Goal: Task Accomplishment & Management: Manage account settings

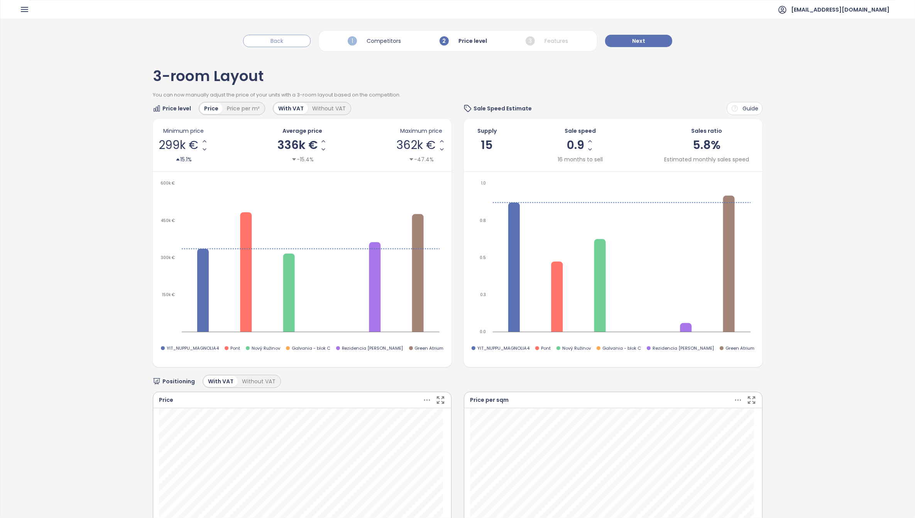
click at [283, 41] on span "Back" at bounding box center [276, 41] width 13 height 8
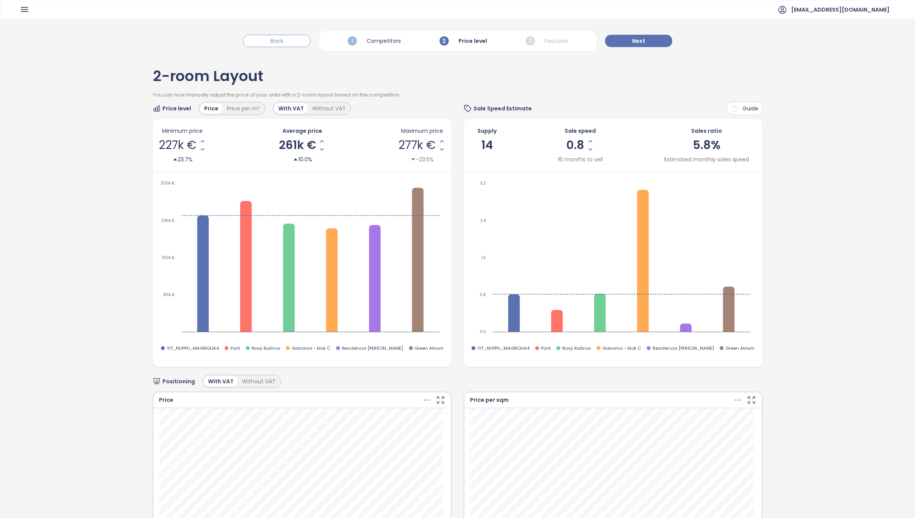
click at [283, 41] on span "Back" at bounding box center [276, 41] width 13 height 8
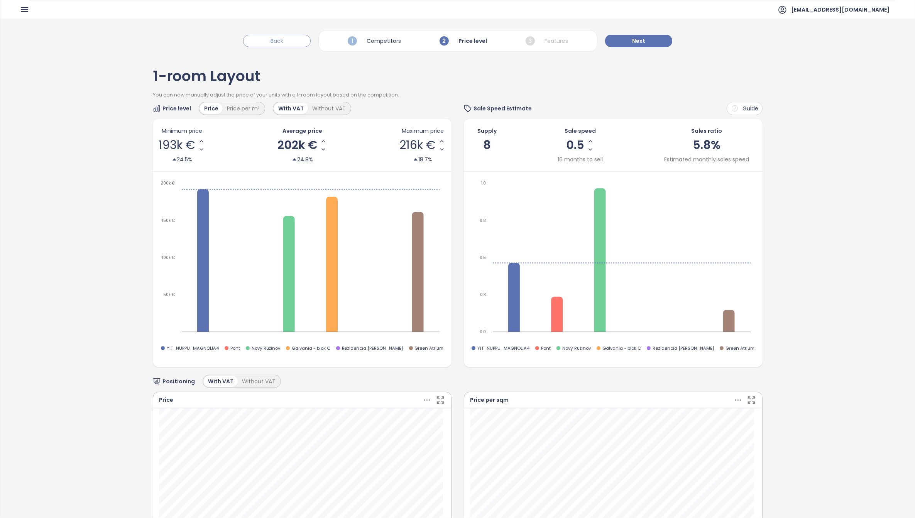
click at [283, 41] on span "Back" at bounding box center [276, 41] width 13 height 8
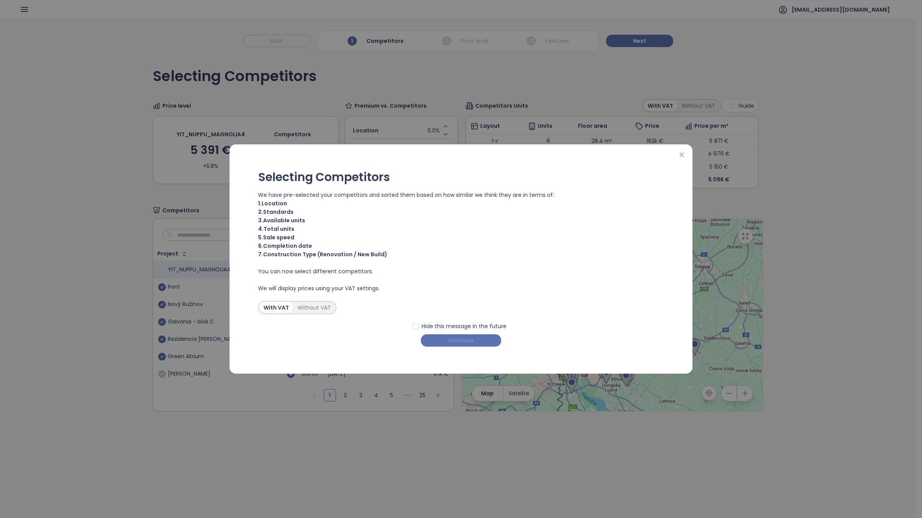
click at [473, 336] on span "Continue" at bounding box center [461, 340] width 26 height 8
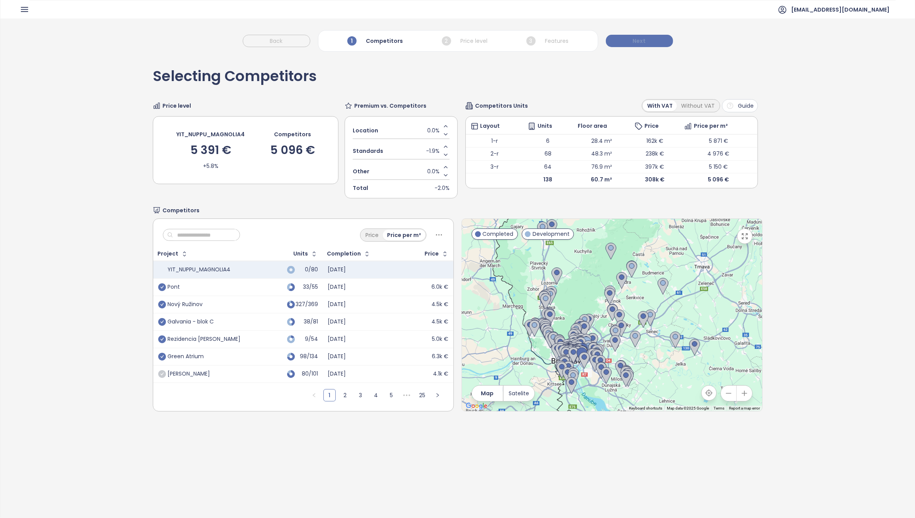
click at [643, 42] on span "Next" at bounding box center [639, 41] width 13 height 8
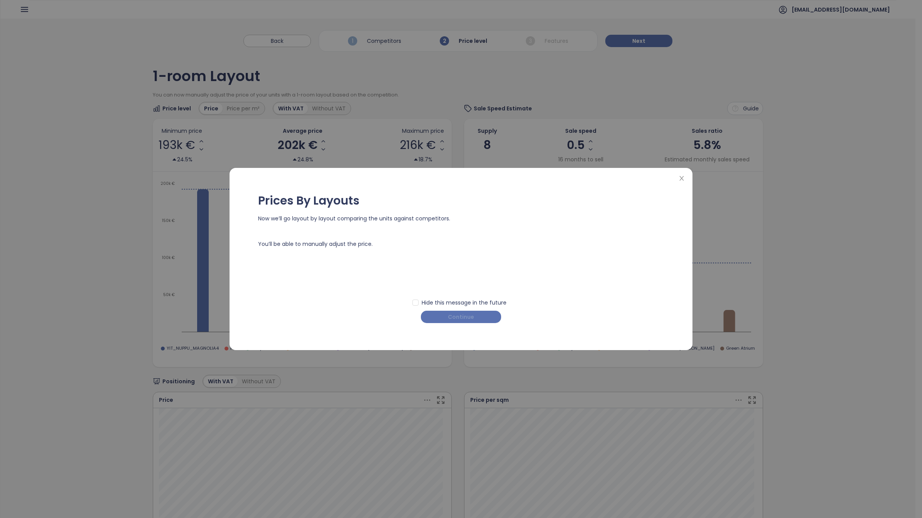
click at [469, 312] on button "Continue" at bounding box center [461, 317] width 80 height 12
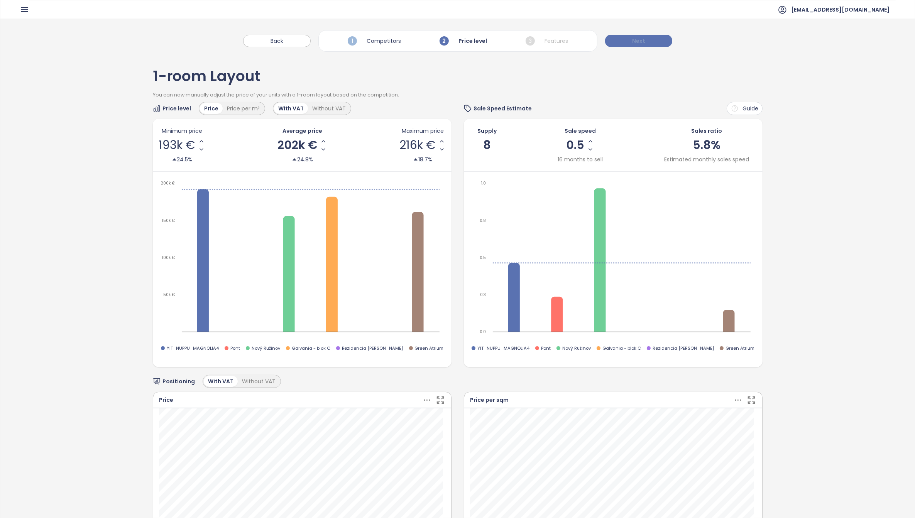
click at [633, 42] on span "Next" at bounding box center [638, 41] width 13 height 8
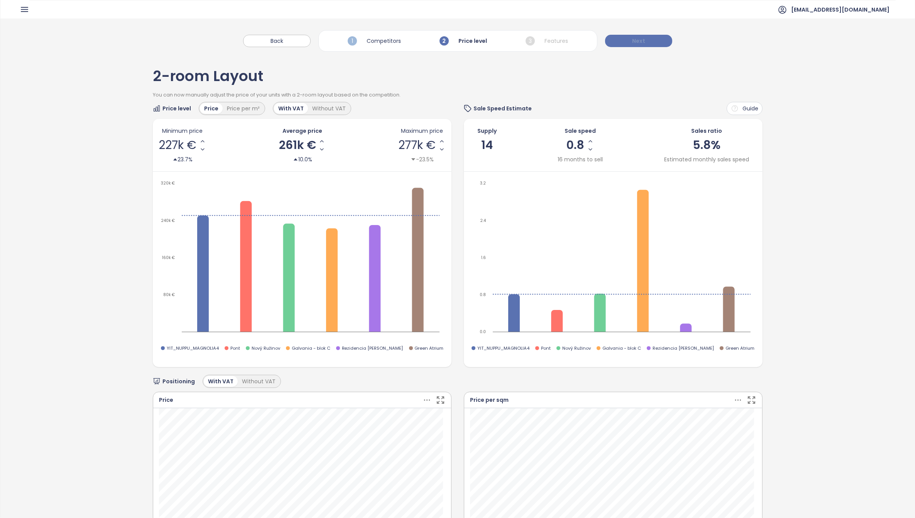
click at [638, 41] on span "Next" at bounding box center [638, 41] width 13 height 8
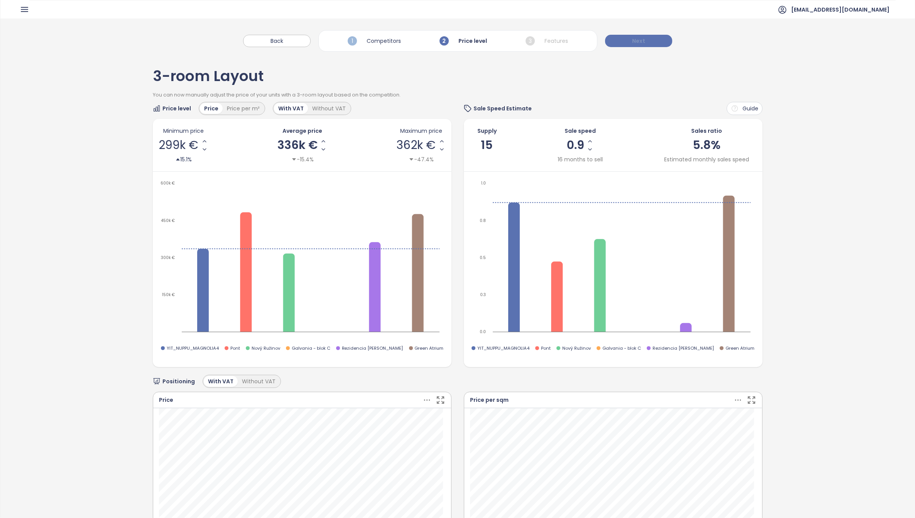
click at [649, 41] on button "Next" at bounding box center [638, 41] width 67 height 12
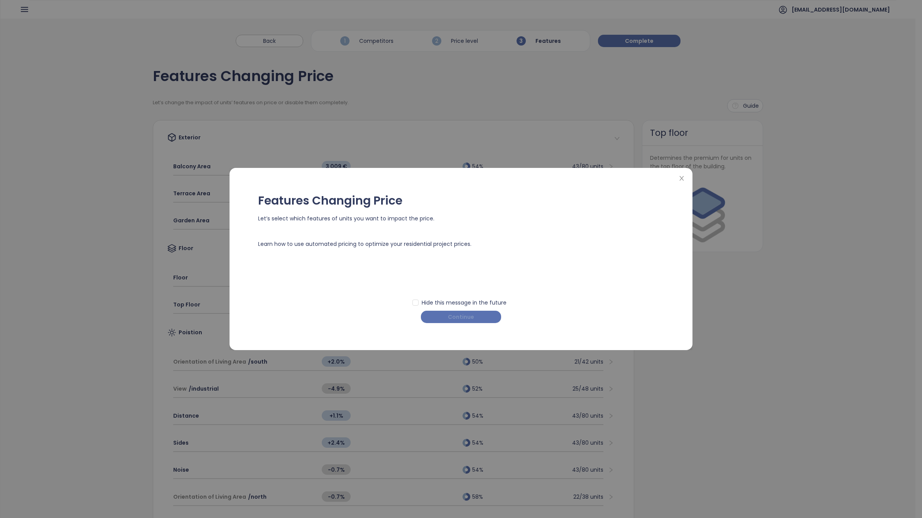
click at [464, 317] on span "Continue" at bounding box center [461, 316] width 26 height 8
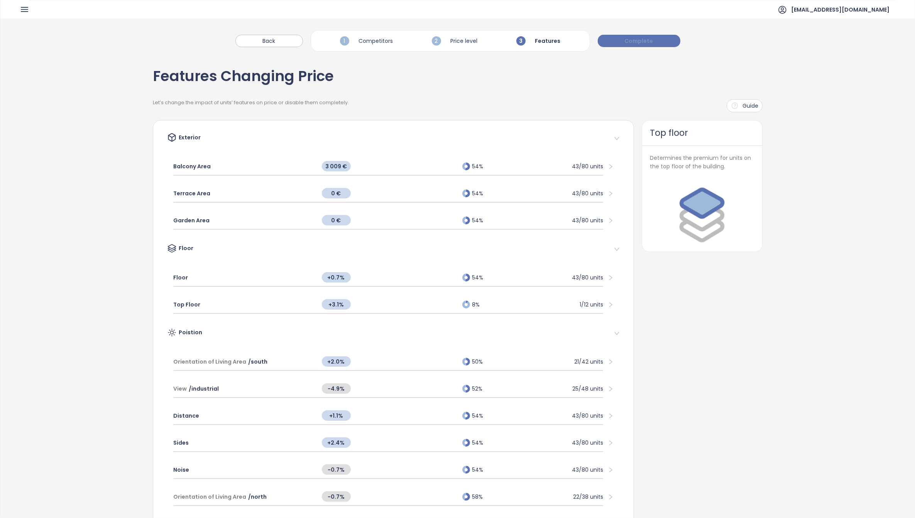
click at [637, 39] on span "Complete" at bounding box center [639, 41] width 29 height 8
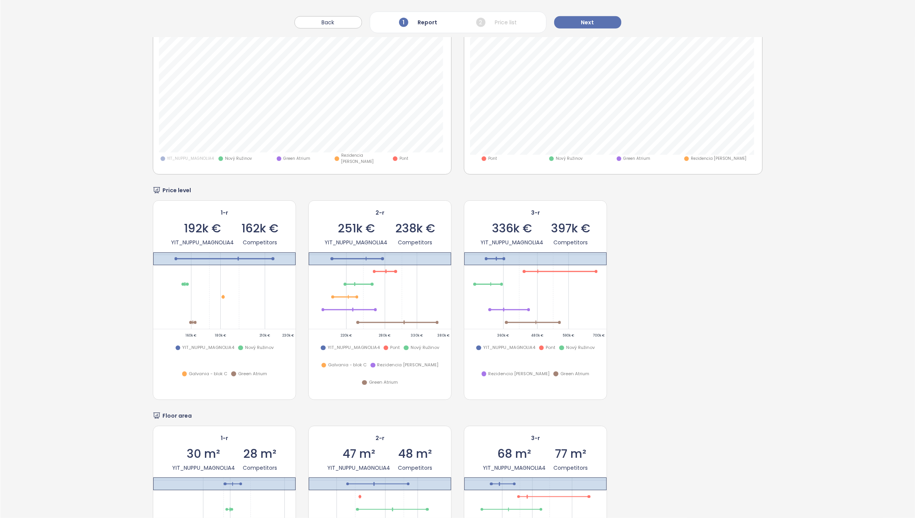
scroll to position [771, 0]
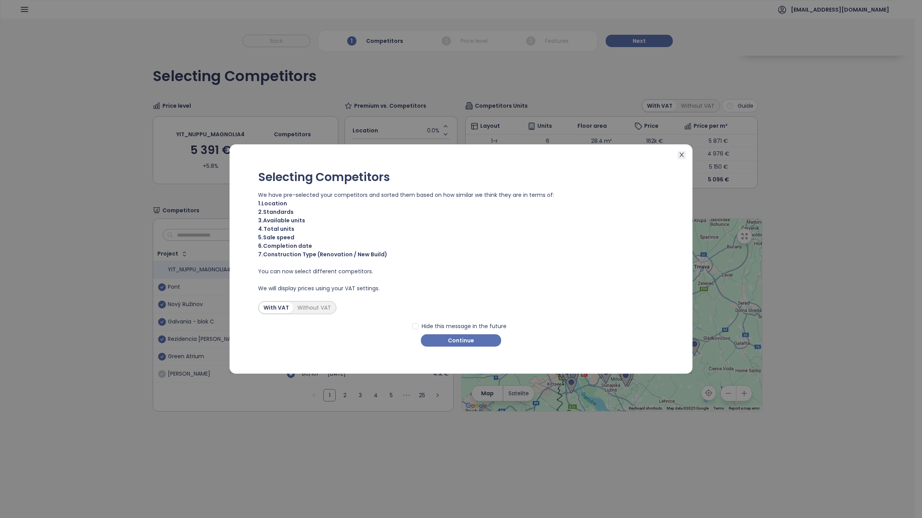
click at [681, 156] on icon "close" at bounding box center [682, 155] width 6 height 6
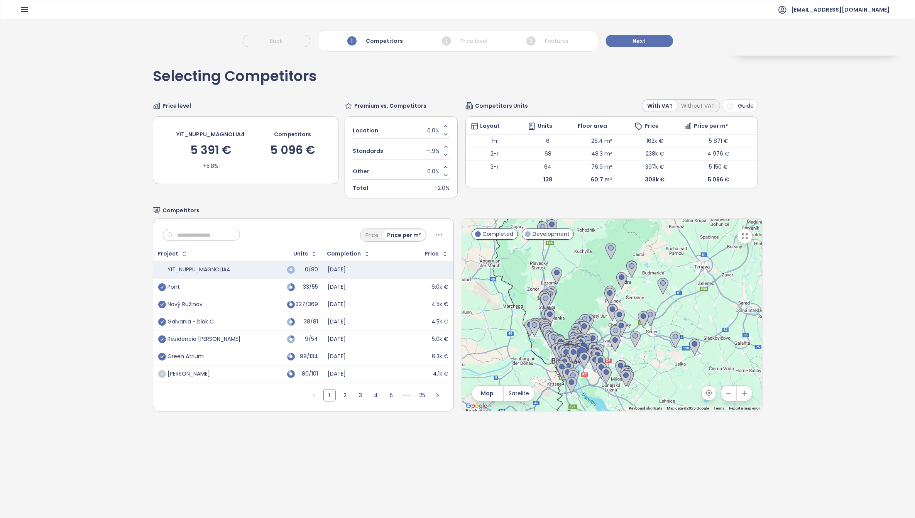
click at [24, 10] on icon "button" at bounding box center [25, 10] width 10 height 10
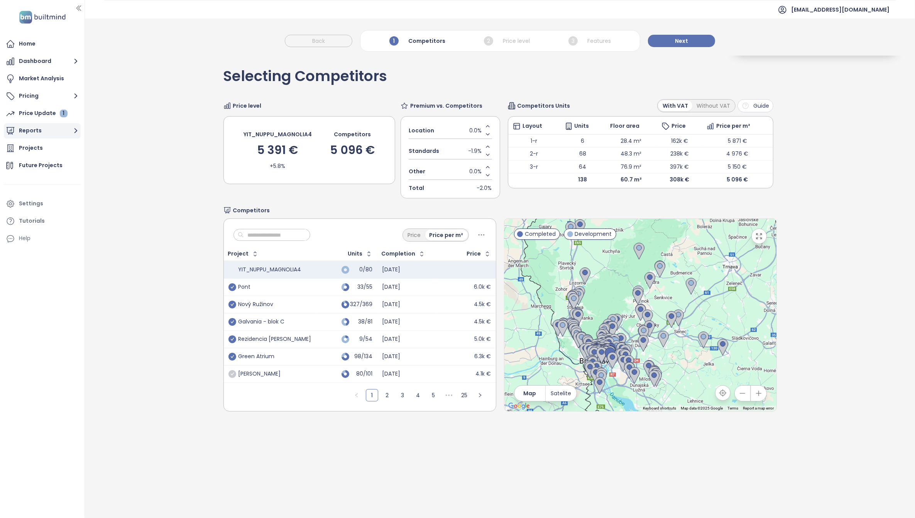
click at [37, 131] on button "Reports" at bounding box center [42, 130] width 77 height 15
click at [34, 135] on button "Reports" at bounding box center [42, 130] width 77 height 15
click at [34, 136] on button "Reports" at bounding box center [42, 130] width 77 height 15
click at [34, 132] on button "Reports" at bounding box center [42, 130] width 77 height 15
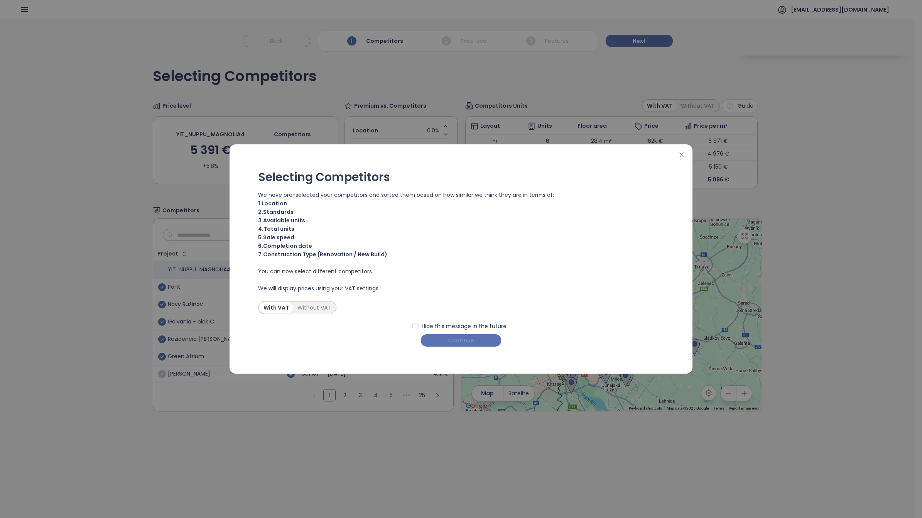
click at [468, 343] on span "Continue" at bounding box center [461, 340] width 26 height 8
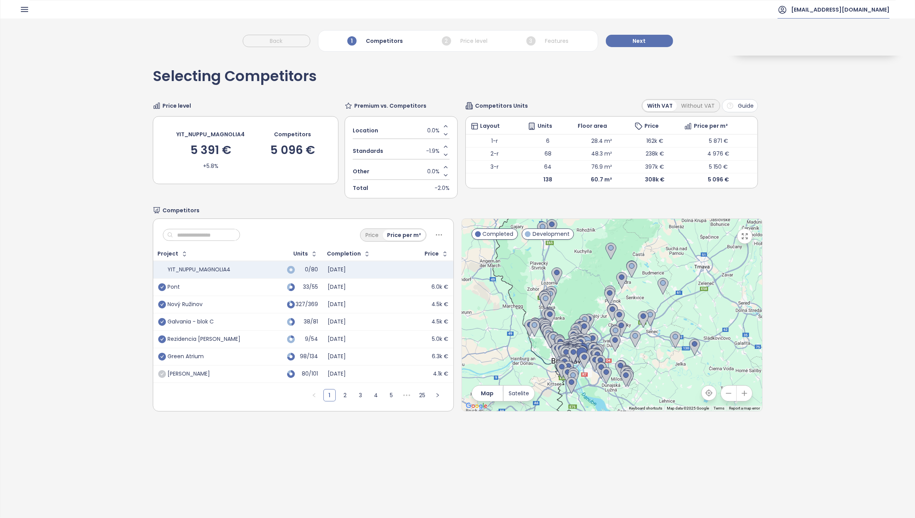
click at [876, 4] on span "[EMAIL_ADDRESS][DOMAIN_NAME]" at bounding box center [840, 9] width 98 height 19
click at [875, 32] on span "Log out" at bounding box center [866, 31] width 20 height 8
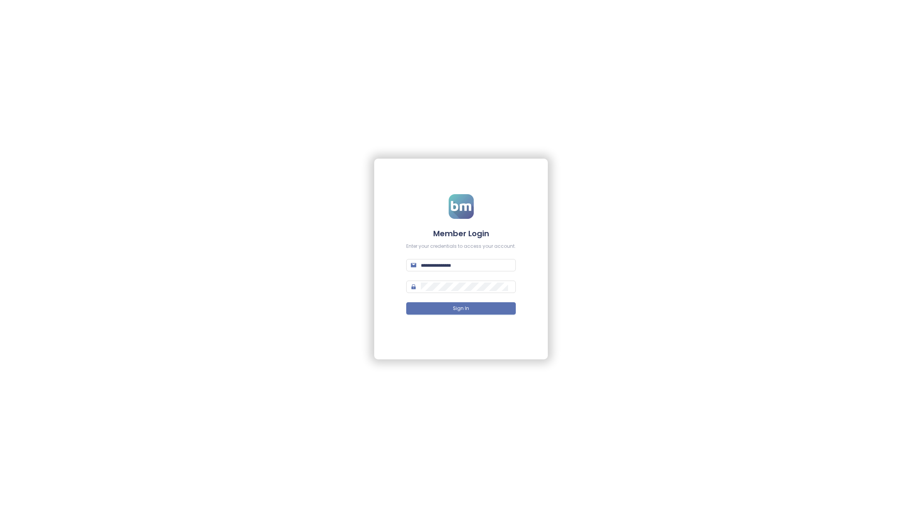
type input "**********"
click at [467, 307] on span "Sign In" at bounding box center [461, 308] width 16 height 7
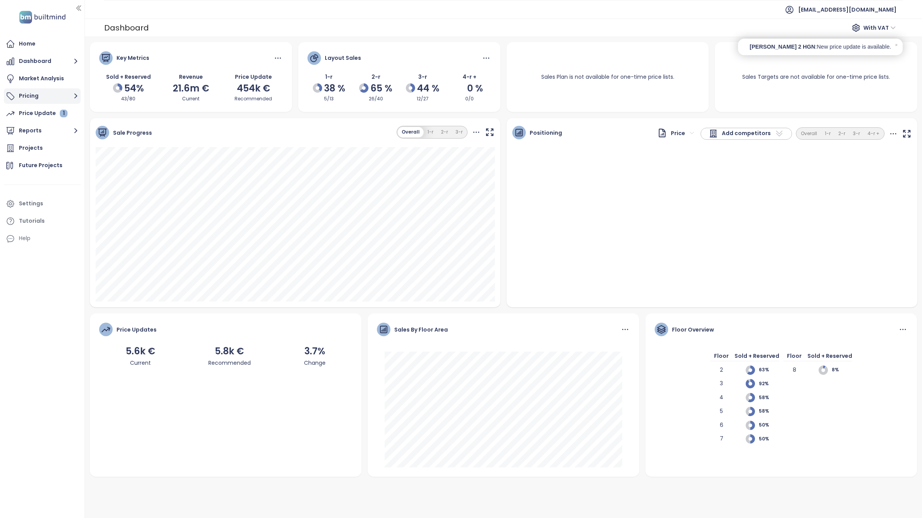
click at [66, 95] on button "Pricing" at bounding box center [42, 95] width 77 height 15
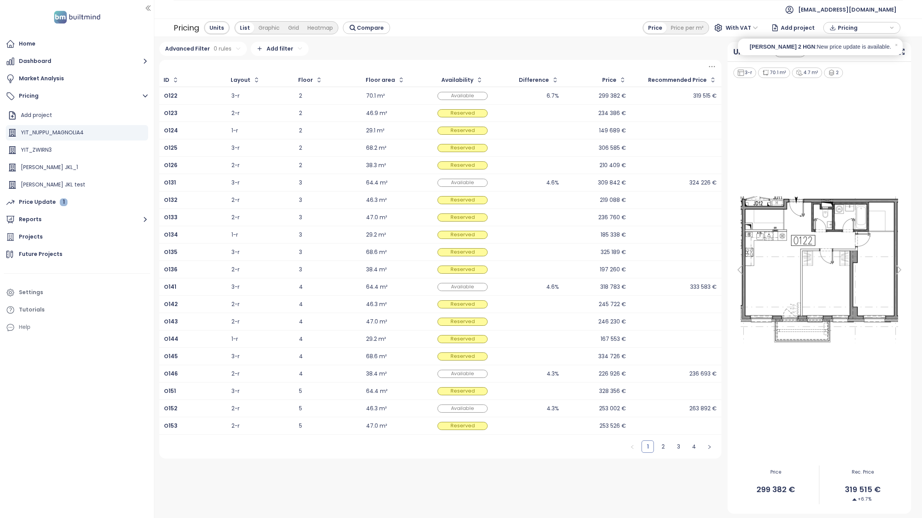
drag, startPoint x: 83, startPoint y: 107, endPoint x: 161, endPoint y: 109, distance: 77.6
click at [162, 108] on section "Home Dashboard Market Analysis Pricing Add project YIT_NUPPU_MAGNOLIA4 YIT_ZWIR…" at bounding box center [461, 259] width 922 height 518
click at [138, 133] on icon "button" at bounding box center [142, 133] width 8 height 8
click at [158, 144] on button "Edit" at bounding box center [162, 145] width 34 height 10
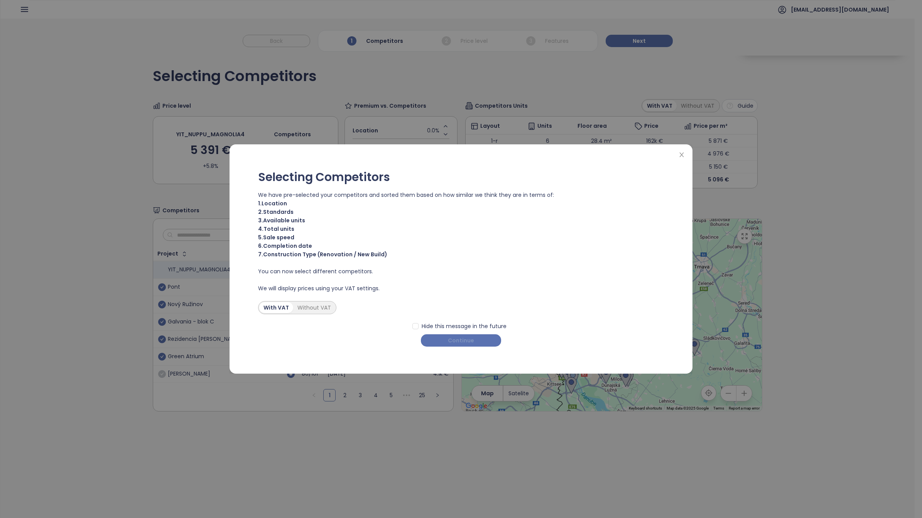
click at [466, 338] on span "Continue" at bounding box center [461, 340] width 26 height 8
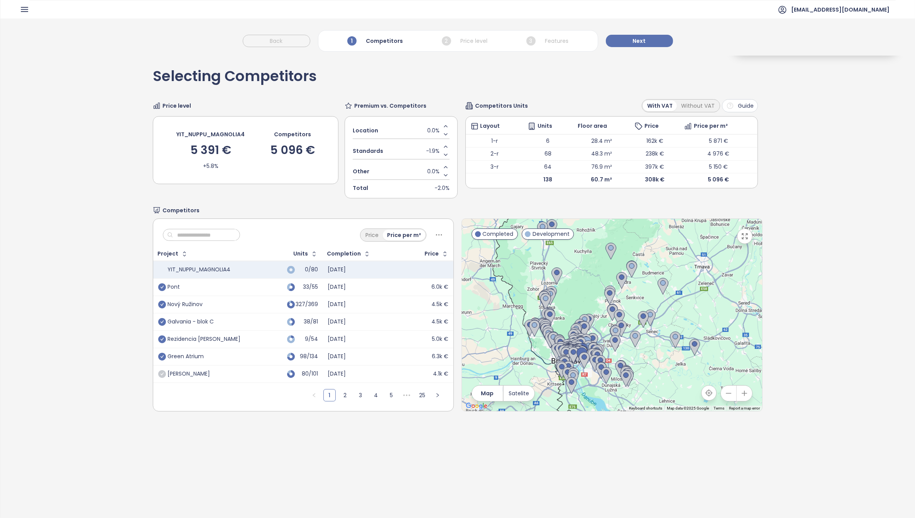
click at [18, 12] on header "[EMAIL_ADDRESS][DOMAIN_NAME]" at bounding box center [457, 9] width 914 height 19
click at [23, 8] on icon "button" at bounding box center [24, 9] width 7 height 4
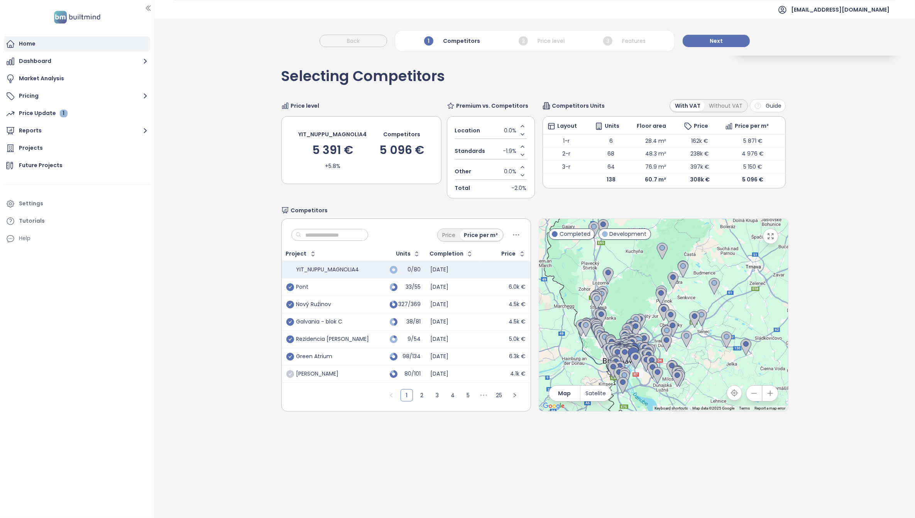
click at [29, 46] on div "Home" at bounding box center [27, 44] width 17 height 10
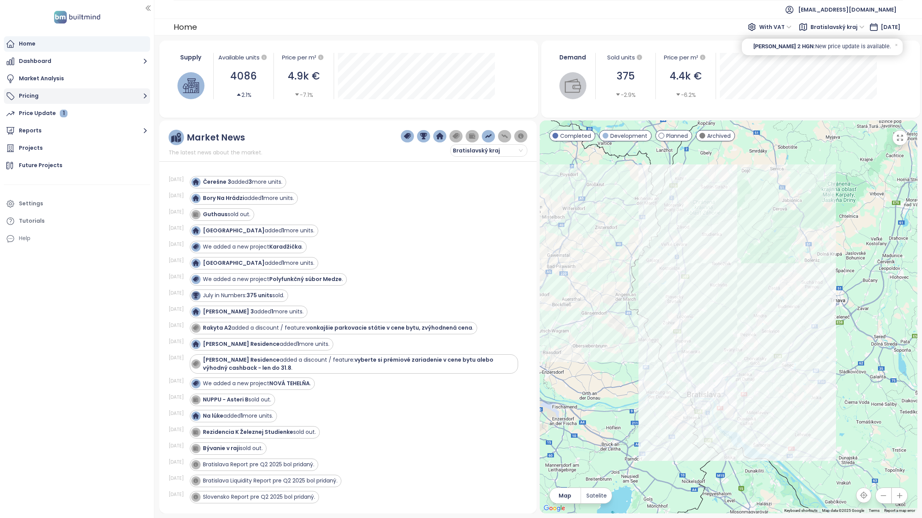
click at [37, 100] on button "Pricing" at bounding box center [77, 95] width 146 height 15
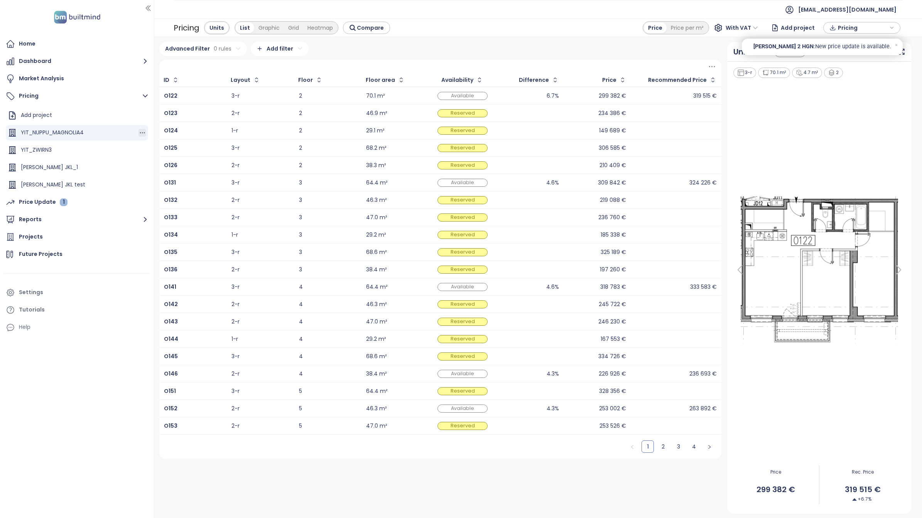
click at [138, 132] on icon "button" at bounding box center [142, 133] width 8 height 8
click at [169, 156] on button "Rename" at bounding box center [162, 157] width 34 height 10
click at [87, 131] on input "**********" at bounding box center [58, 132] width 75 height 13
type input "**********"
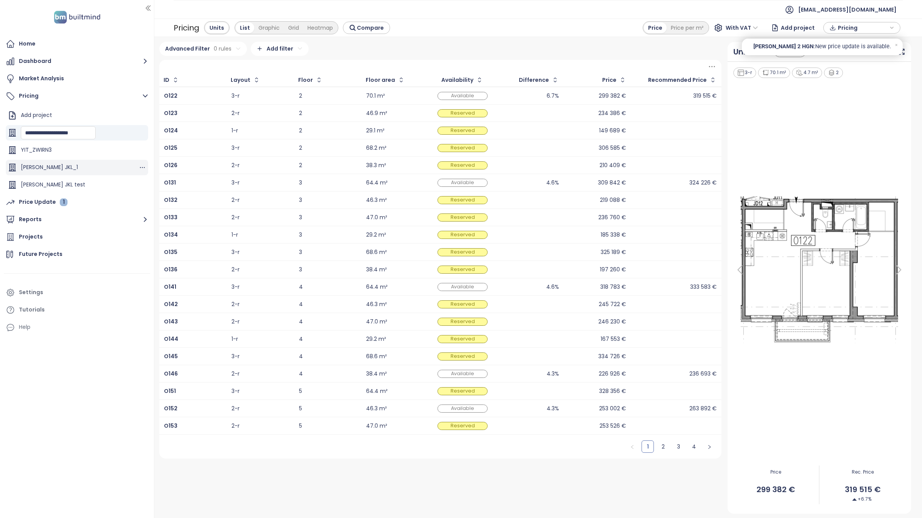
click at [93, 163] on div "[PERSON_NAME] JKL_1" at bounding box center [77, 167] width 142 height 15
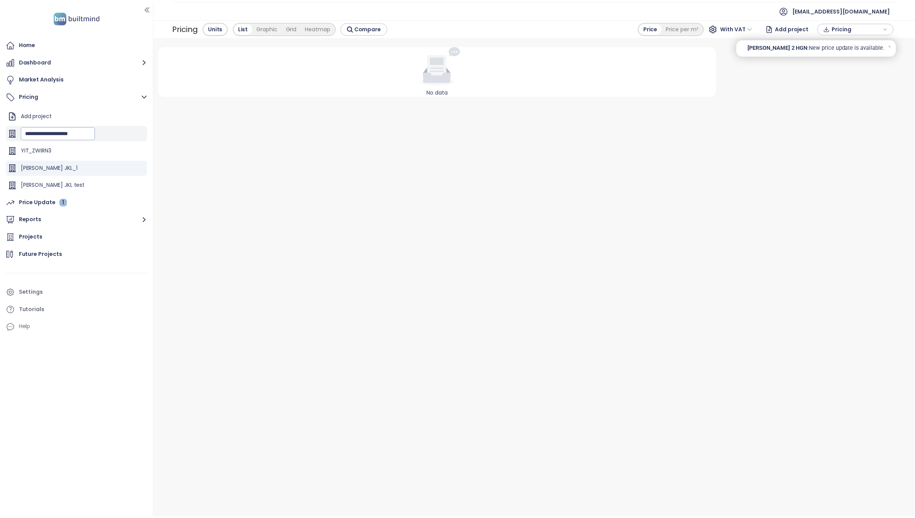
scroll to position [0, 7]
click at [231, 118] on section "**********" at bounding box center [461, 259] width 922 height 518
drag, startPoint x: 155, startPoint y: 118, endPoint x: 161, endPoint y: 120, distance: 6.7
click at [172, 120] on section "**********" at bounding box center [461, 259] width 922 height 518
drag, startPoint x: 152, startPoint y: 120, endPoint x: 192, endPoint y: 120, distance: 40.5
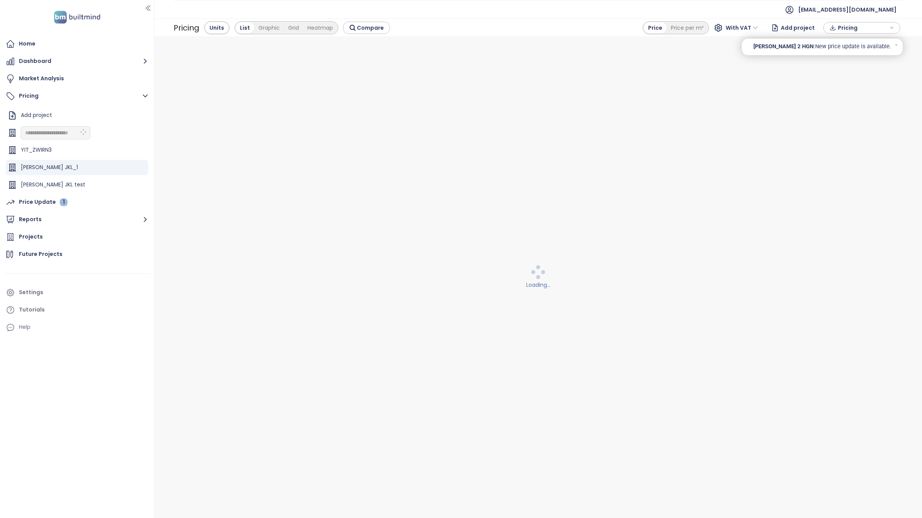
click at [192, 120] on section "**********" at bounding box center [461, 259] width 922 height 518
click at [118, 276] on li at bounding box center [77, 273] width 146 height 19
click at [69, 134] on div "YIT_NUPPU_MAGNOLIA4_v1" at bounding box center [56, 133] width 71 height 10
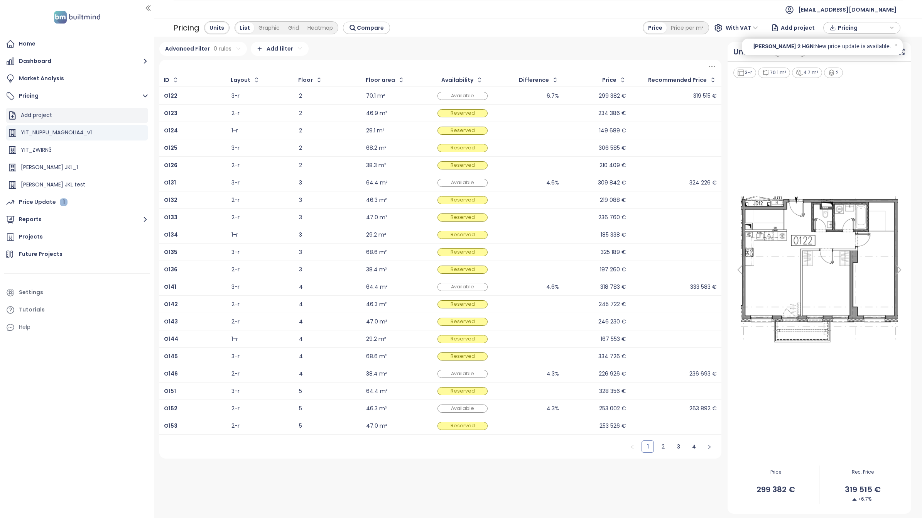
click at [39, 115] on div "Add project" at bounding box center [36, 115] width 31 height 10
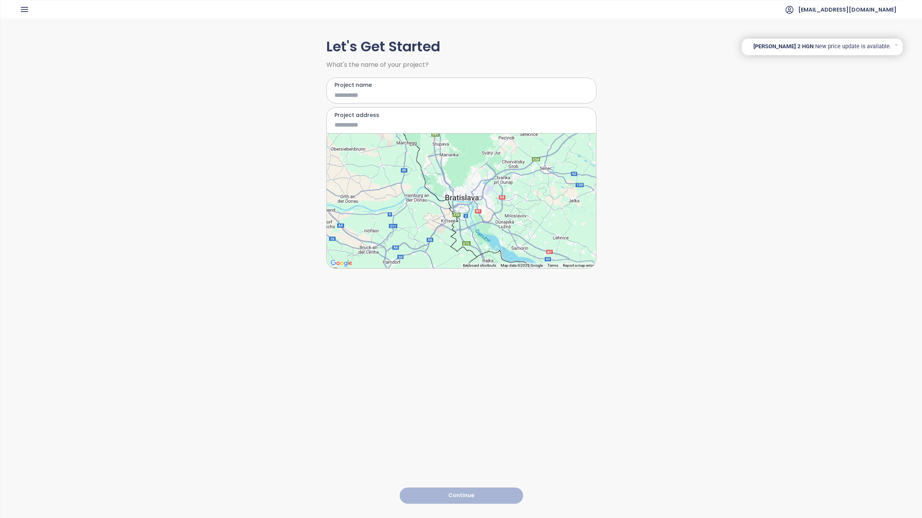
click at [361, 95] on input "Project name" at bounding box center [455, 95] width 243 height 10
type input "**********"
click at [360, 124] on input "Project address" at bounding box center [455, 125] width 243 height 10
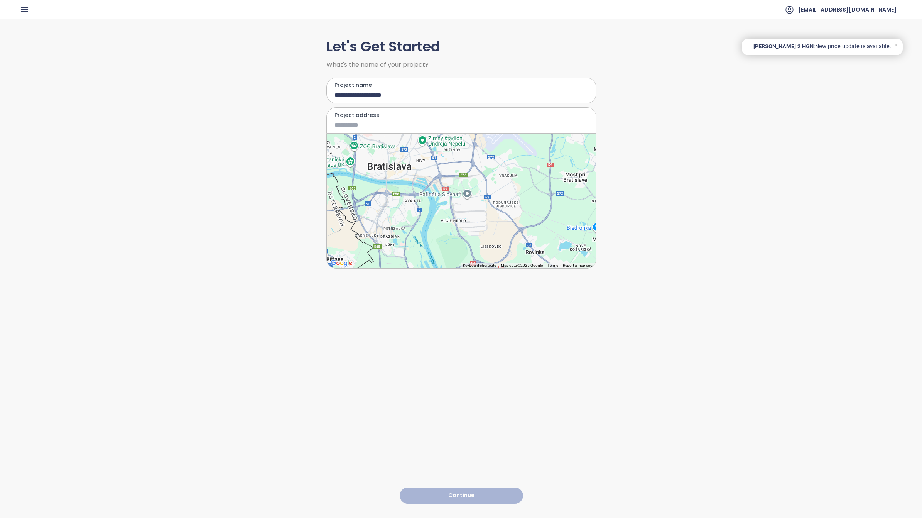
drag, startPoint x: 446, startPoint y: 169, endPoint x: 454, endPoint y: 204, distance: 35.5
click at [454, 204] on div at bounding box center [461, 200] width 269 height 135
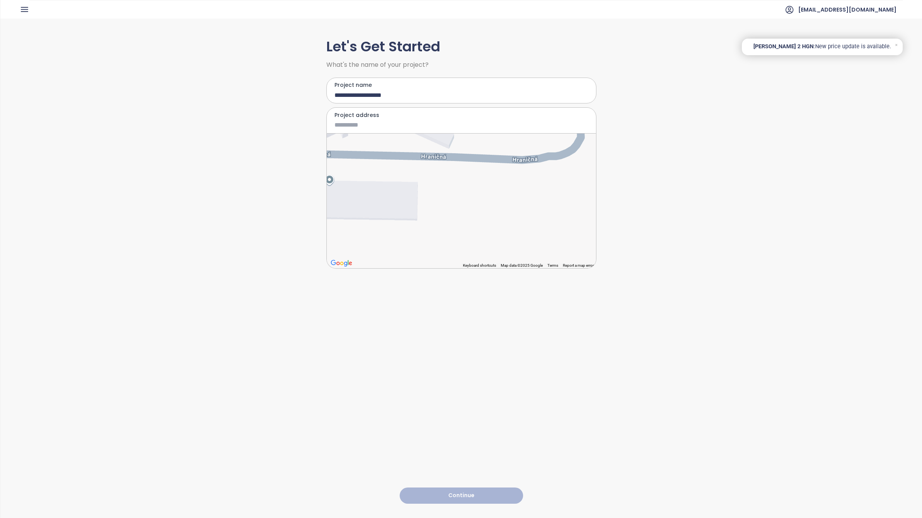
click at [446, 159] on div at bounding box center [461, 200] width 269 height 135
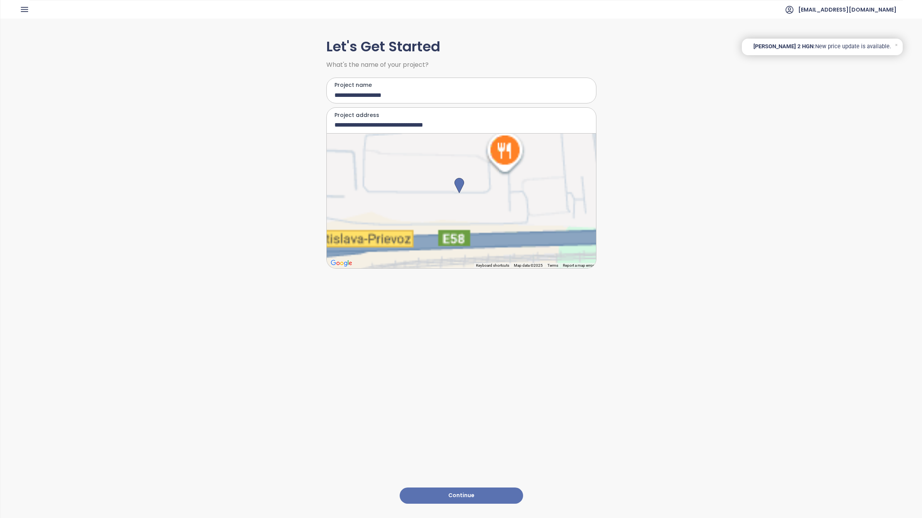
type input "**********"
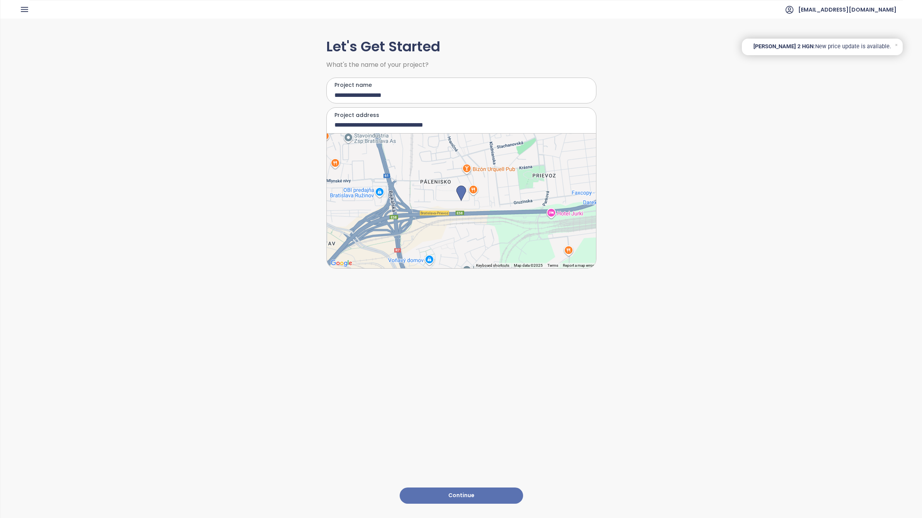
click at [452, 487] on button "Continue" at bounding box center [461, 495] width 123 height 17
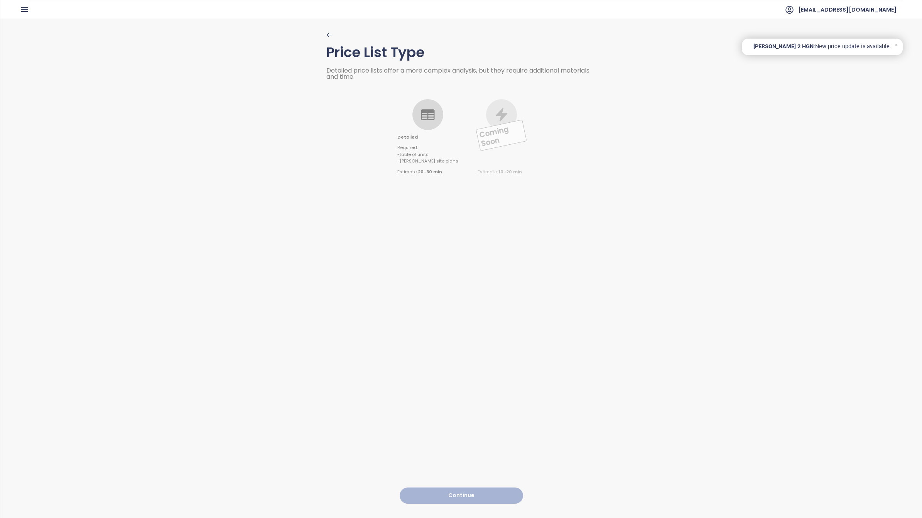
click at [417, 118] on div at bounding box center [427, 114] width 31 height 31
click at [457, 487] on button "Continue" at bounding box center [461, 495] width 123 height 17
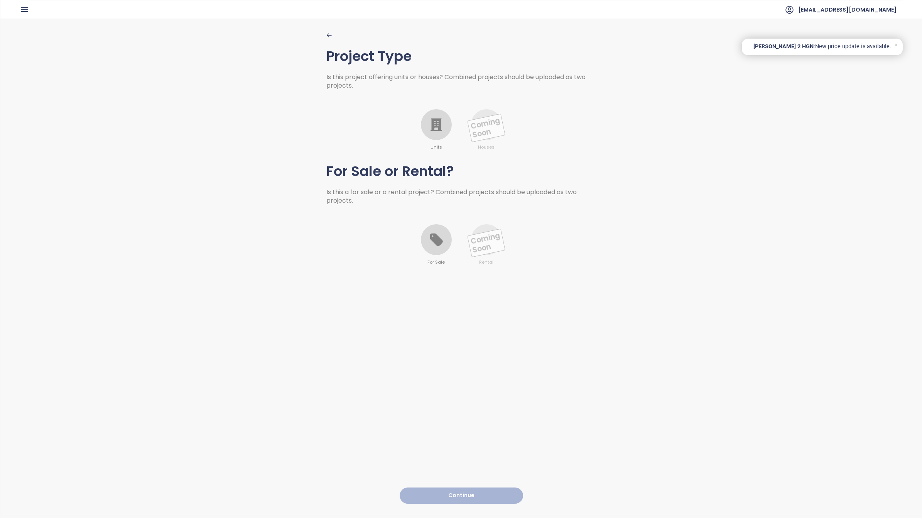
click at [438, 127] on icon at bounding box center [436, 124] width 15 height 15
click at [434, 241] on icon at bounding box center [436, 239] width 13 height 13
click at [449, 488] on button "Continue" at bounding box center [461, 495] width 123 height 17
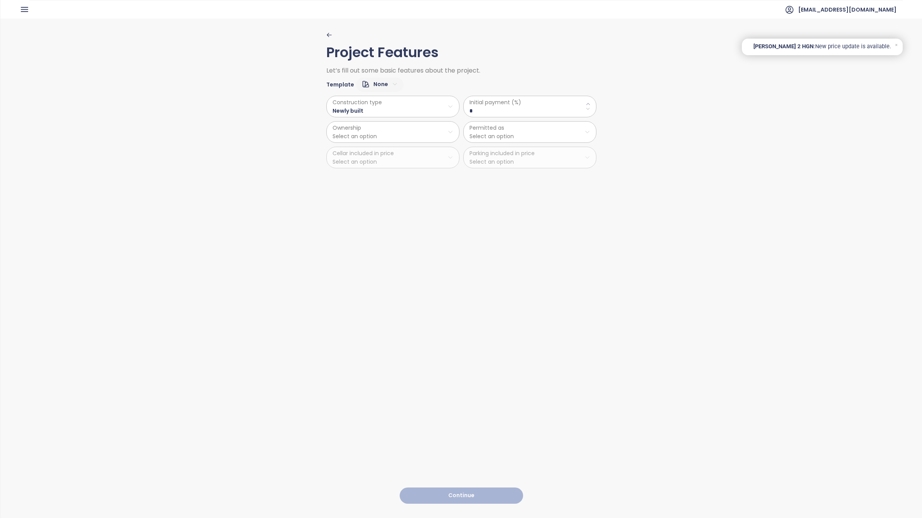
click at [492, 111] on \(\%\) "*" at bounding box center [529, 110] width 121 height 8
click at [586, 105] on icon at bounding box center [588, 103] width 5 height 5
click at [586, 104] on icon at bounding box center [587, 104] width 3 height 2
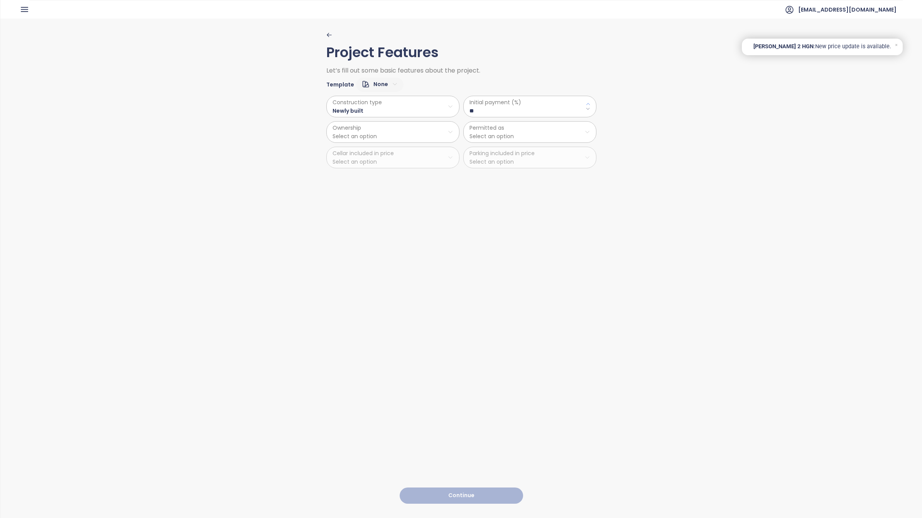
type \(\%\) "**"
click at [379, 128] on html "Home Dashboard Market Analysis Pricing Price Update 1 Reports Projects Future P…" at bounding box center [461, 259] width 922 height 518
click at [363, 154] on span "Private" at bounding box center [389, 151] width 128 height 11
click at [519, 127] on html "Home Dashboard Market Analysis Pricing Price Update 1 Reports Projects Future P…" at bounding box center [461, 259] width 922 height 518
click at [491, 149] on span "Residential" at bounding box center [526, 151] width 128 height 11
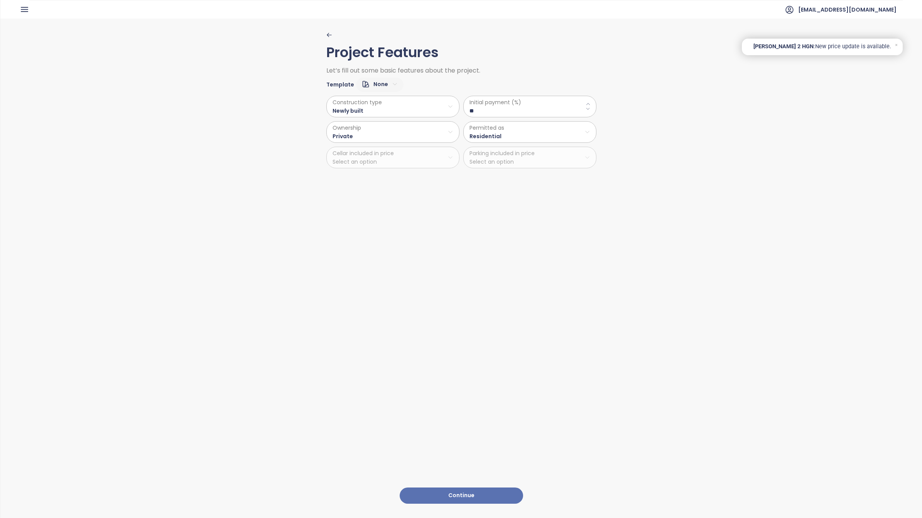
click at [390, 155] on div "Construction type Newly built Ownership Private Cellar included in price Select…" at bounding box center [392, 132] width 133 height 73
click at [506, 154] on div "Initial payment (%) ** Permitted as Residential Parking included in price Selec…" at bounding box center [529, 132] width 133 height 73
click at [390, 82] on html "Home Dashboard Market Analysis Pricing Price Update 1 Reports Projects Future P…" at bounding box center [461, 259] width 922 height 518
click at [391, 83] on html "Home Dashboard Market Analysis Pricing Price Update 1 Reports Projects Future P…" at bounding box center [461, 259] width 922 height 518
click at [346, 84] on span "Template" at bounding box center [340, 84] width 28 height 8
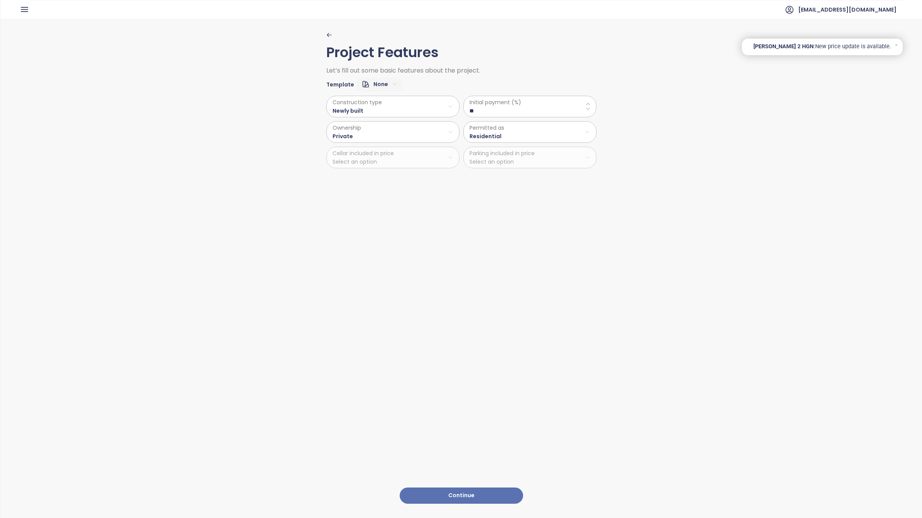
click at [459, 487] on button "Continue" at bounding box center [461, 495] width 123 height 17
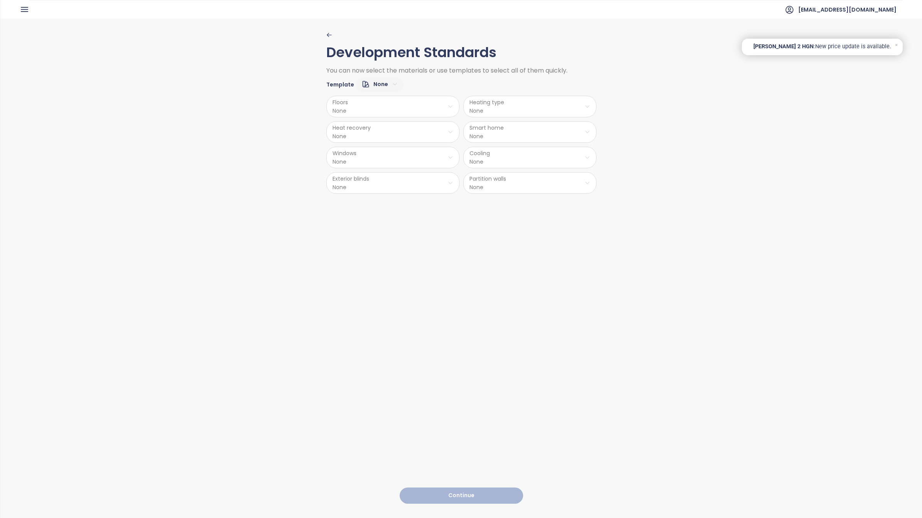
click at [446, 105] on html "Home Dashboard Market Analysis Pricing Price Update 1 Reports Projects Future P…" at bounding box center [461, 259] width 922 height 518
click at [388, 147] on span "Vinyl" at bounding box center [390, 147] width 36 height 11
click at [499, 105] on html "Home Dashboard Market Analysis Pricing Price Update 1 Reports Projects Future P…" at bounding box center [461, 259] width 922 height 518
click at [522, 150] on span "Radiators" at bounding box center [528, 147] width 57 height 11
click at [381, 133] on html "Home Dashboard Market Analysis Pricing Price Update 1 Reports Projects Future P…" at bounding box center [461, 259] width 922 height 518
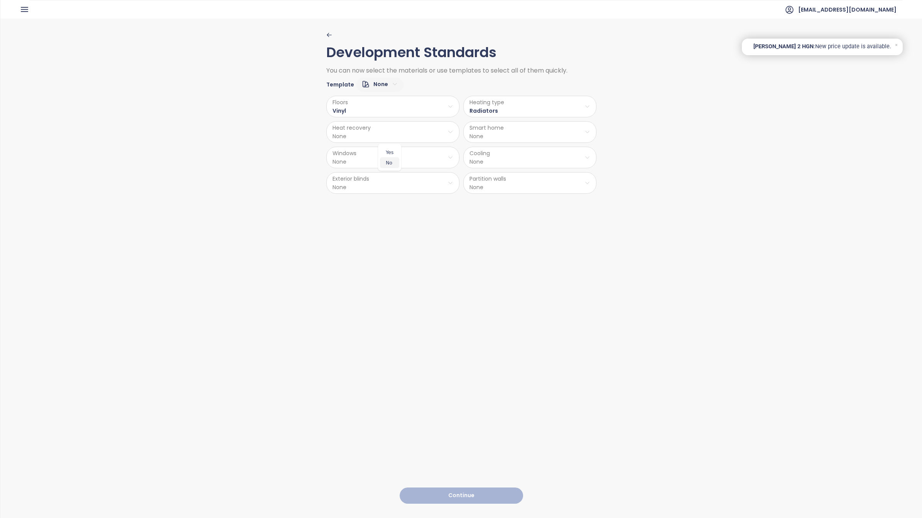
click at [390, 161] on span "No" at bounding box center [389, 162] width 19 height 11
click at [500, 135] on html "Home Dashboard Market Analysis Pricing Price Update 1 Reports Projects Future P…" at bounding box center [461, 259] width 922 height 518
click at [528, 162] on span "No" at bounding box center [526, 162] width 19 height 11
click at [413, 162] on html "Home Dashboard Market Analysis Pricing Price Update 1 Reports Projects Future P…" at bounding box center [461, 259] width 922 height 518
click at [385, 219] on span "PVC" at bounding box center [390, 219] width 51 height 11
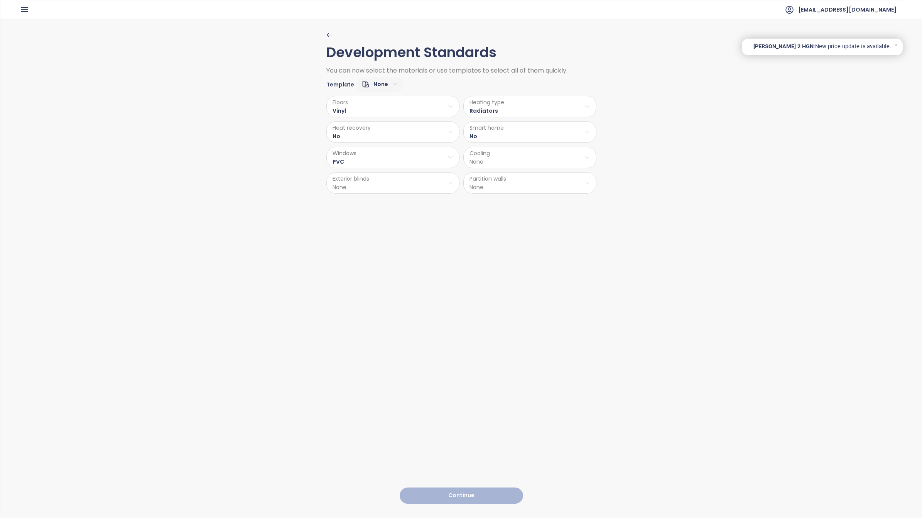
click at [518, 159] on html "Home Dashboard Market Analysis Pricing Price Update 1 Reports Projects Future P…" at bounding box center [461, 259] width 922 height 518
click at [529, 188] on span "Preparation AC" at bounding box center [528, 188] width 48 height 11
click at [390, 187] on html "Home Dashboard Market Analysis Pricing Price Update 1 Reports Projects Future P…" at bounding box center [461, 259] width 922 height 518
click at [391, 216] on span "Preparation" at bounding box center [390, 213] width 39 height 11
click at [518, 186] on html "Home Dashboard Market Analysis Pricing Price Update 1 Reports Projects Future P…" at bounding box center [461, 259] width 922 height 518
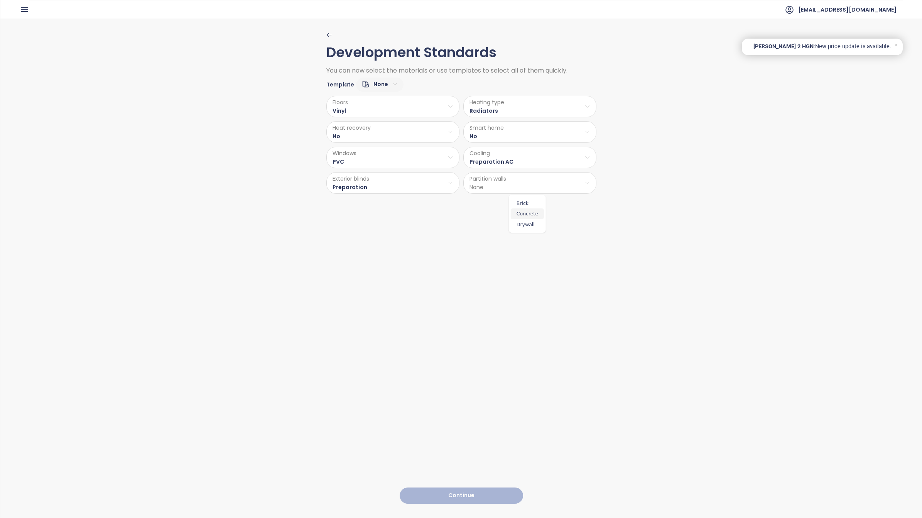
click at [523, 214] on span "Concrete" at bounding box center [527, 213] width 33 height 11
click at [458, 490] on button "Continue" at bounding box center [461, 495] width 123 height 17
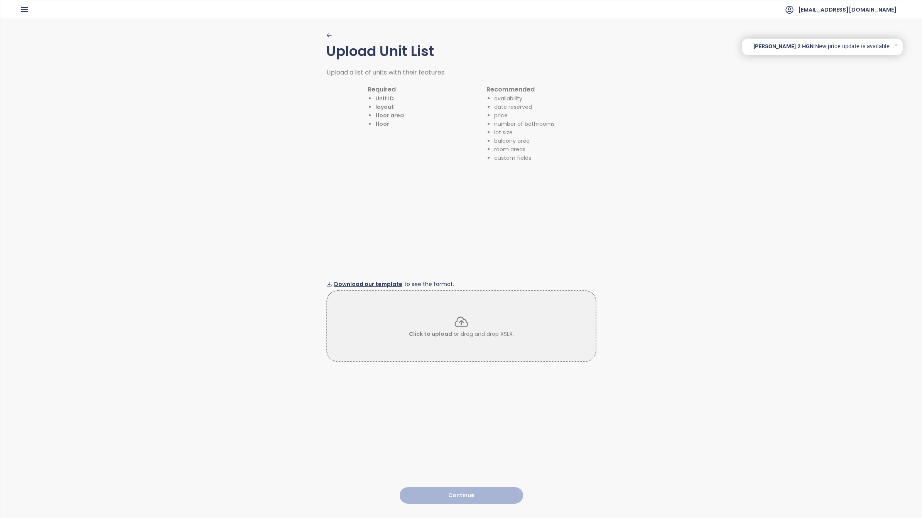
click at [368, 280] on span "Download our template" at bounding box center [368, 284] width 68 height 8
click at [456, 319] on icon at bounding box center [461, 321] width 15 height 15
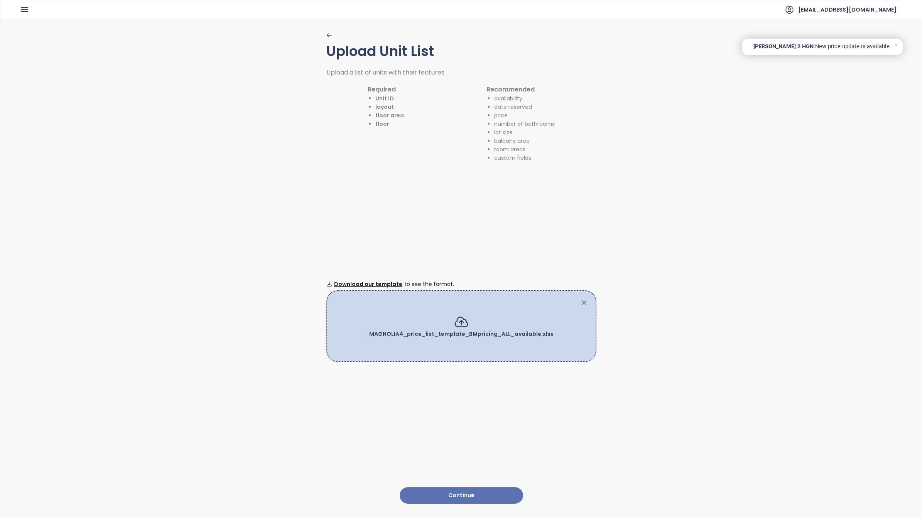
click at [454, 489] on button "Continue" at bounding box center [461, 495] width 123 height 17
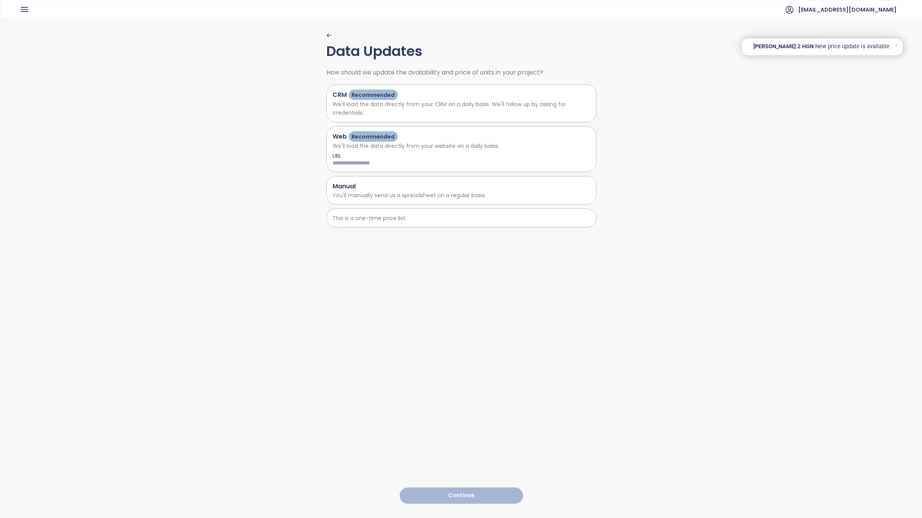
click at [359, 193] on p "You'll manually send us a spreadsheet on a regular basis." at bounding box center [462, 195] width 258 height 8
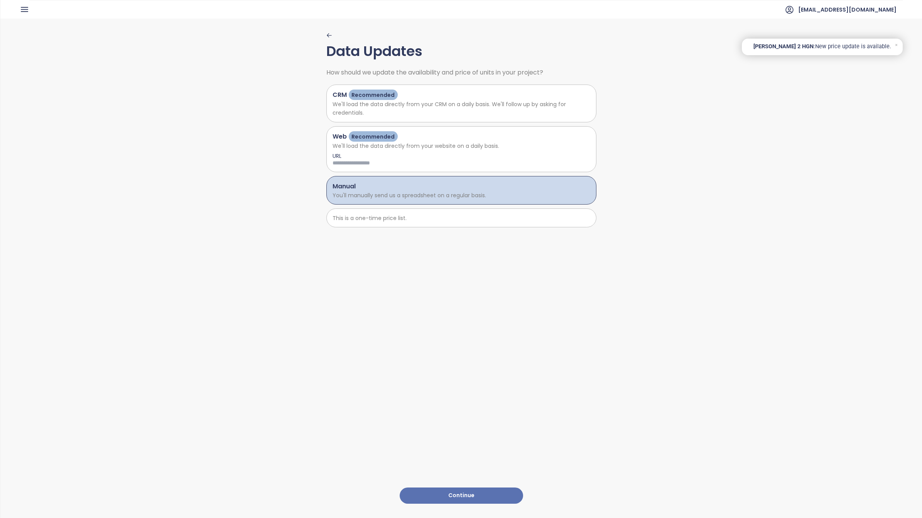
click at [454, 487] on button "Continue" at bounding box center [461, 495] width 123 height 17
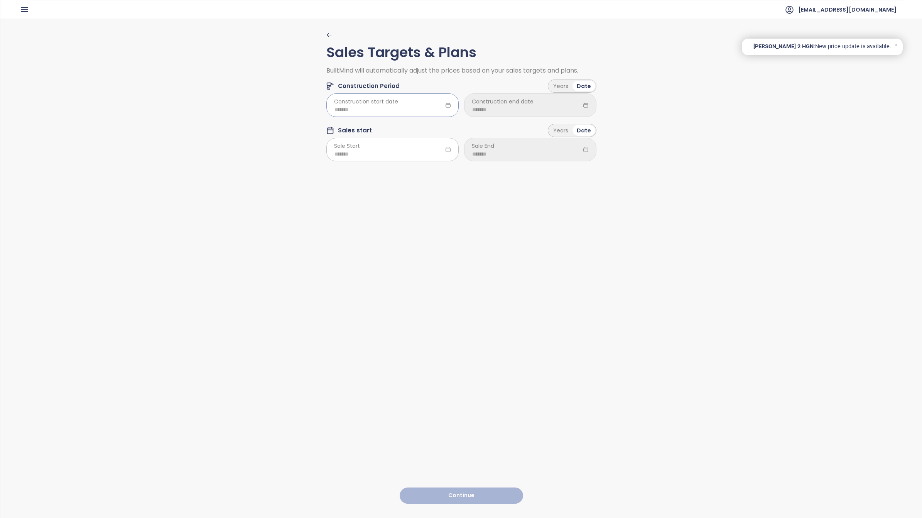
click at [400, 109] on input at bounding box center [392, 109] width 116 height 8
click at [345, 196] on div "Jul" at bounding box center [342, 197] width 23 height 9
type input "*******"
click at [548, 107] on input at bounding box center [530, 109] width 116 height 8
type input "*******"
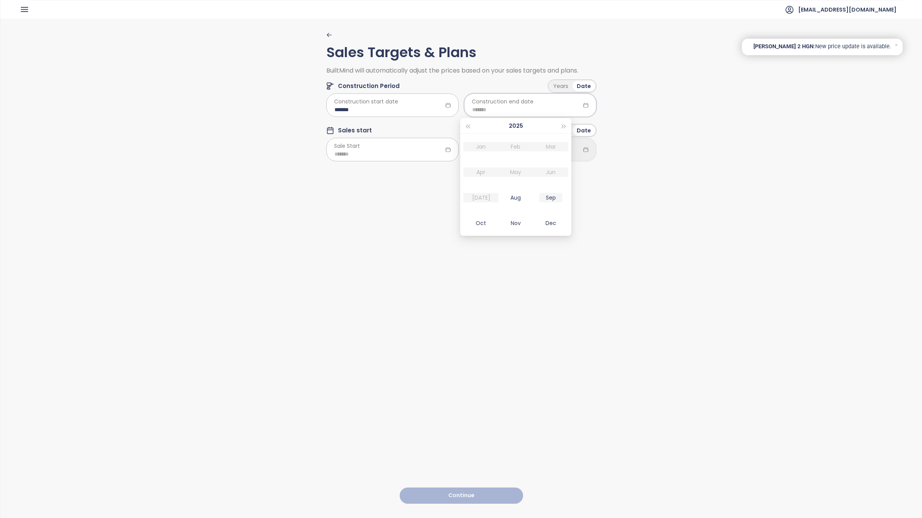
type input "*******"
click at [566, 122] on button "button" at bounding box center [564, 125] width 8 height 15
click at [515, 172] on div "May" at bounding box center [515, 171] width 23 height 9
type input "*******"
click at [388, 153] on input at bounding box center [392, 154] width 116 height 8
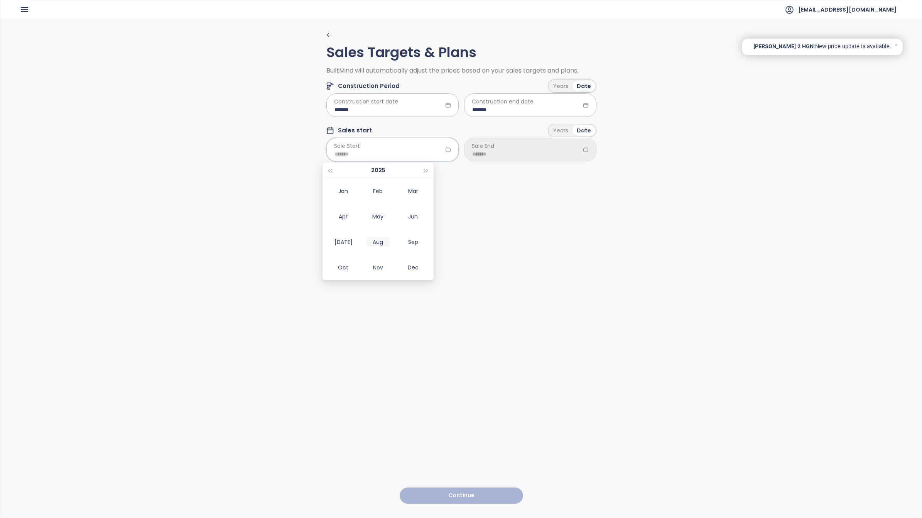
click at [375, 241] on div "Aug" at bounding box center [377, 241] width 23 height 9
type input "*******"
click at [543, 153] on input at bounding box center [530, 154] width 116 height 8
type input "*******"
click at [564, 169] on span "button" at bounding box center [564, 171] width 4 height 4
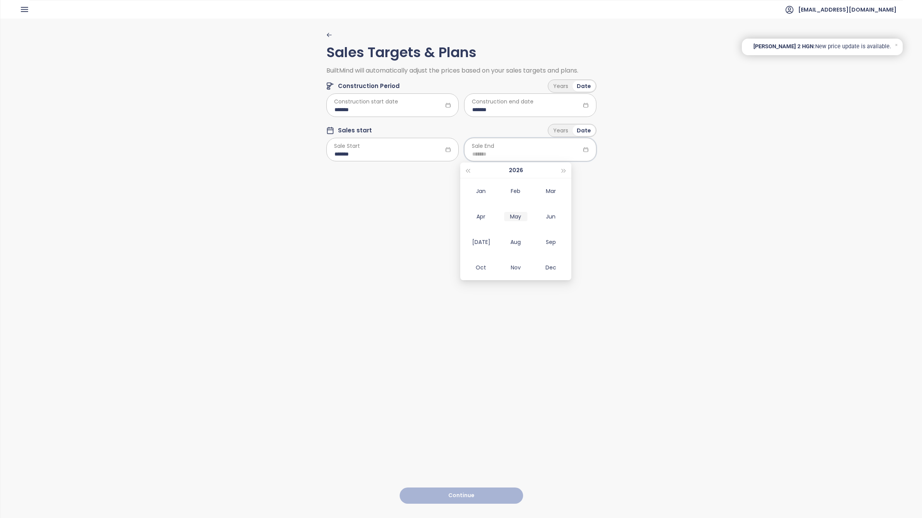
click at [517, 216] on div "May" at bounding box center [515, 216] width 23 height 9
type input "*******"
click at [456, 492] on button "Continue" at bounding box center [461, 495] width 123 height 17
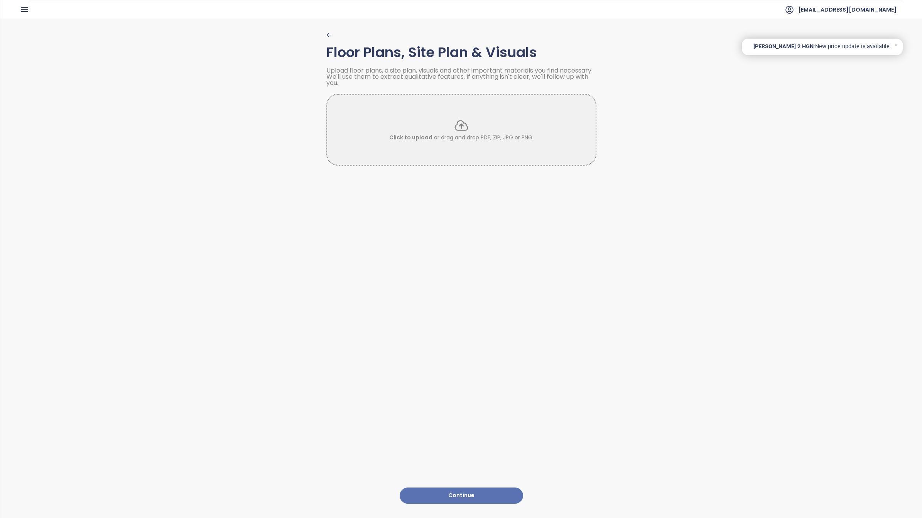
click at [455, 487] on button "Continue" at bounding box center [461, 495] width 123 height 17
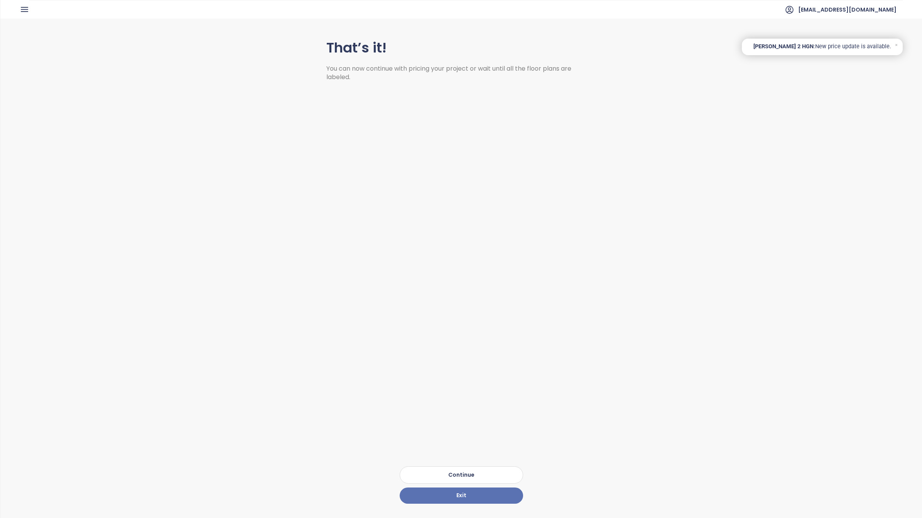
click at [457, 471] on button "Continue" at bounding box center [461, 474] width 123 height 17
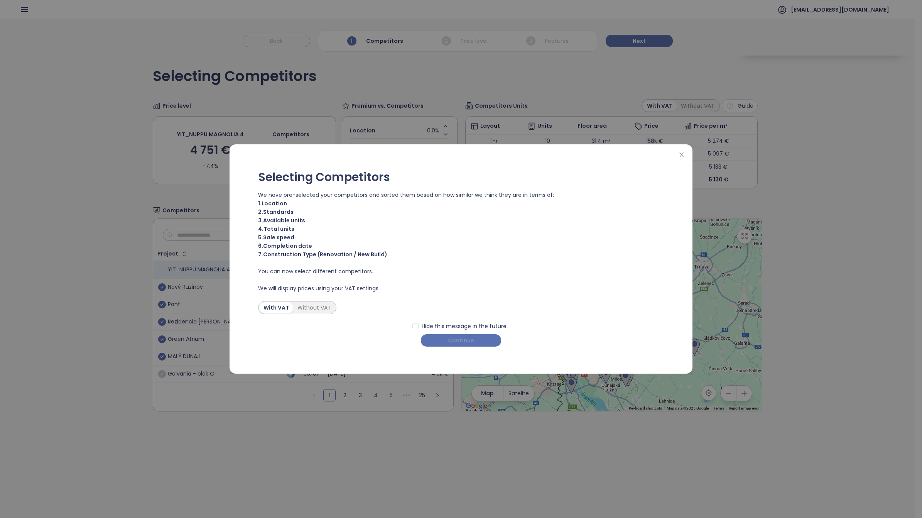
click at [477, 337] on button "Continue" at bounding box center [461, 340] width 80 height 12
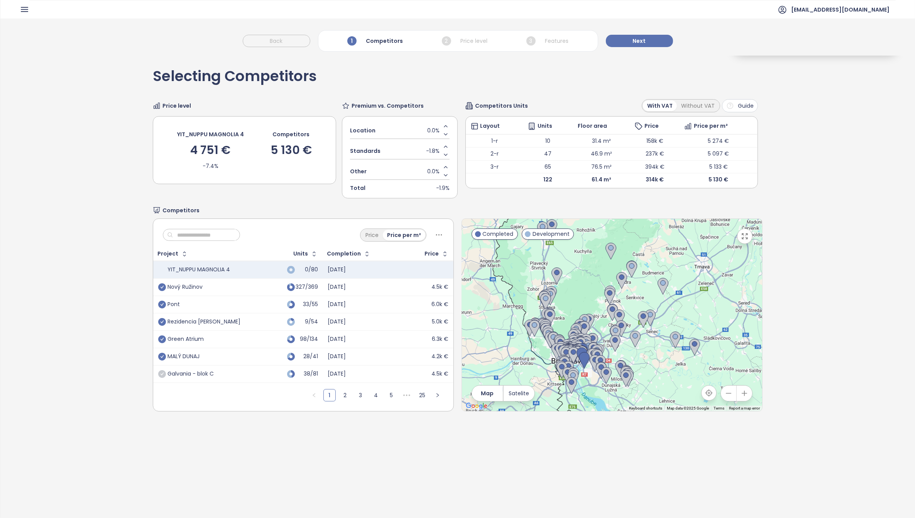
click at [742, 395] on icon "button" at bounding box center [744, 392] width 5 height 5
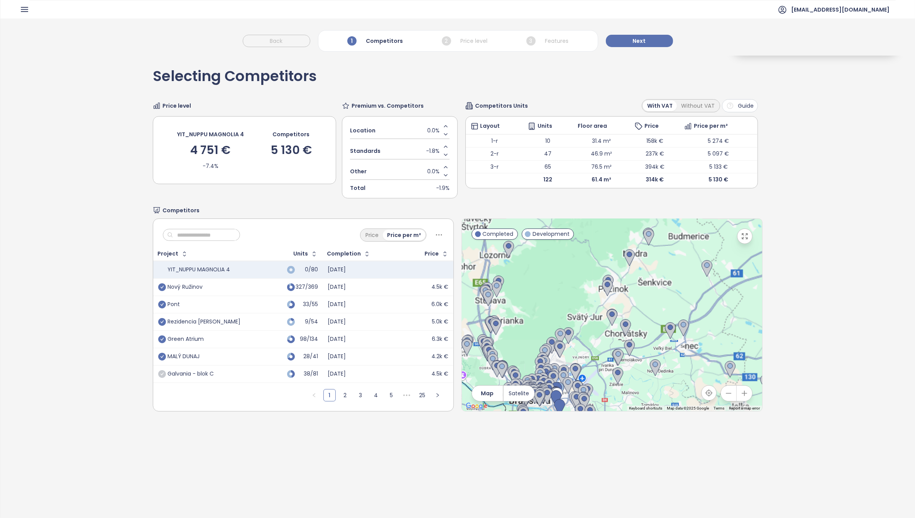
click at [742, 395] on icon "button" at bounding box center [744, 392] width 5 height 5
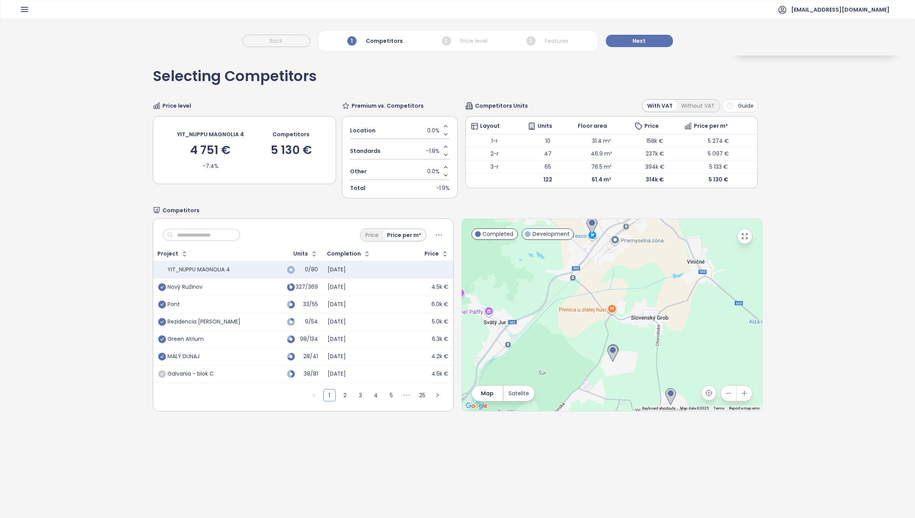
drag, startPoint x: 585, startPoint y: 355, endPoint x: 692, endPoint y: 207, distance: 182.6
click at [691, 209] on div "Competitors Price Price per m² Project Units Completion Price YIT_NUPPU MAGNOLI…" at bounding box center [457, 308] width 609 height 205
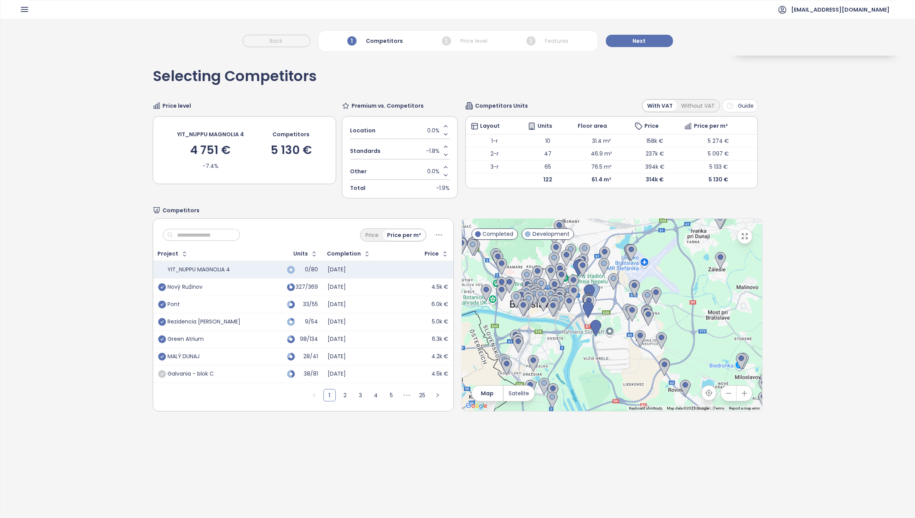
drag, startPoint x: 586, startPoint y: 347, endPoint x: 604, endPoint y: 242, distance: 107.0
click at [604, 246] on img at bounding box center [604, 254] width 11 height 17
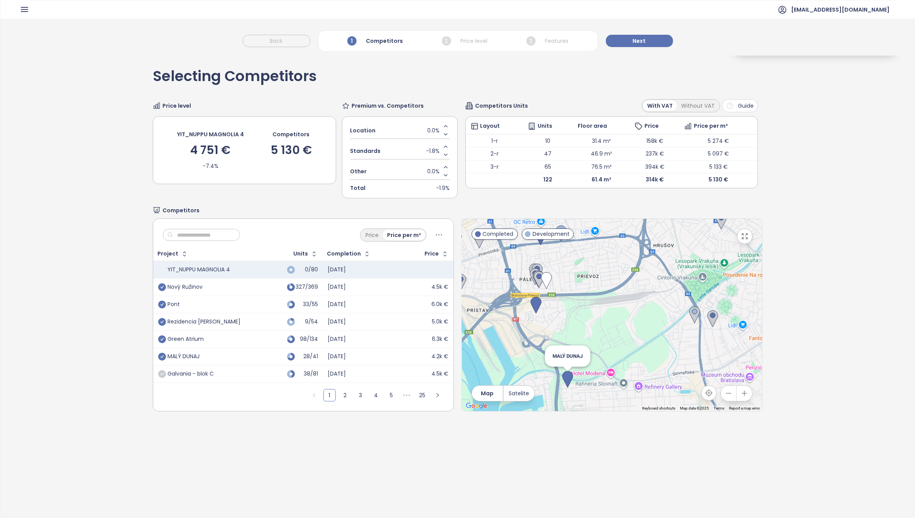
click at [564, 376] on img at bounding box center [567, 379] width 11 height 17
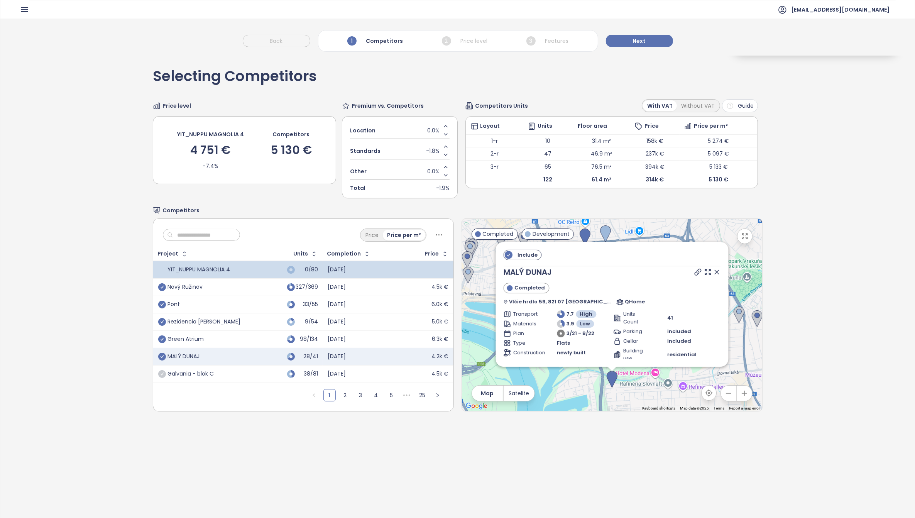
click at [607, 377] on img at bounding box center [611, 379] width 11 height 17
click at [519, 256] on span "Include" at bounding box center [527, 255] width 28 height 10
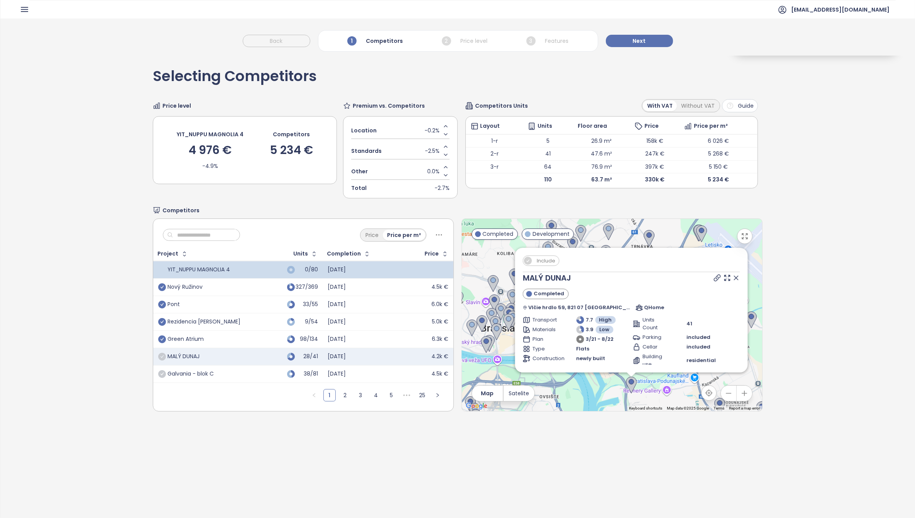
click at [732, 280] on icon at bounding box center [736, 278] width 8 height 8
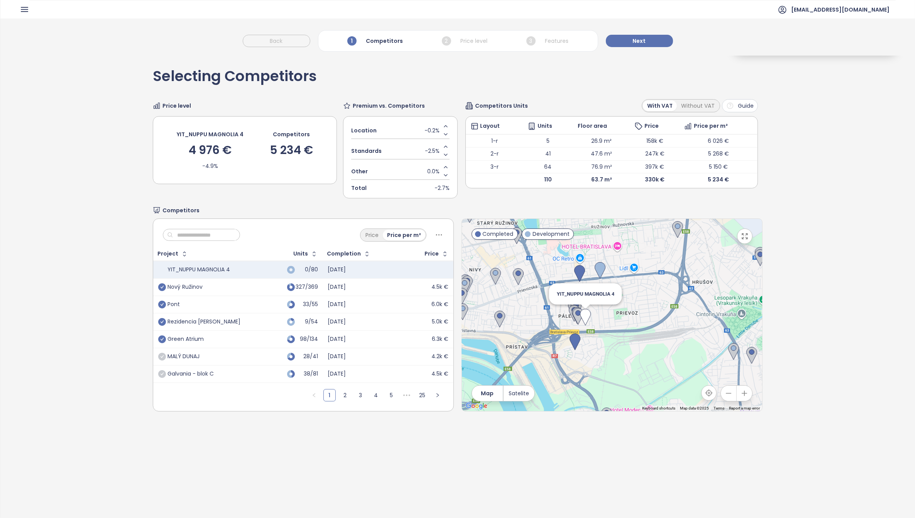
click at [581, 317] on img at bounding box center [585, 317] width 11 height 17
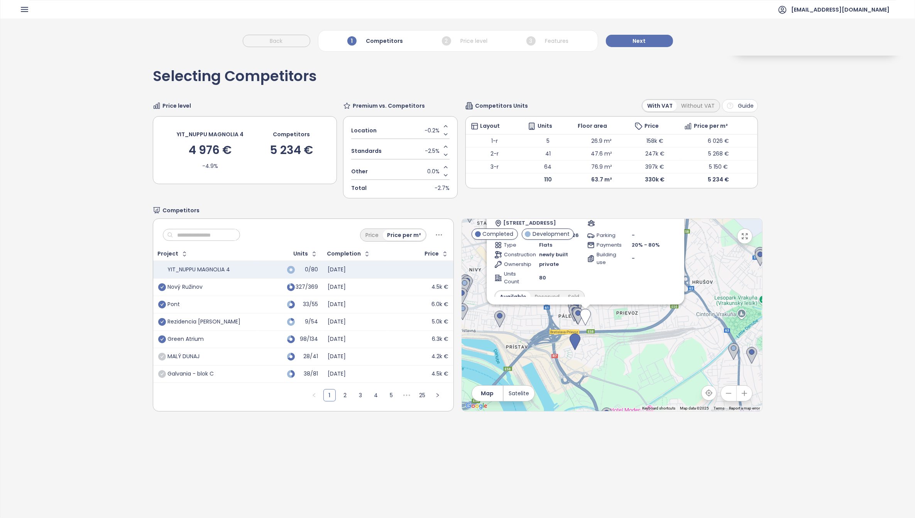
click at [581, 317] on img at bounding box center [585, 317] width 11 height 17
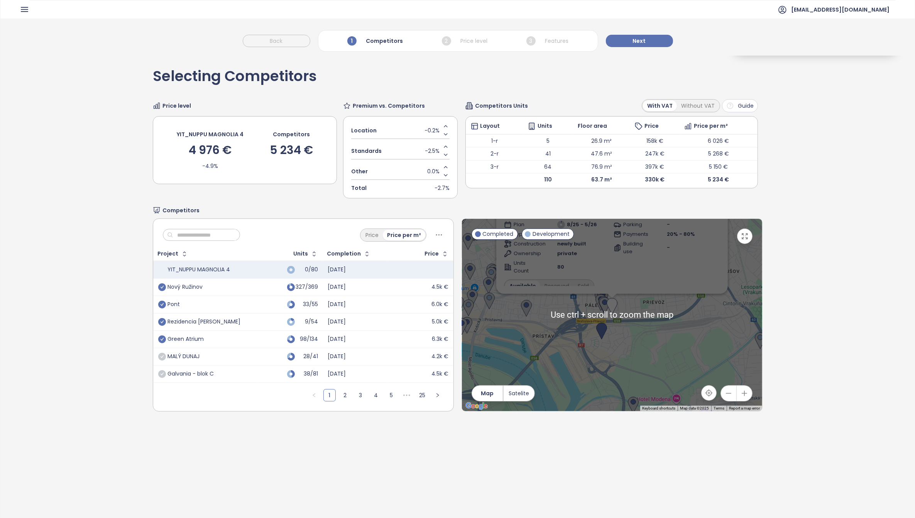
click at [642, 353] on div "To navigate, press the arrow keys. YIT_NUPPU MAGNOLIA 4 Development Hraničná 28…" at bounding box center [612, 315] width 300 height 192
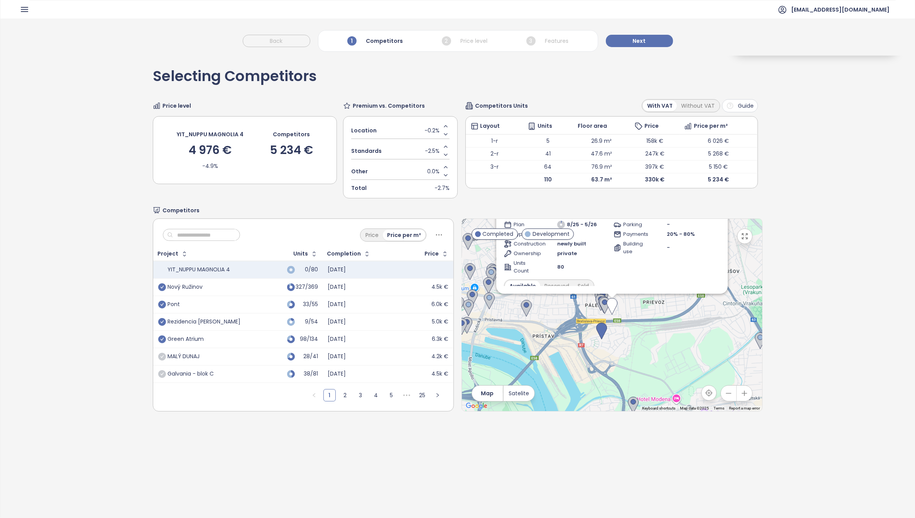
click at [637, 338] on div "YIT_NUPPU MAGNOLIA 4 Development Hraničná 28B, 821 05 Ružinov, Slovakia Plan 8/…" at bounding box center [612, 315] width 300 height 192
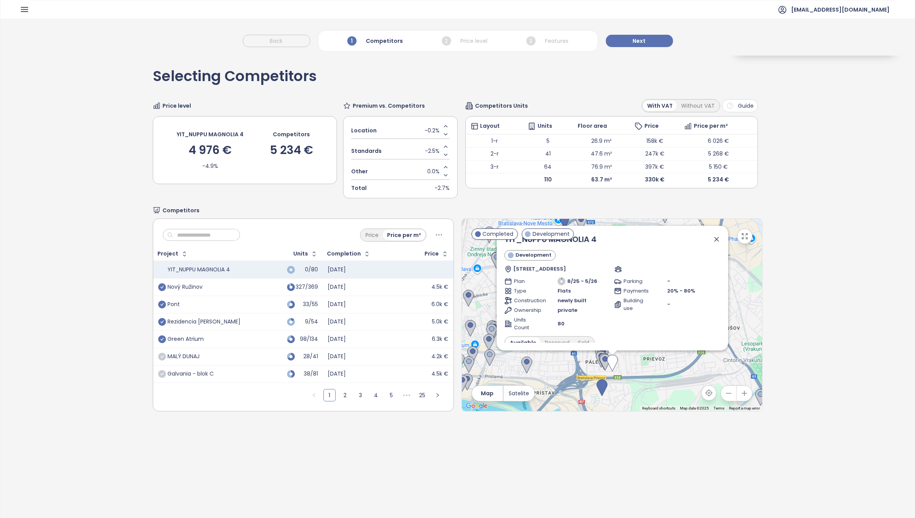
drag, startPoint x: 641, startPoint y: 315, endPoint x: 643, endPoint y: 383, distance: 67.9
click at [643, 383] on div "YIT_NUPPU MAGNOLIA 4 Development Hraničná 28B, 821 05 Ružinov, Slovakia Plan 8/…" at bounding box center [612, 315] width 300 height 192
click at [712, 240] on icon at bounding box center [716, 239] width 8 height 8
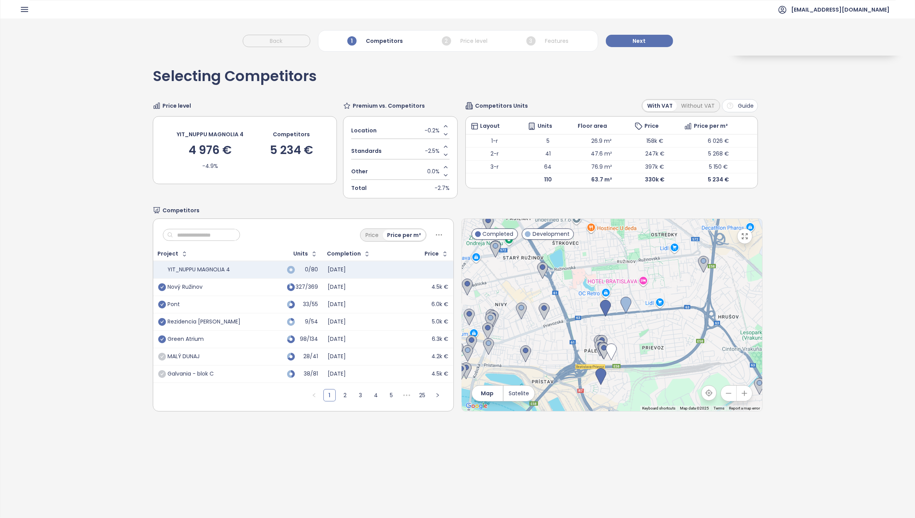
drag, startPoint x: 637, startPoint y: 350, endPoint x: 627, endPoint y: 365, distance: 17.8
click at [626, 365] on div at bounding box center [612, 315] width 300 height 192
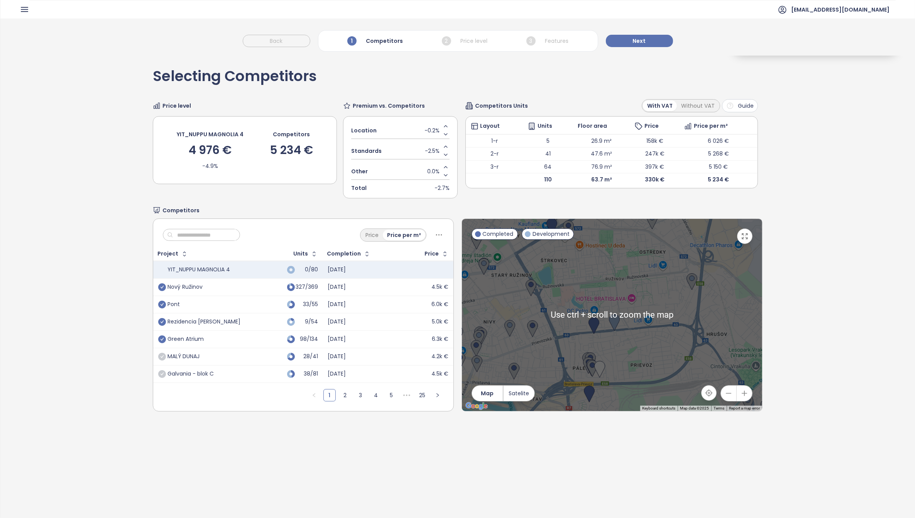
click at [723, 329] on div at bounding box center [612, 315] width 300 height 192
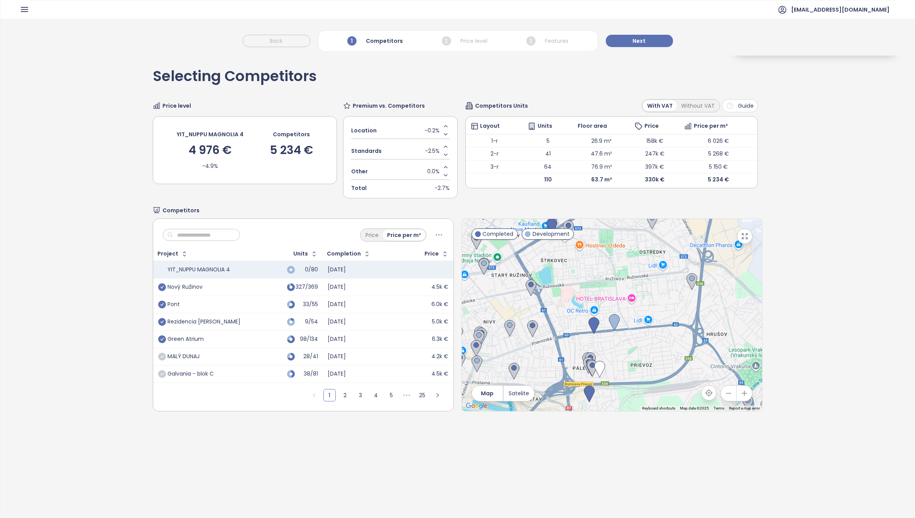
drag, startPoint x: 627, startPoint y: 262, endPoint x: 624, endPoint y: 288, distance: 26.4
click at [624, 288] on div "← Move left → Move right ↑ Move up ↓ Move down + Zoom in - Zoom out Home Jump l…" at bounding box center [611, 314] width 301 height 193
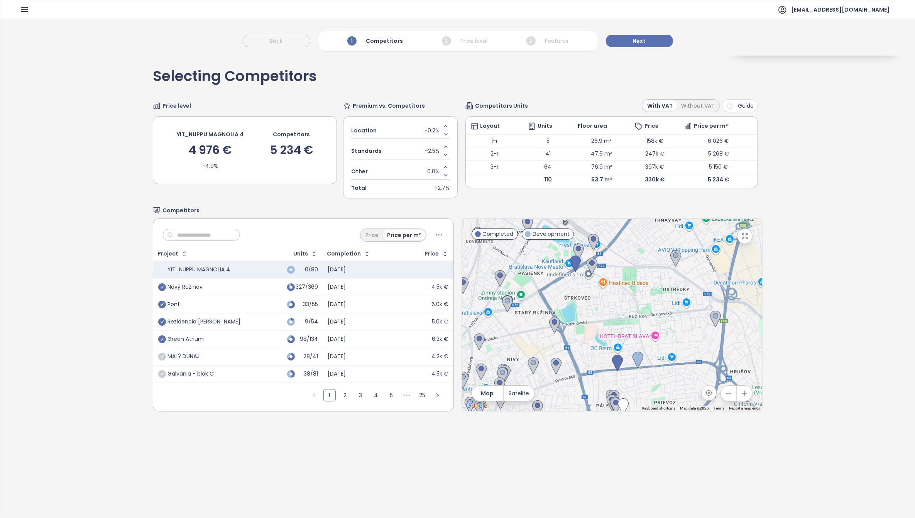
drag, startPoint x: 624, startPoint y: 288, endPoint x: 637, endPoint y: 335, distance: 48.8
click at [637, 335] on div at bounding box center [612, 315] width 300 height 192
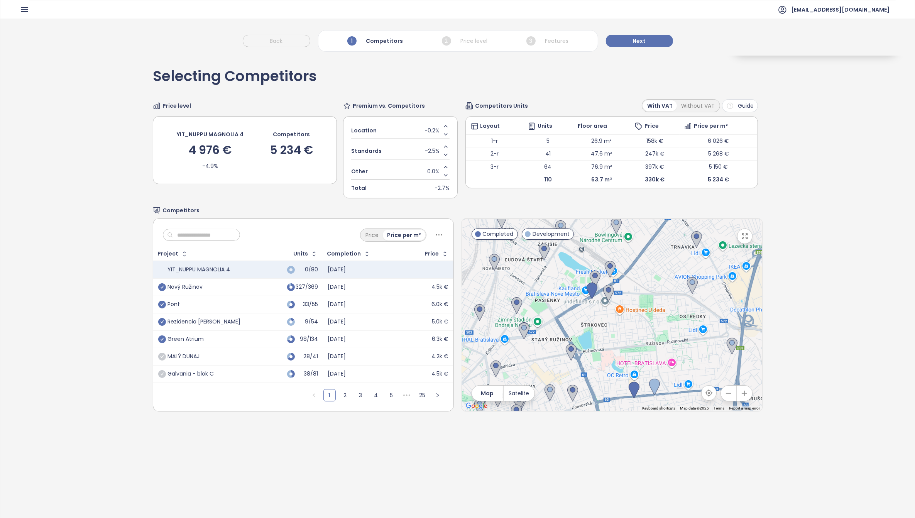
click at [628, 328] on div at bounding box center [612, 315] width 300 height 192
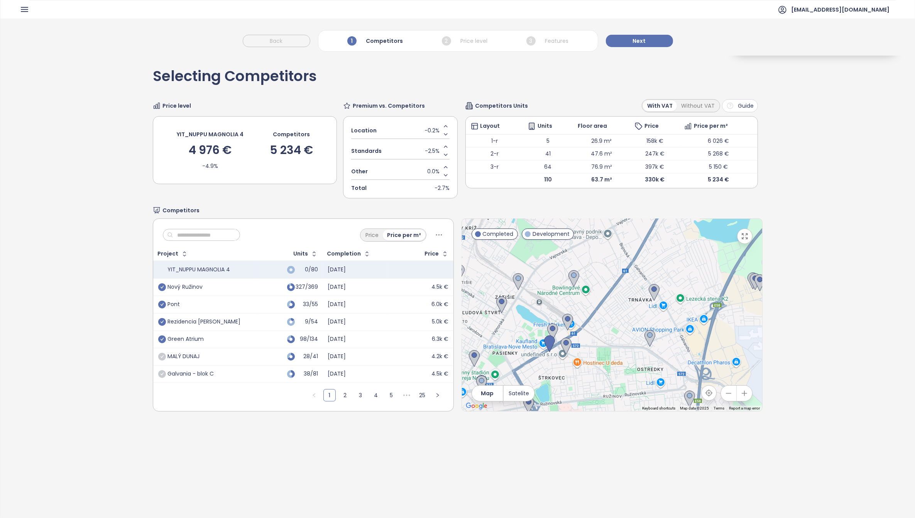
drag, startPoint x: 660, startPoint y: 313, endPoint x: 616, endPoint y: 367, distance: 69.9
click at [616, 367] on div at bounding box center [612, 315] width 300 height 192
click at [565, 318] on img at bounding box center [567, 322] width 11 height 17
click at [564, 319] on img at bounding box center [567, 322] width 11 height 17
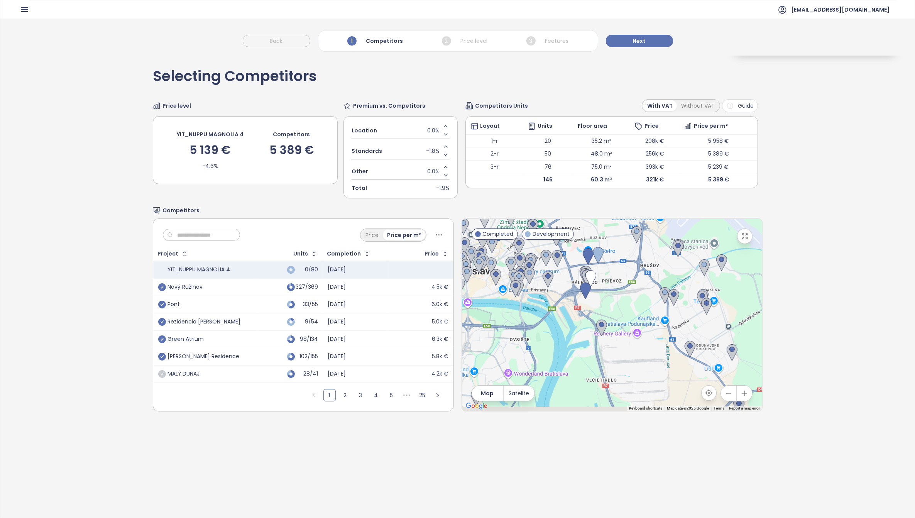
drag, startPoint x: 621, startPoint y: 338, endPoint x: 604, endPoint y: 224, distance: 115.5
click at [601, 227] on div at bounding box center [612, 315] width 300 height 192
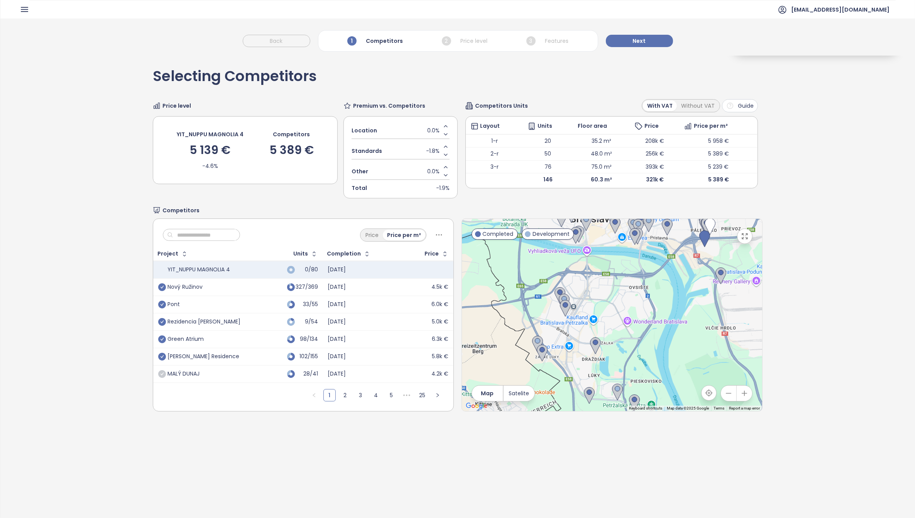
drag, startPoint x: 630, startPoint y: 297, endPoint x: 721, endPoint y: 205, distance: 129.6
click at [724, 212] on div "Competitors Price Price per m² Project Units Completion Price YIT_NUPPU MAGNOLI…" at bounding box center [457, 308] width 609 height 205
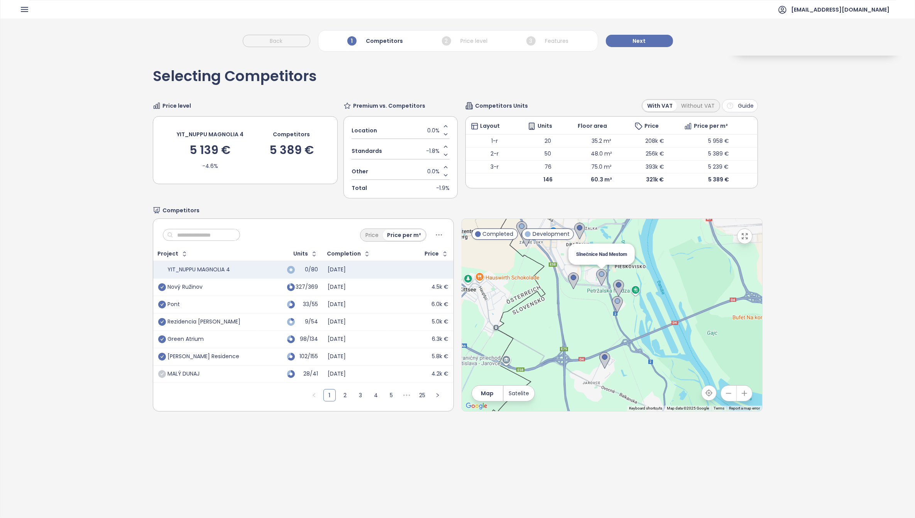
click at [596, 276] on img at bounding box center [601, 277] width 11 height 17
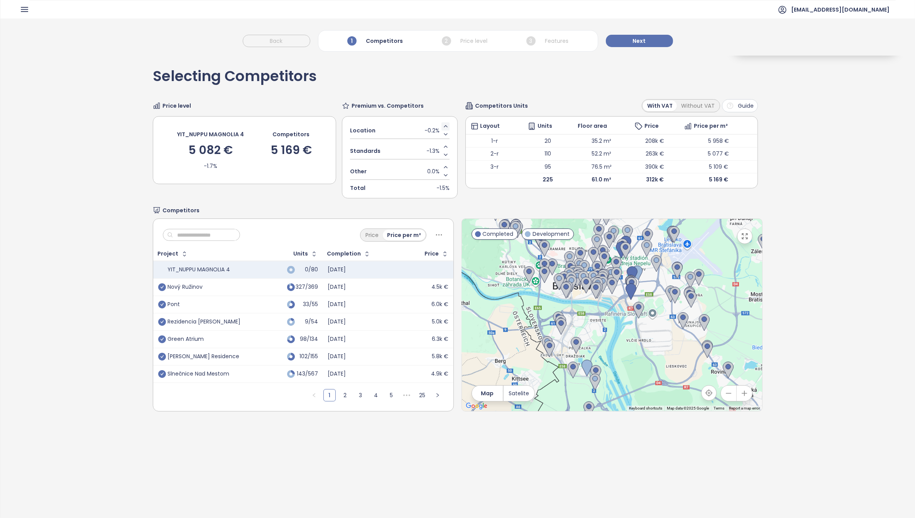
click at [442, 128] on icon "Increase value" at bounding box center [445, 126] width 6 height 6
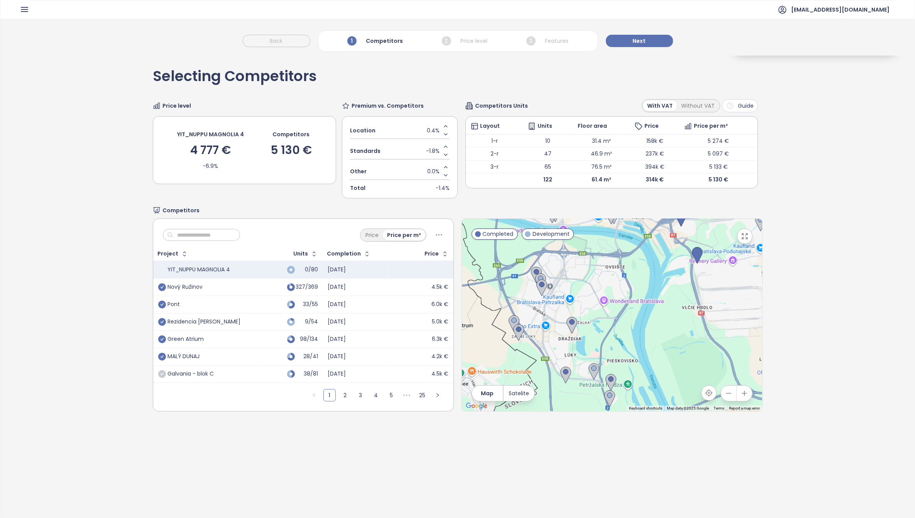
drag, startPoint x: 557, startPoint y: 390, endPoint x: 629, endPoint y: 273, distance: 136.8
click at [629, 273] on div at bounding box center [612, 315] width 300 height 192
click at [589, 371] on img at bounding box center [594, 369] width 11 height 17
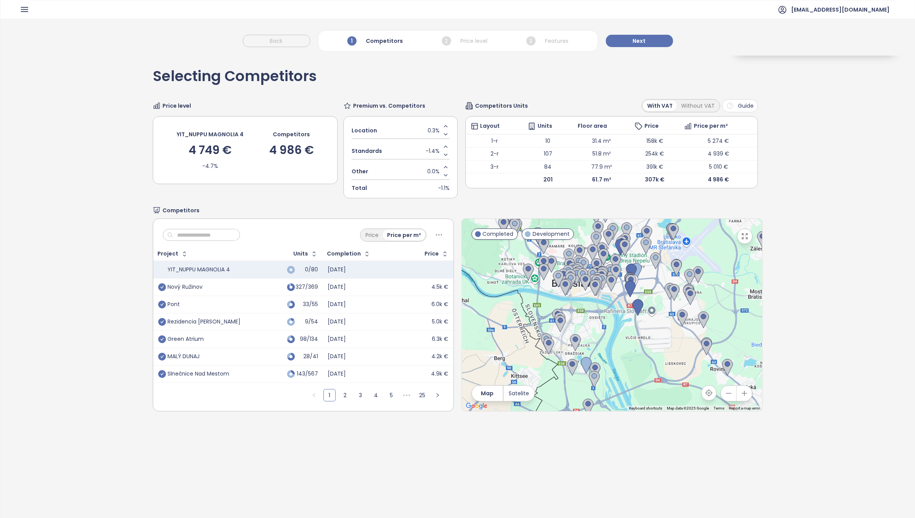
click at [220, 377] on div "Slnečnice Nad Mestom" at bounding box center [199, 373] width 62 height 7
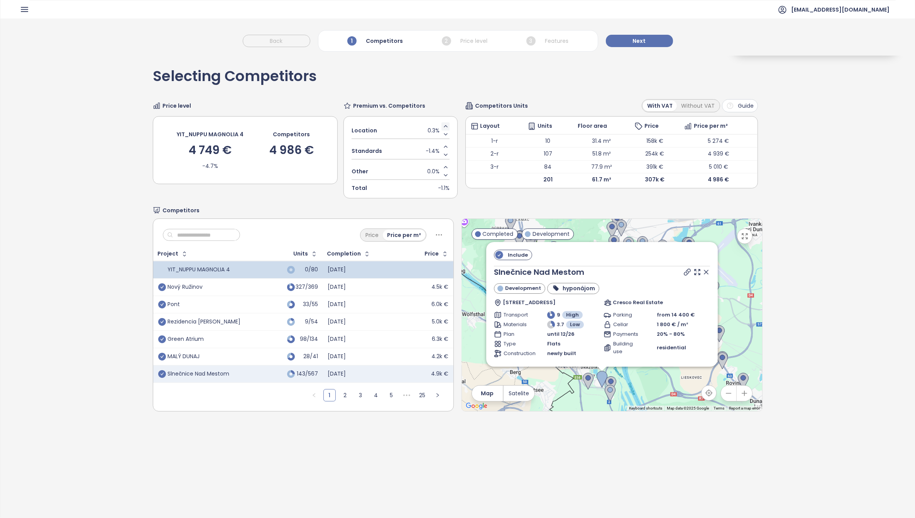
click at [442, 127] on icon "Increase value" at bounding box center [445, 126] width 6 height 6
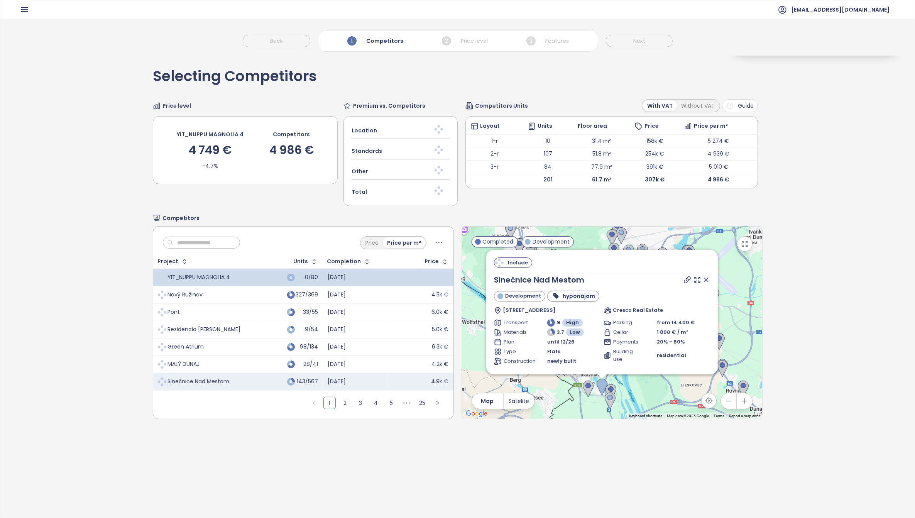
click at [440, 133] on div at bounding box center [439, 130] width 22 height 16
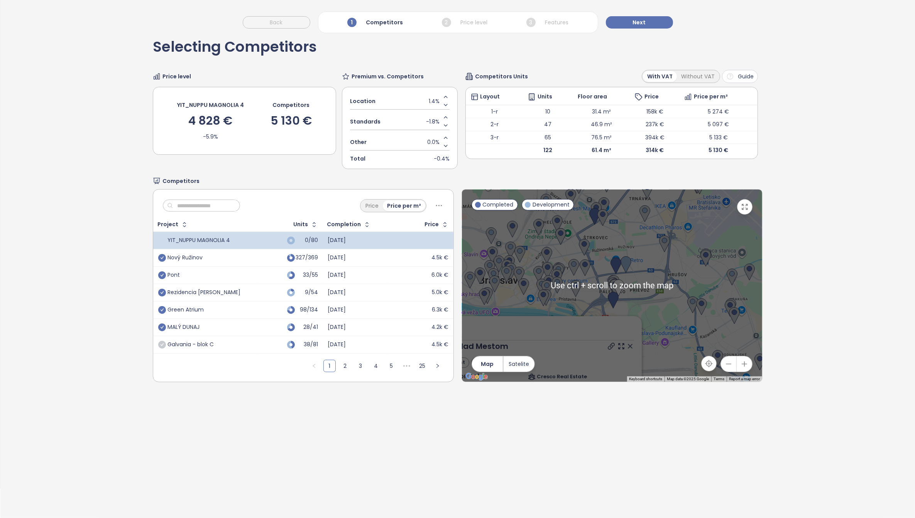
scroll to position [37, 0]
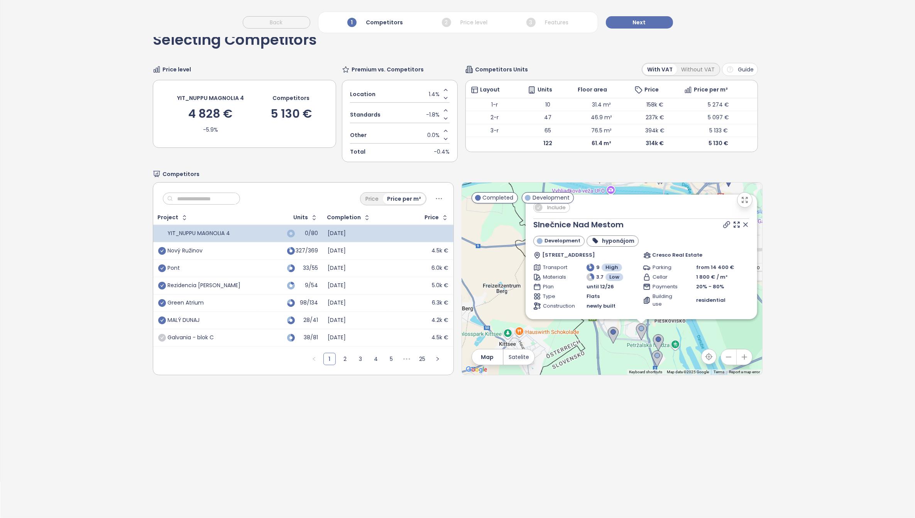
drag, startPoint x: 672, startPoint y: 317, endPoint x: 788, endPoint y: 199, distance: 165.3
click at [788, 199] on div "Selecting Competitors Price level YIT_NUPPU MAGNOLIA 4 4 828 € -5.9% Competitor…" at bounding box center [457, 268] width 914 height 498
click at [545, 208] on span "Include" at bounding box center [558, 206] width 26 height 10
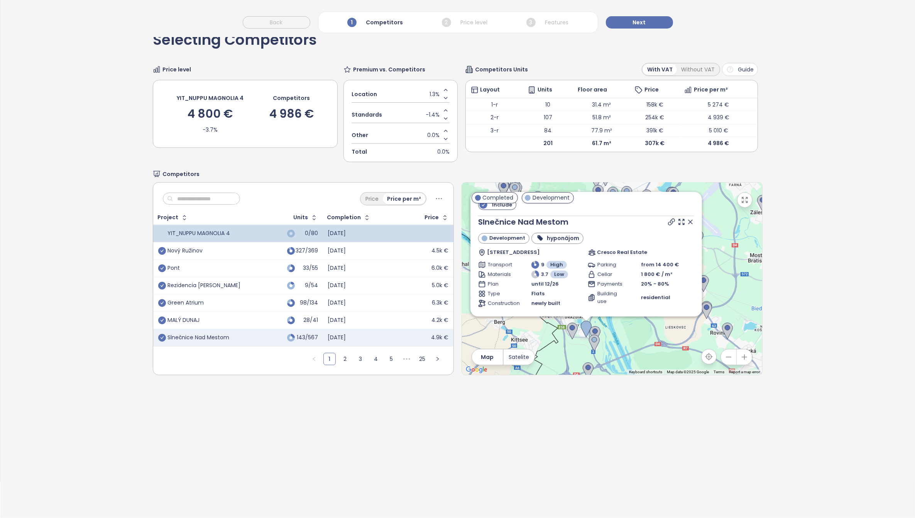
click at [688, 223] on icon at bounding box center [690, 222] width 4 height 4
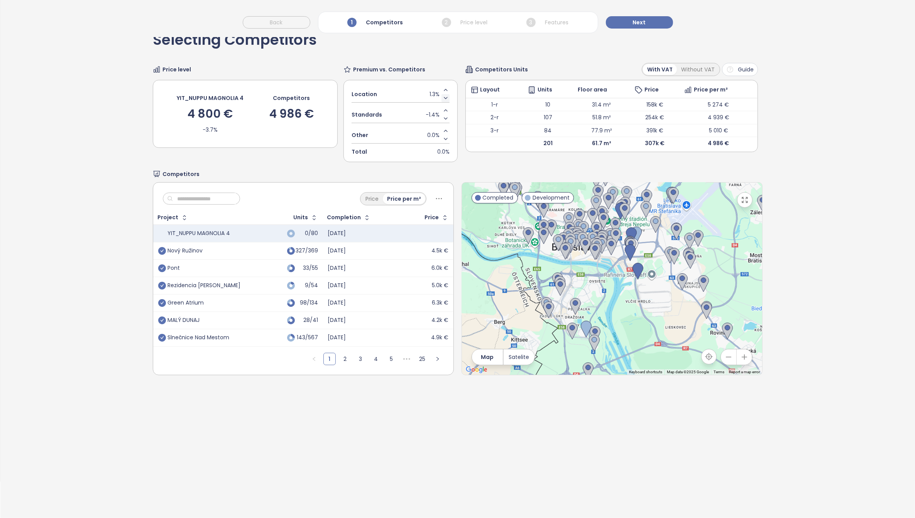
click at [442, 97] on icon "Decrease value" at bounding box center [445, 98] width 6 height 6
click at [442, 98] on icon "Decrease value" at bounding box center [445, 98] width 6 height 6
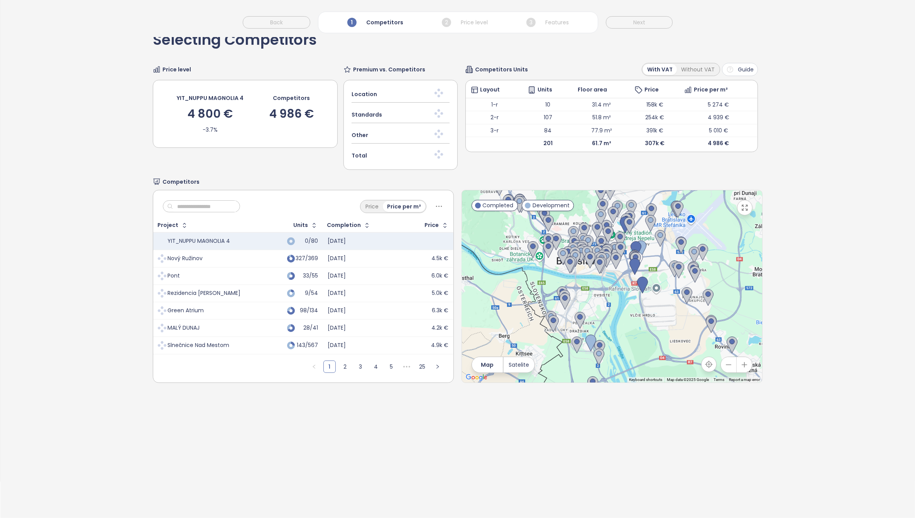
drag, startPoint x: 627, startPoint y: 338, endPoint x: 657, endPoint y: 370, distance: 43.4
click at [633, 347] on div at bounding box center [612, 286] width 300 height 192
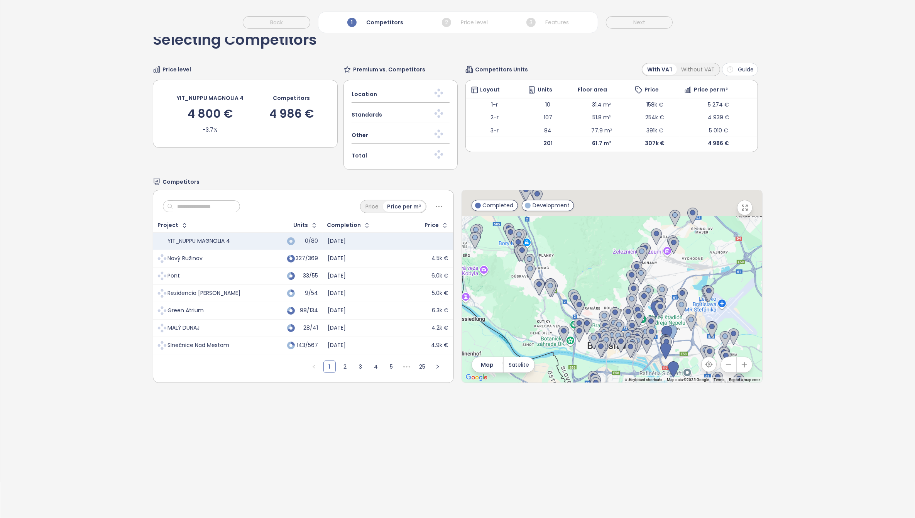
drag, startPoint x: 519, startPoint y: 257, endPoint x: 558, endPoint y: 371, distance: 120.6
click at [558, 371] on div at bounding box center [612, 286] width 300 height 192
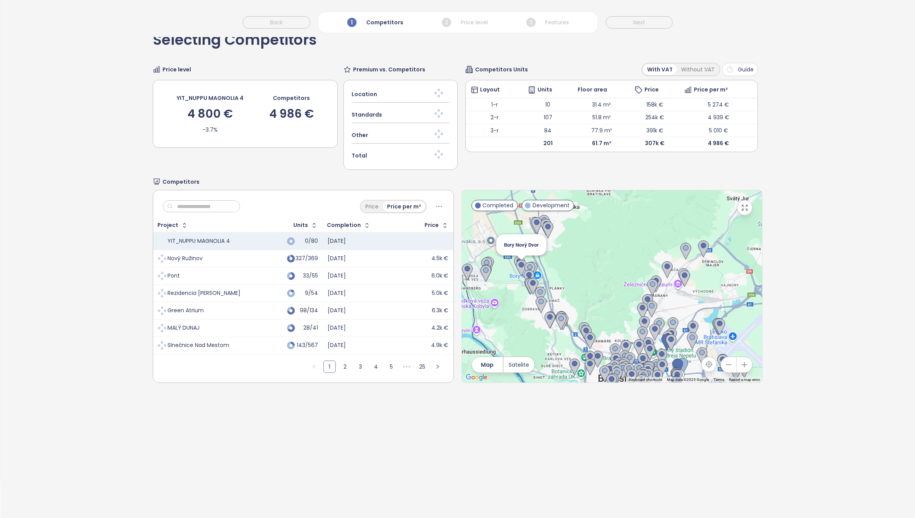
click at [601, 312] on div "Bory Nový Dvor" at bounding box center [612, 286] width 300 height 192
click at [609, 294] on div "Bory Nový Dvor" at bounding box center [612, 286] width 300 height 192
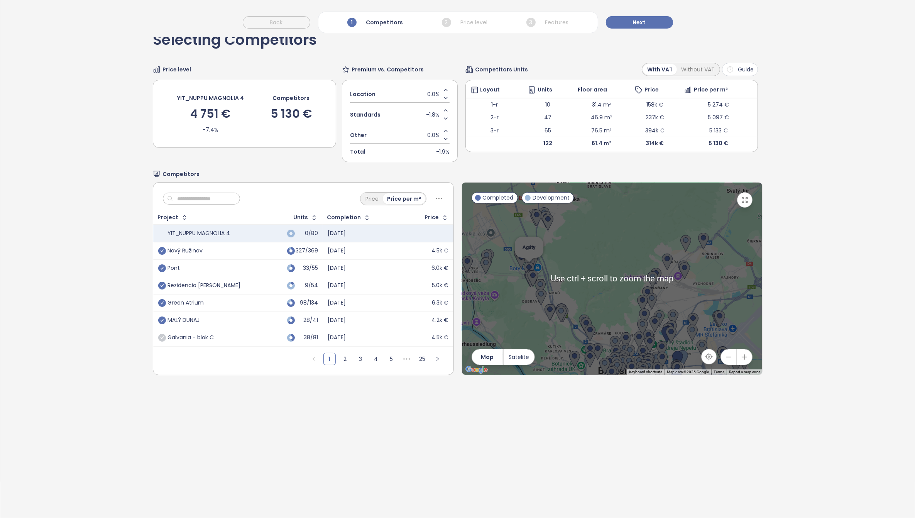
scroll to position [0, 0]
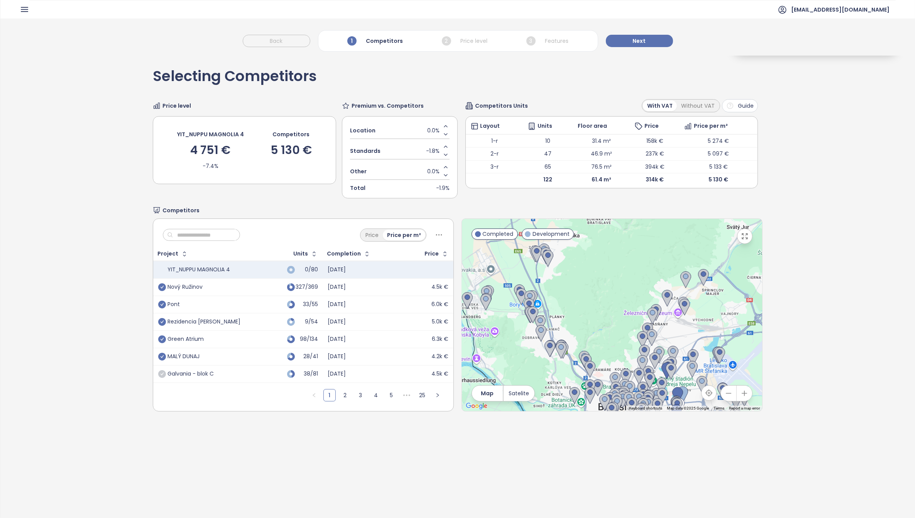
click at [742, 393] on icon "button" at bounding box center [744, 392] width 5 height 5
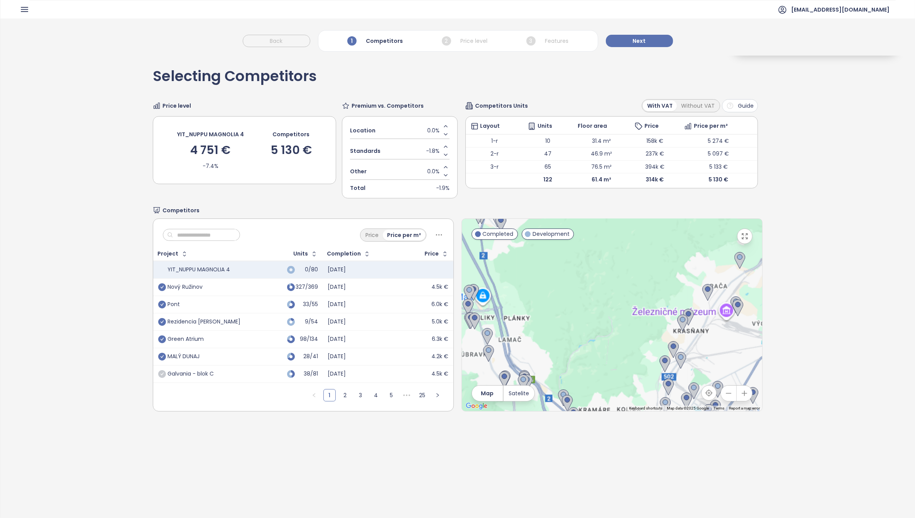
click at [742, 393] on icon "button" at bounding box center [744, 392] width 5 height 5
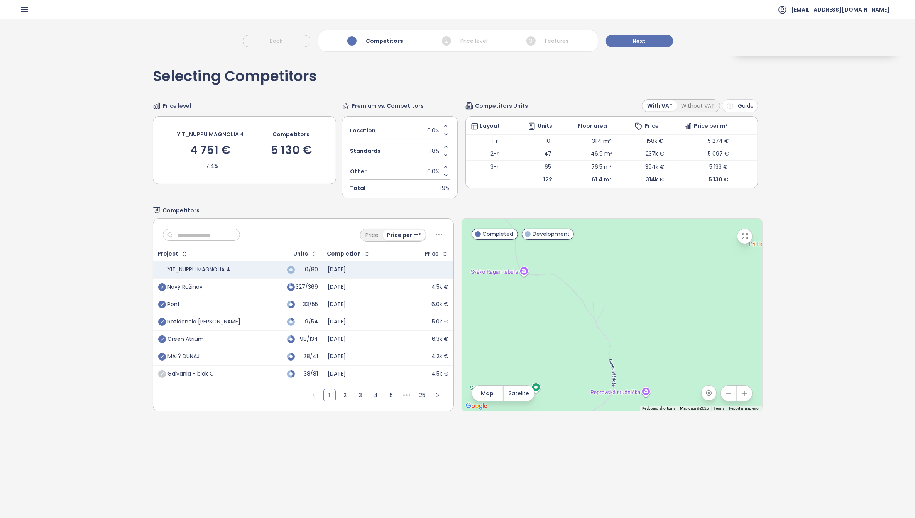
click at [539, 321] on div at bounding box center [612, 315] width 300 height 192
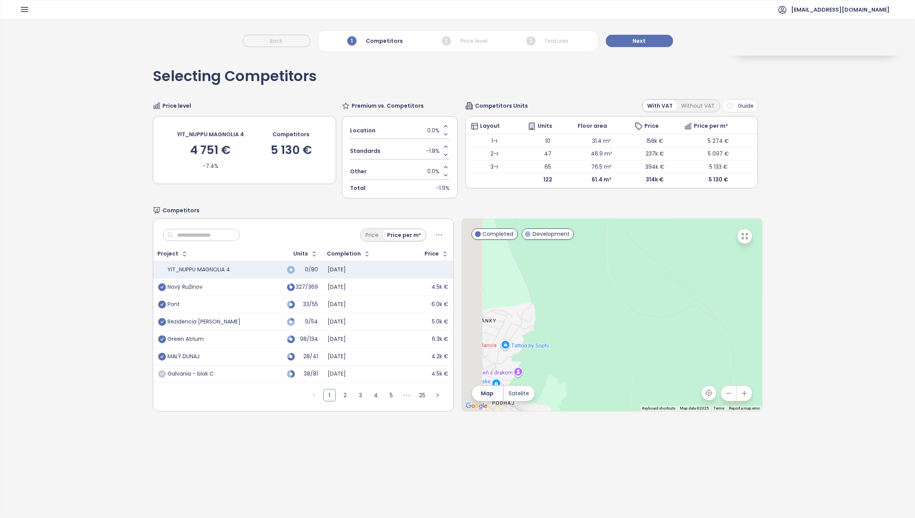
drag, startPoint x: 515, startPoint y: 320, endPoint x: 842, endPoint y: 301, distance: 326.9
click at [869, 302] on div "Selecting Competitors Price level YIT_NUPPU MAGNOLIA 4 4 751 € -7.4% Competitor…" at bounding box center [457, 305] width 914 height 498
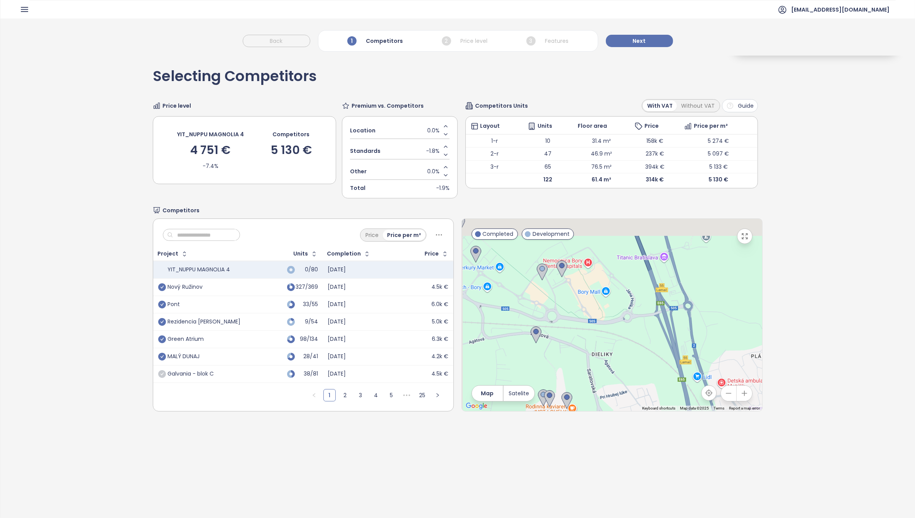
drag, startPoint x: 552, startPoint y: 341, endPoint x: 759, endPoint y: 420, distance: 221.8
click at [759, 420] on div "Selecting Competitors Price level YIT_NUPPU MAGNOLIA 4 4 751 € -7.4% Competitor…" at bounding box center [457, 305] width 914 height 498
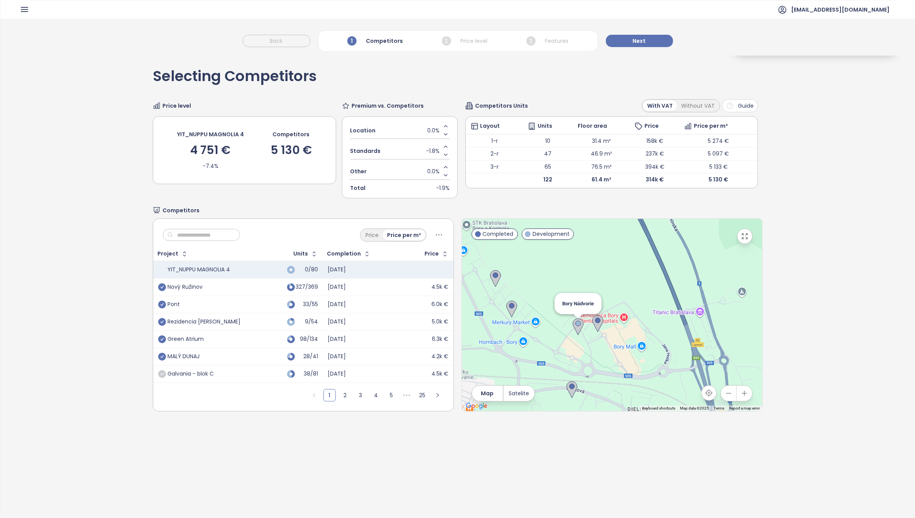
click at [574, 324] on img at bounding box center [577, 326] width 11 height 17
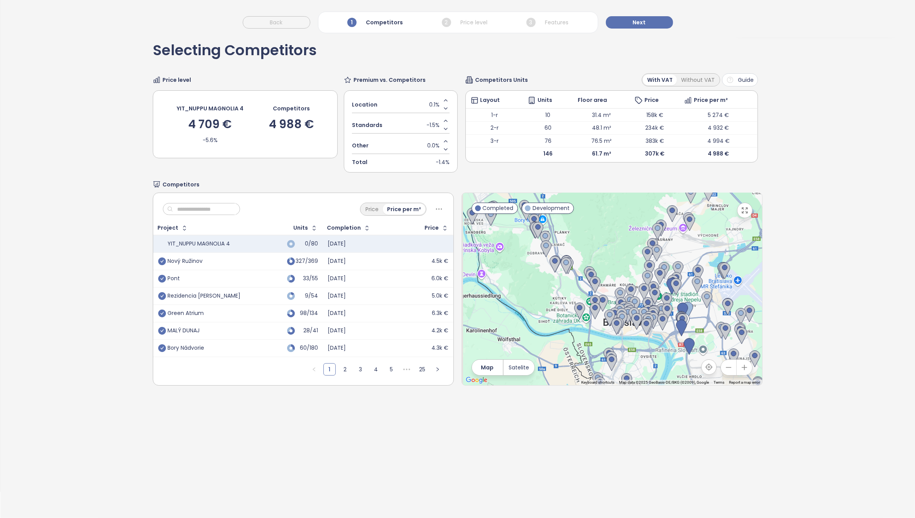
scroll to position [37, 0]
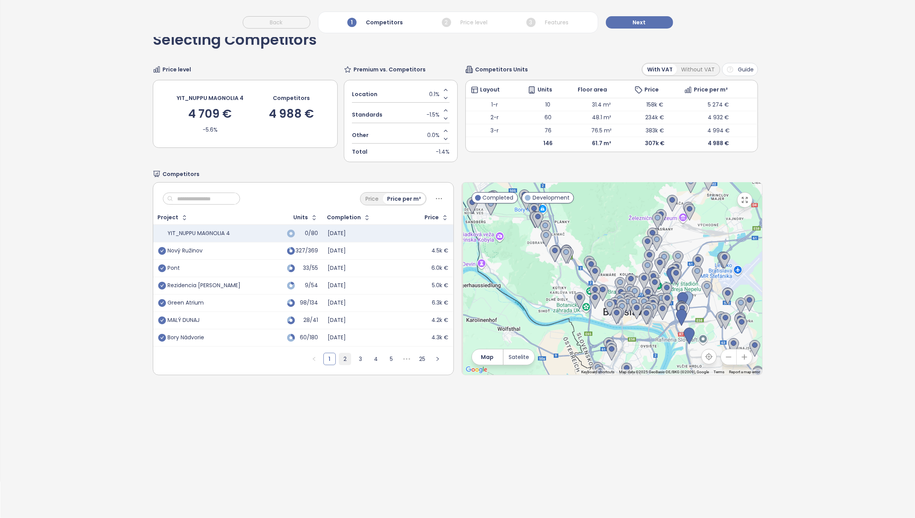
click at [341, 357] on link "2" at bounding box center [345, 359] width 12 height 12
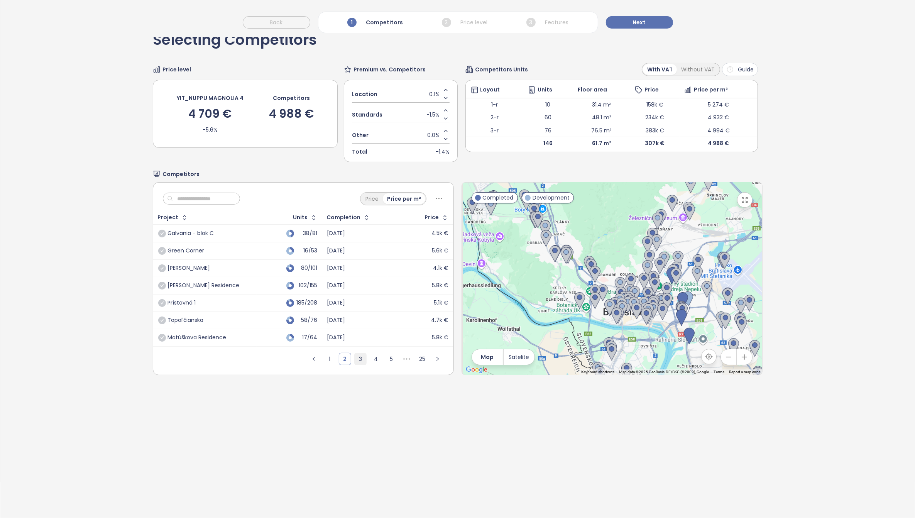
click at [356, 360] on link "3" at bounding box center [360, 359] width 12 height 12
click at [370, 360] on link "4" at bounding box center [376, 359] width 12 height 12
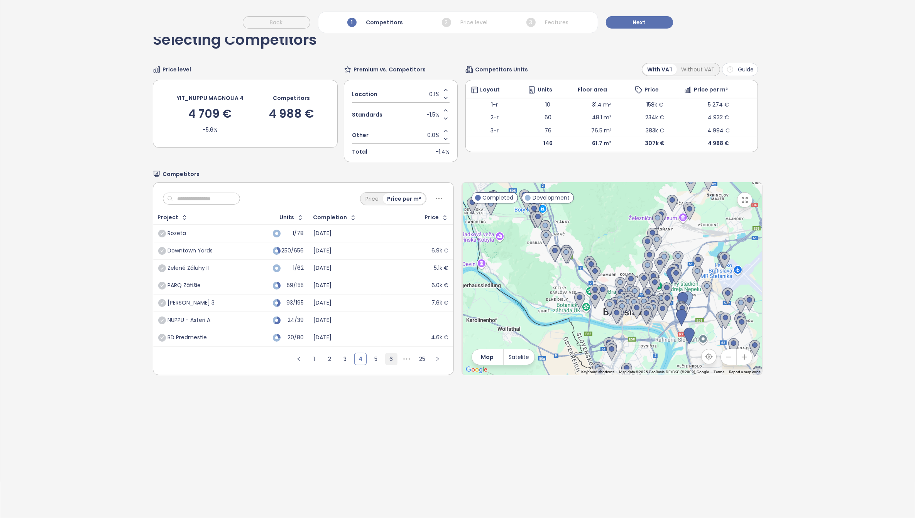
click at [388, 360] on link "6" at bounding box center [391, 359] width 12 height 12
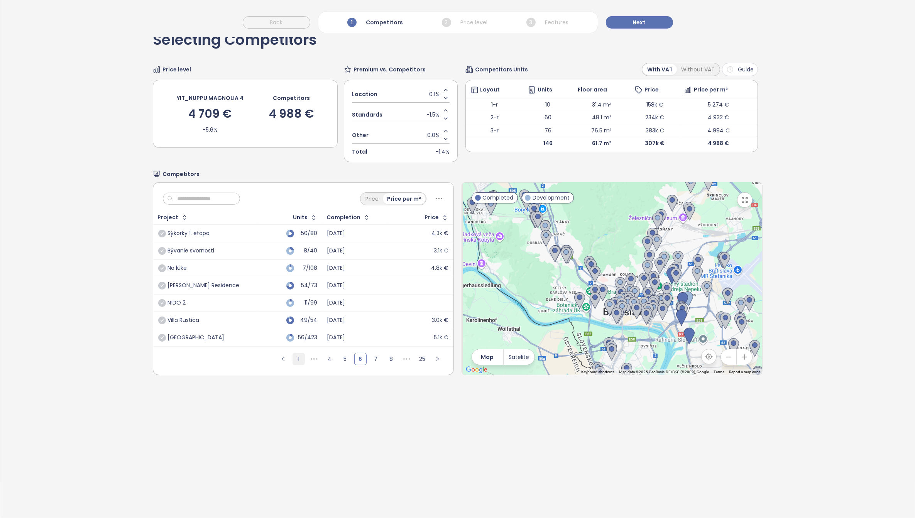
click at [298, 361] on link "1" at bounding box center [299, 359] width 12 height 12
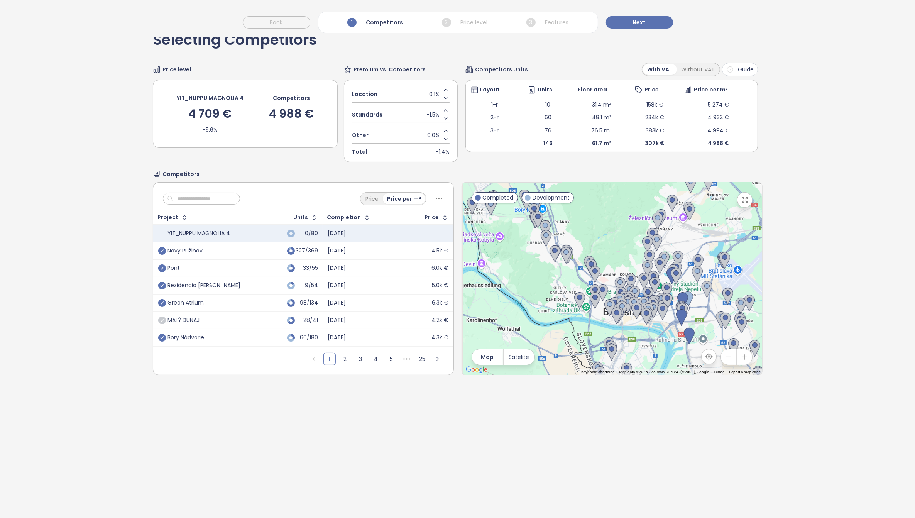
click at [162, 322] on icon "check-circle" at bounding box center [162, 320] width 8 height 8
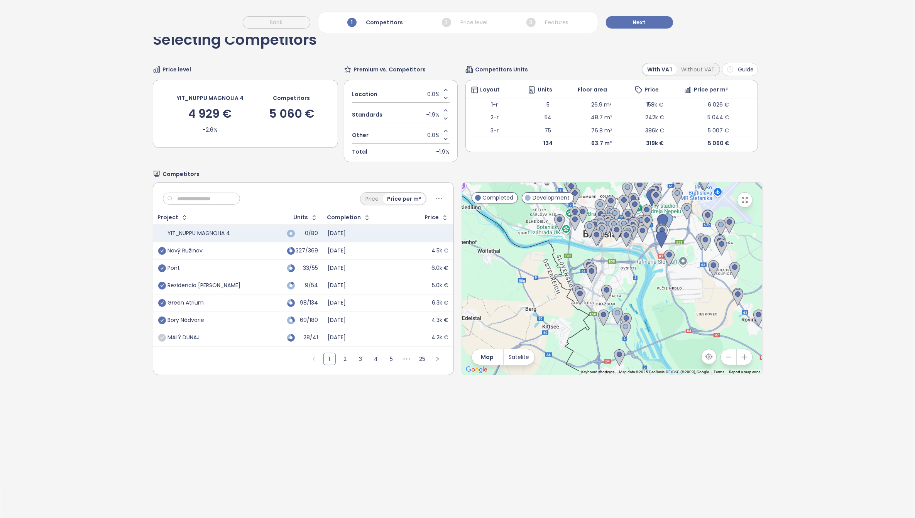
drag, startPoint x: 629, startPoint y: 347, endPoint x: 608, endPoint y: 257, distance: 92.6
click at [608, 257] on div at bounding box center [612, 278] width 300 height 192
click at [612, 312] on img at bounding box center [617, 315] width 11 height 17
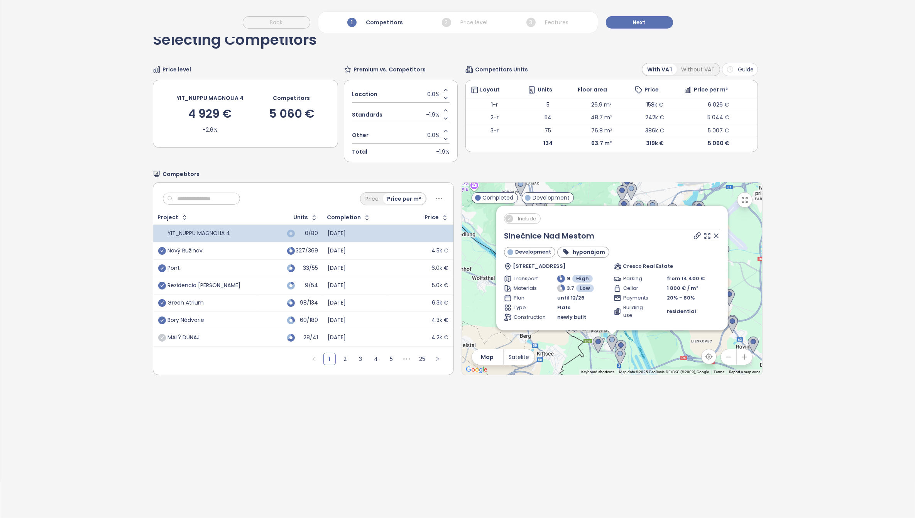
click at [514, 219] on span "Include" at bounding box center [527, 219] width 26 height 10
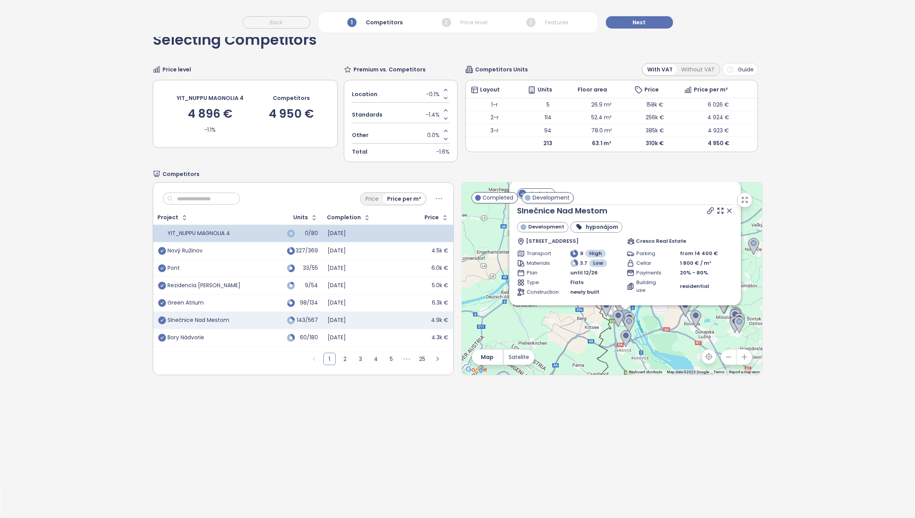
click at [727, 213] on icon at bounding box center [729, 211] width 4 height 4
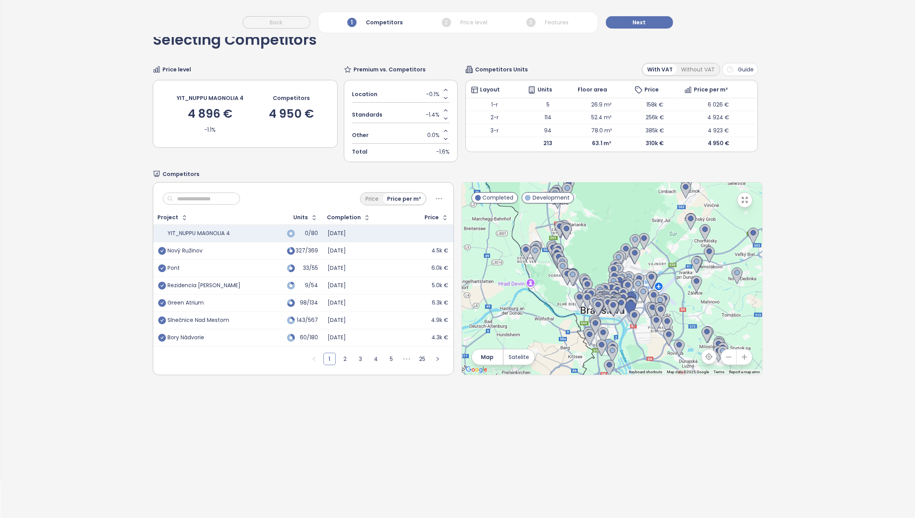
drag, startPoint x: 643, startPoint y: 317, endPoint x: 621, endPoint y: 350, distance: 39.4
click at [621, 350] on div at bounding box center [612, 278] width 300 height 192
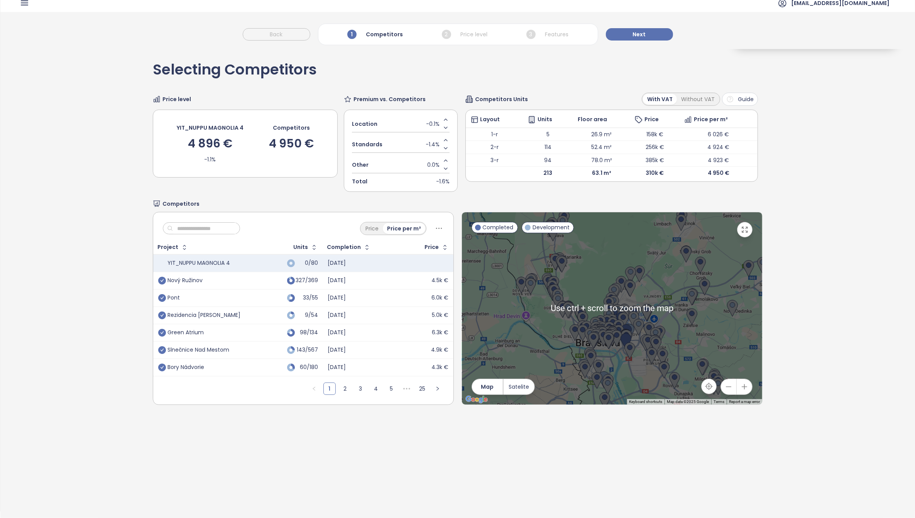
scroll to position [0, 0]
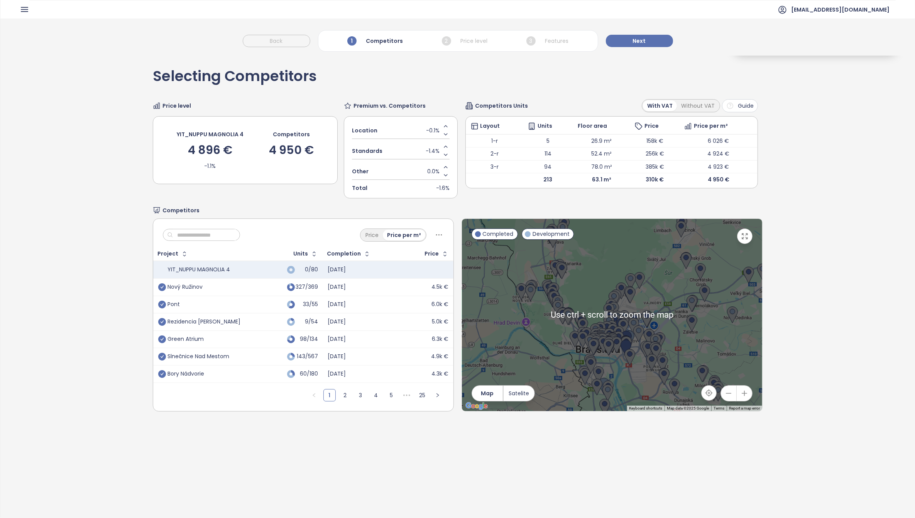
click at [741, 237] on icon "button" at bounding box center [745, 236] width 8 height 8
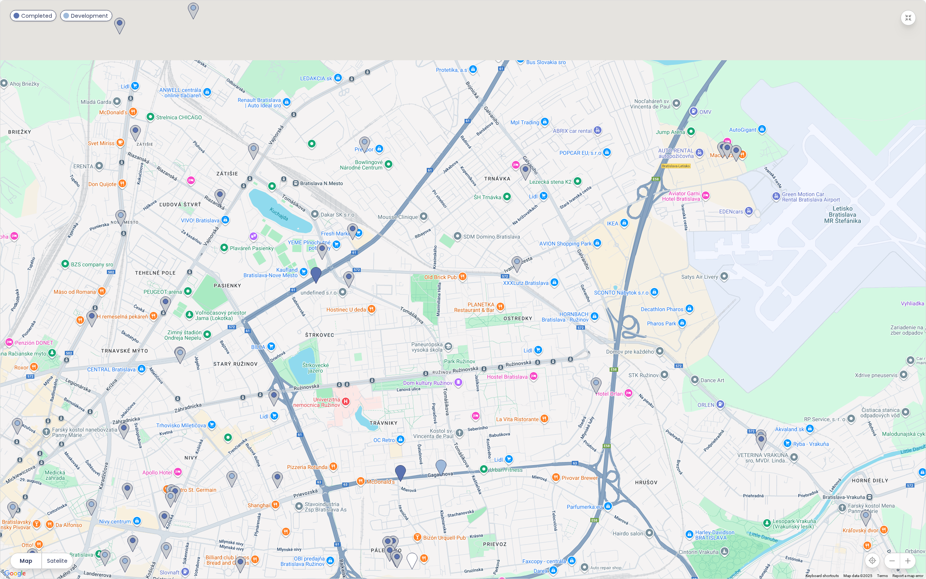
drag, startPoint x: 629, startPoint y: 326, endPoint x: 628, endPoint y: 435, distance: 109.2
click at [628, 435] on div at bounding box center [462, 289] width 925 height 578
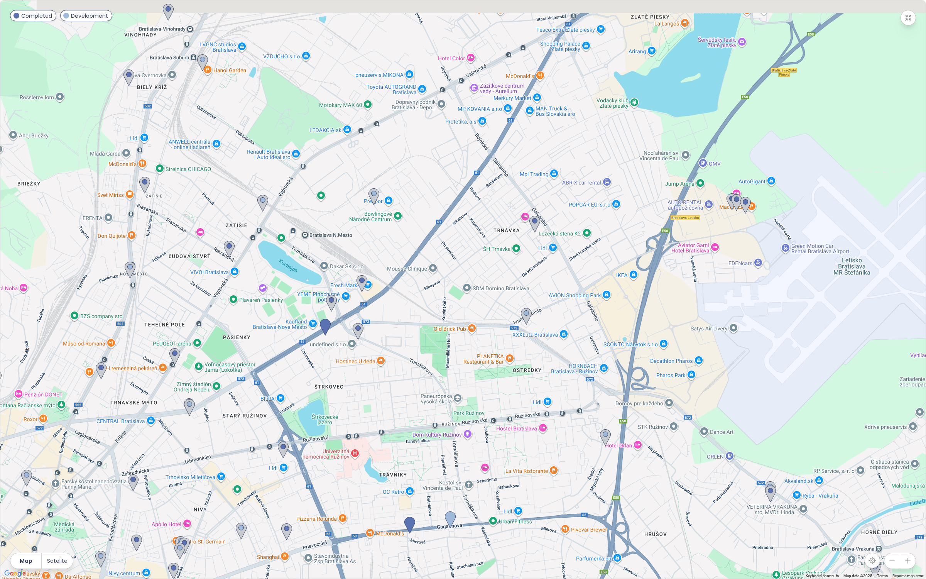
drag, startPoint x: 564, startPoint y: 226, endPoint x: 570, endPoint y: 263, distance: 38.4
click at [570, 263] on div at bounding box center [462, 289] width 925 height 578
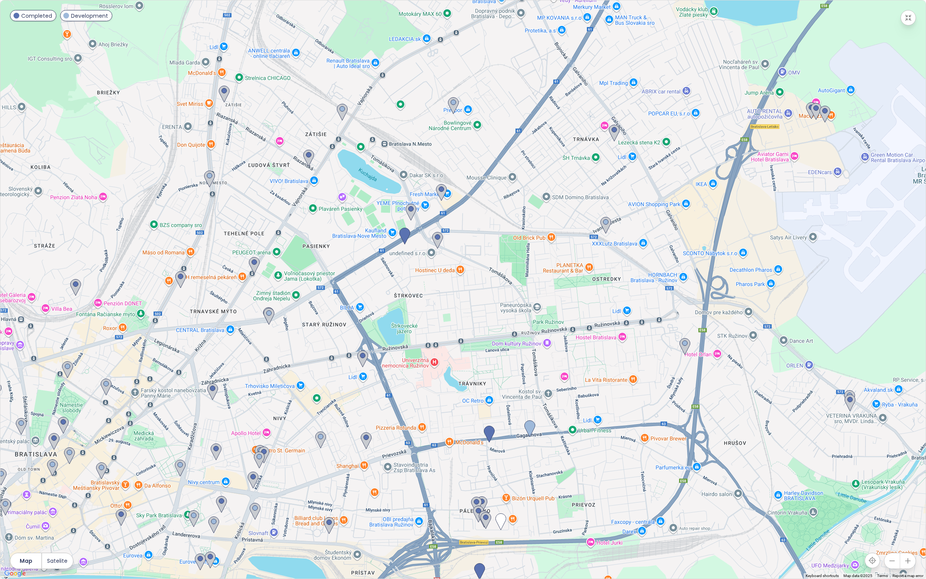
drag, startPoint x: 420, startPoint y: 329, endPoint x: 500, endPoint y: 225, distance: 131.5
click at [500, 226] on div at bounding box center [462, 289] width 925 height 578
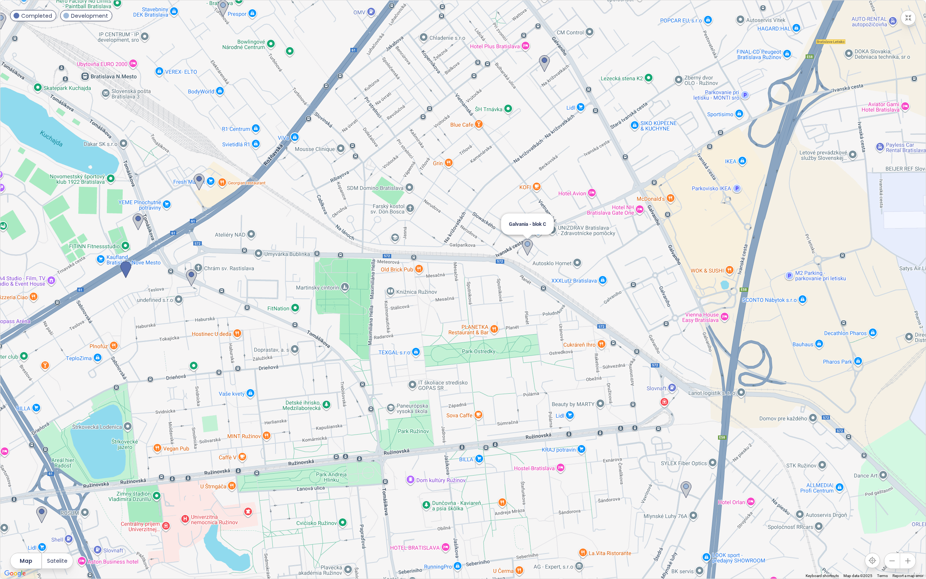
click at [528, 245] on img at bounding box center [527, 247] width 11 height 17
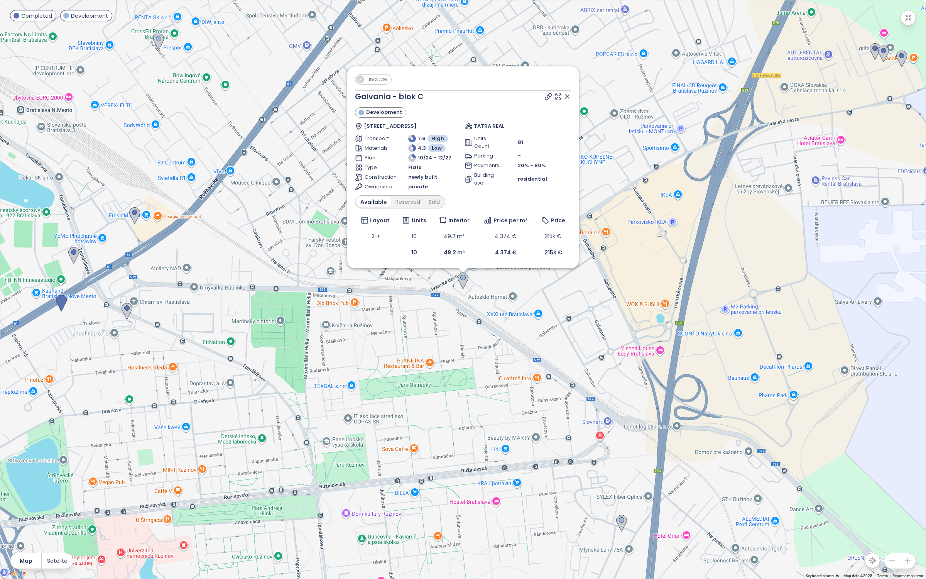
click at [373, 80] on span "Include" at bounding box center [378, 79] width 26 height 10
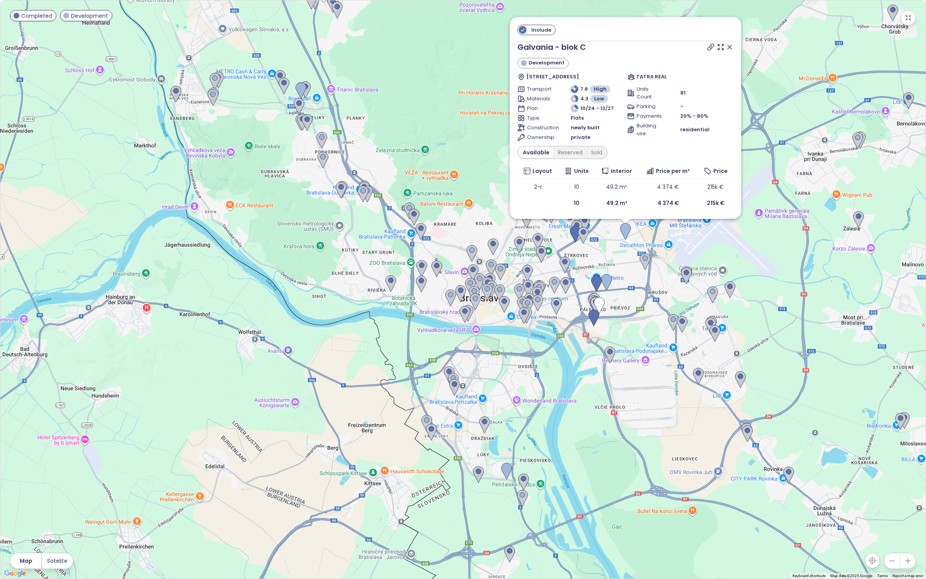
click at [730, 47] on icon at bounding box center [730, 47] width 4 height 4
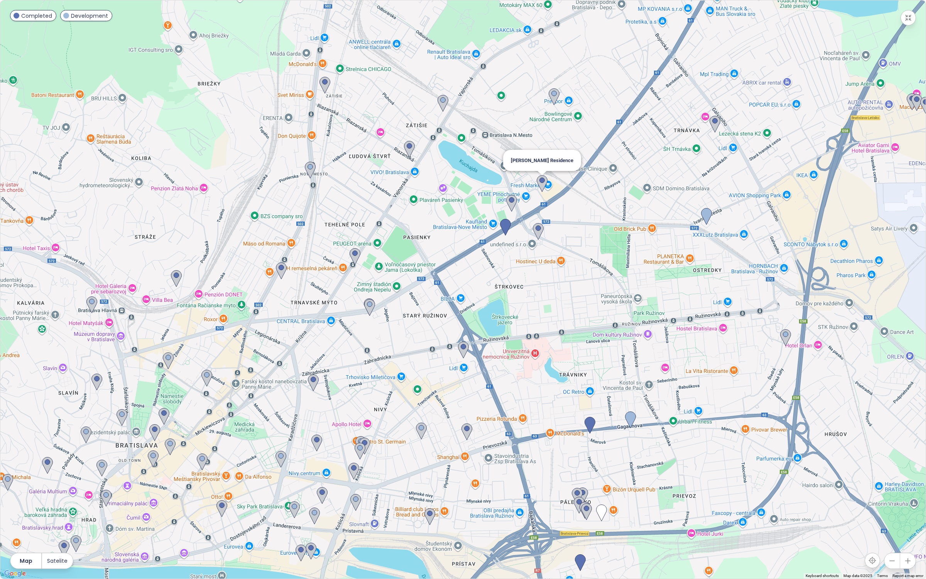
click at [541, 184] on img at bounding box center [542, 183] width 11 height 17
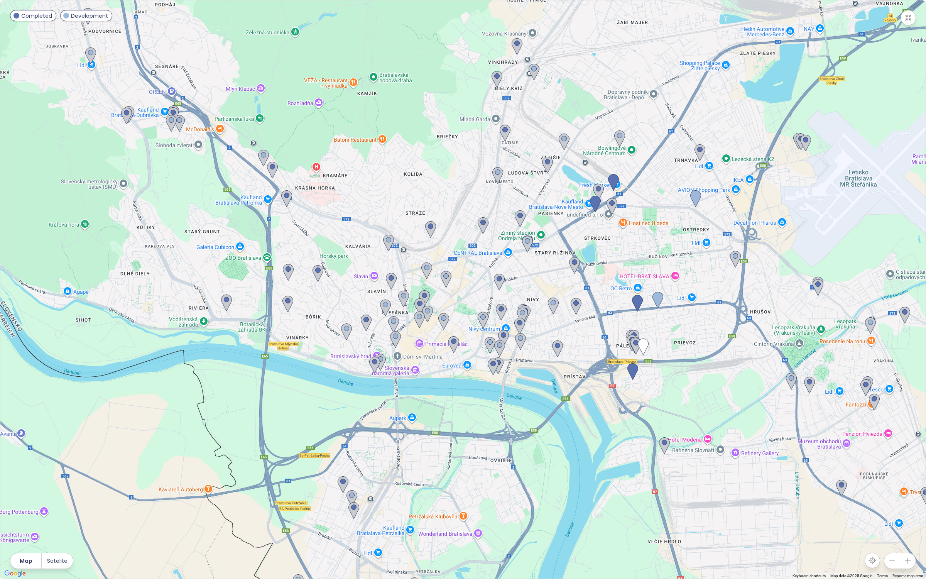
drag, startPoint x: 172, startPoint y: 249, endPoint x: 196, endPoint y: 178, distance: 74.9
click at [196, 181] on div at bounding box center [462, 289] width 925 height 578
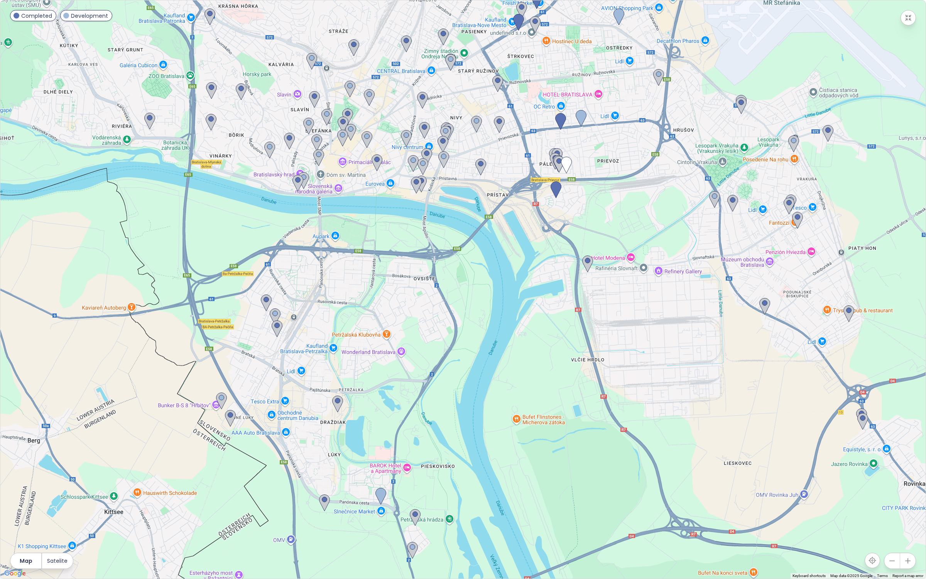
drag, startPoint x: 417, startPoint y: 393, endPoint x: 362, endPoint y: 282, distance: 123.5
click at [362, 282] on div at bounding box center [462, 289] width 925 height 578
click at [908, 19] on icon "button" at bounding box center [908, 18] width 8 height 8
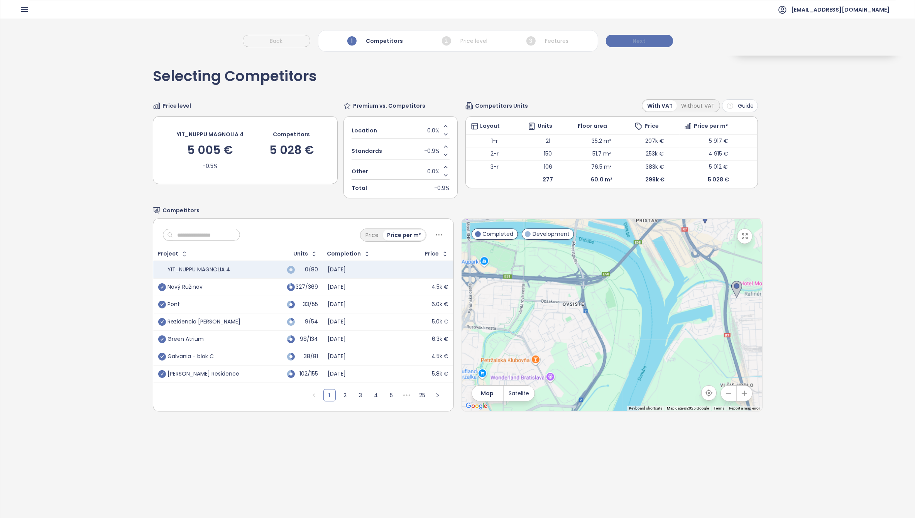
click at [649, 42] on button "Next" at bounding box center [639, 41] width 67 height 12
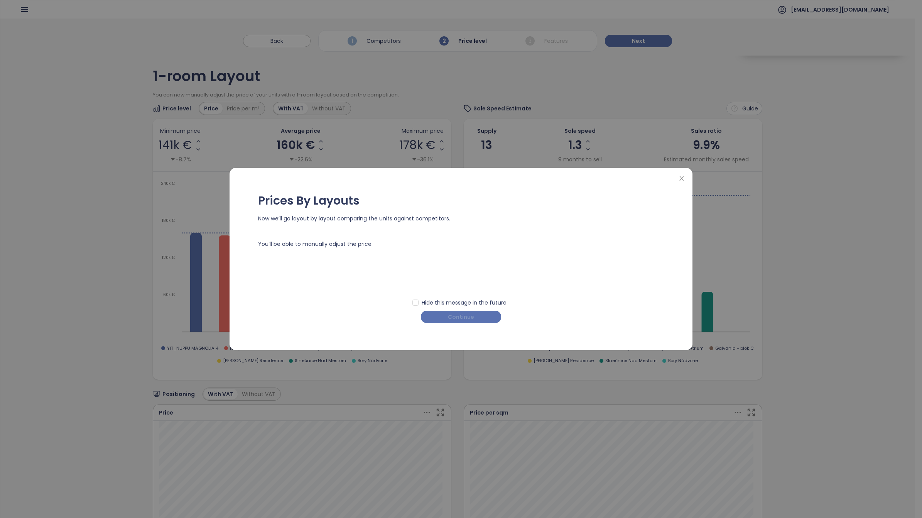
click at [465, 315] on span "Continue" at bounding box center [461, 316] width 26 height 8
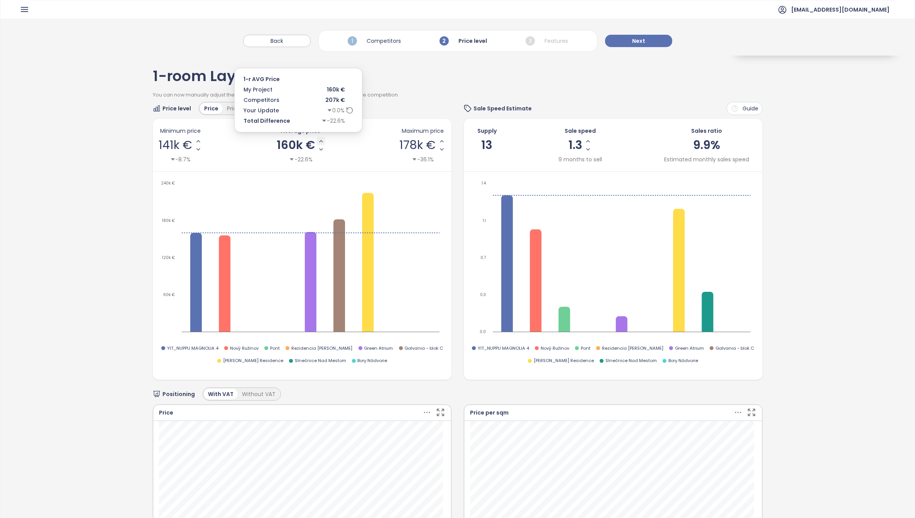
click at [319, 143] on icon "Increase AVG Price" at bounding box center [321, 141] width 6 height 6
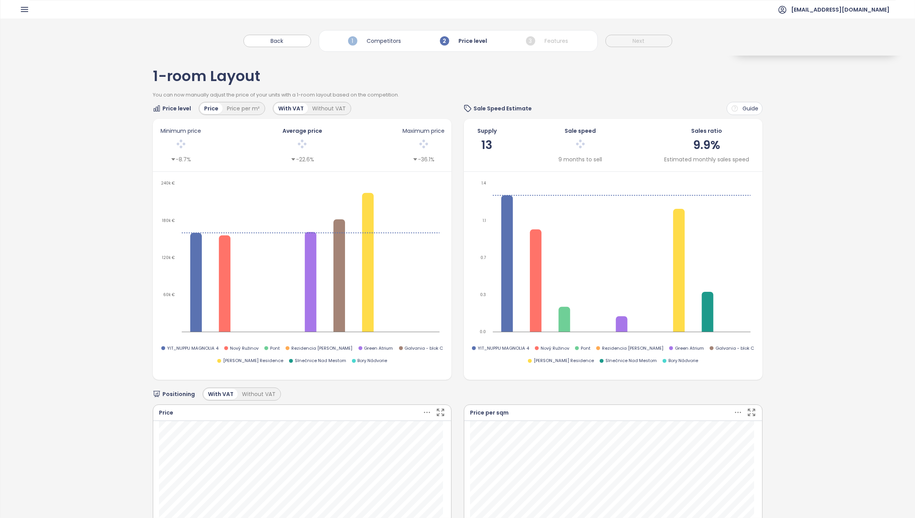
click at [319, 143] on div at bounding box center [302, 145] width 44 height 16
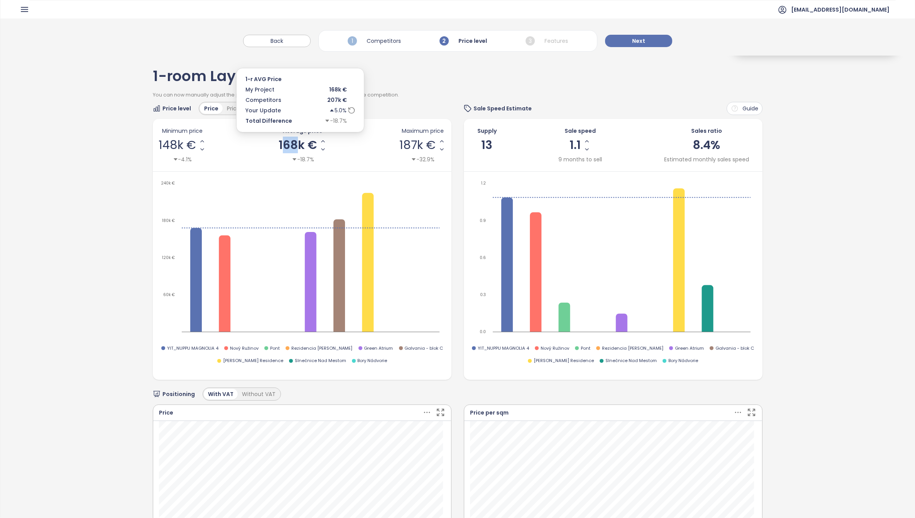
drag, startPoint x: 292, startPoint y: 144, endPoint x: 283, endPoint y: 144, distance: 9.3
click at [283, 144] on span "168k €" at bounding box center [298, 145] width 38 height 12
type input "******"
drag, startPoint x: 286, startPoint y: 143, endPoint x: 282, endPoint y: 141, distance: 4.5
click at [282, 141] on span "150k €" at bounding box center [297, 145] width 39 height 12
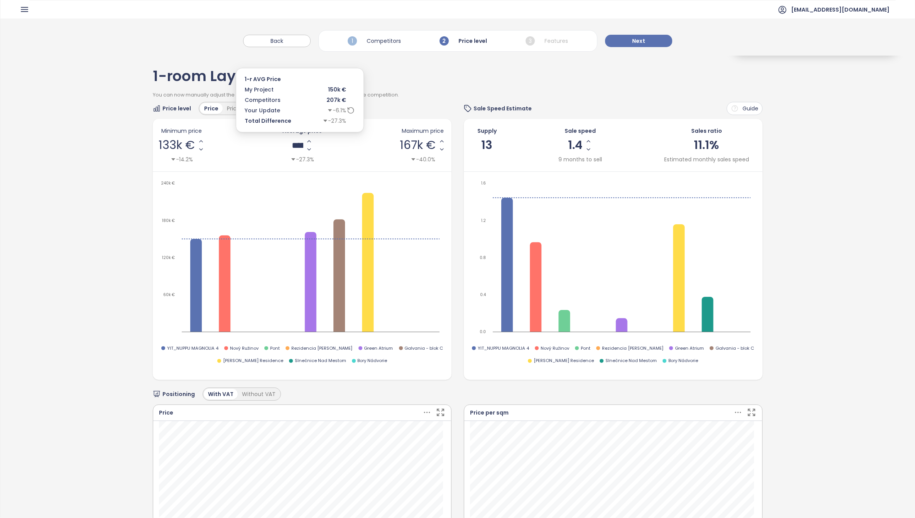
type input "******"
click at [296, 159] on div "-27.2%" at bounding box center [302, 159] width 24 height 8
click at [290, 159] on icon "caret-down" at bounding box center [292, 159] width 4 height 2
click at [319, 140] on icon "Increase AVG Price" at bounding box center [322, 141] width 6 height 6
click at [320, 139] on icon "Increase AVG Price" at bounding box center [323, 141] width 6 height 6
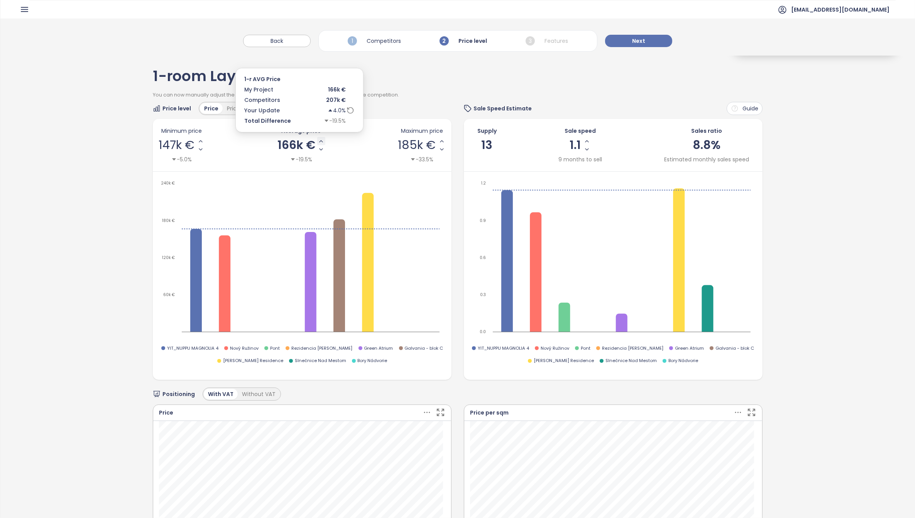
click at [319, 139] on icon "Increase AVG Price" at bounding box center [321, 141] width 6 height 6
click at [319, 139] on icon "Increase AVG Price" at bounding box center [322, 141] width 6 height 6
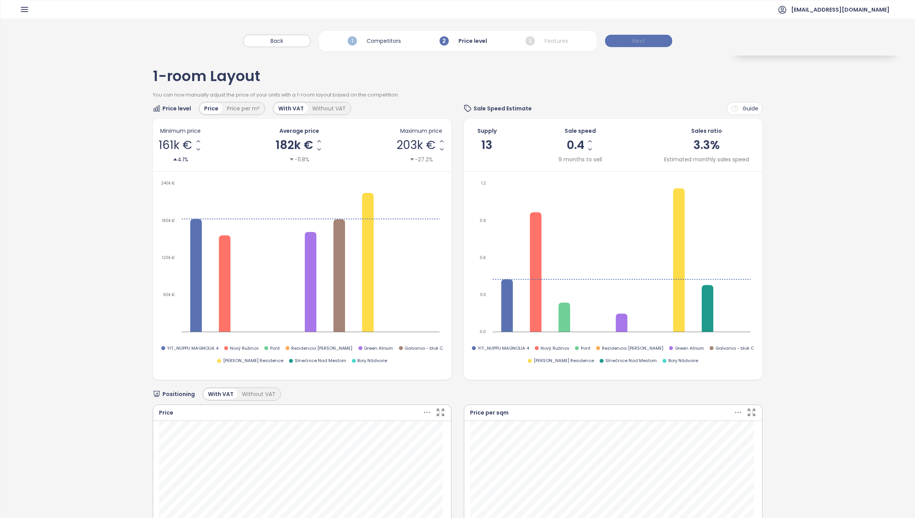
click at [650, 38] on button "Next" at bounding box center [638, 41] width 67 height 12
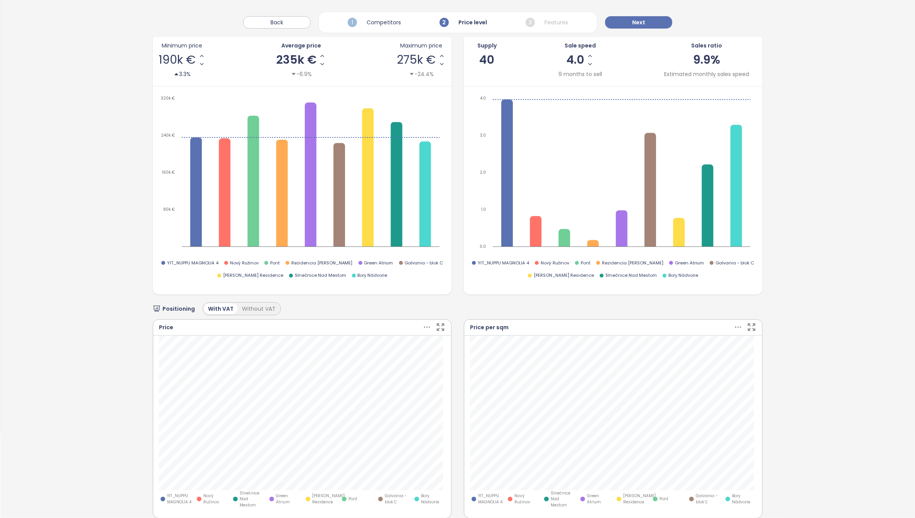
scroll to position [96, 0]
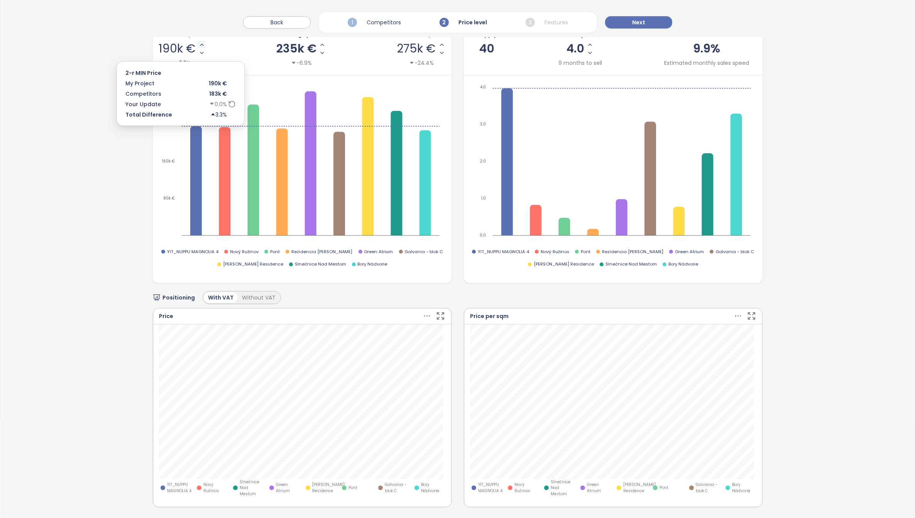
click at [201, 45] on icon "Increase Min Price" at bounding box center [201, 45] width 3 height 2
click at [201, 45] on icon "Increase Min Price" at bounding box center [202, 45] width 3 height 2
click at [200, 44] on icon "Increase Min Price" at bounding box center [202, 45] width 6 height 6
click at [201, 44] on icon "Increase Min Price" at bounding box center [202, 45] width 3 height 2
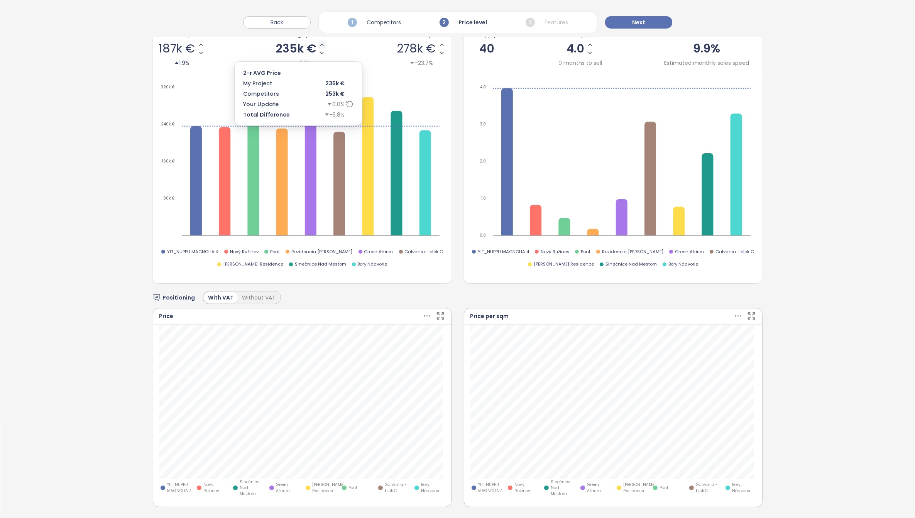
click at [319, 45] on icon "Increase AVG Price" at bounding box center [322, 45] width 6 height 6
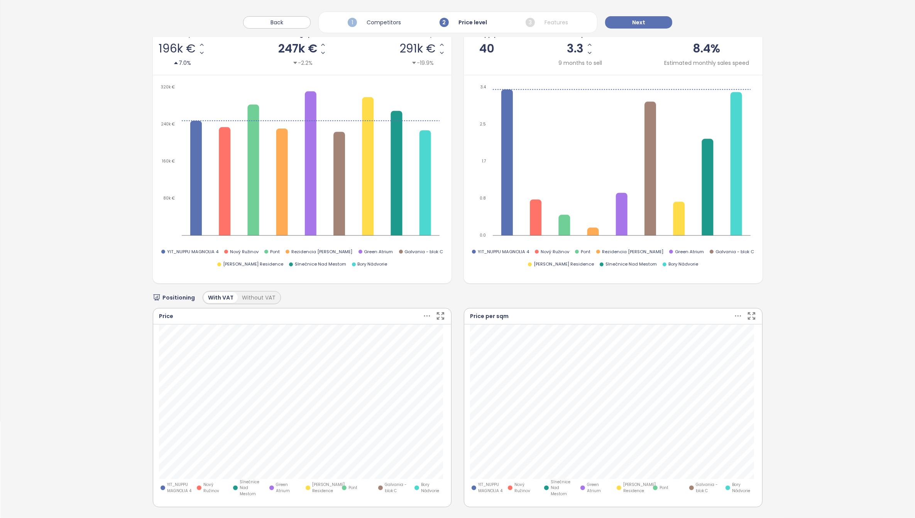
click at [422, 317] on icon at bounding box center [427, 316] width 10 height 10
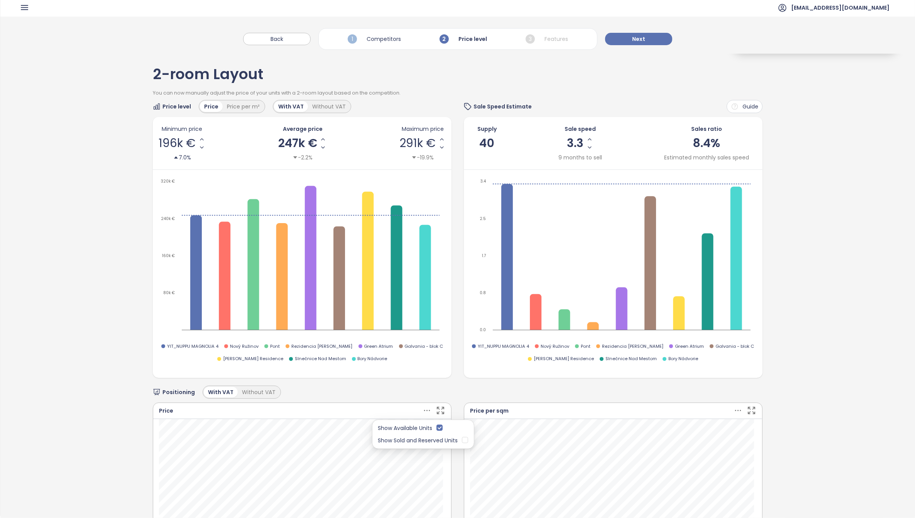
scroll to position [0, 0]
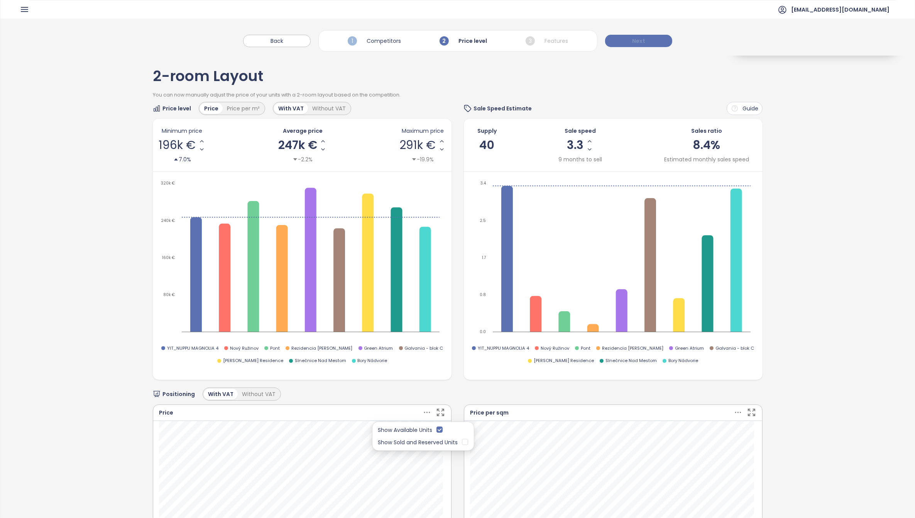
click at [645, 41] on button "Next" at bounding box center [638, 41] width 67 height 12
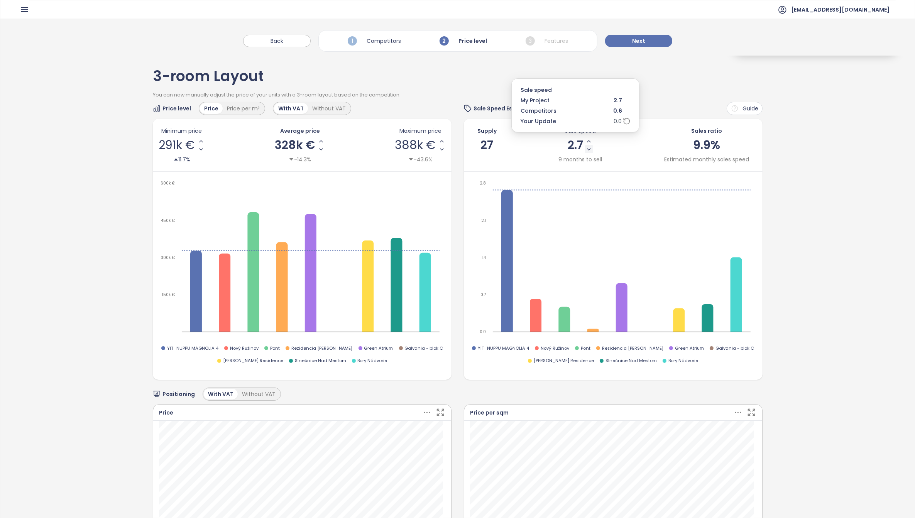
click at [587, 150] on icon "Decrease Sale Speed - Monthly" at bounding box center [588, 150] width 3 height 2
click at [586, 149] on icon "Decrease Sale Speed - Monthly" at bounding box center [589, 149] width 6 height 6
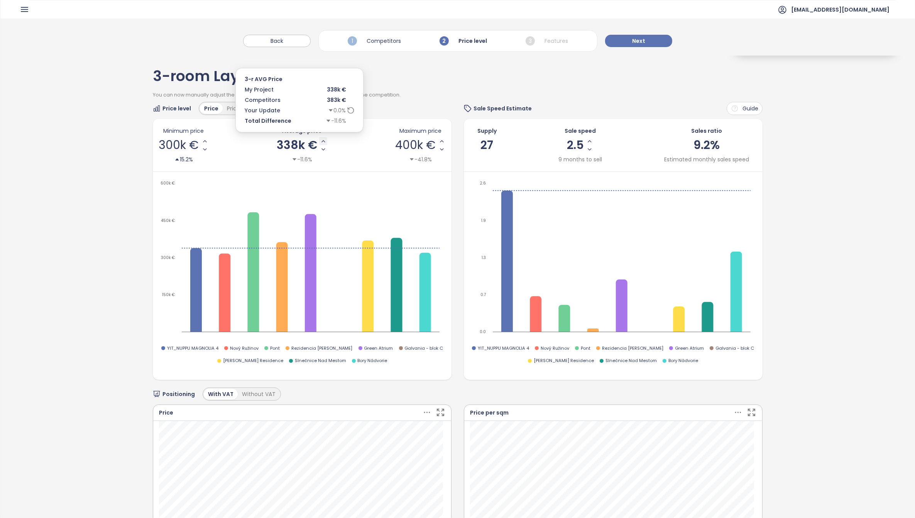
click at [320, 139] on icon "Increase AVG Price" at bounding box center [323, 141] width 6 height 6
click at [320, 142] on icon "Increase AVG Price" at bounding box center [322, 141] width 6 height 6
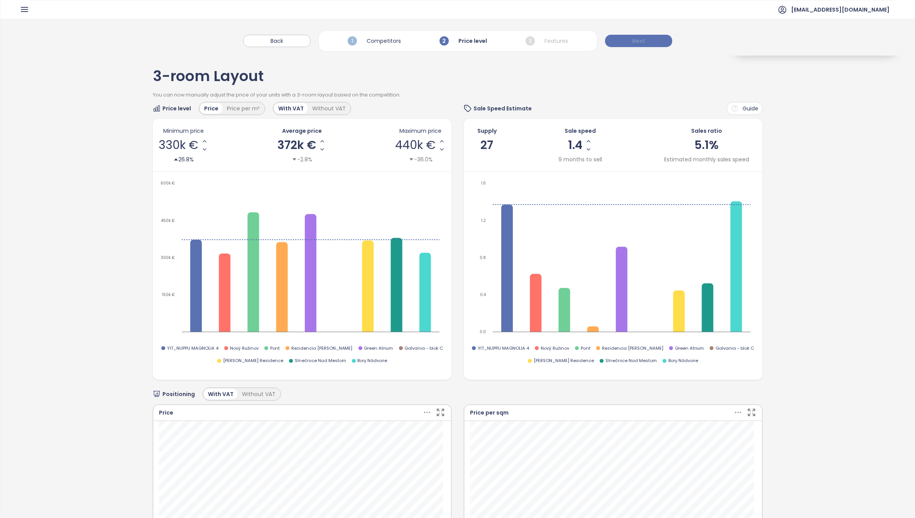
click at [640, 43] on span "Next" at bounding box center [638, 41] width 13 height 8
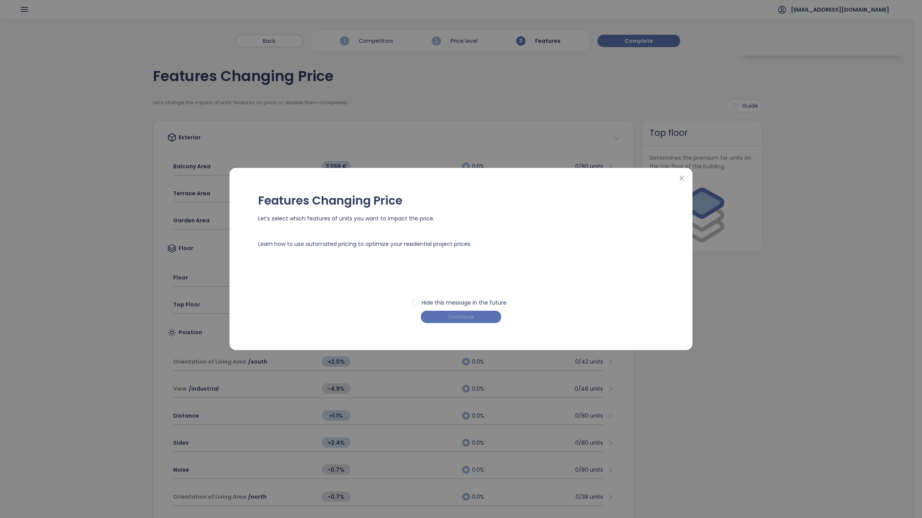
click at [469, 317] on span "Continue" at bounding box center [461, 316] width 26 height 8
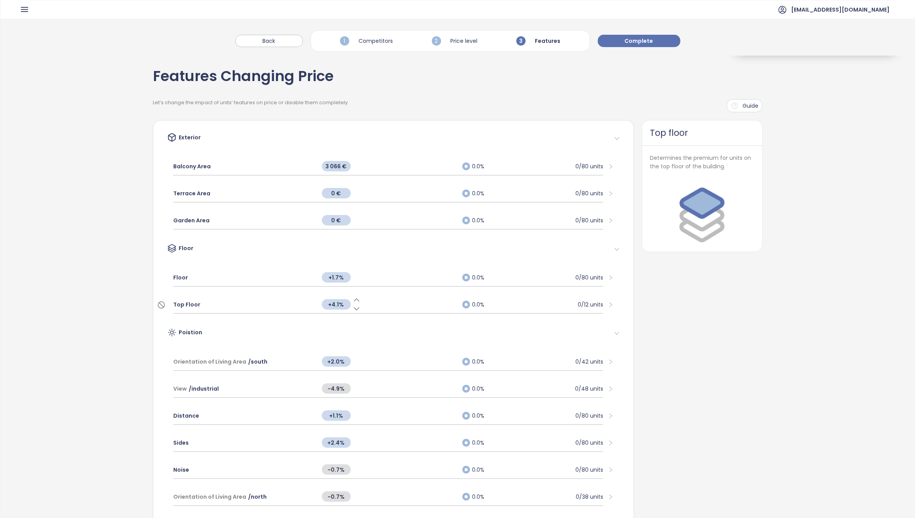
click at [193, 304] on span "Top Floor" at bounding box center [186, 304] width 27 height 8
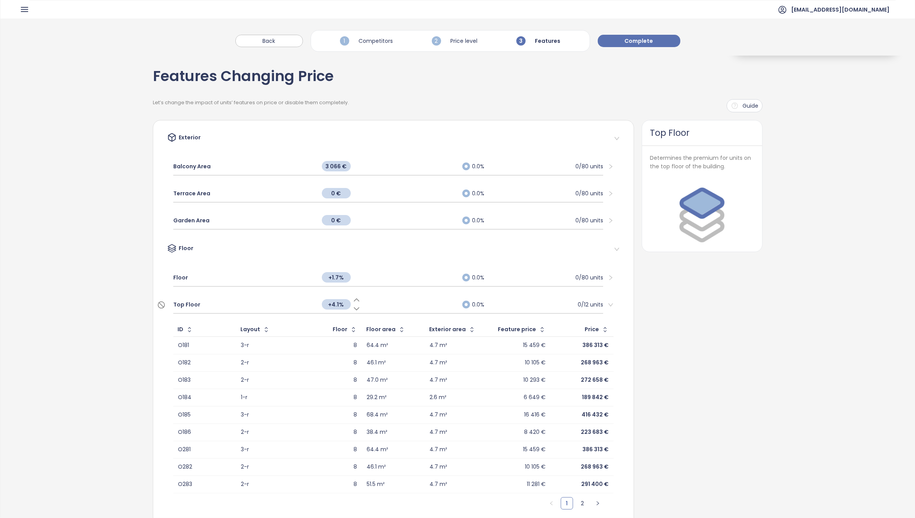
click at [353, 306] on icon at bounding box center [357, 309] width 8 height 8
click at [354, 280] on icon at bounding box center [356, 281] width 5 height 2
click at [181, 279] on span "Floor" at bounding box center [180, 277] width 15 height 8
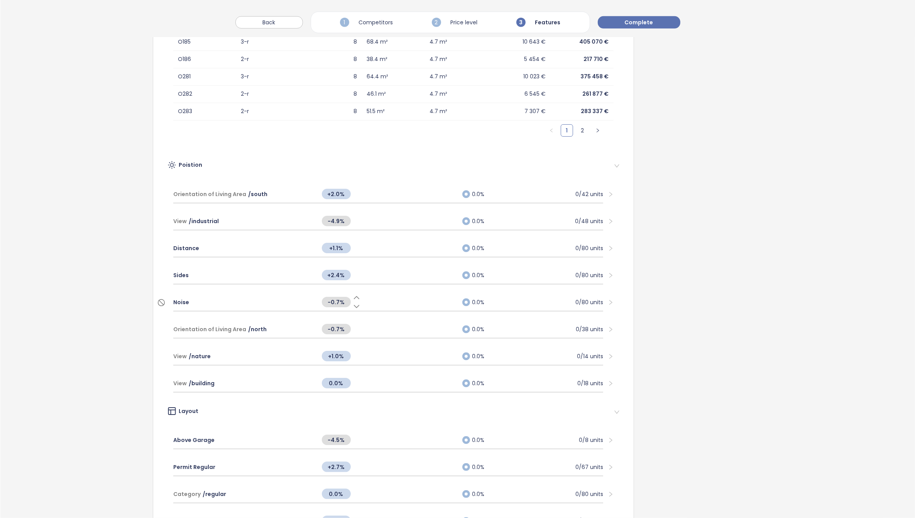
scroll to position [579, 0]
click at [353, 431] on icon at bounding box center [357, 434] width 8 height 8
click at [352, 431] on div "-4.0%" at bounding box center [388, 438] width 141 height 17
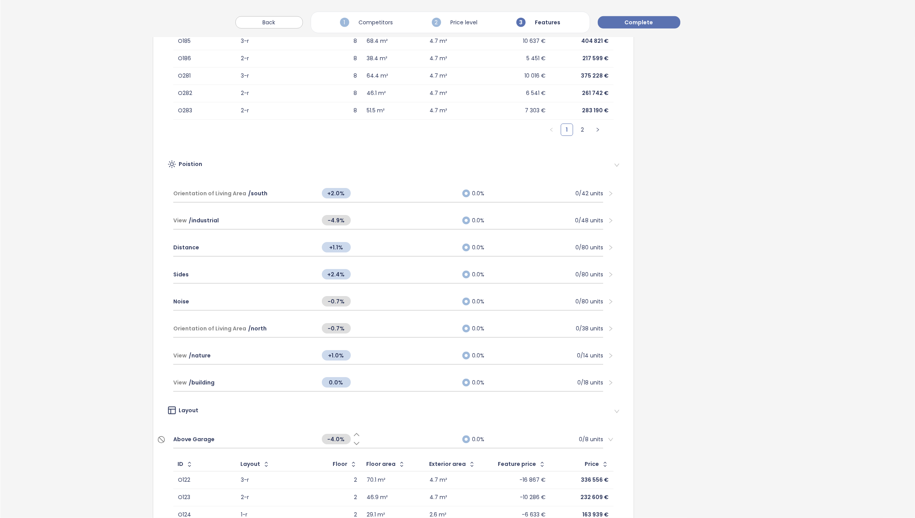
click at [353, 432] on icon at bounding box center [357, 434] width 8 height 8
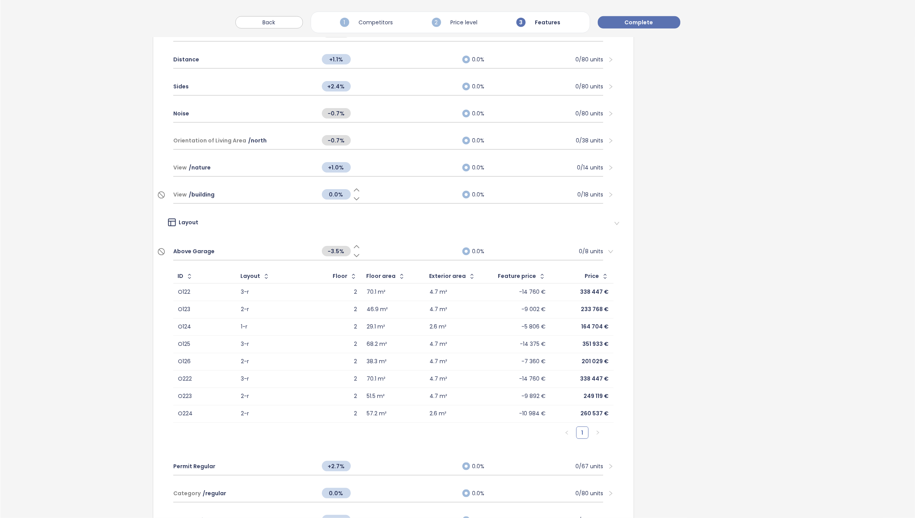
scroll to position [771, 0]
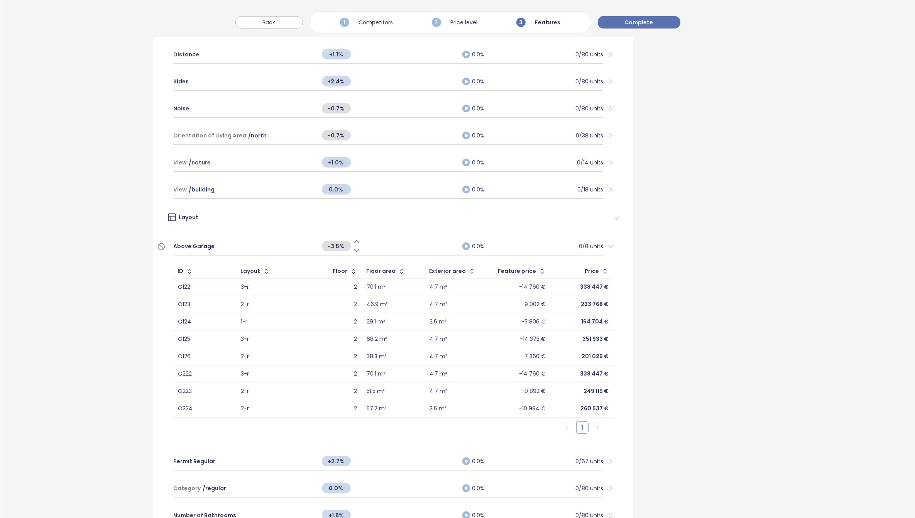
click at [353, 238] on icon at bounding box center [357, 242] width 8 height 8
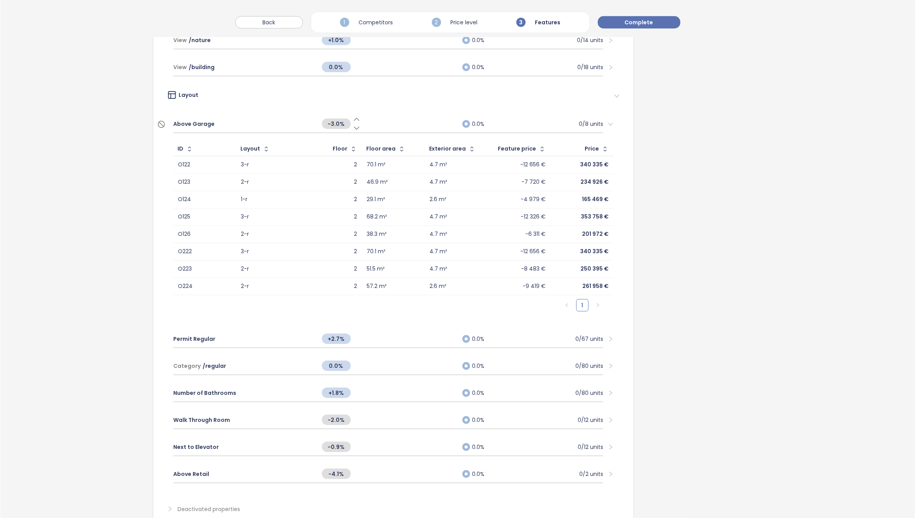
scroll to position [918, 0]
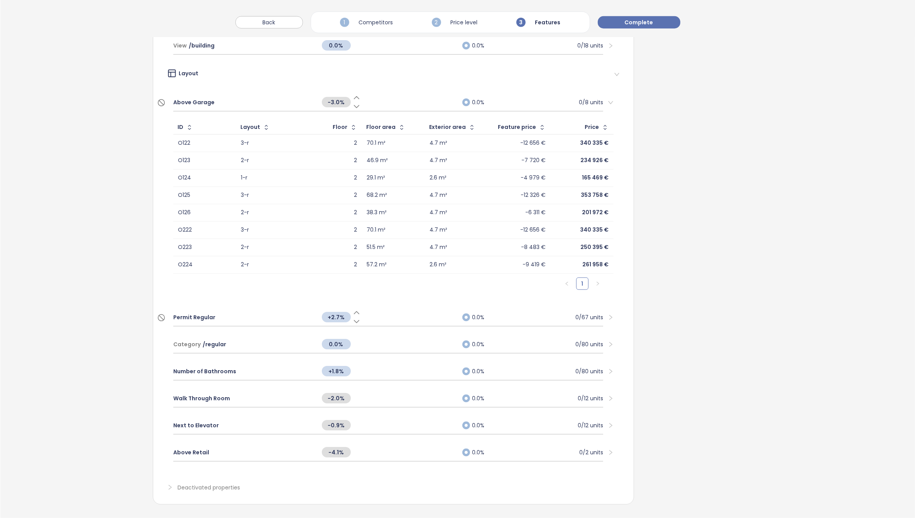
click at [204, 313] on span "Permit Regular" at bounding box center [194, 317] width 42 height 8
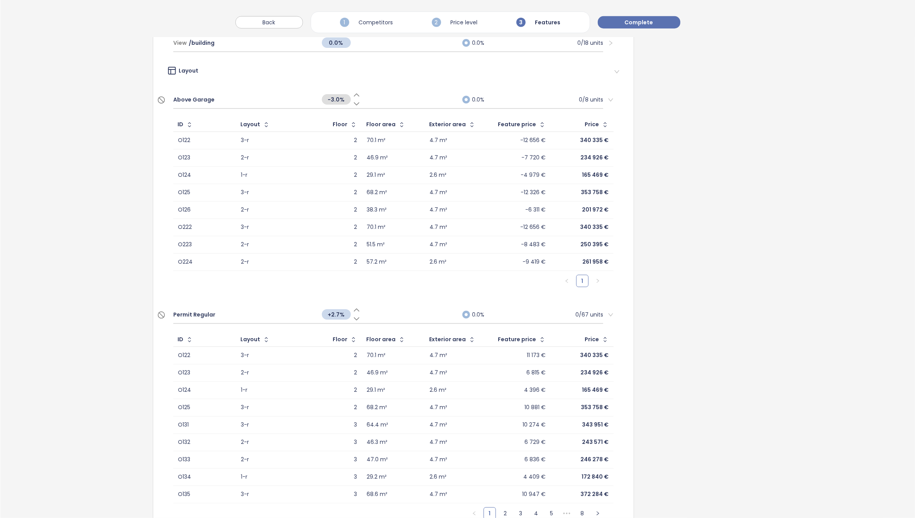
click at [353, 315] on icon at bounding box center [357, 319] width 8 height 8
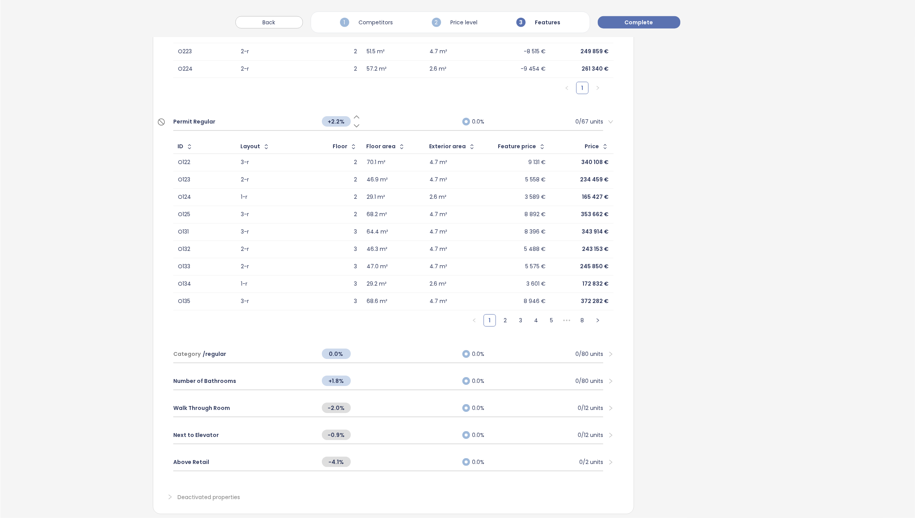
scroll to position [1124, 0]
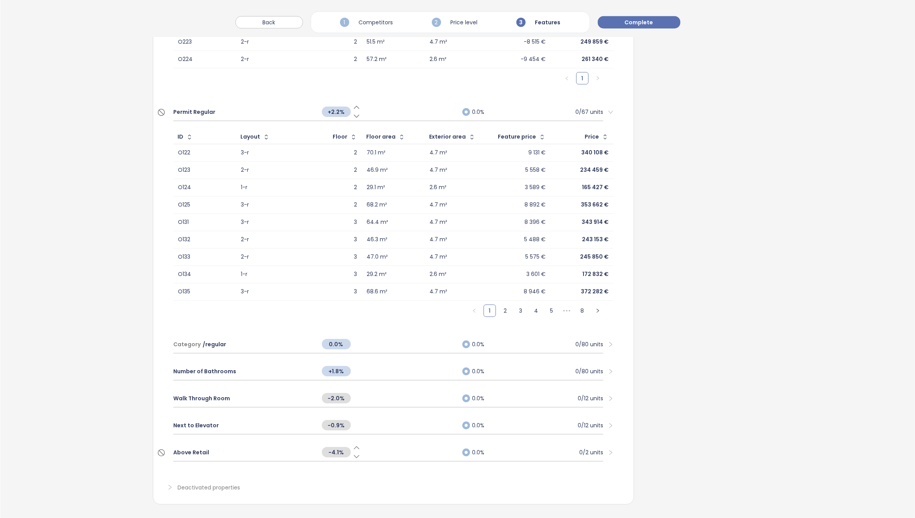
click at [348, 447] on div "-4.1%" at bounding box center [336, 452] width 29 height 10
click at [353, 452] on icon at bounding box center [357, 456] width 8 height 8
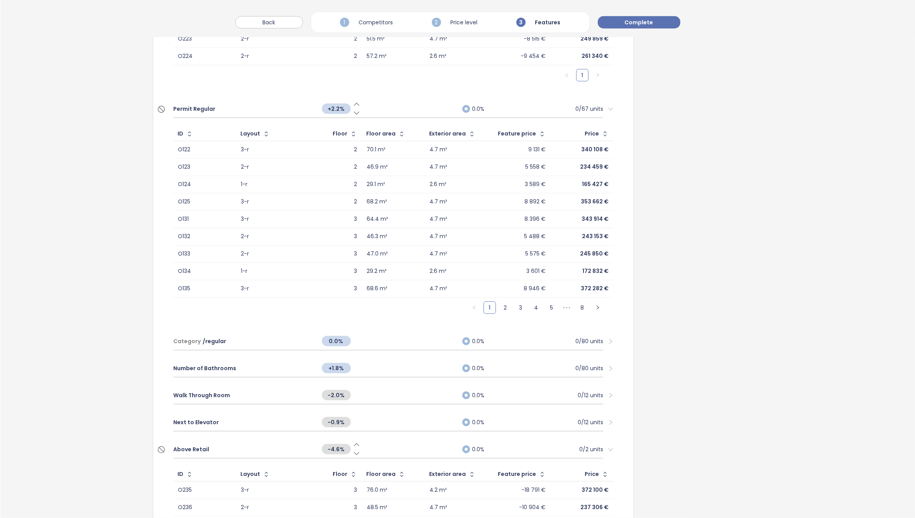
click at [353, 449] on icon at bounding box center [357, 453] width 8 height 8
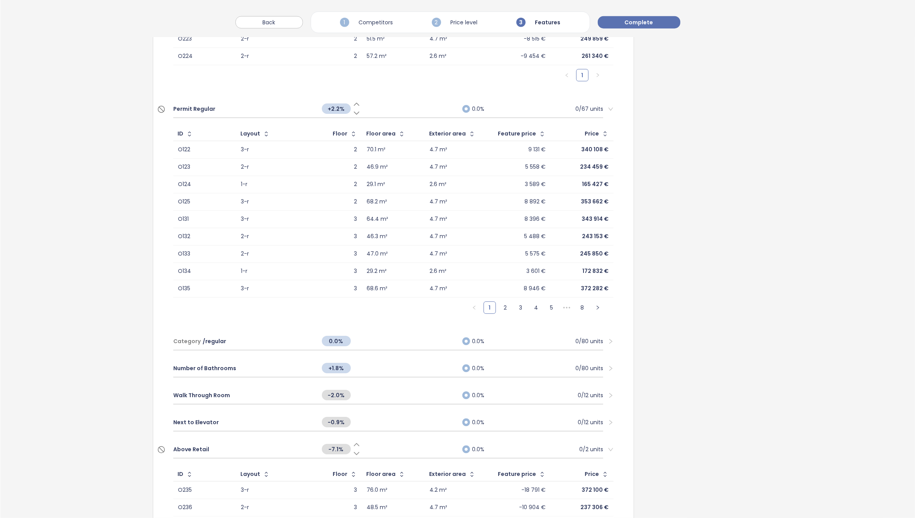
click at [354, 441] on icon at bounding box center [357, 445] width 8 height 8
click at [354, 443] on icon at bounding box center [356, 444] width 5 height 2
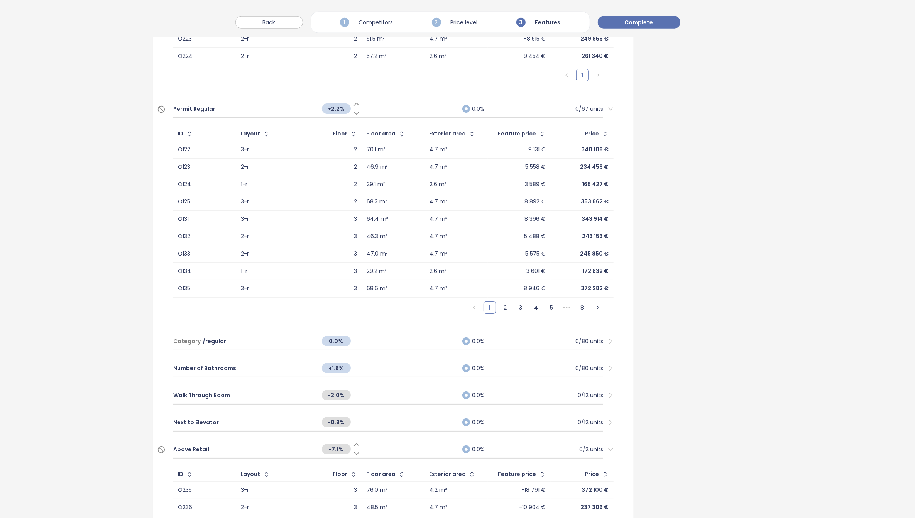
click at [354, 443] on icon at bounding box center [356, 444] width 5 height 2
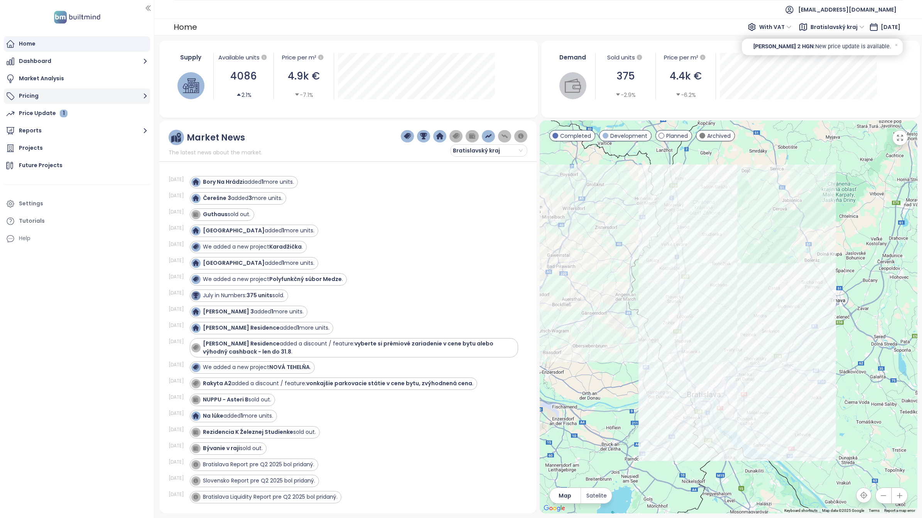
click at [37, 93] on button "Pricing" at bounding box center [77, 95] width 146 height 15
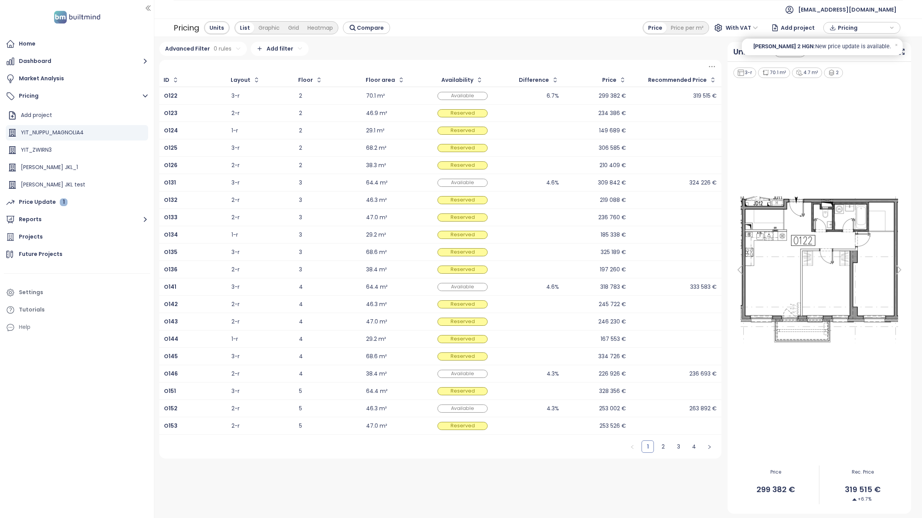
drag, startPoint x: 154, startPoint y: 147, endPoint x: 187, endPoint y: 147, distance: 32.8
click at [187, 147] on section "Home Dashboard Market Analysis Pricing Add project YIT_NUPPU_MAGNOLIA4 YIT_ZWIR…" at bounding box center [461, 259] width 922 height 518
click at [138, 130] on icon "button" at bounding box center [142, 133] width 8 height 8
click at [159, 144] on button "Edit" at bounding box center [162, 145] width 34 height 10
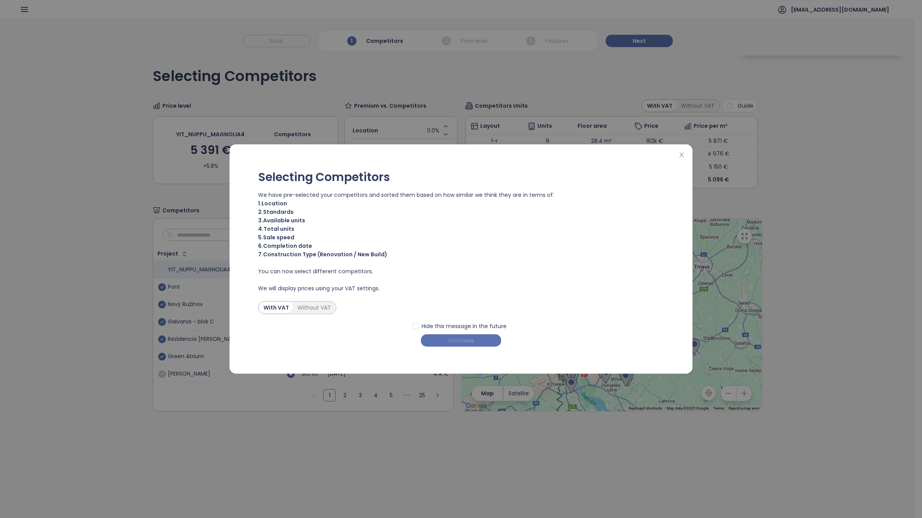
click at [456, 336] on span "Continue" at bounding box center [461, 340] width 26 height 8
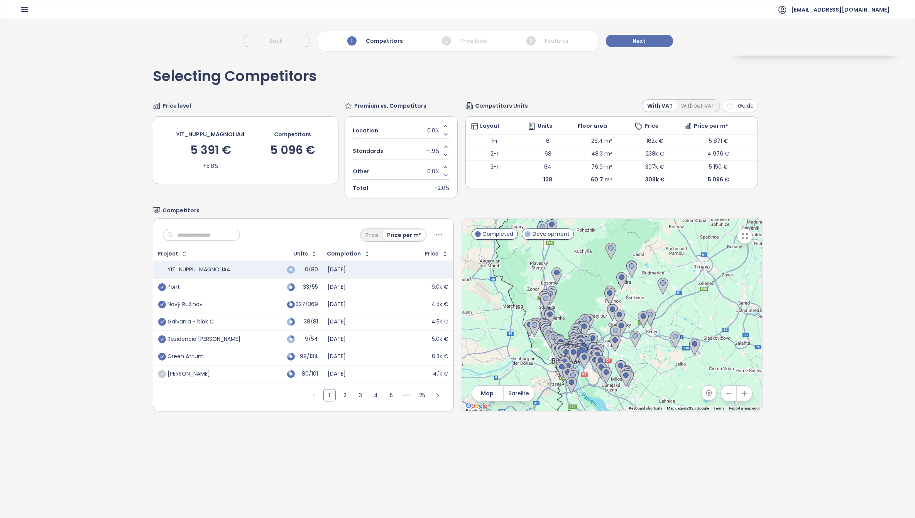
click at [27, 5] on icon "button" at bounding box center [25, 10] width 10 height 10
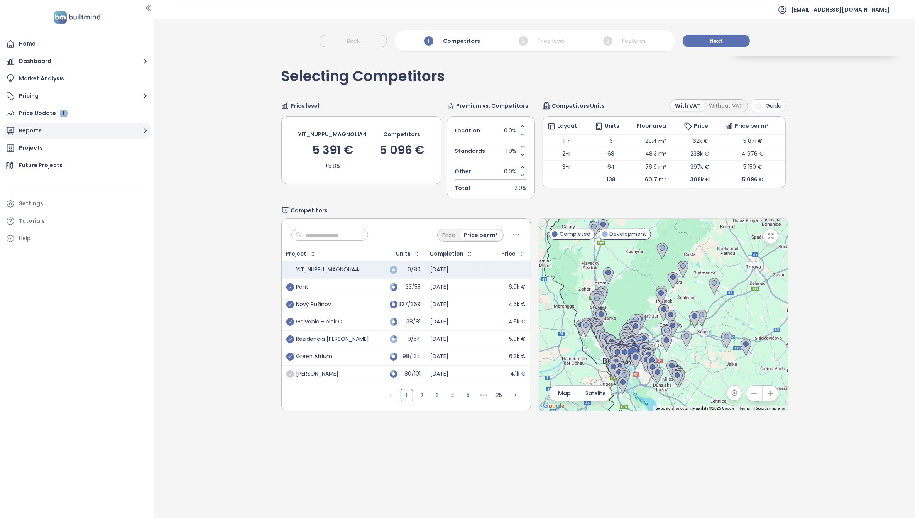
click at [45, 129] on button "Reports" at bounding box center [77, 130] width 146 height 15
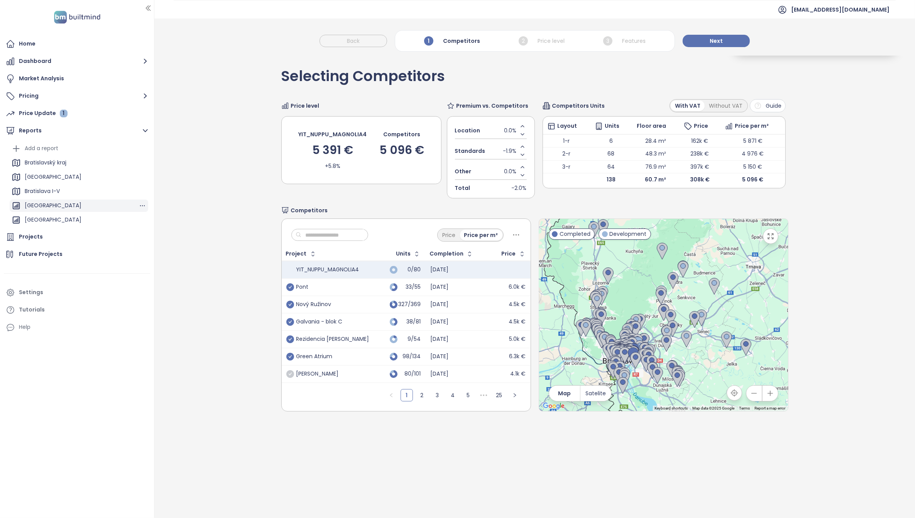
click at [49, 206] on div "BRATISLAVA CITY" at bounding box center [53, 206] width 57 height 10
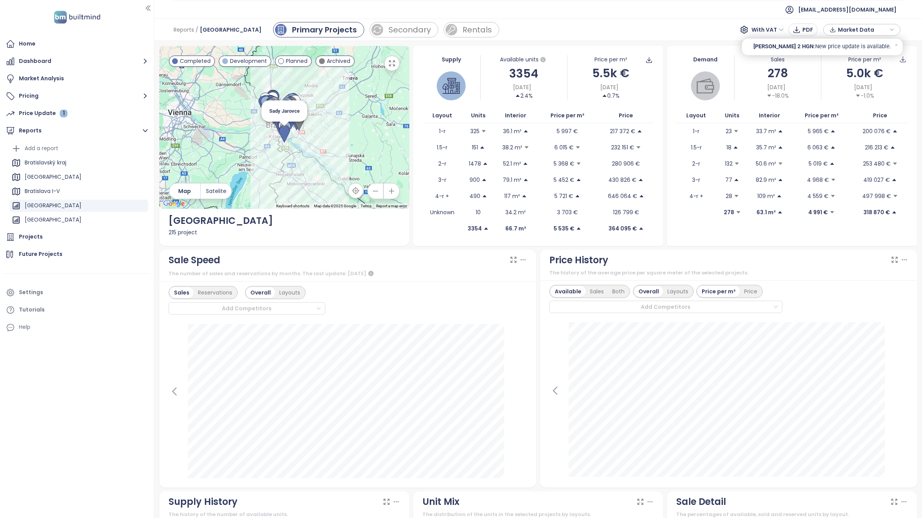
click at [280, 133] on img at bounding box center [284, 134] width 11 height 17
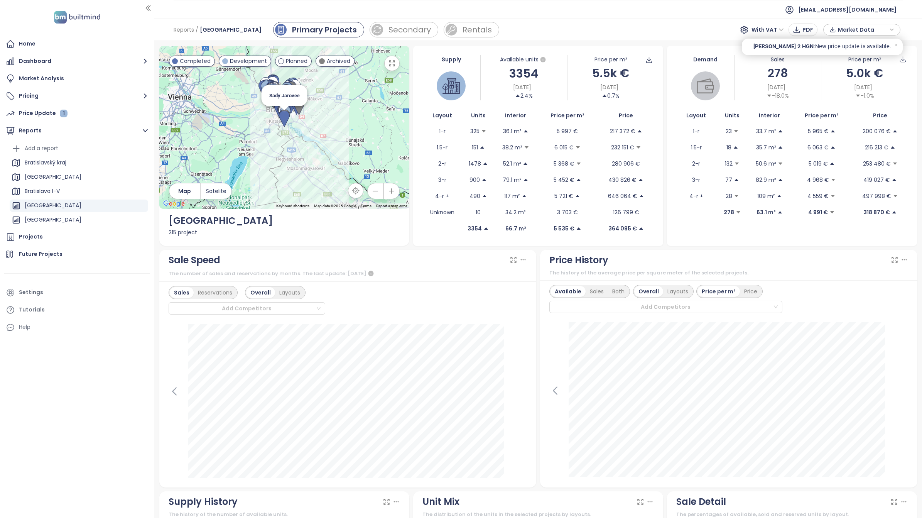
click at [284, 118] on img at bounding box center [284, 118] width 11 height 17
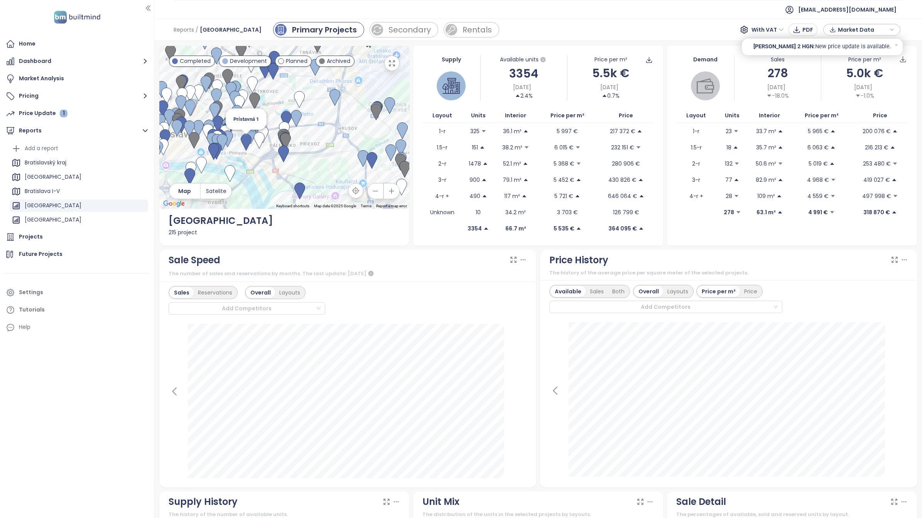
click at [245, 141] on img at bounding box center [246, 142] width 11 height 17
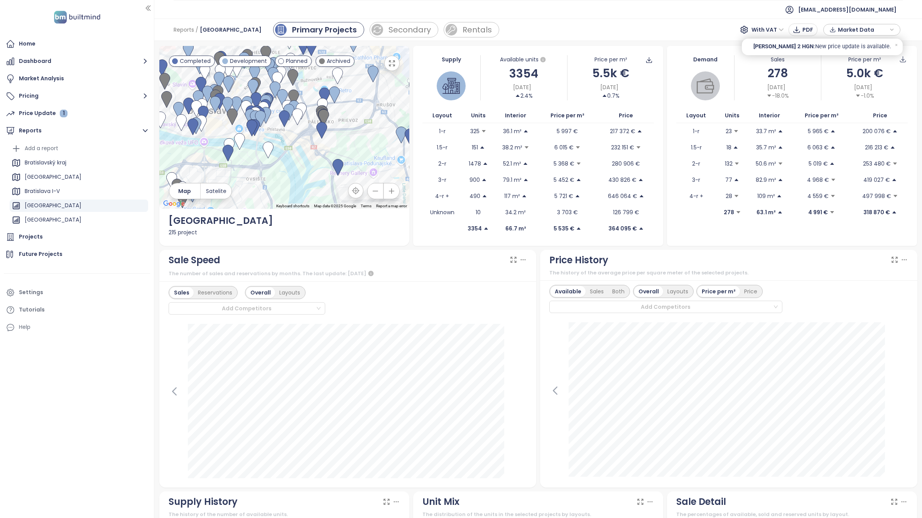
click at [388, 64] on icon "button" at bounding box center [392, 63] width 8 height 8
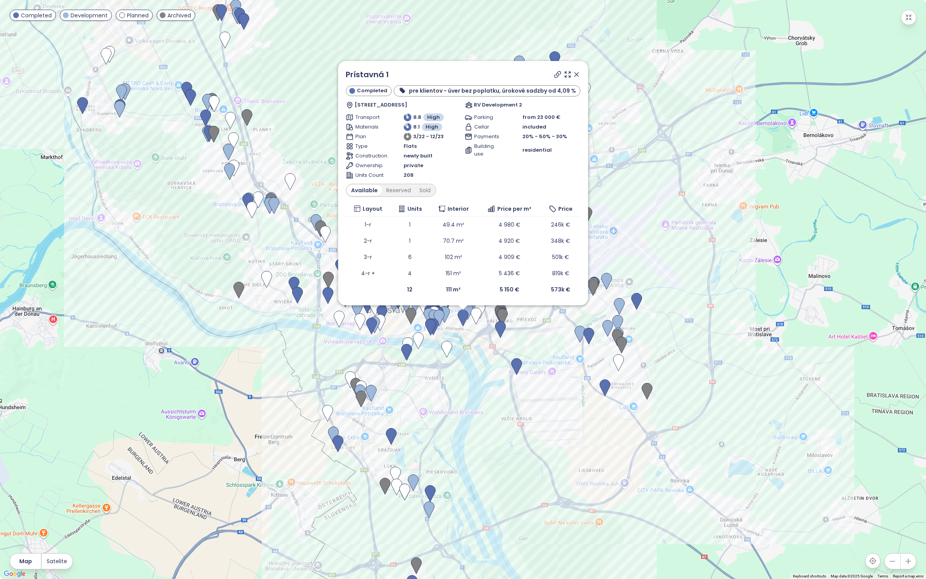
click at [574, 71] on icon at bounding box center [576, 75] width 8 height 8
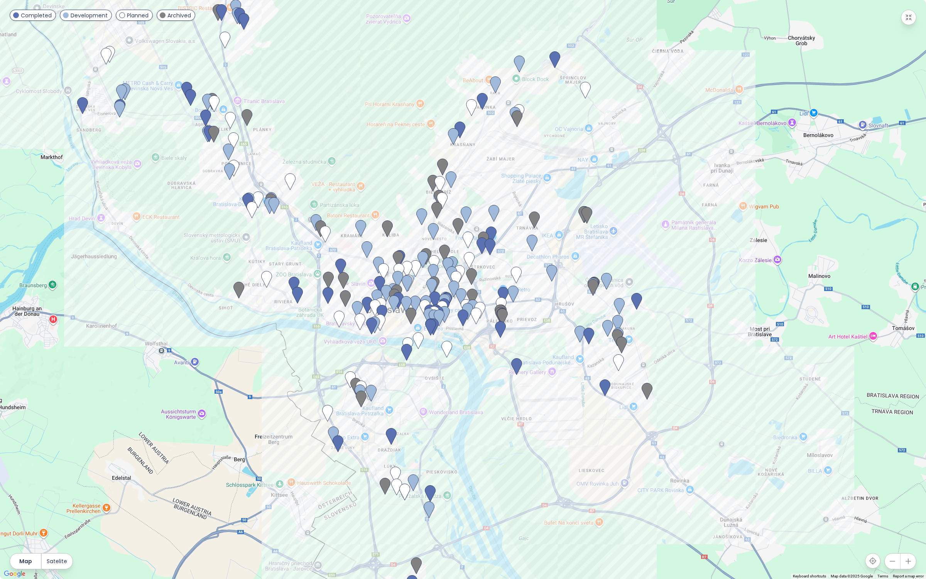
click at [912, 17] on icon "button" at bounding box center [909, 18] width 8 height 8
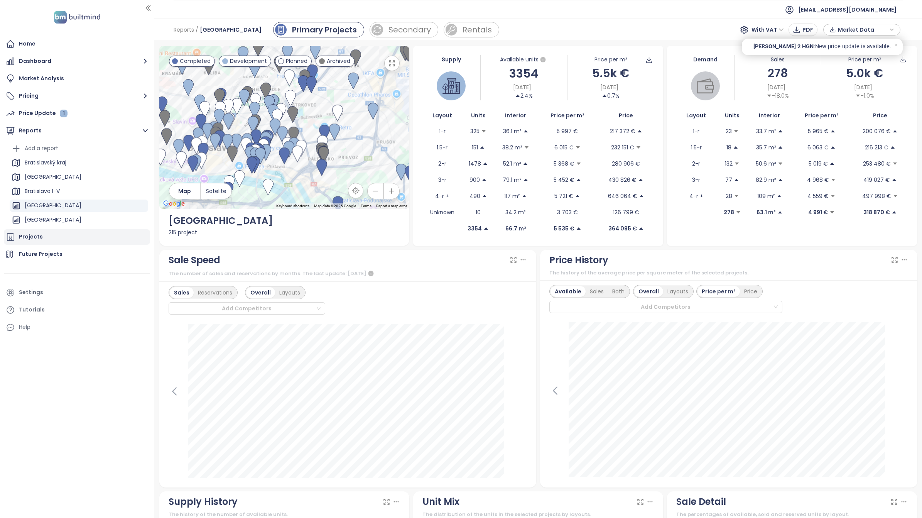
click at [40, 237] on div "Projects" at bounding box center [31, 237] width 24 height 10
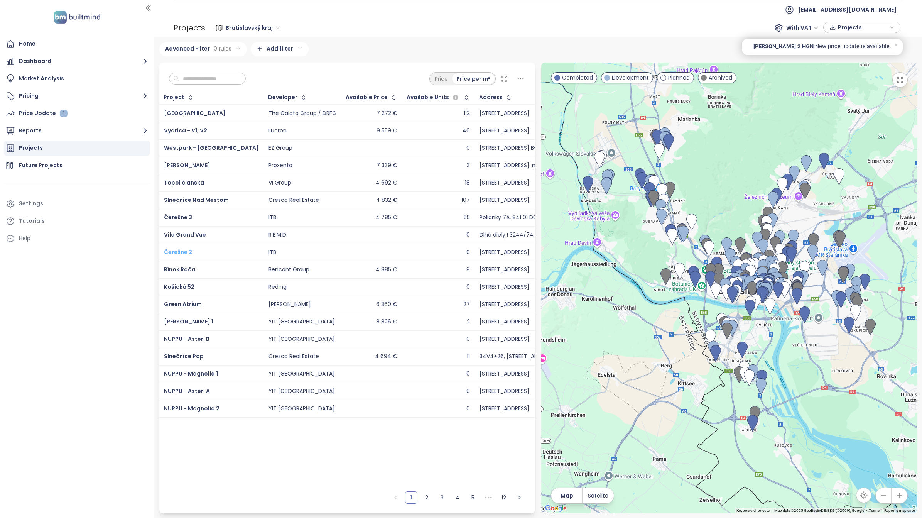
click at [179, 254] on span "Čerešne 2" at bounding box center [178, 252] width 28 height 8
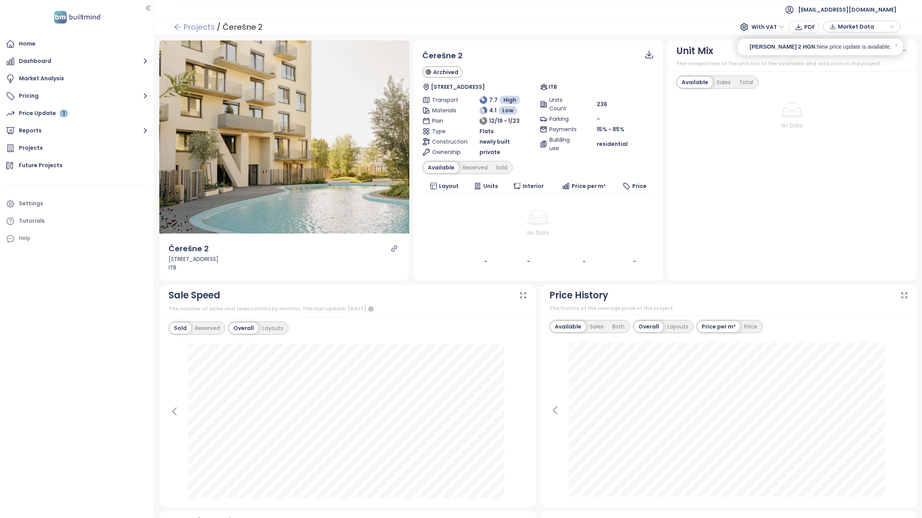
click at [182, 25] on link "Projects" at bounding box center [194, 27] width 41 height 14
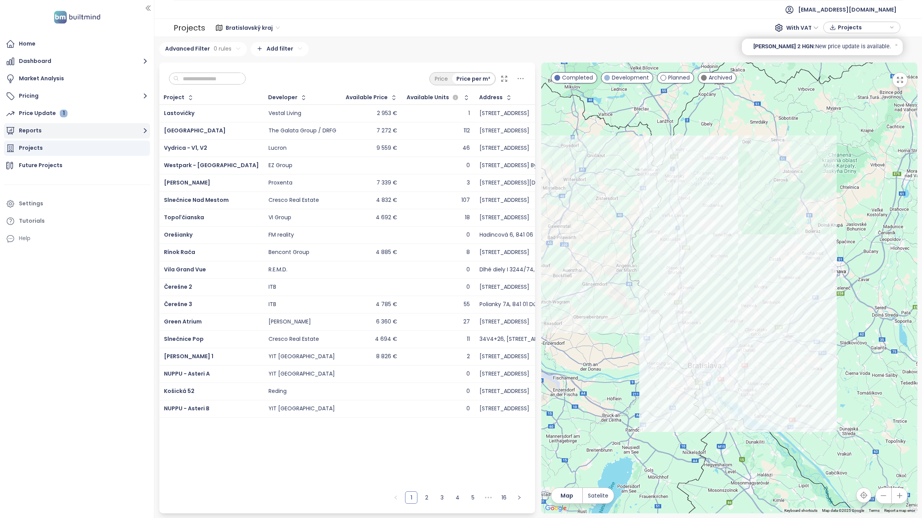
click at [37, 133] on button "Reports" at bounding box center [77, 130] width 146 height 15
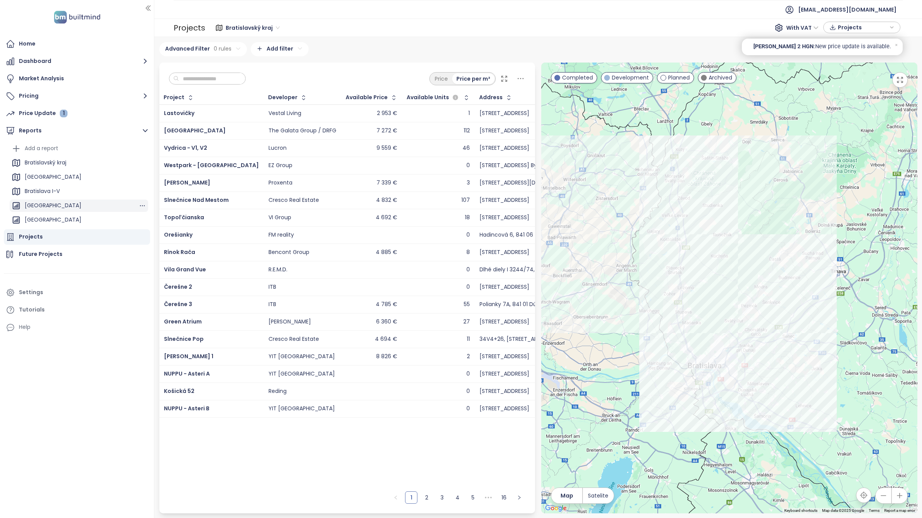
click at [56, 203] on div "[GEOGRAPHIC_DATA]" at bounding box center [53, 206] width 57 height 10
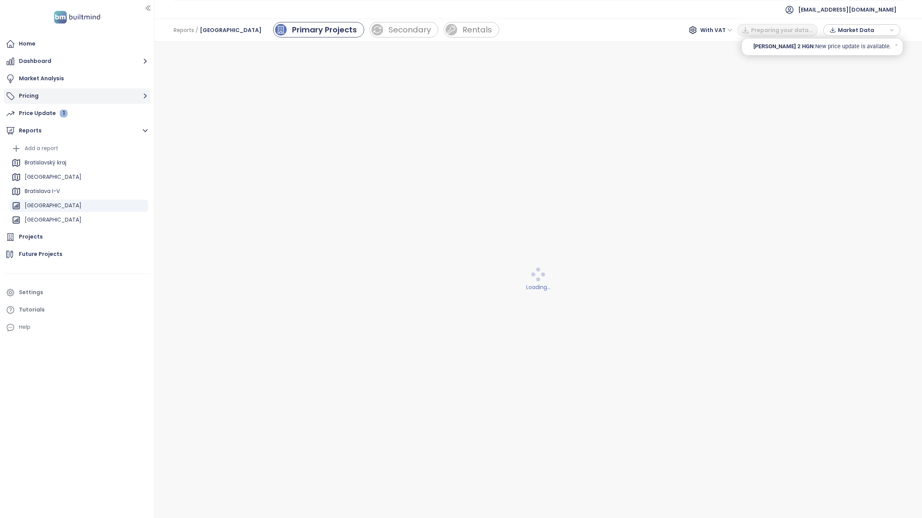
click at [30, 97] on button "Pricing" at bounding box center [77, 95] width 146 height 15
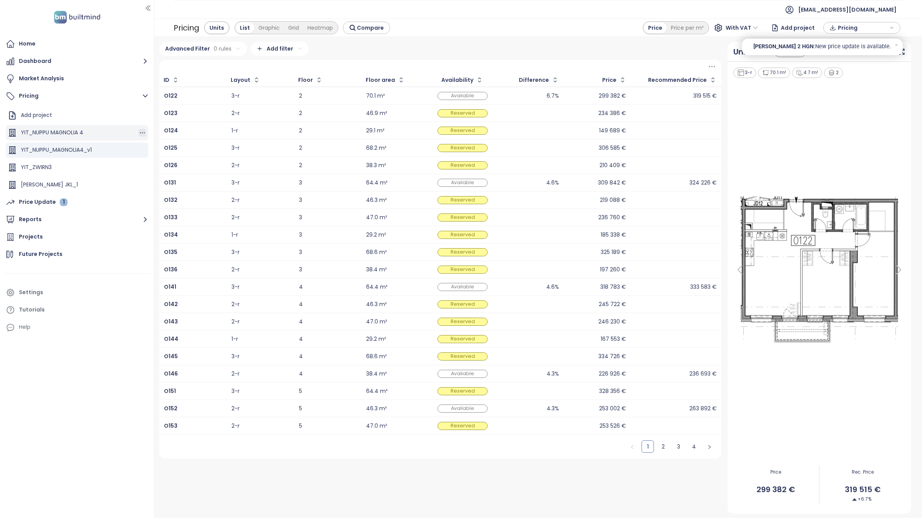
click at [138, 136] on icon "button" at bounding box center [142, 133] width 8 height 8
click at [103, 150] on div "YIT_NUPPU_MAGNOLIA4_v1" at bounding box center [77, 149] width 142 height 15
click at [138, 150] on icon "button" at bounding box center [142, 150] width 8 height 8
click at [157, 125] on button "Edit" at bounding box center [162, 124] width 34 height 10
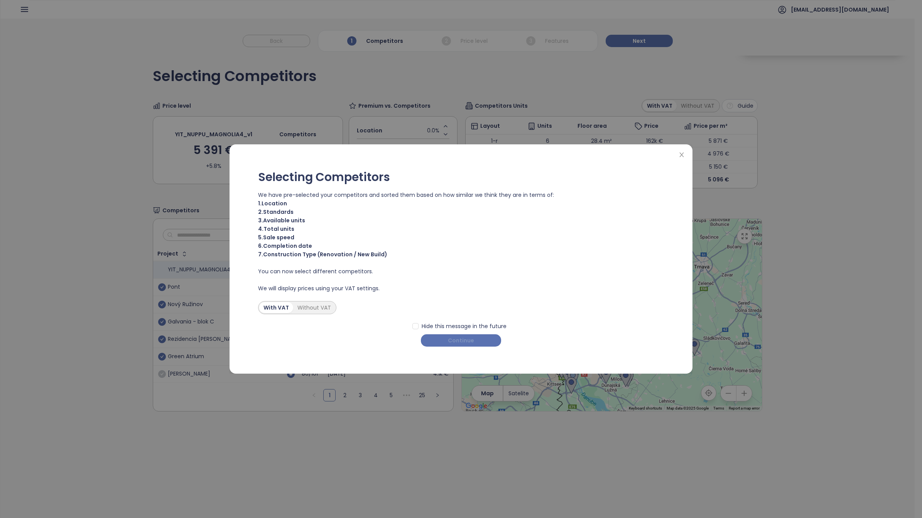
click at [473, 339] on span "Continue" at bounding box center [461, 340] width 26 height 8
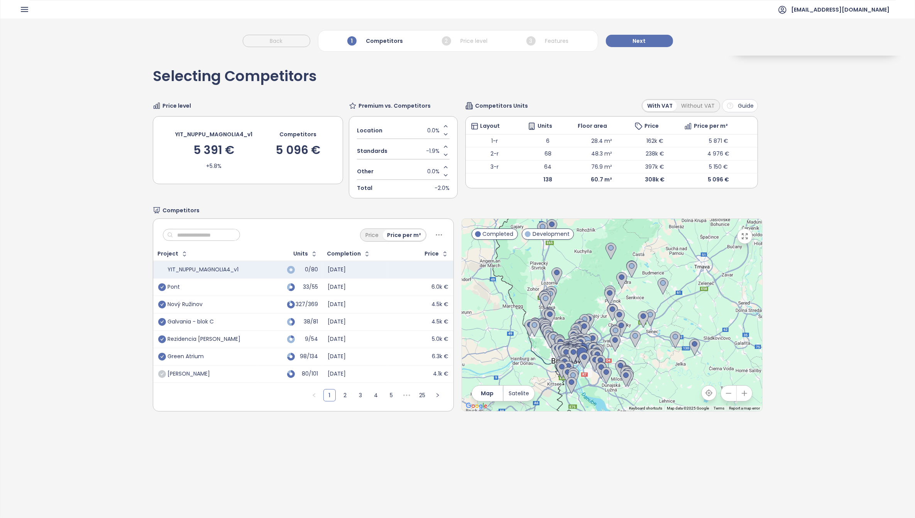
click at [28, 12] on icon "button" at bounding box center [25, 10] width 10 height 10
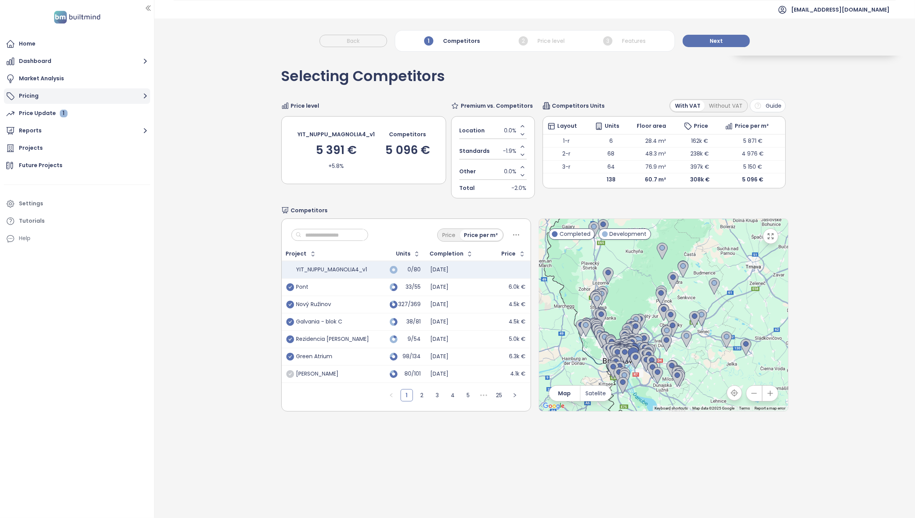
click at [38, 98] on button "Pricing" at bounding box center [77, 95] width 146 height 15
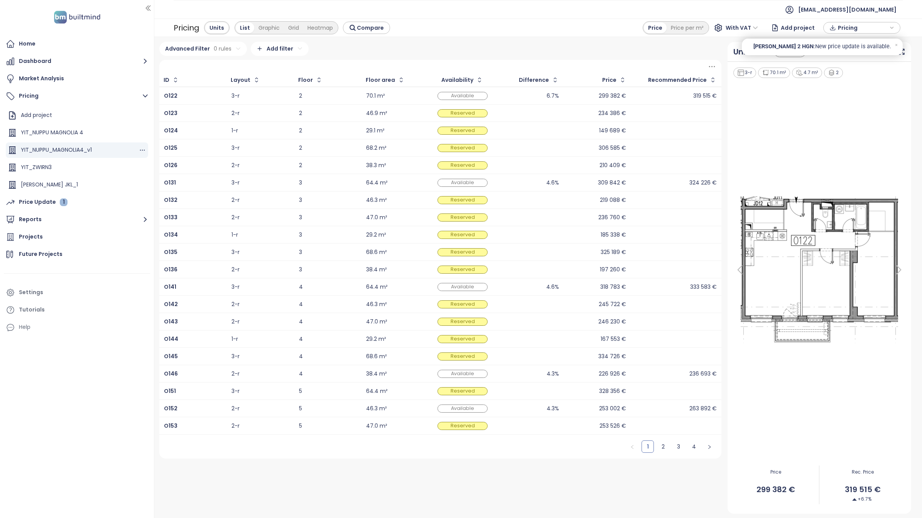
click at [108, 151] on div "YIT_NUPPU_MAGNOLIA4_v1" at bounding box center [77, 149] width 142 height 15
click at [128, 151] on div "YIT_NUPPU_MAGNOLIA4_v1" at bounding box center [77, 149] width 142 height 15
click at [138, 149] on icon "button" at bounding box center [142, 150] width 8 height 8
click at [101, 149] on div "YIT_NUPPU_MAGNOLIA4_v1" at bounding box center [77, 149] width 142 height 15
click at [138, 152] on icon "button" at bounding box center [142, 150] width 8 height 8
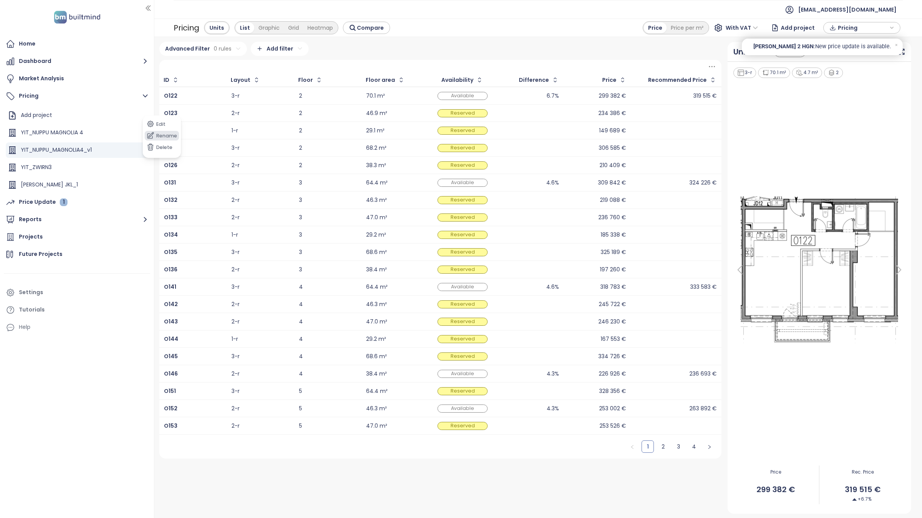
click at [170, 137] on button "Rename" at bounding box center [162, 136] width 34 height 10
drag, startPoint x: 90, startPoint y: 149, endPoint x: 4, endPoint y: 141, distance: 86.0
click at [4, 141] on ul "**********" at bounding box center [77, 150] width 146 height 85
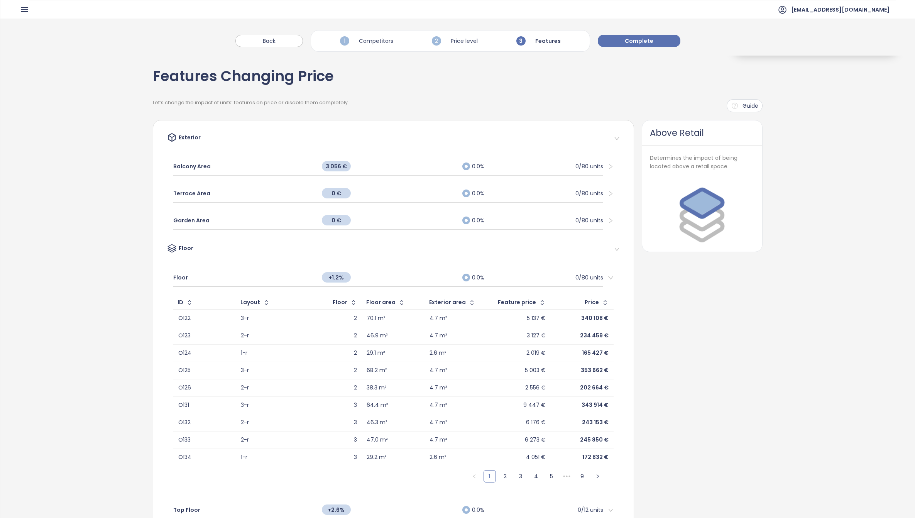
scroll to position [1124, 0]
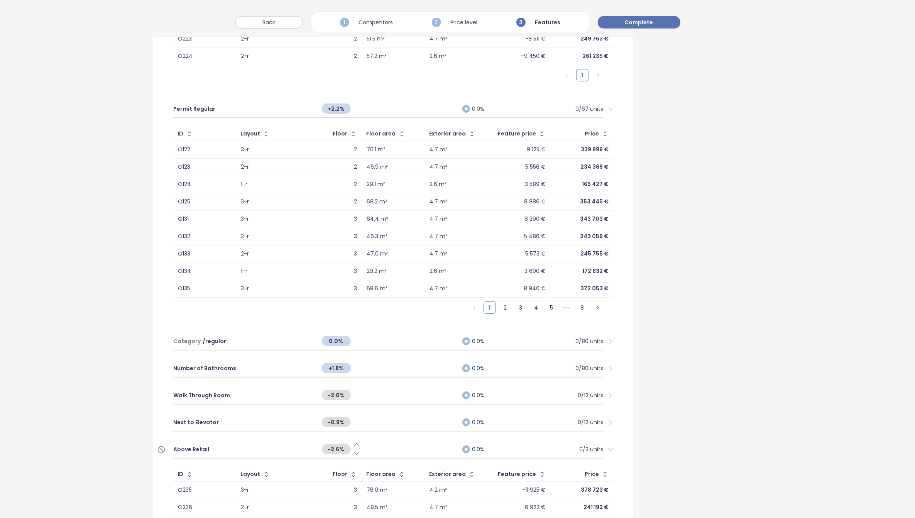
drag, startPoint x: 0, startPoint y: 0, endPoint x: 353, endPoint y: 441, distance: 564.5
click at [354, 443] on icon at bounding box center [356, 444] width 5 height 2
click at [353, 441] on icon at bounding box center [357, 445] width 8 height 8
click at [353, 395] on icon at bounding box center [357, 399] width 8 height 8
click at [351, 389] on div "-2.5%" at bounding box center [388, 395] width 141 height 17
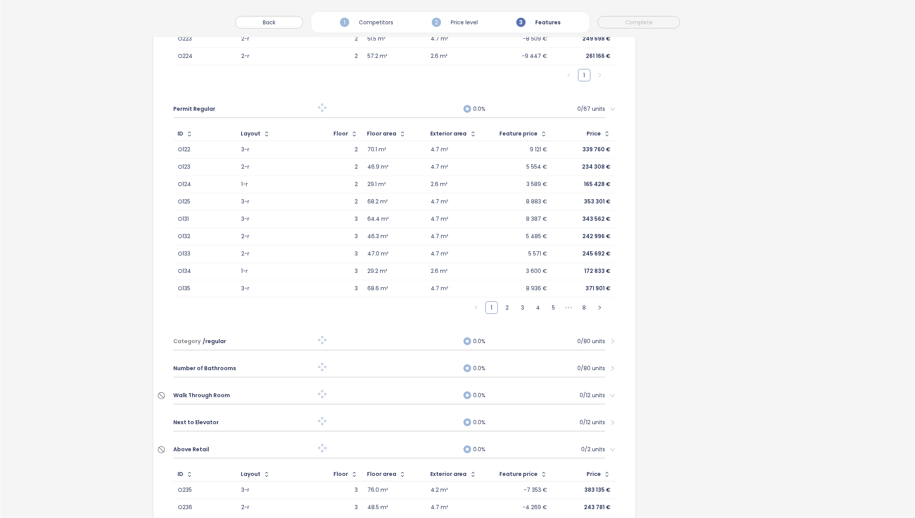
click at [352, 390] on div at bounding box center [388, 395] width 141 height 10
click at [353, 387] on icon at bounding box center [357, 391] width 8 height 8
click at [196, 393] on span "Walk Through Room" at bounding box center [201, 395] width 57 height 8
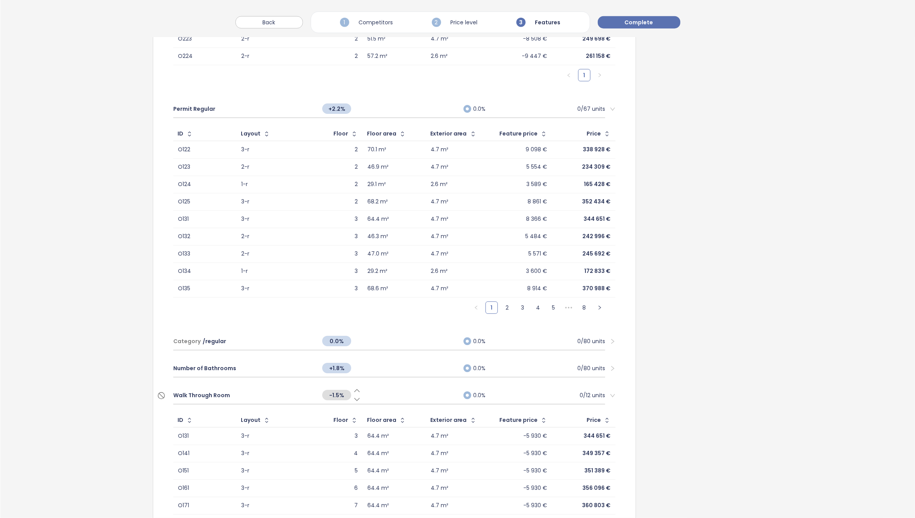
click at [354, 389] on icon at bounding box center [356, 390] width 5 height 2
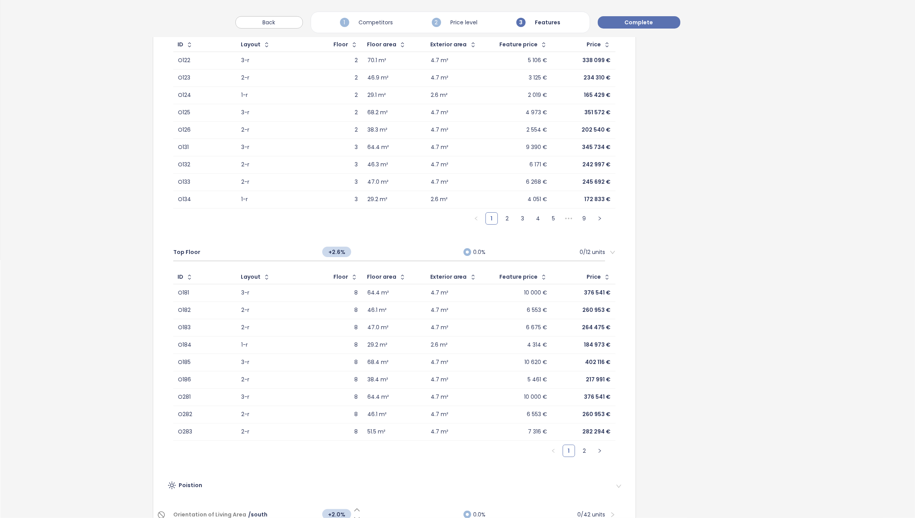
scroll to position [159, 0]
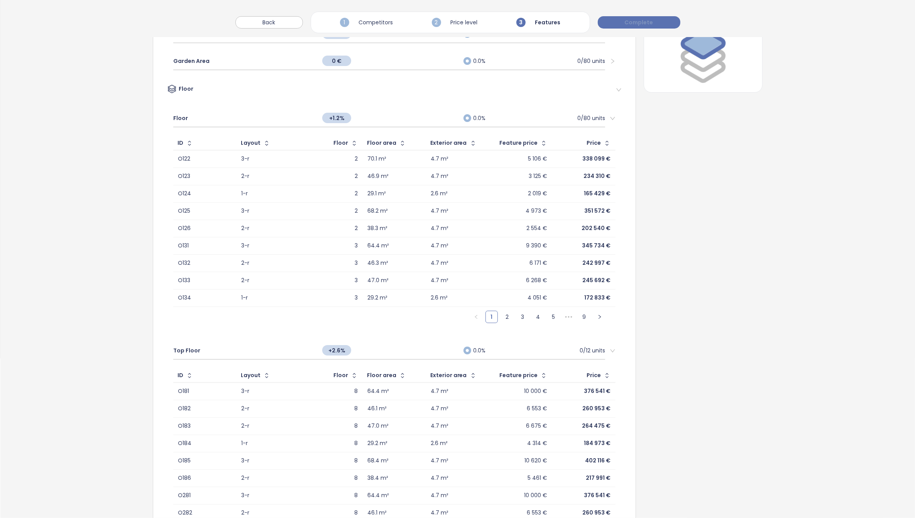
click at [650, 24] on span "Complete" at bounding box center [639, 22] width 29 height 8
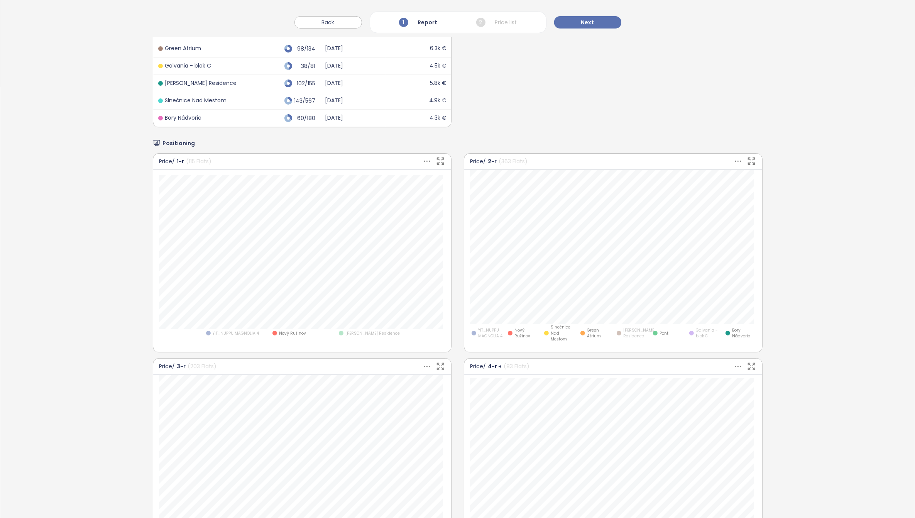
scroll to position [434, 0]
click at [236, 331] on span "YIT_NUPPU MAGNOLIA 4" at bounding box center [236, 330] width 46 height 6
click at [352, 330] on span "[PERSON_NAME] Residence" at bounding box center [372, 330] width 54 height 6
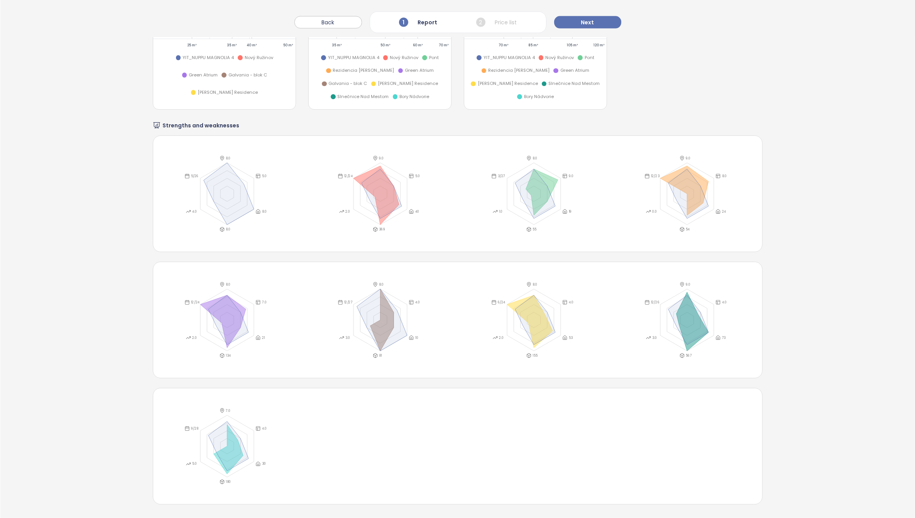
scroll to position [1413, 0]
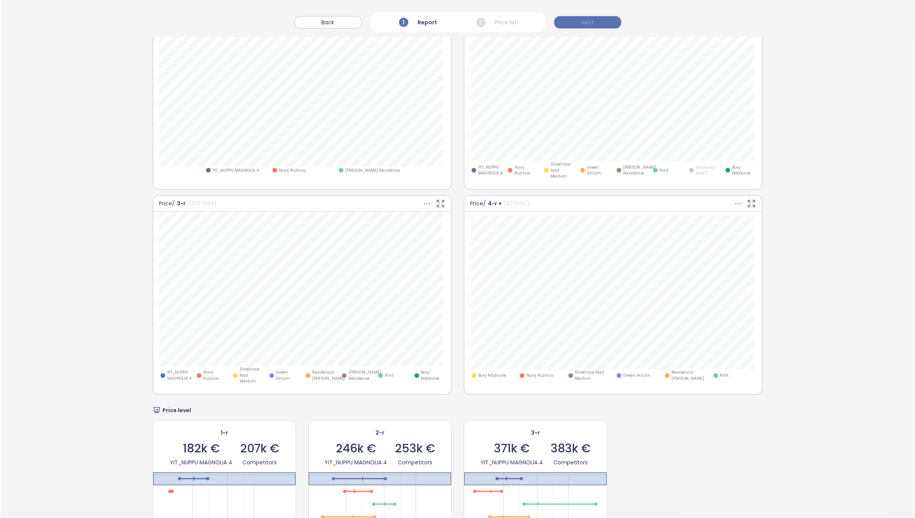
click at [586, 20] on span "Next" at bounding box center [587, 22] width 13 height 8
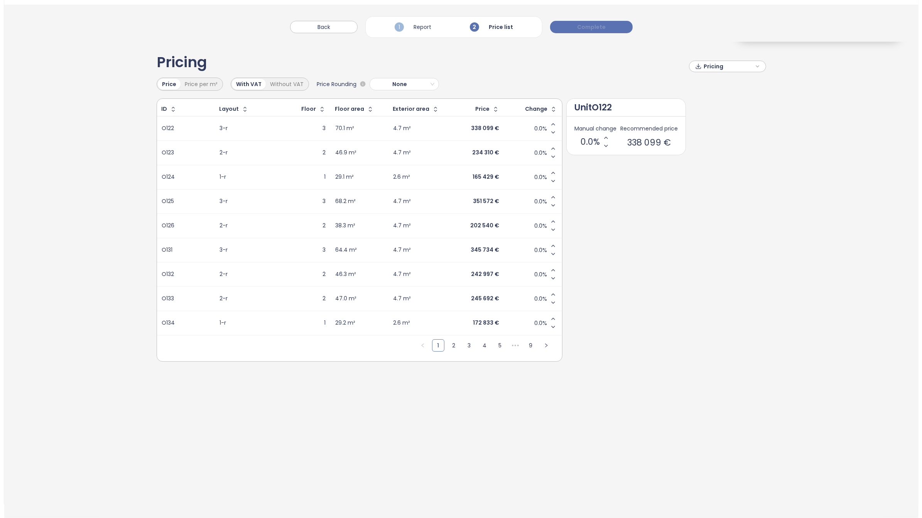
scroll to position [0, 0]
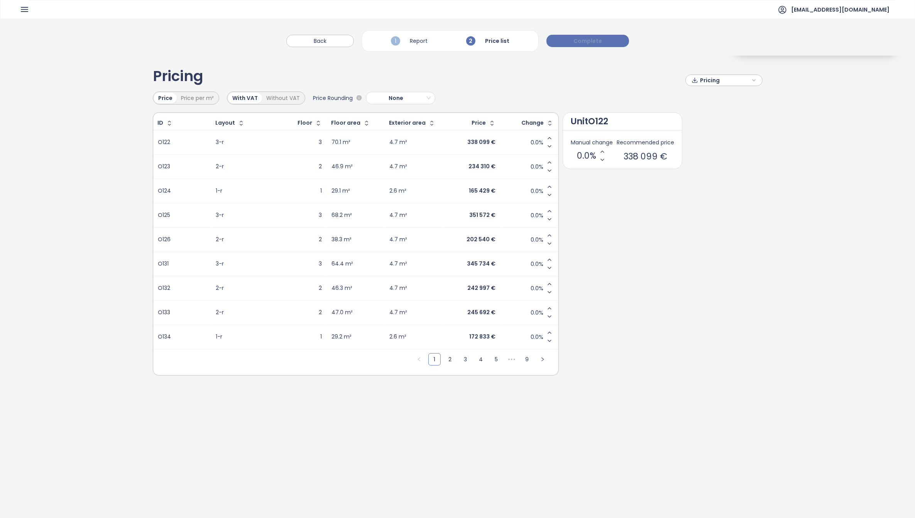
click at [581, 43] on span "Complete" at bounding box center [587, 41] width 29 height 8
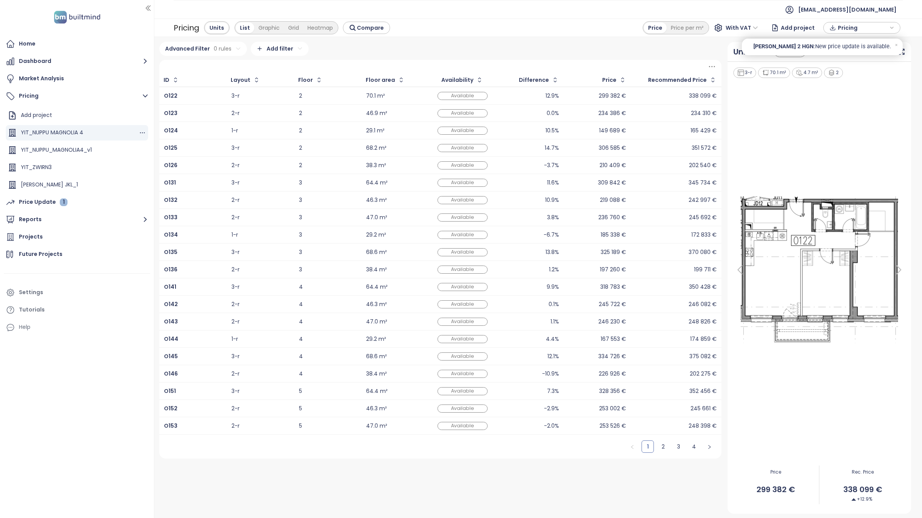
click at [58, 138] on div "YIT_NUPPU MAGNOLIA 4" at bounding box center [77, 132] width 142 height 15
click at [210, 239] on div "O134" at bounding box center [193, 234] width 58 height 9
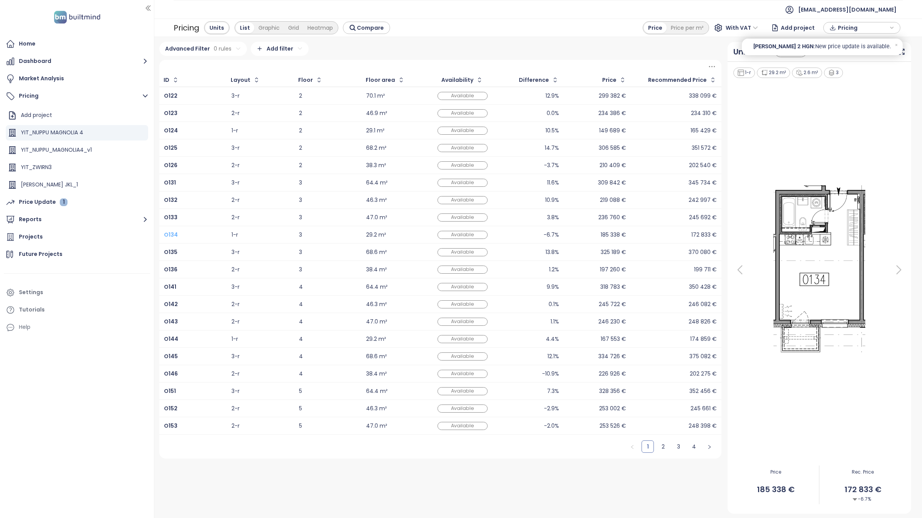
click at [169, 233] on b "O134" at bounding box center [171, 235] width 14 height 8
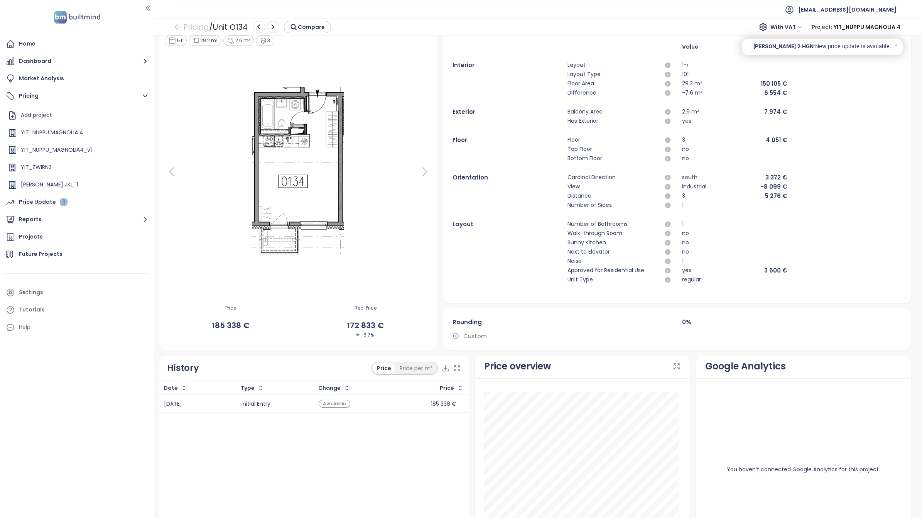
scroll to position [75, 0]
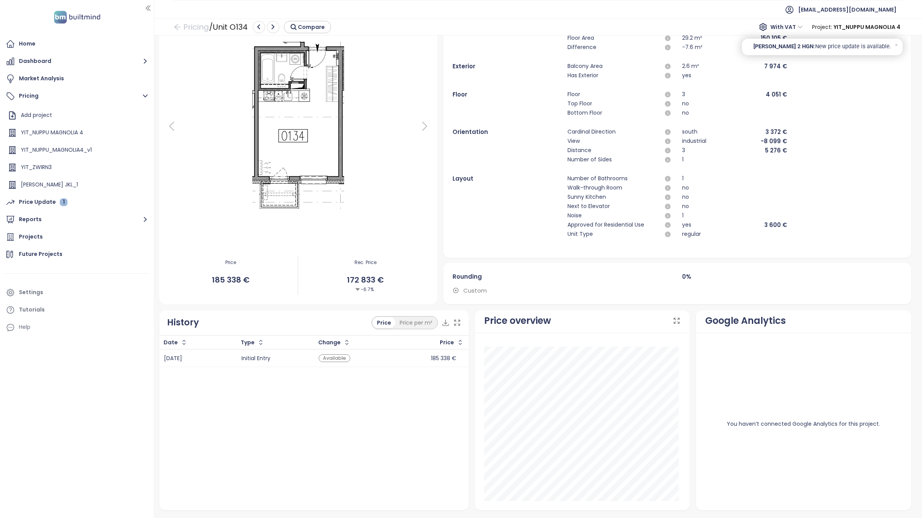
click at [334, 355] on div "Available" at bounding box center [335, 358] width 32 height 8
click at [473, 288] on span "Custom" at bounding box center [475, 290] width 24 height 9
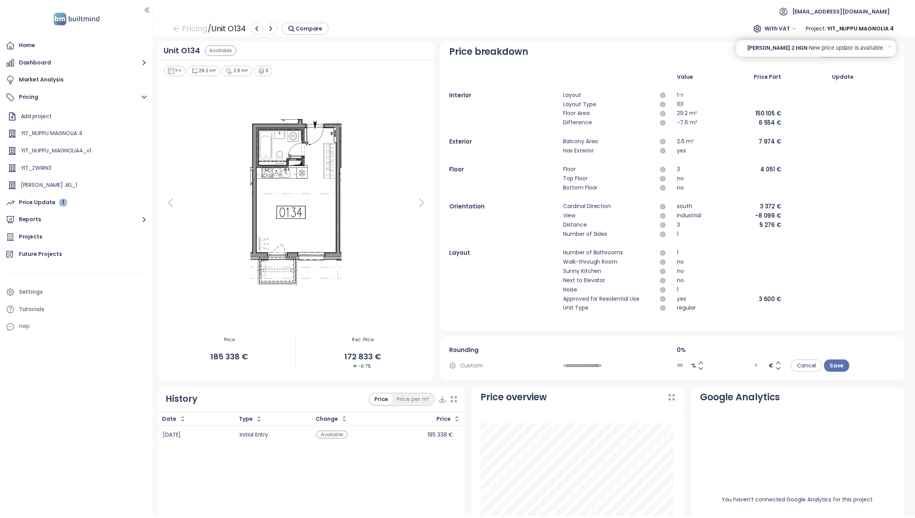
scroll to position [0, 0]
click at [171, 206] on icon at bounding box center [171, 203] width 15 height 15
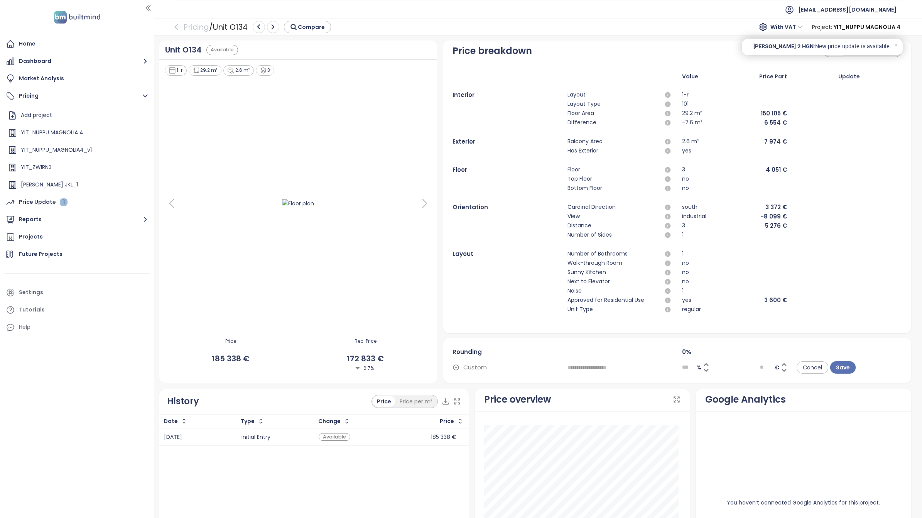
click at [417, 199] on icon at bounding box center [424, 203] width 15 height 15
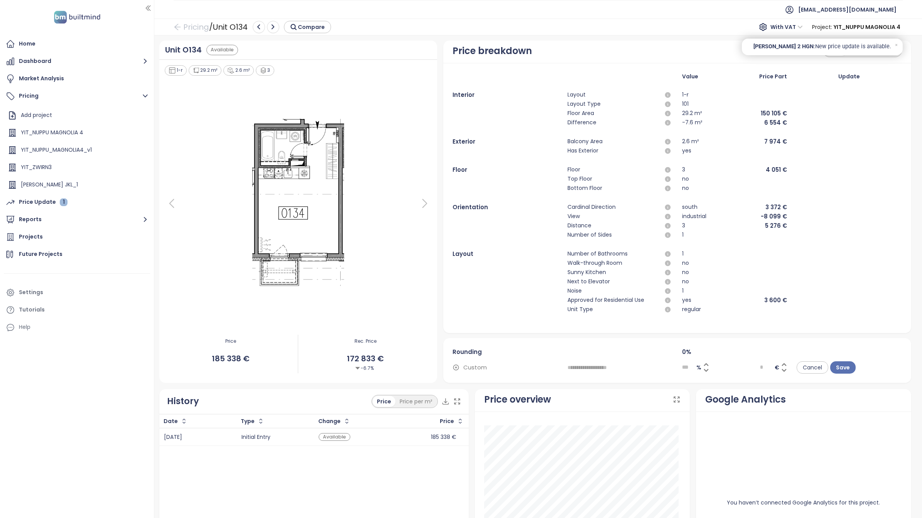
click at [420, 203] on icon at bounding box center [424, 203] width 15 height 15
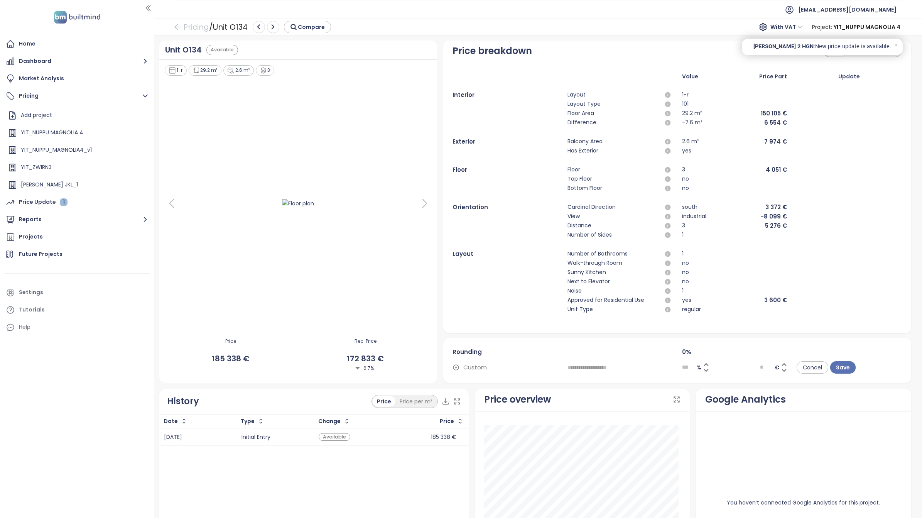
click at [420, 203] on icon at bounding box center [424, 203] width 15 height 15
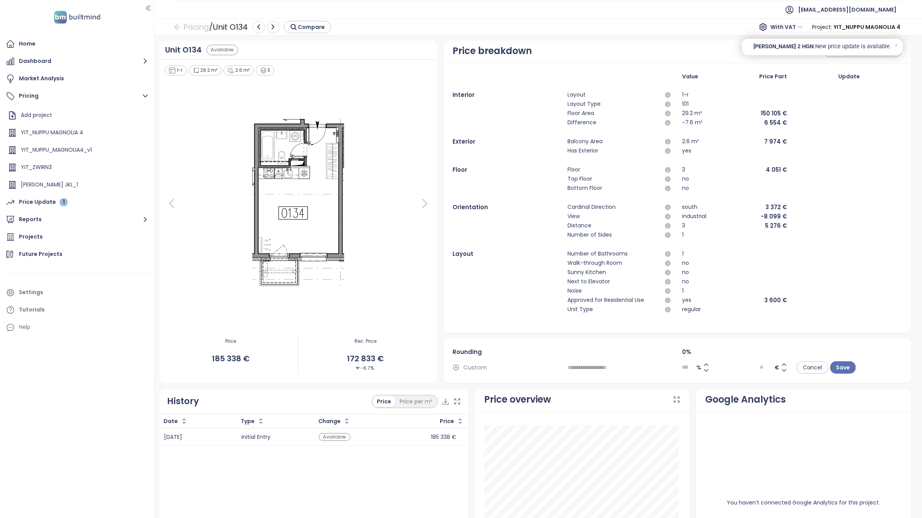
click at [421, 204] on icon at bounding box center [424, 203] width 15 height 15
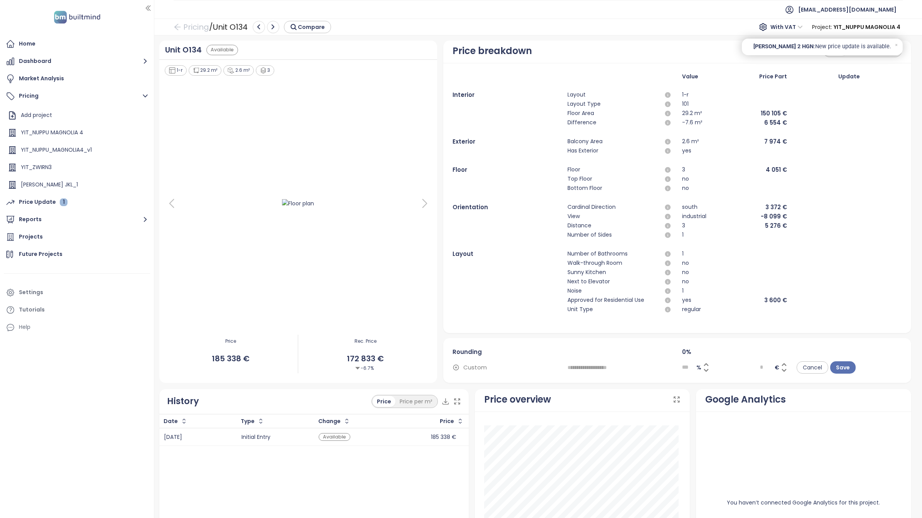
click at [165, 204] on icon at bounding box center [171, 203] width 15 height 15
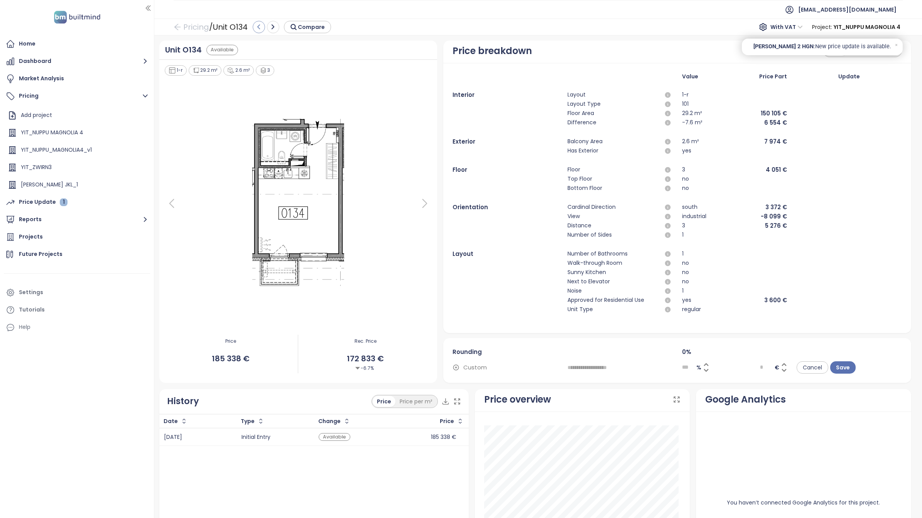
click at [262, 28] on icon "button" at bounding box center [258, 27] width 7 height 7
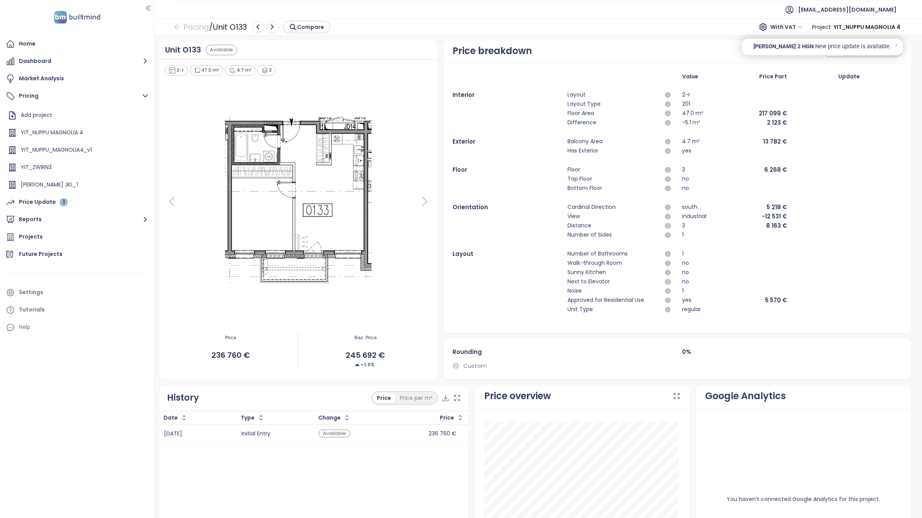
click at [262, 28] on icon "button" at bounding box center [258, 27] width 7 height 7
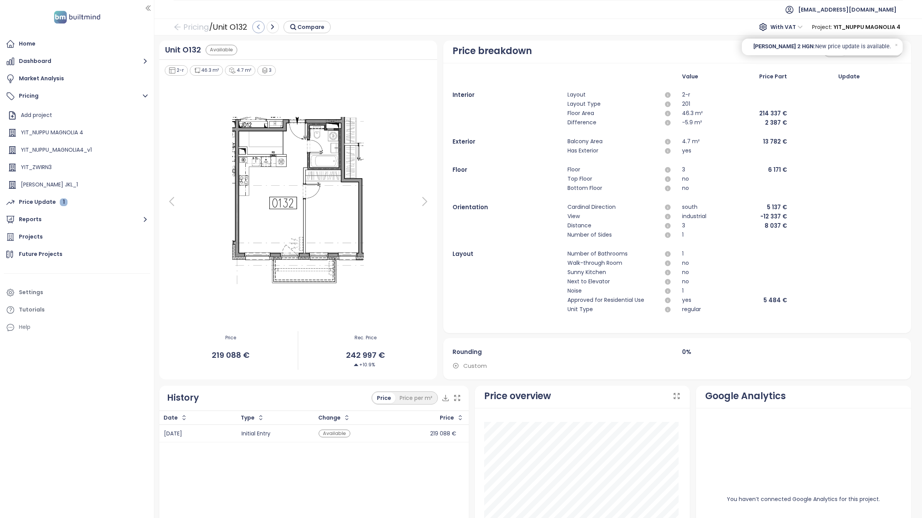
click at [262, 28] on icon "button" at bounding box center [258, 27] width 7 height 7
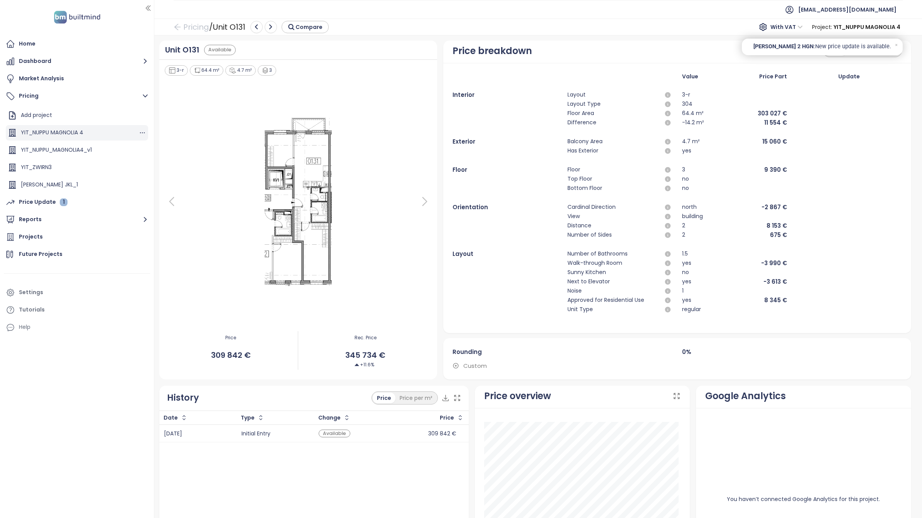
click at [109, 131] on div "YIT_NUPPU MAGNOLIA 4" at bounding box center [77, 132] width 142 height 15
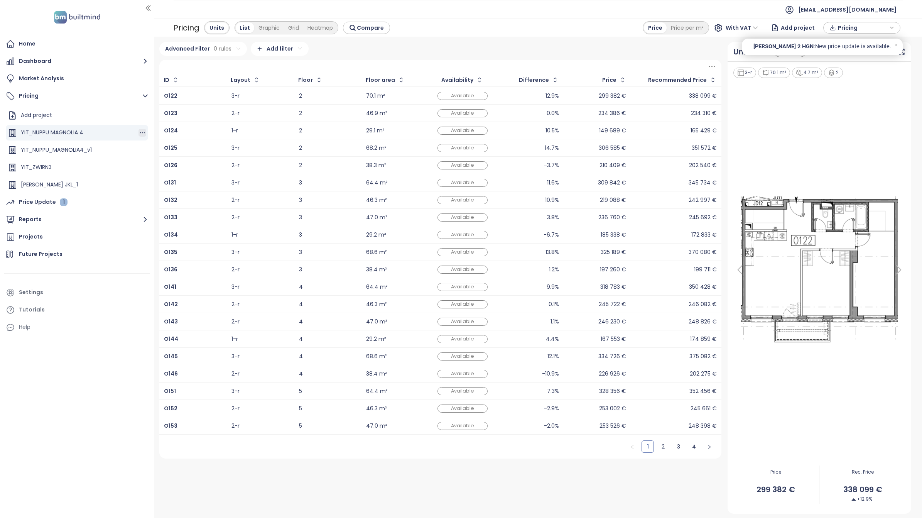
click at [138, 132] on icon "button" at bounding box center [142, 133] width 8 height 8
click at [163, 145] on button "Edit" at bounding box center [162, 145] width 34 height 10
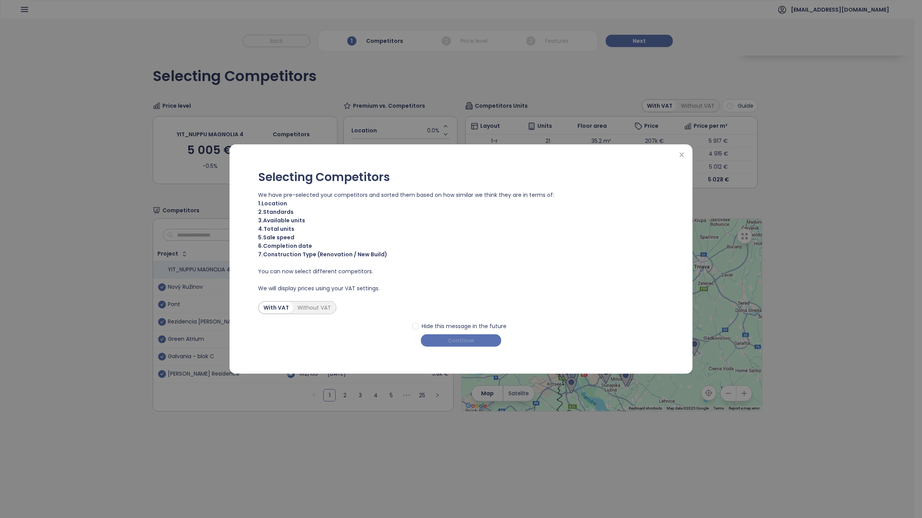
click at [472, 341] on span "Continue" at bounding box center [461, 340] width 26 height 8
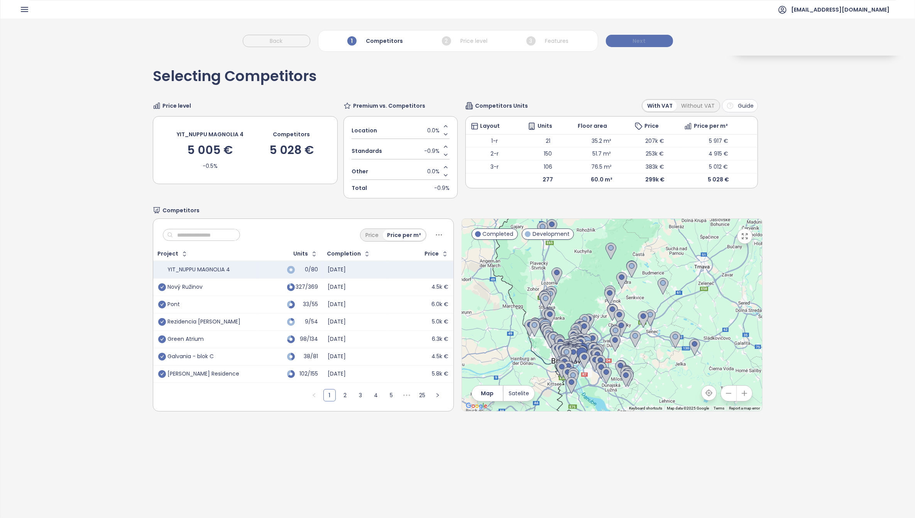
click at [650, 40] on button "Next" at bounding box center [639, 41] width 67 height 12
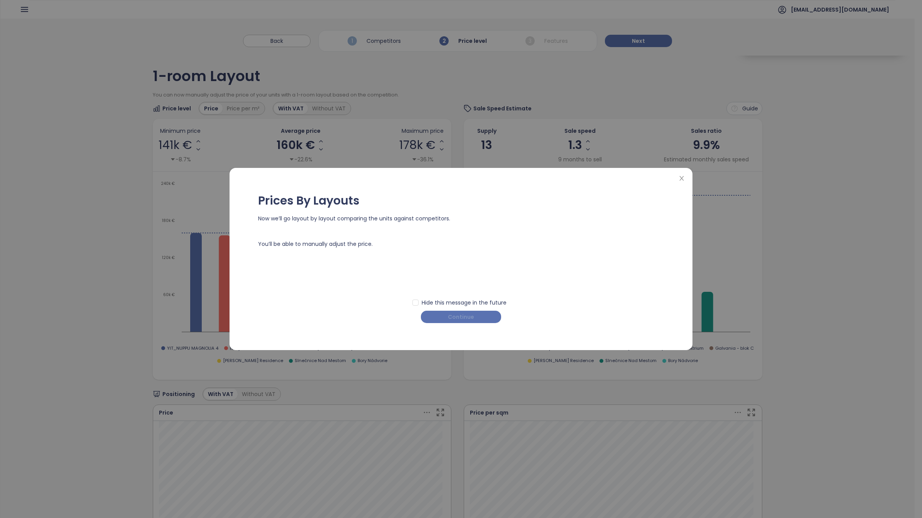
click at [468, 317] on span "Continue" at bounding box center [461, 316] width 26 height 8
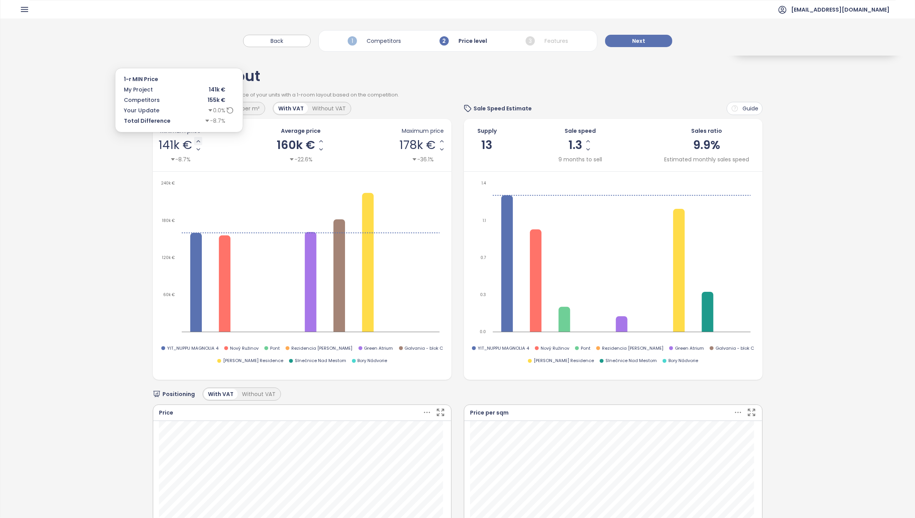
click at [195, 141] on icon "Increase Min Price" at bounding box center [198, 141] width 6 height 6
click at [195, 141] on div "140k €" at bounding box center [182, 145] width 47 height 16
click at [200, 141] on icon "Increase Min Price" at bounding box center [201, 141] width 3 height 2
click at [199, 142] on icon "Increase Min Price" at bounding box center [202, 141] width 6 height 6
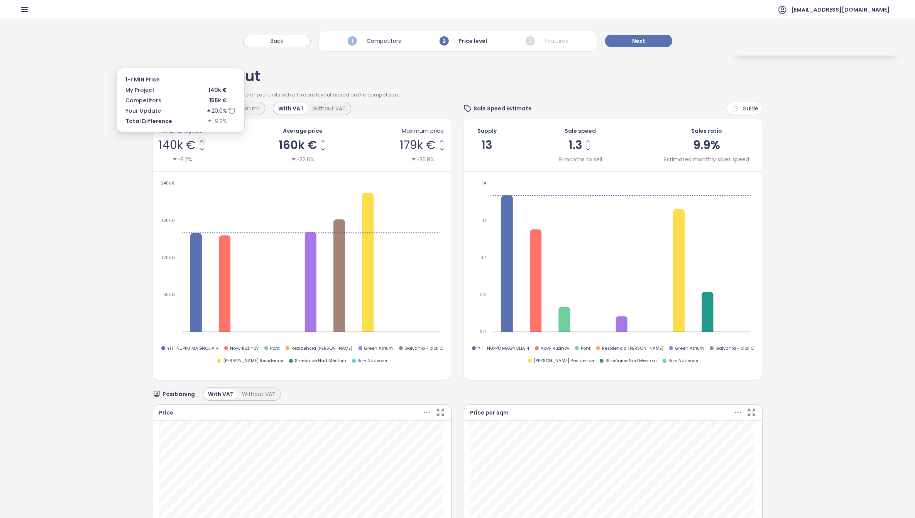
click at [201, 141] on icon "Increase Min Price" at bounding box center [202, 141] width 6 height 6
click at [231, 110] on icon at bounding box center [230, 110] width 8 height 8
click at [201, 140] on icon "Increase Min Price" at bounding box center [202, 141] width 6 height 6
click at [203, 141] on icon "Increase Min Price" at bounding box center [202, 141] width 6 height 6
click at [199, 143] on icon "Increase Min Price" at bounding box center [202, 141] width 6 height 6
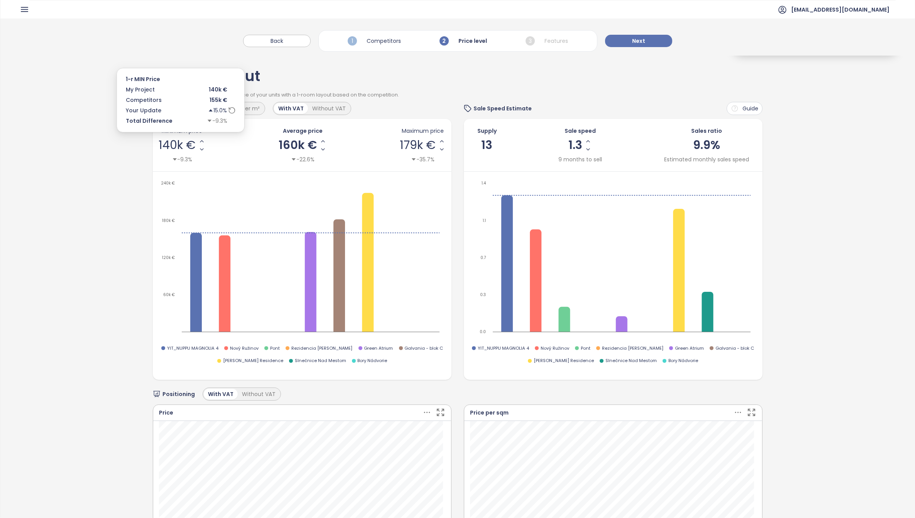
click at [199, 143] on icon "Increase Min Price" at bounding box center [202, 141] width 6 height 6
click at [174, 147] on span "140k €" at bounding box center [177, 145] width 37 height 12
drag, startPoint x: 170, startPoint y: 147, endPoint x: 192, endPoint y: 144, distance: 21.4
click at [191, 144] on div "******" at bounding box center [179, 145] width 24 height 16
type input "******"
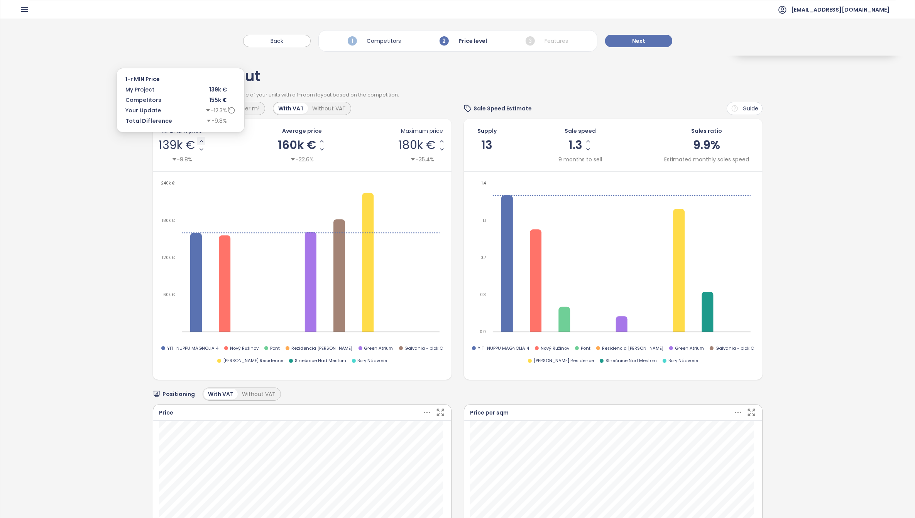
click at [199, 145] on button "Increase Min Price" at bounding box center [201, 141] width 8 height 8
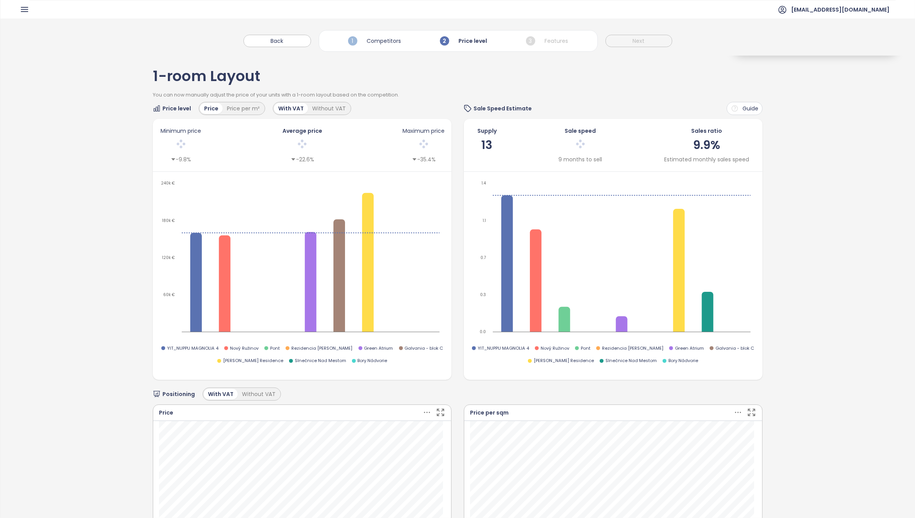
click at [175, 142] on div at bounding box center [181, 145] width 44 height 16
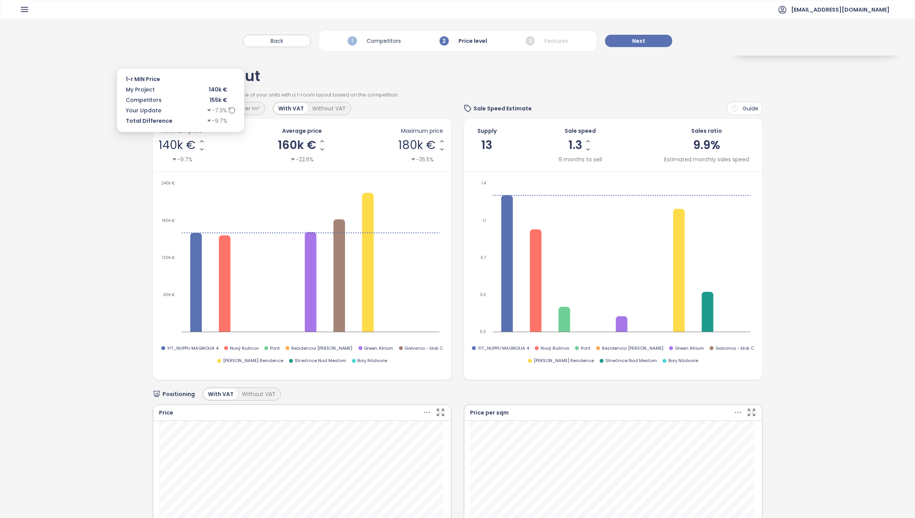
click at [182, 147] on span "140k €" at bounding box center [177, 145] width 37 height 12
click at [167, 146] on input "******" at bounding box center [174, 145] width 14 height 10
drag, startPoint x: 166, startPoint y: 145, endPoint x: 188, endPoint y: 147, distance: 22.0
click at [181, 147] on input "******" at bounding box center [174, 145] width 14 height 10
type input "*"
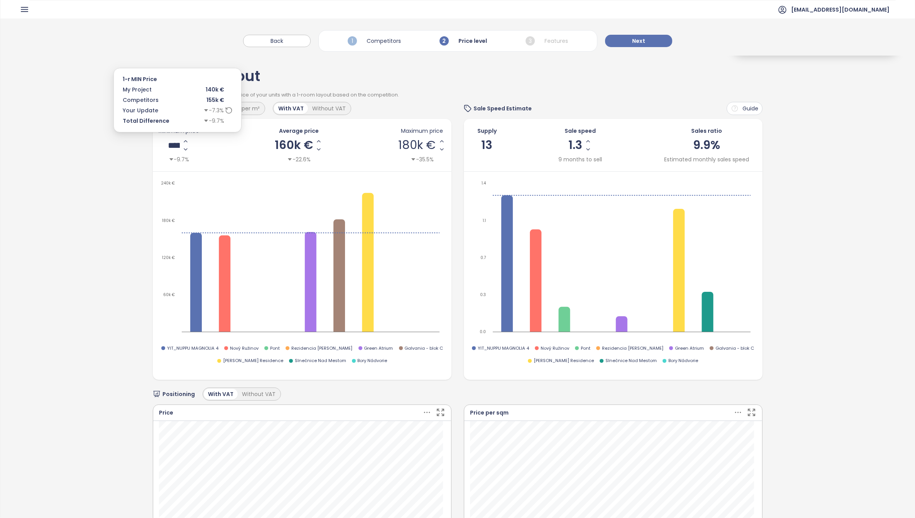
type input "******"
click at [172, 145] on span "140k €" at bounding box center [177, 145] width 37 height 12
click at [199, 140] on icon "Increase Min Price" at bounding box center [202, 141] width 6 height 6
click at [181, 145] on span "140k €" at bounding box center [177, 145] width 37 height 12
click at [197, 143] on button "Increase Min Price" at bounding box center [201, 141] width 8 height 8
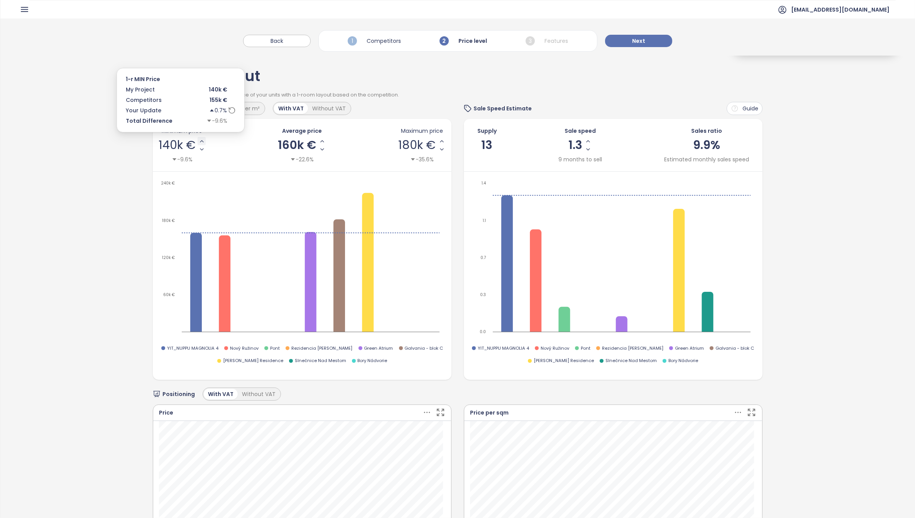
click at [197, 141] on button "Increase Min Price" at bounding box center [201, 141] width 8 height 8
click at [174, 146] on span "140k €" at bounding box center [177, 145] width 37 height 12
click at [190, 141] on icon "Increase Min Price" at bounding box center [187, 141] width 6 height 6
click at [182, 145] on span "140k €" at bounding box center [177, 145] width 37 height 12
click at [191, 143] on button "Increase Min Price" at bounding box center [187, 141] width 8 height 8
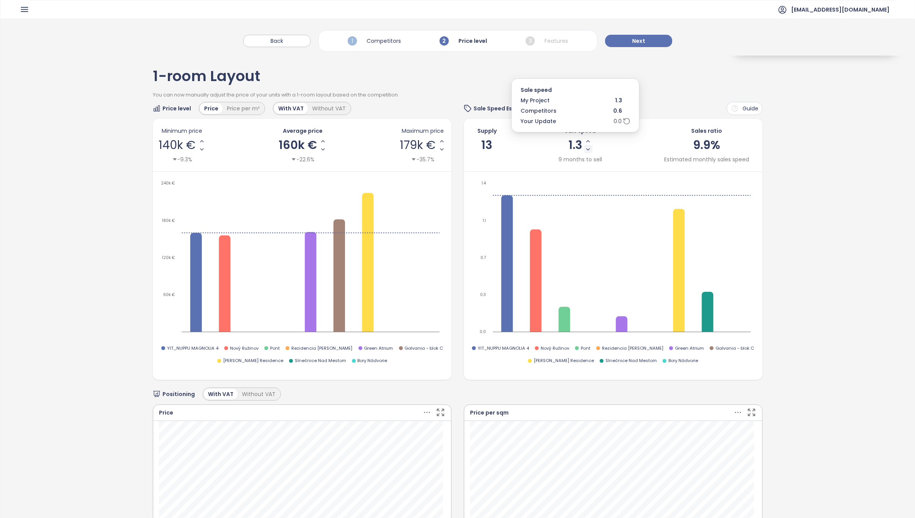
click at [585, 151] on icon "Decrease Sale Speed - Monthly" at bounding box center [588, 149] width 6 height 6
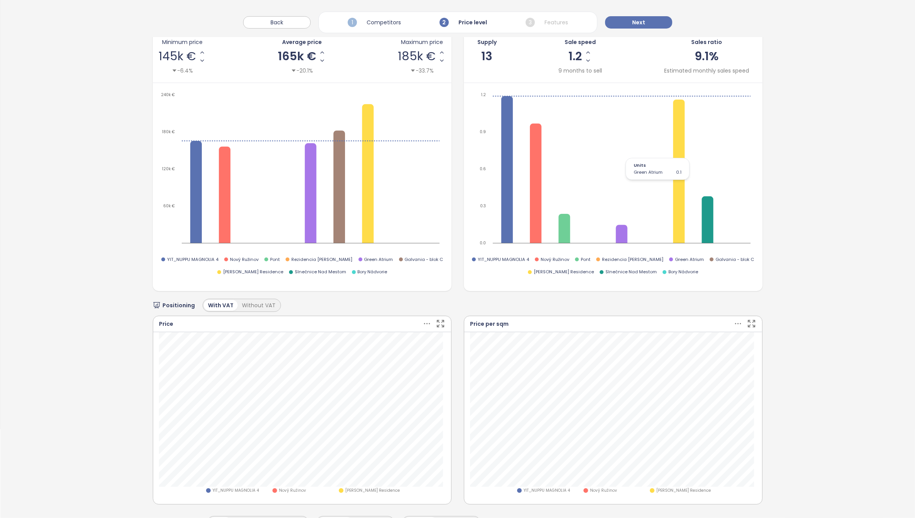
scroll to position [241, 0]
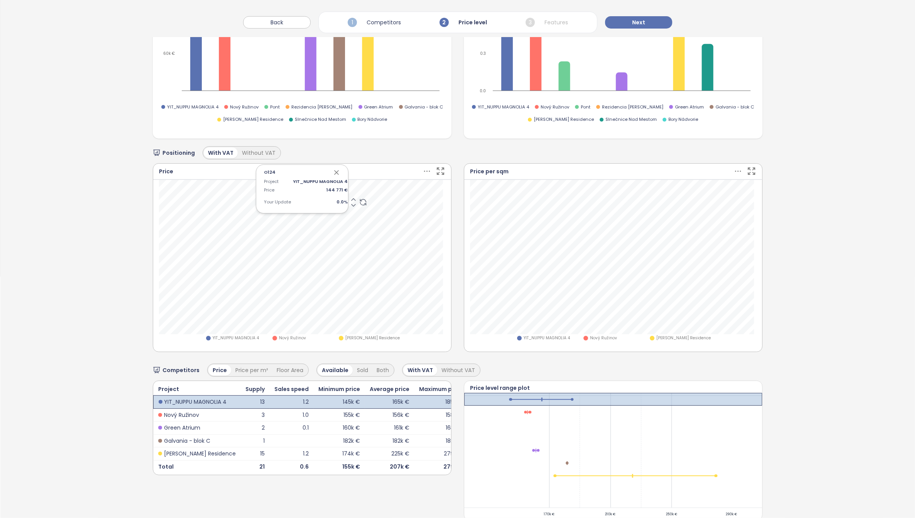
click at [351, 198] on icon at bounding box center [353, 199] width 4 height 2
drag, startPoint x: 334, startPoint y: 203, endPoint x: 340, endPoint y: 203, distance: 6.2
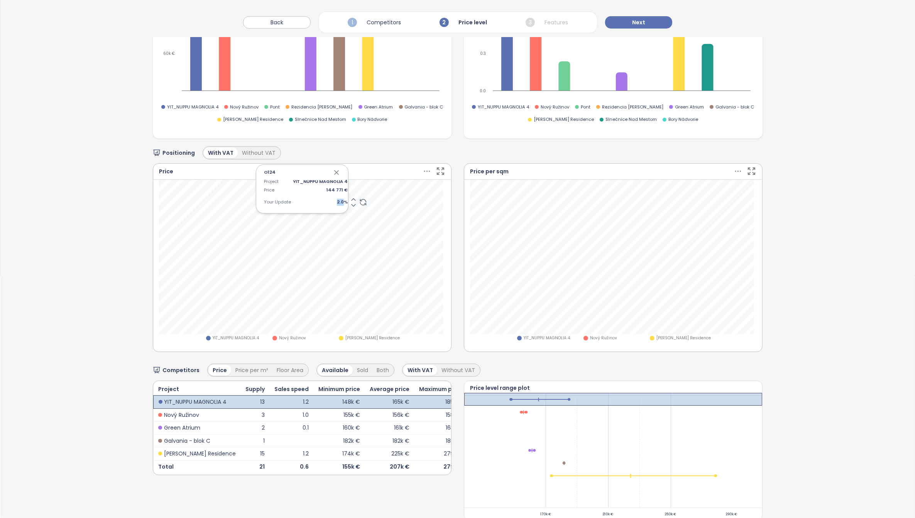
click at [340, 203] on span "2.0 %" at bounding box center [320, 202] width 55 height 7
type input "*"
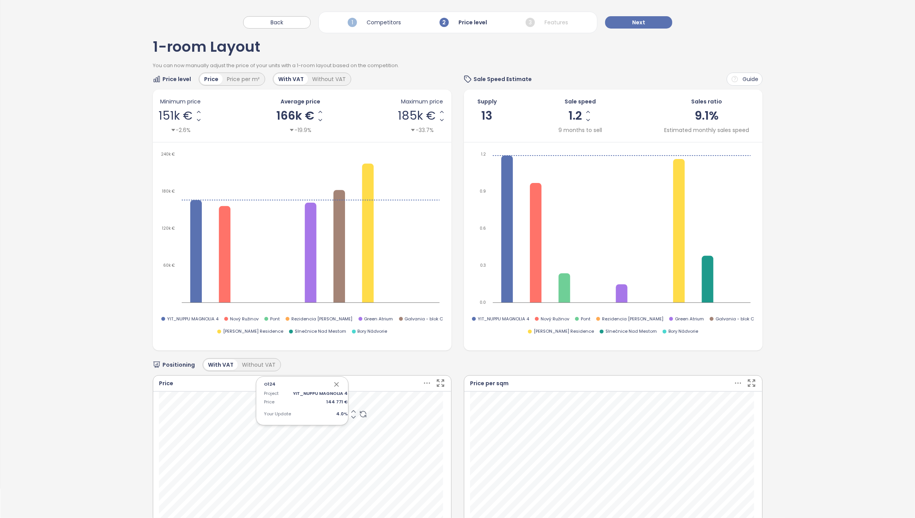
scroll to position [0, 0]
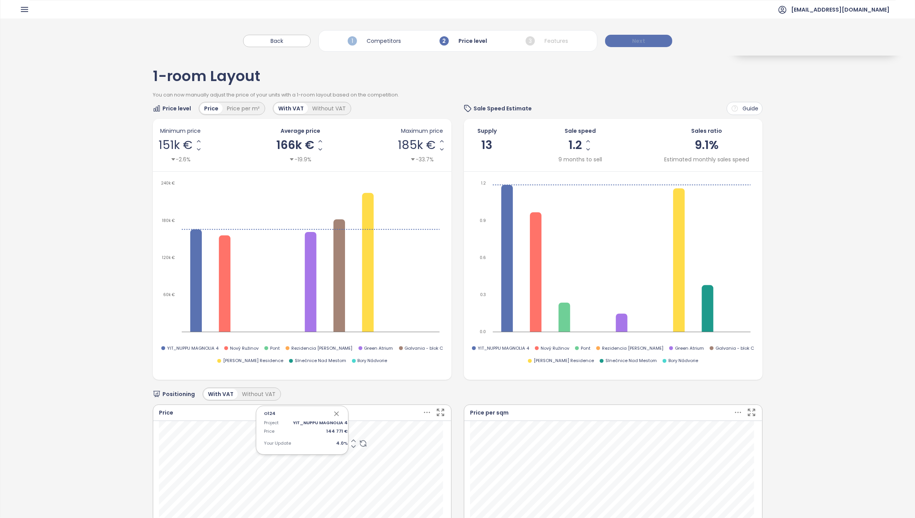
click at [646, 43] on button "Next" at bounding box center [638, 41] width 67 height 12
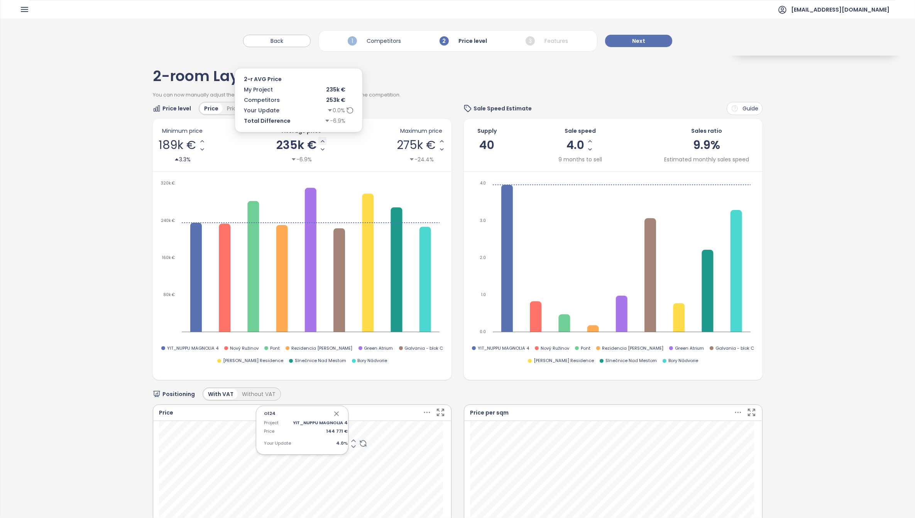
click at [319, 139] on icon "Increase AVG Price" at bounding box center [322, 141] width 6 height 6
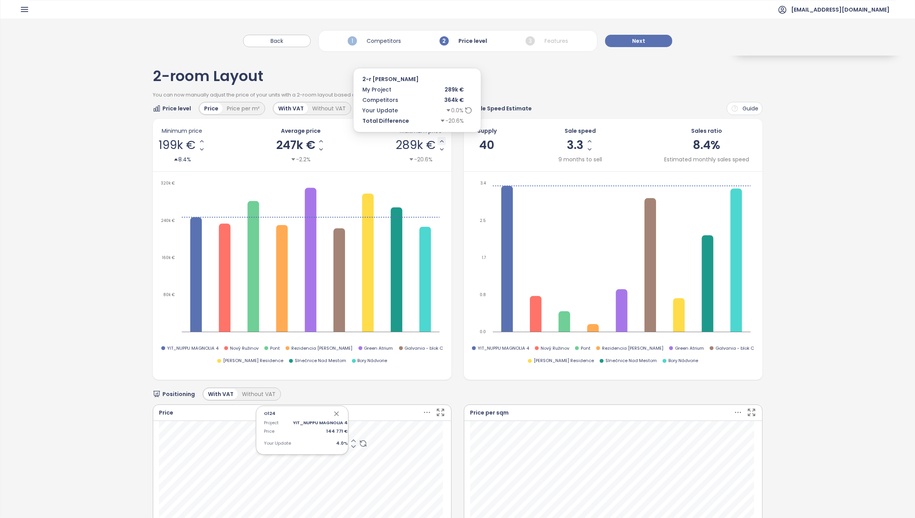
click at [439, 140] on icon "Increase Max Price" at bounding box center [442, 141] width 6 height 6
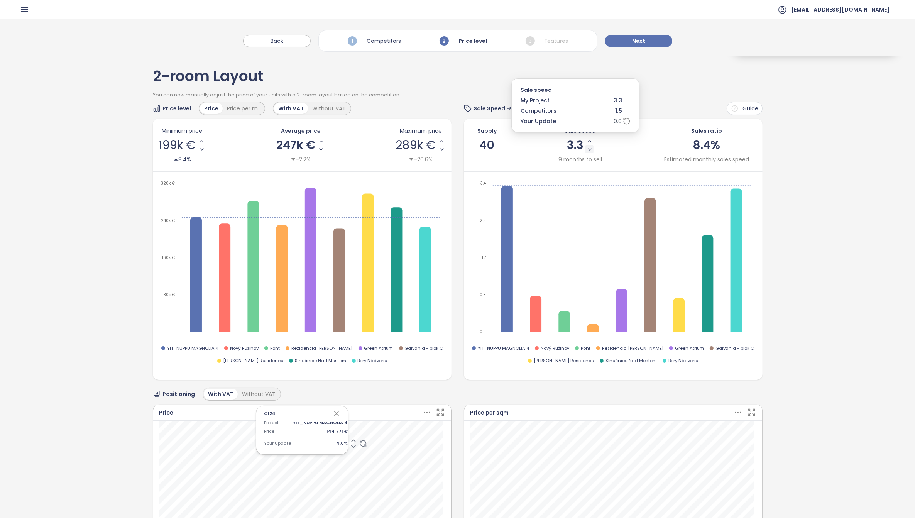
click at [588, 149] on icon "Decrease Sale Speed - Monthly" at bounding box center [589, 150] width 3 height 2
click at [641, 42] on span "Next" at bounding box center [638, 41] width 13 height 8
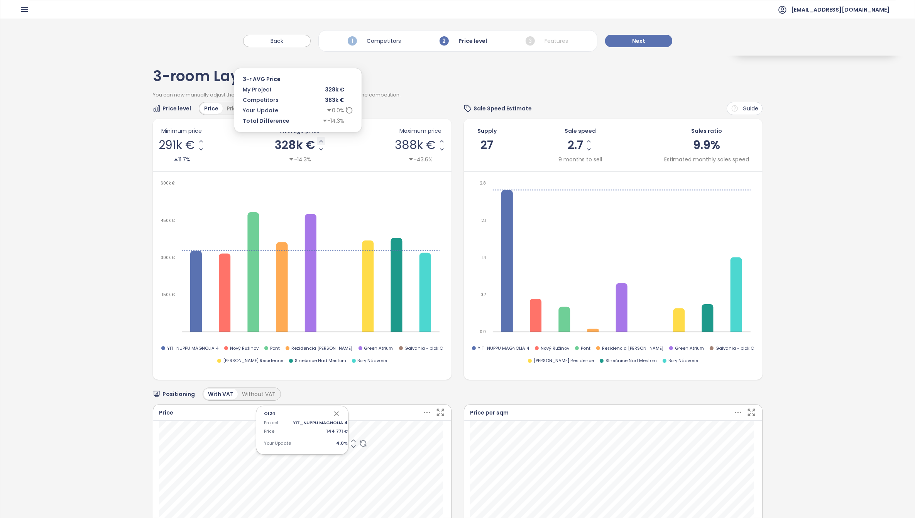
click at [319, 141] on icon "Increase AVG Price" at bounding box center [321, 141] width 6 height 6
click at [320, 141] on icon "Increase AVG Price" at bounding box center [323, 141] width 6 height 6
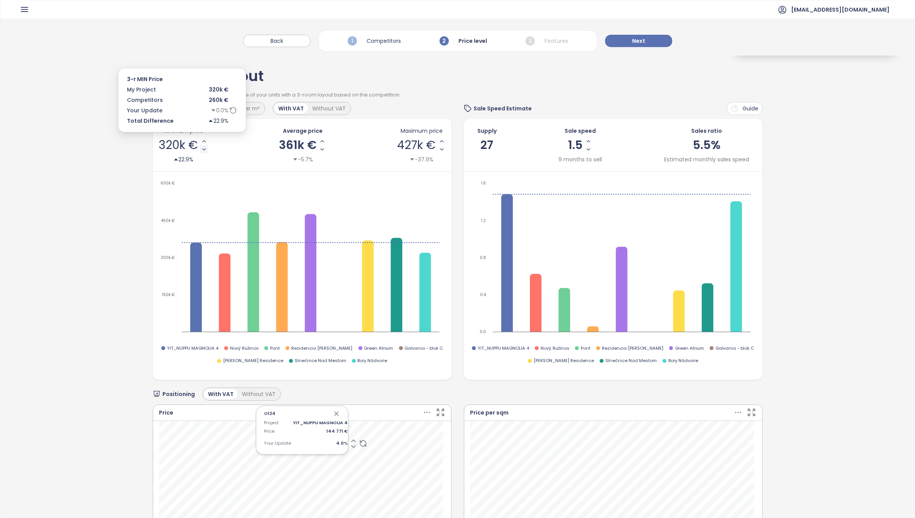
click at [201, 150] on icon "Decrease Min Price" at bounding box center [204, 149] width 6 height 6
click at [207, 109] on icon "caret-down" at bounding box center [207, 110] width 4 height 2
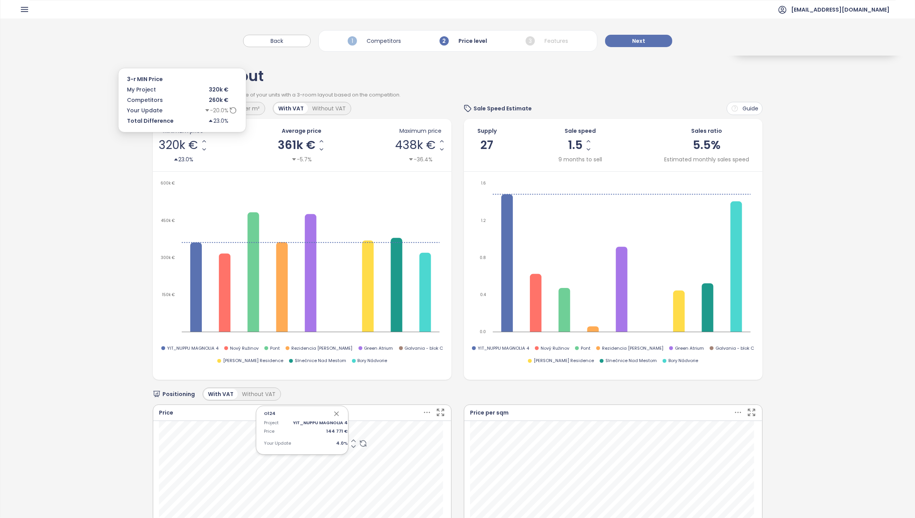
click at [223, 113] on div "-20.0%" at bounding box center [216, 110] width 24 height 8
click at [203, 149] on icon "Decrease Min Price" at bounding box center [204, 150] width 3 height 2
click at [638, 41] on span "Next" at bounding box center [638, 41] width 13 height 8
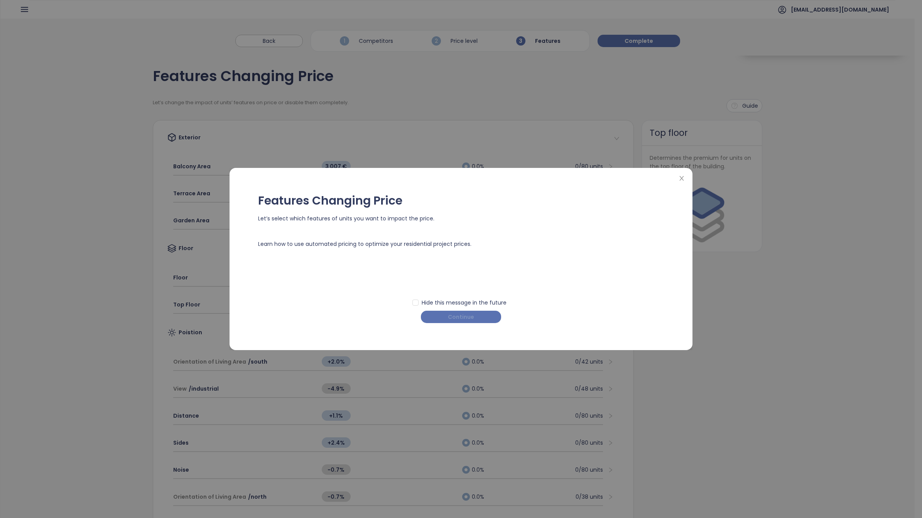
click at [449, 315] on span "Continue" at bounding box center [461, 316] width 26 height 8
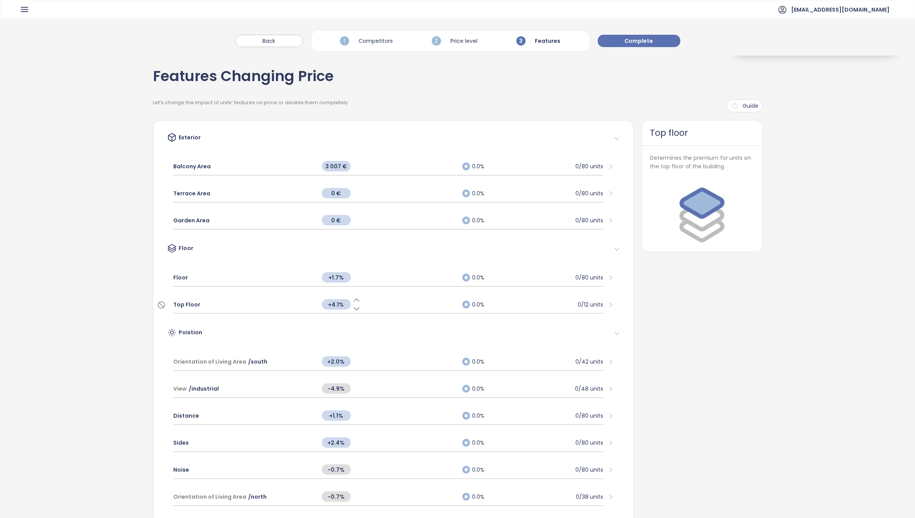
click at [188, 303] on span "Top Floor" at bounding box center [186, 304] width 27 height 8
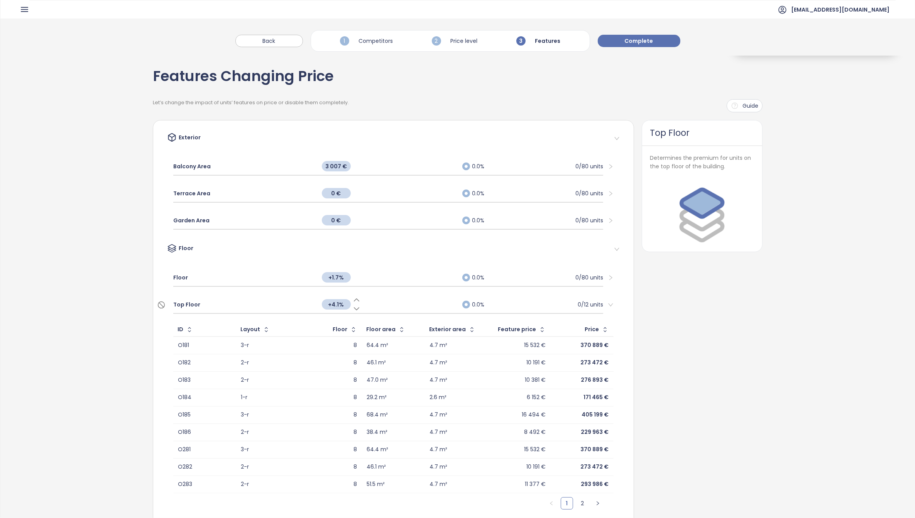
click at [335, 303] on span "+4.1%" at bounding box center [336, 304] width 29 height 10
drag, startPoint x: 338, startPoint y: 303, endPoint x: 320, endPoint y: 304, distance: 18.2
click at [322, 306] on div "***" at bounding box center [336, 304] width 29 height 9
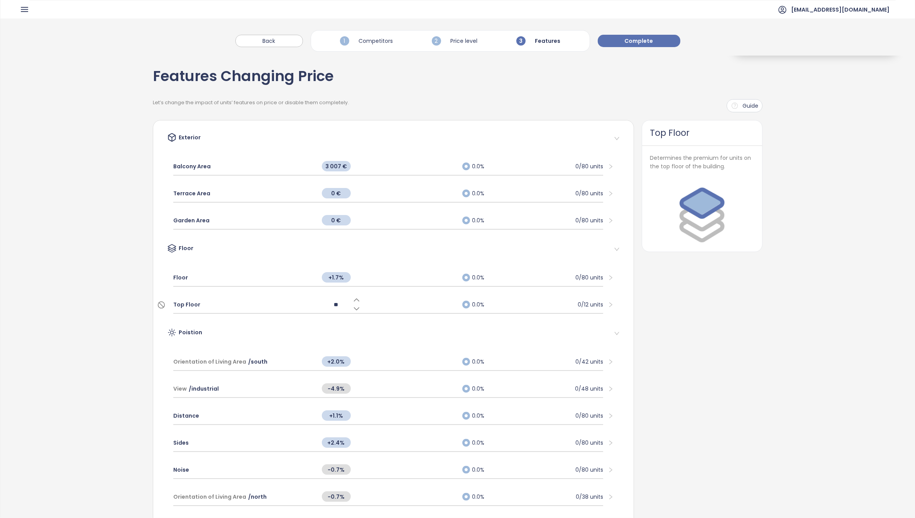
type input "***"
click at [220, 306] on div "Top Floor" at bounding box center [243, 304] width 141 height 17
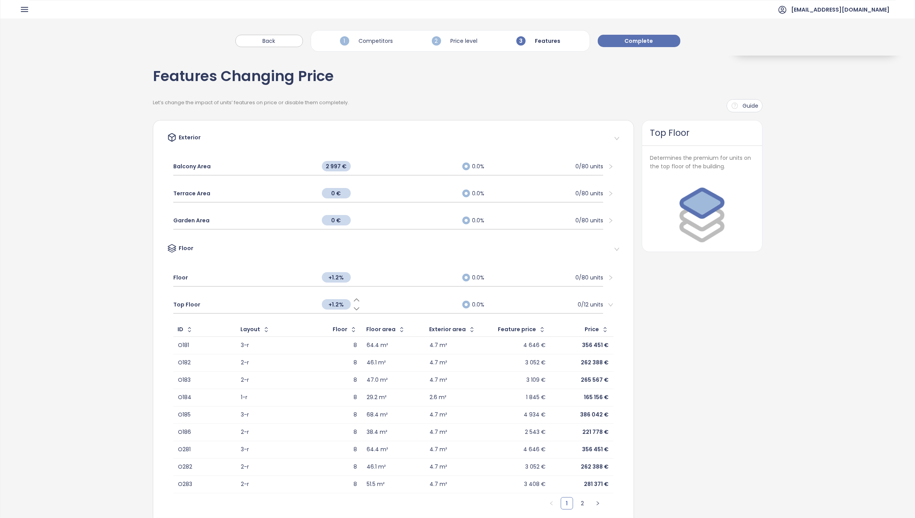
click at [353, 300] on icon at bounding box center [357, 300] width 8 height 8
click at [354, 299] on icon at bounding box center [356, 300] width 5 height 2
click at [353, 298] on icon at bounding box center [357, 300] width 8 height 8
click at [353, 280] on icon at bounding box center [357, 282] width 8 height 8
click at [333, 278] on span "+0.7%" at bounding box center [336, 277] width 29 height 10
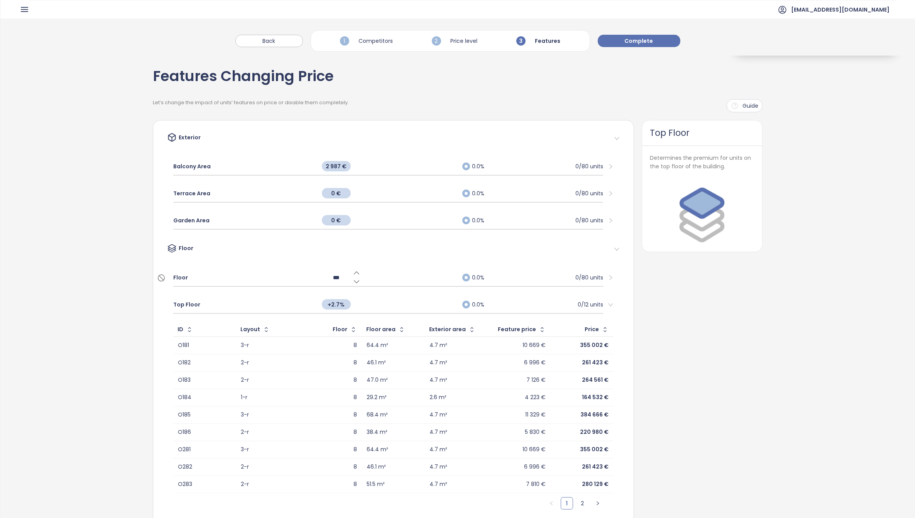
drag, startPoint x: 332, startPoint y: 276, endPoint x: 339, endPoint y: 278, distance: 7.7
click at [339, 278] on input "***" at bounding box center [336, 277] width 29 height 8
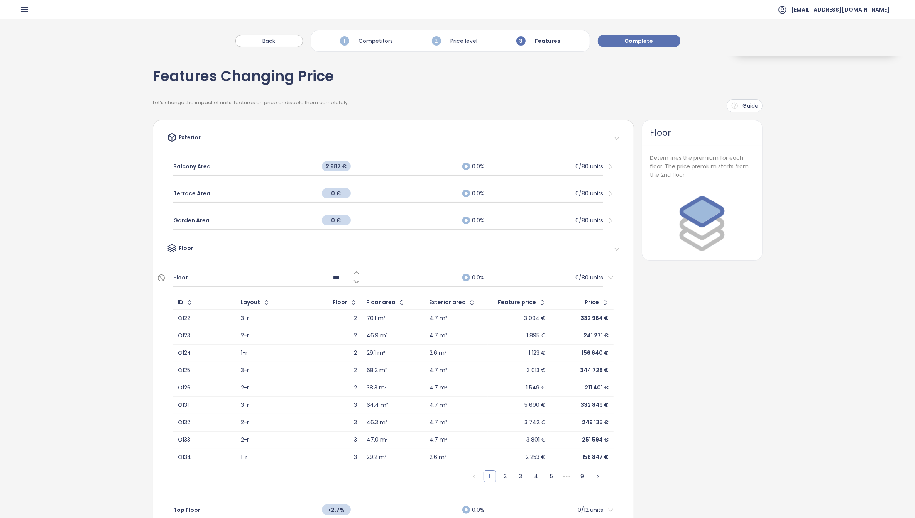
type input "*"
click at [339, 278] on span "+0.7%" at bounding box center [336, 277] width 29 height 10
drag, startPoint x: 340, startPoint y: 276, endPoint x: 316, endPoint y: 275, distance: 24.3
click at [318, 275] on div "***" at bounding box center [388, 277] width 141 height 17
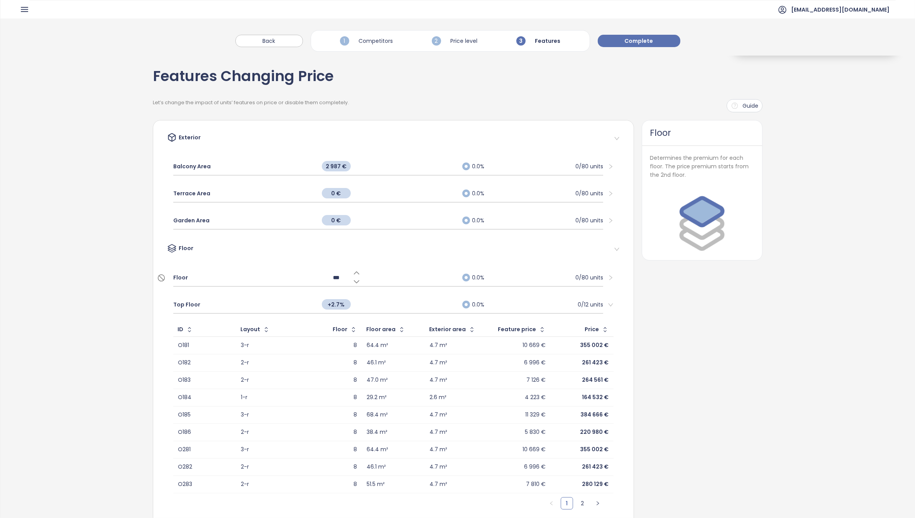
type input "*"
click at [278, 279] on div "Floor" at bounding box center [243, 277] width 141 height 17
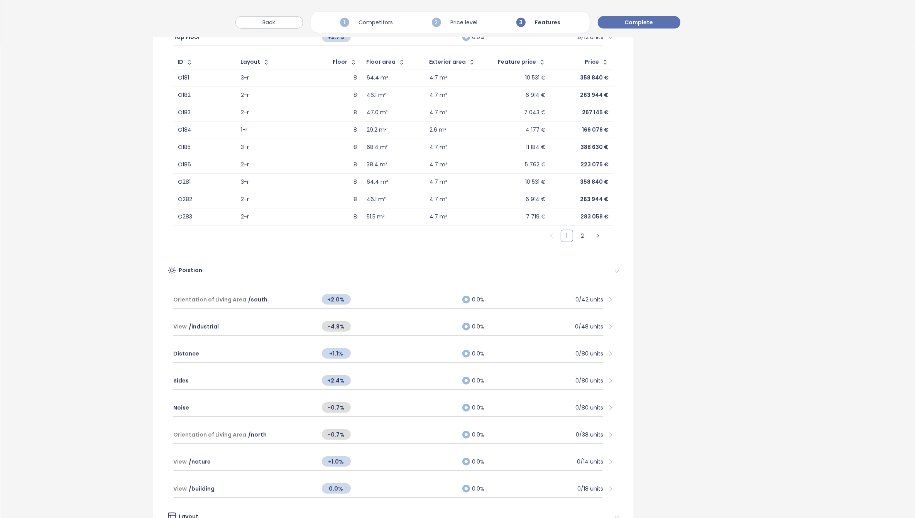
scroll to position [482, 0]
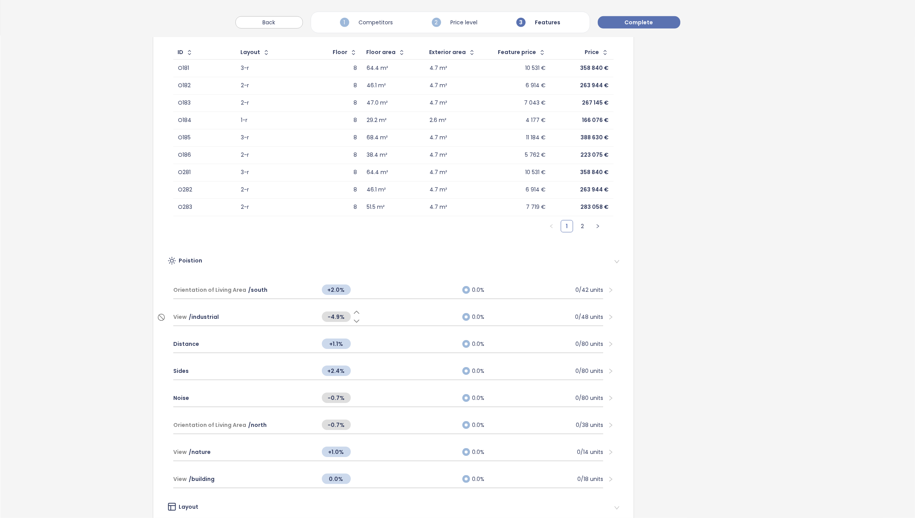
click at [353, 319] on icon at bounding box center [357, 321] width 8 height 8
click at [354, 309] on icon at bounding box center [357, 312] width 8 height 8
click at [354, 311] on icon at bounding box center [357, 312] width 8 height 8
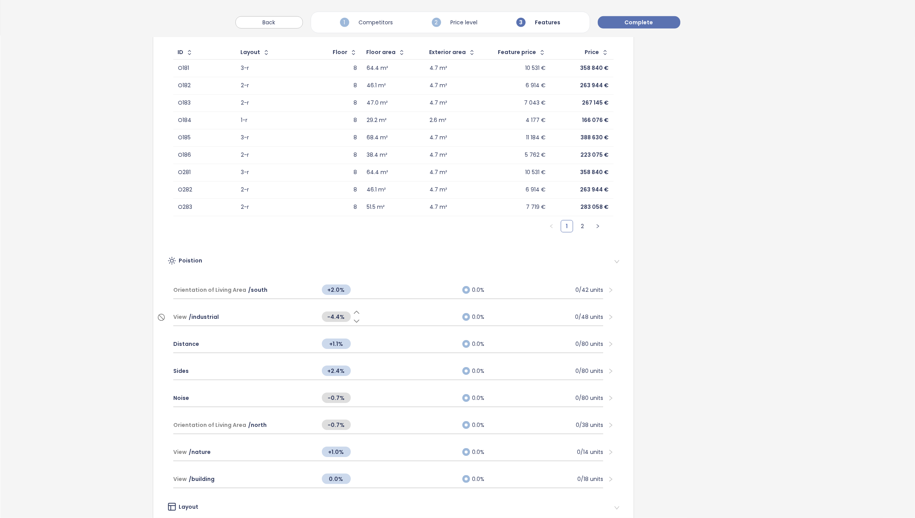
click at [353, 312] on icon at bounding box center [357, 312] width 8 height 8
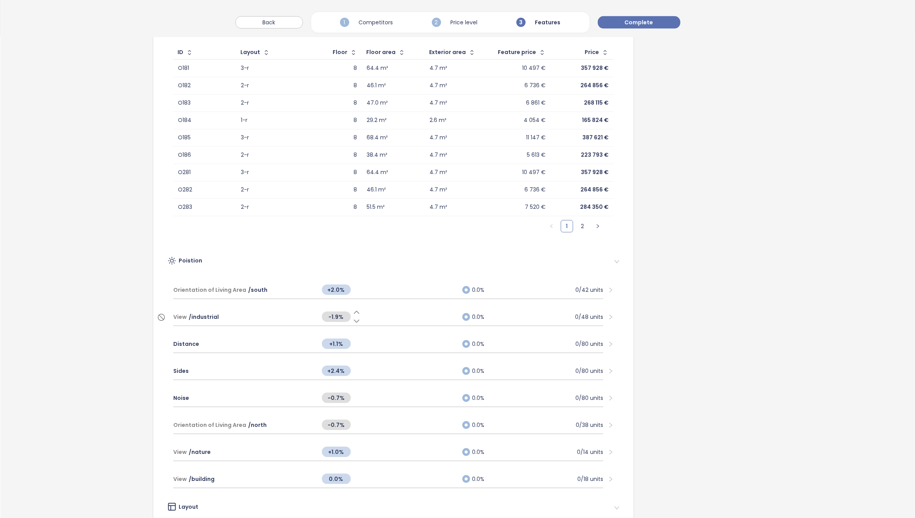
click at [353, 312] on icon at bounding box center [357, 312] width 8 height 8
click at [214, 318] on span "/ industrial" at bounding box center [204, 316] width 30 height 8
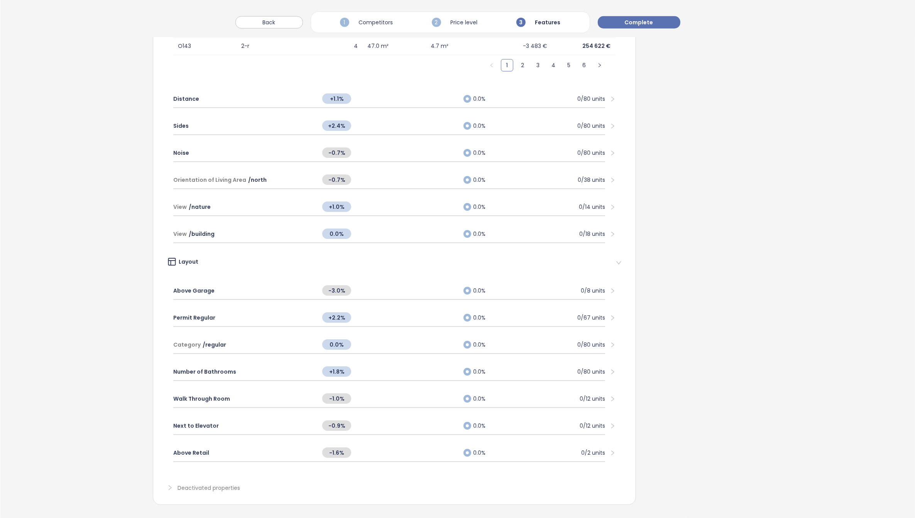
scroll to position [935, 0]
click at [353, 290] on icon at bounding box center [357, 294] width 8 height 8
click at [353, 289] on div "-3.5%" at bounding box center [388, 290] width 141 height 17
click at [354, 282] on div "-3.5%" at bounding box center [388, 290] width 141 height 17
click at [353, 282] on icon at bounding box center [357, 286] width 8 height 8
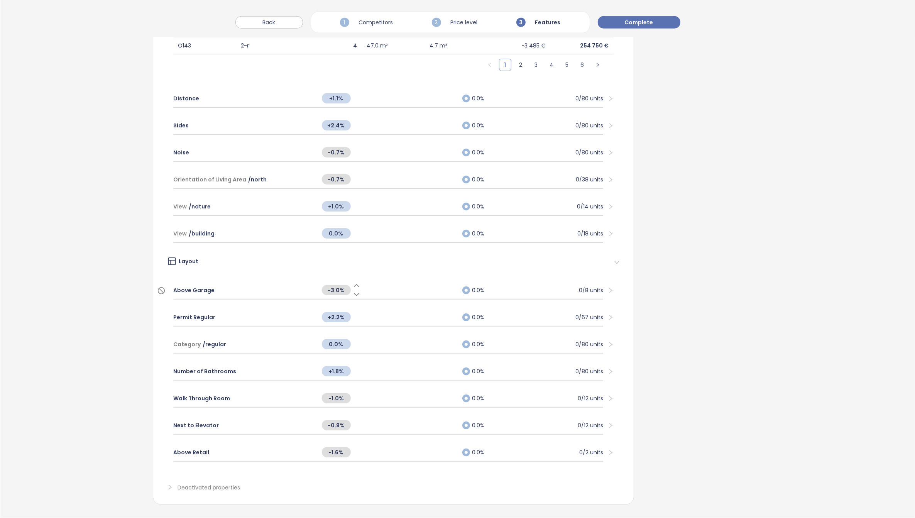
click at [354, 284] on icon at bounding box center [356, 285] width 5 height 2
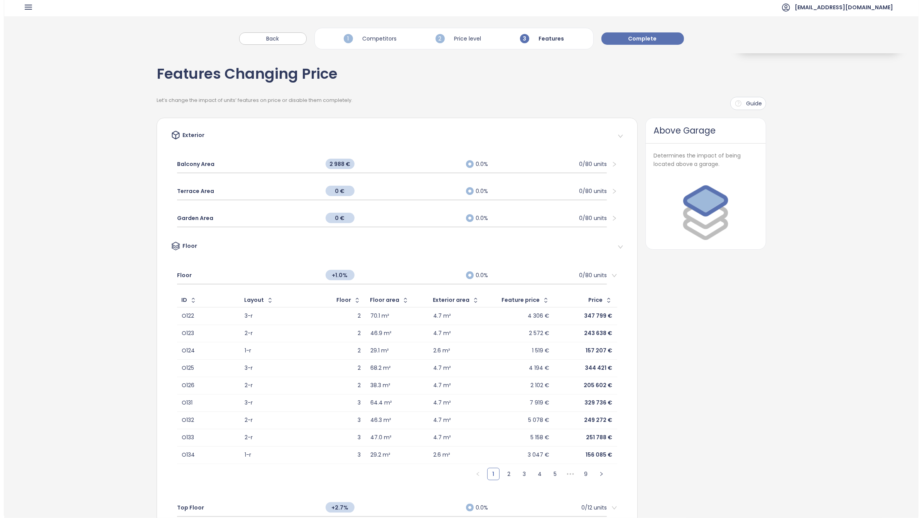
scroll to position [0, 0]
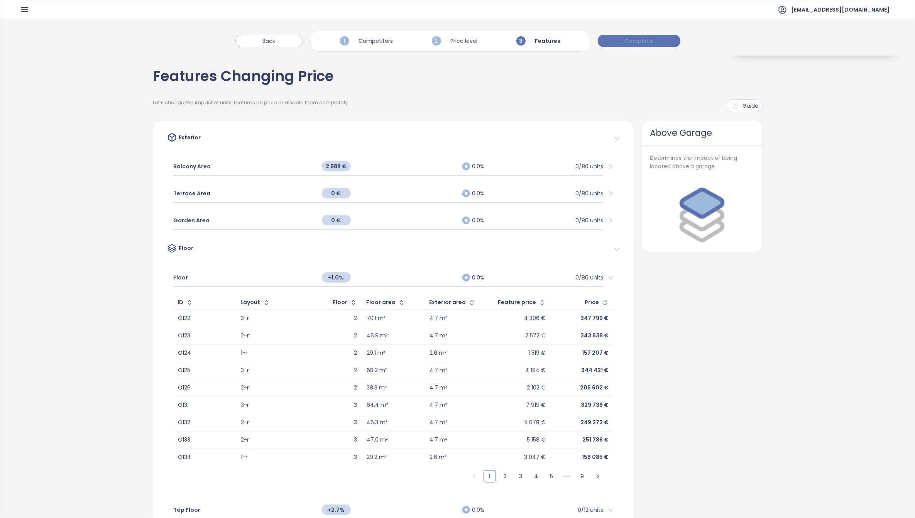
click at [635, 45] on button "Complete" at bounding box center [639, 41] width 83 height 12
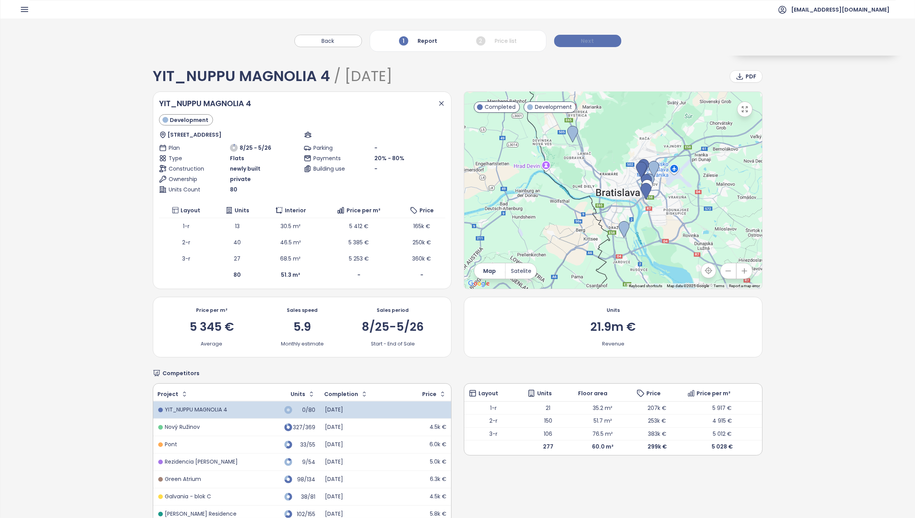
click at [593, 43] on button "Next" at bounding box center [587, 41] width 67 height 12
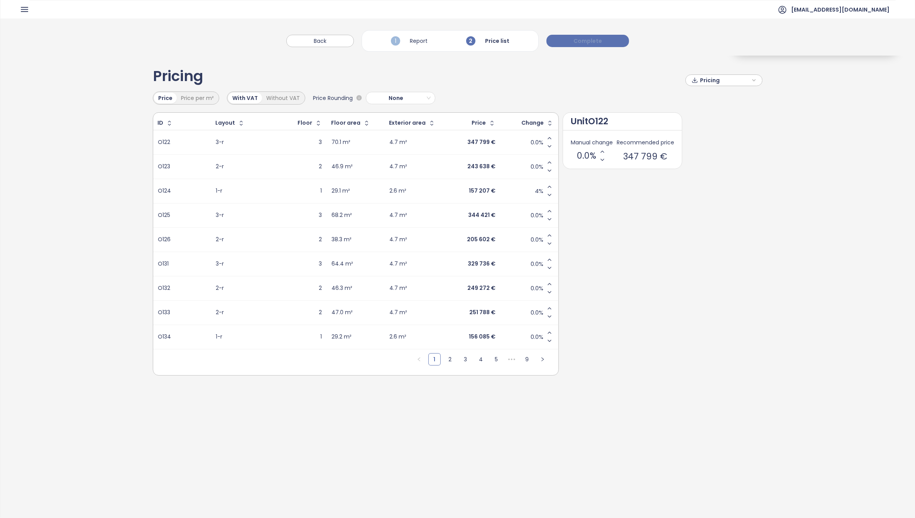
click at [590, 39] on span "Complete" at bounding box center [587, 41] width 29 height 8
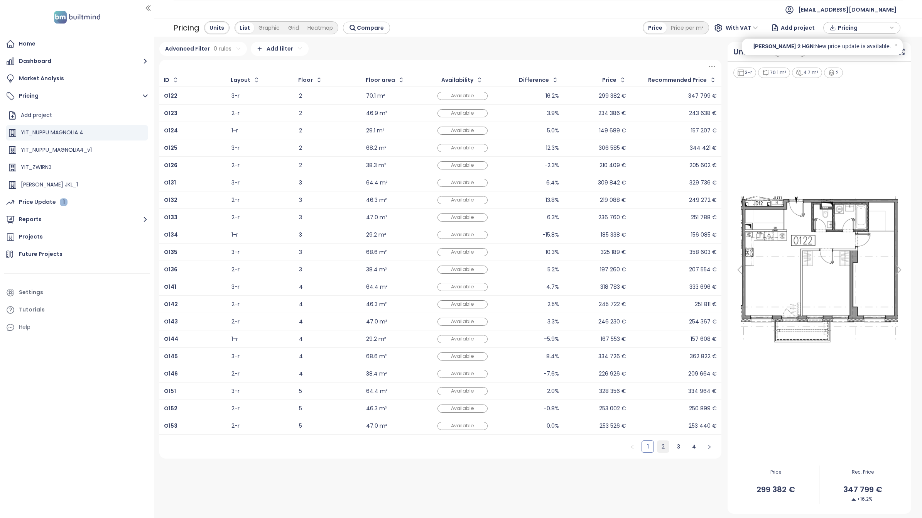
click at [664, 447] on link "2" at bounding box center [663, 447] width 12 height 12
click at [678, 448] on link "3" at bounding box center [679, 447] width 12 height 12
click at [698, 447] on link "4" at bounding box center [694, 447] width 12 height 12
click at [86, 148] on div "YIT_NUPPU_MAGNOLIA4_v1" at bounding box center [56, 150] width 71 height 10
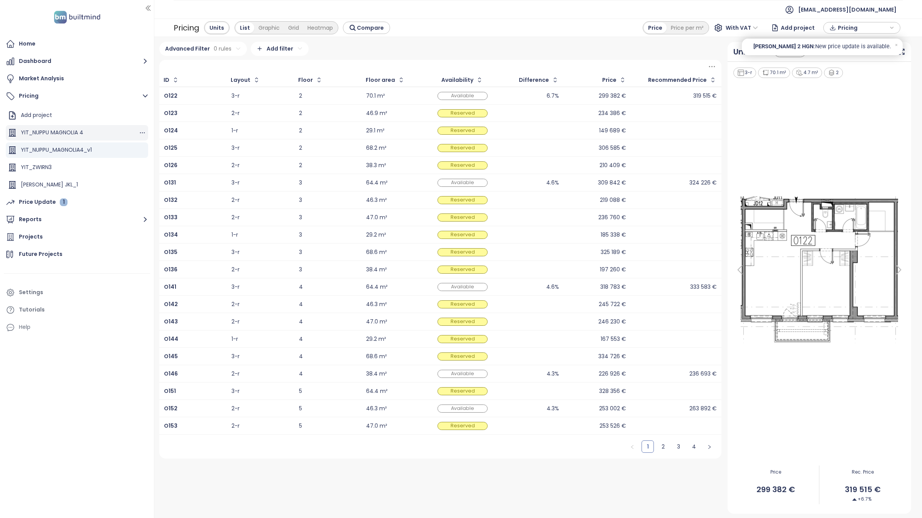
click at [76, 133] on div "YIT_NUPPU MAGNOLIA 4" at bounding box center [52, 133] width 62 height 10
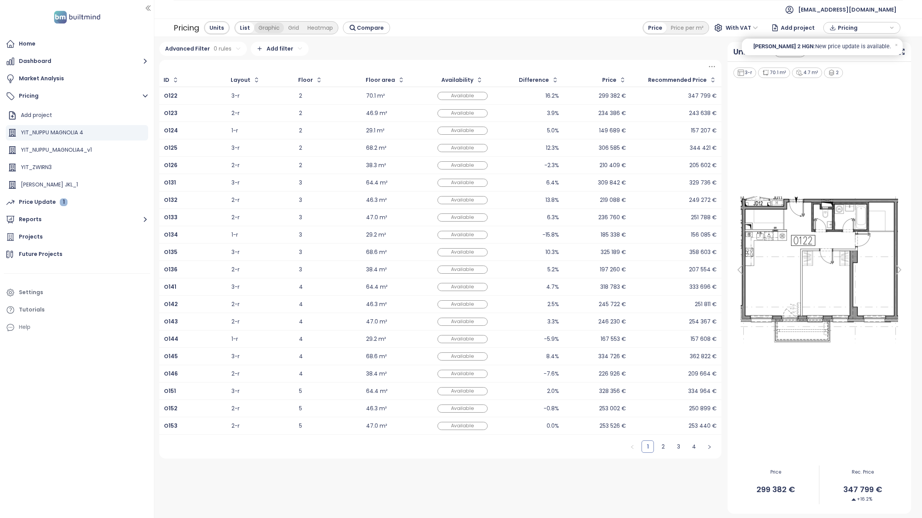
click at [265, 28] on div "Graphic" at bounding box center [269, 27] width 30 height 11
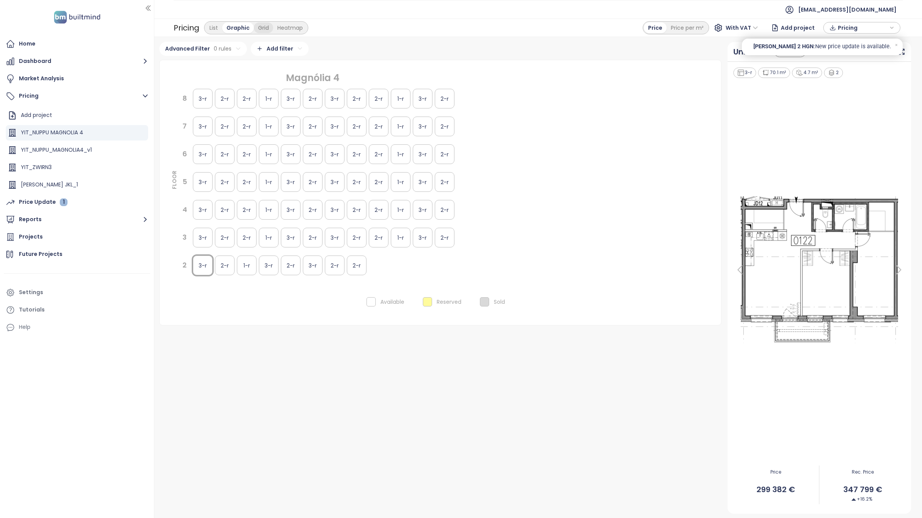
click at [267, 28] on div "Grid" at bounding box center [263, 27] width 19 height 11
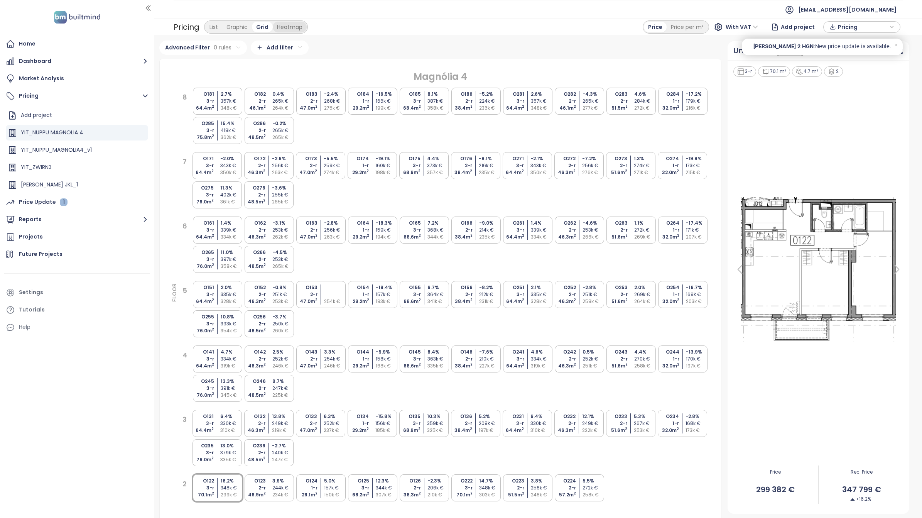
click at [292, 28] on div "Heatmap" at bounding box center [290, 27] width 34 height 11
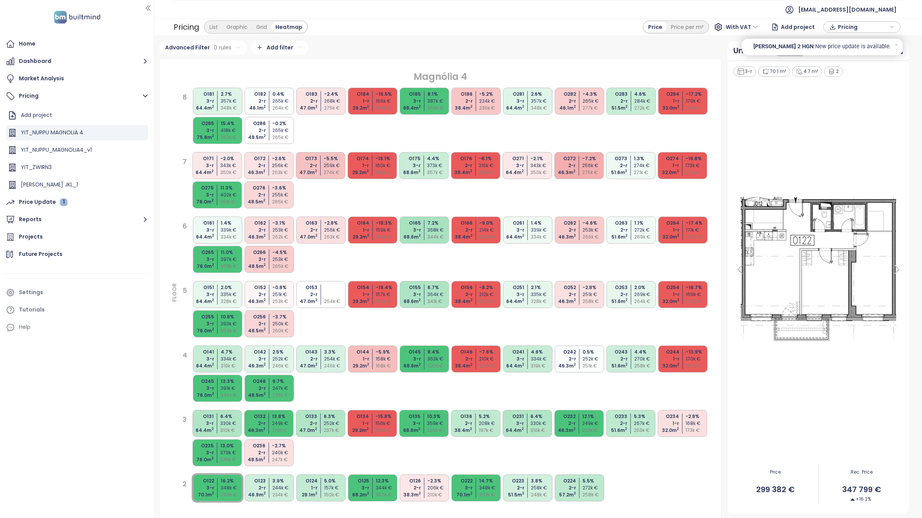
click at [375, 106] on div "O184 1-r 29.2 m 2 -16.5 % 166k € 199k €" at bounding box center [372, 101] width 49 height 27
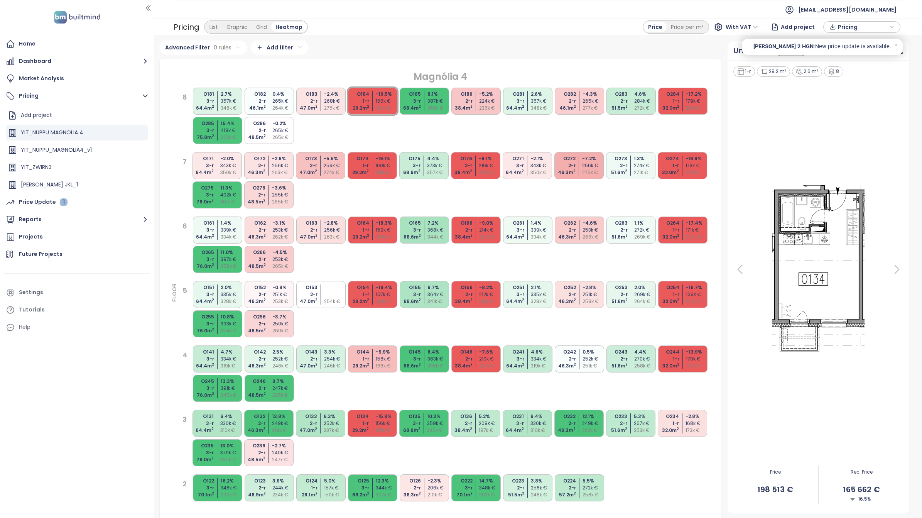
drag, startPoint x: 376, startPoint y: 103, endPoint x: 370, endPoint y: 97, distance: 8.2
click at [370, 97] on div "O184 1-r 29.2 m 2 -16.5 % 166k € 199k €" at bounding box center [372, 101] width 49 height 27
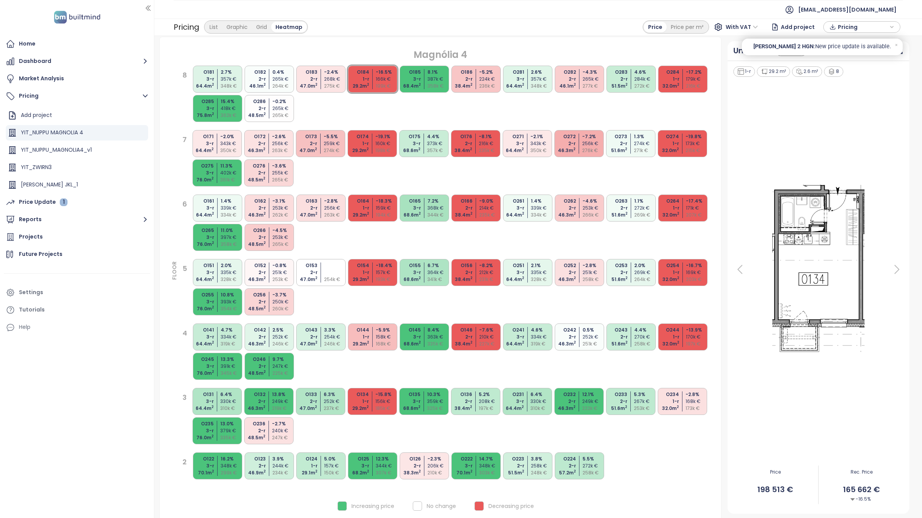
scroll to position [33, 0]
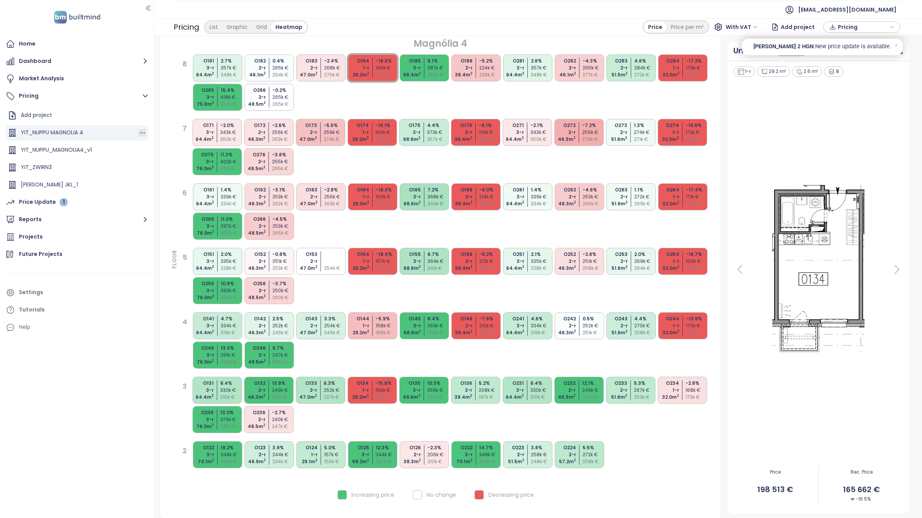
click at [138, 132] on icon "button" at bounding box center [142, 133] width 8 height 8
click at [165, 155] on button "Rename" at bounding box center [162, 157] width 34 height 10
type input "**********"
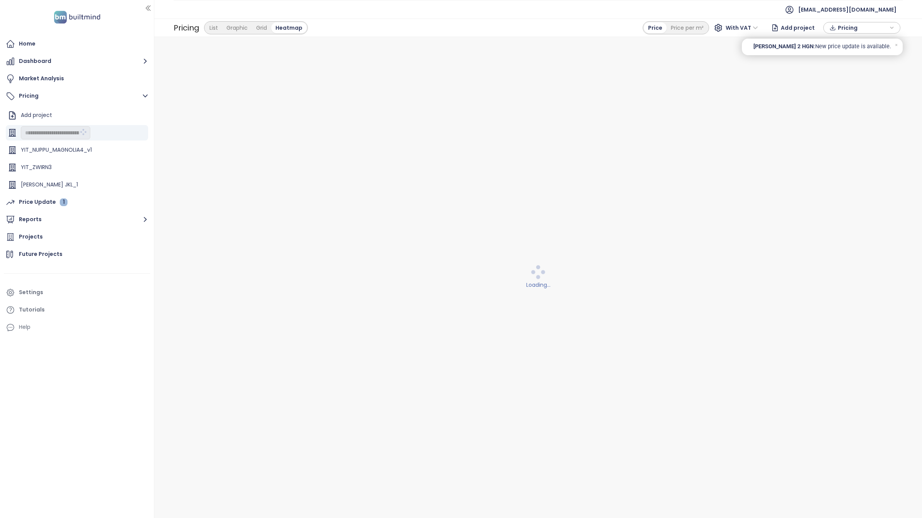
scroll to position [0, 0]
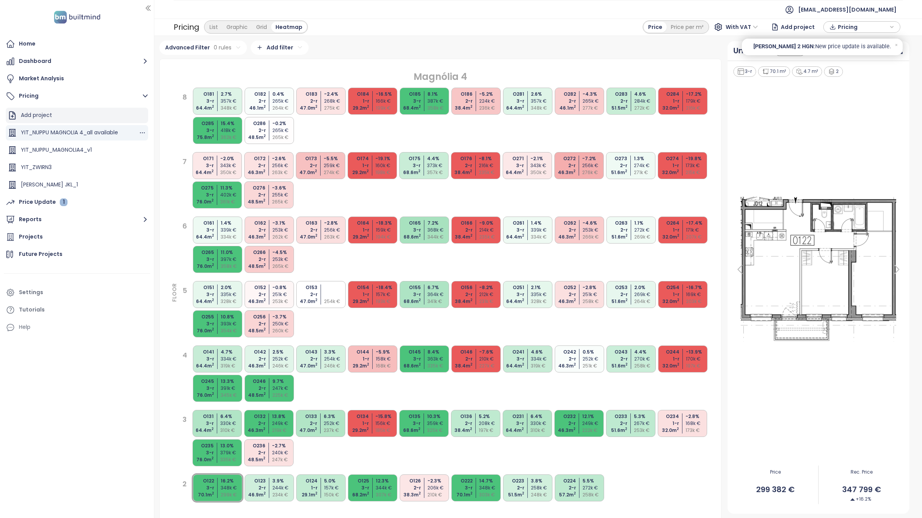
click at [52, 112] on div "Add project" at bounding box center [36, 115] width 31 height 10
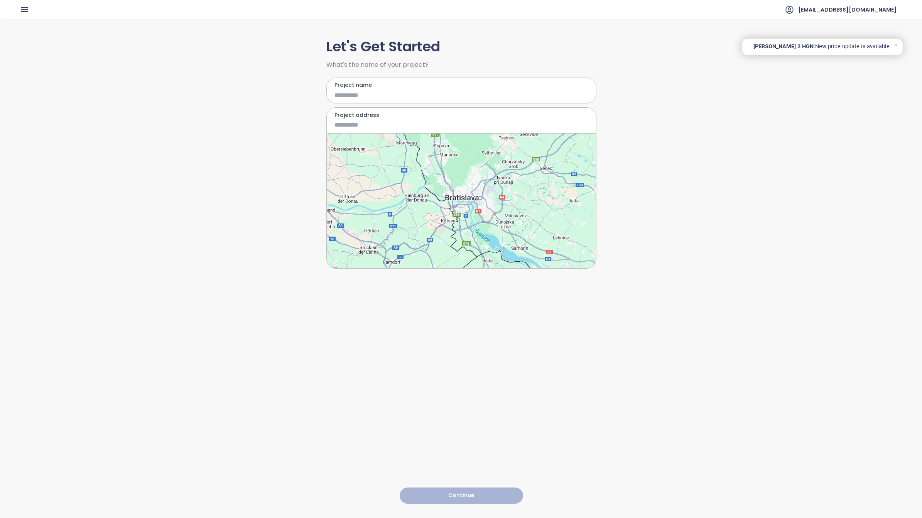
click at [386, 93] on input "Project name" at bounding box center [455, 95] width 243 height 10
click at [353, 93] on input "Project name" at bounding box center [455, 95] width 243 height 10
type input "**********"
click at [369, 116] on label "Project address" at bounding box center [461, 115] width 254 height 8
click at [369, 120] on input "Project address" at bounding box center [455, 125] width 243 height 10
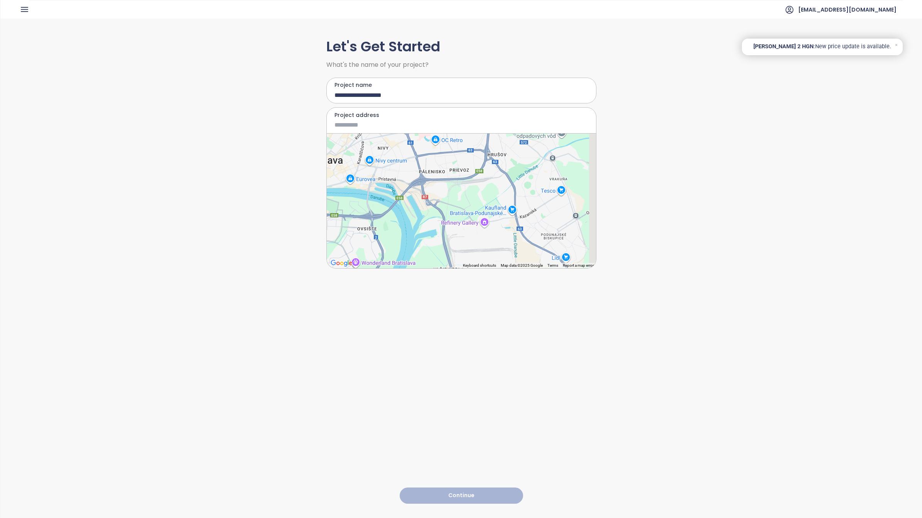
drag, startPoint x: 479, startPoint y: 165, endPoint x: 466, endPoint y: 192, distance: 30.2
click at [475, 193] on div at bounding box center [461, 200] width 269 height 135
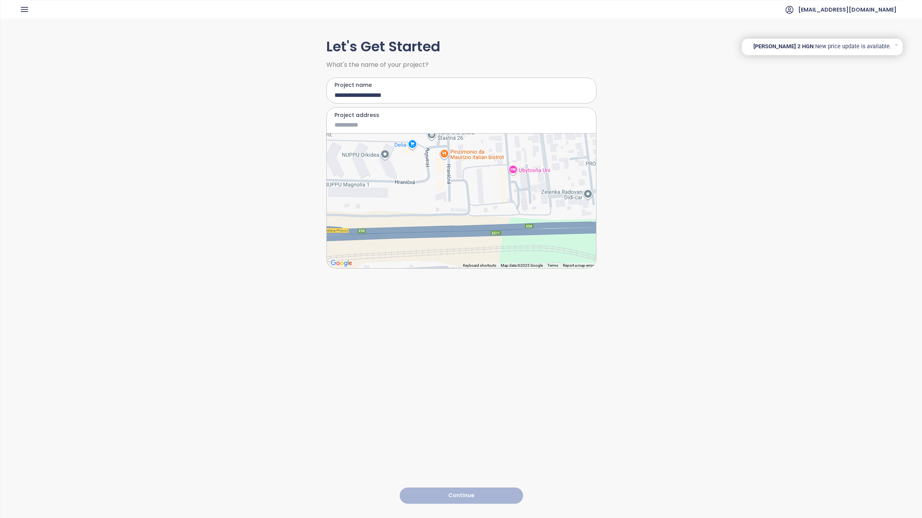
click at [391, 186] on div at bounding box center [461, 200] width 269 height 135
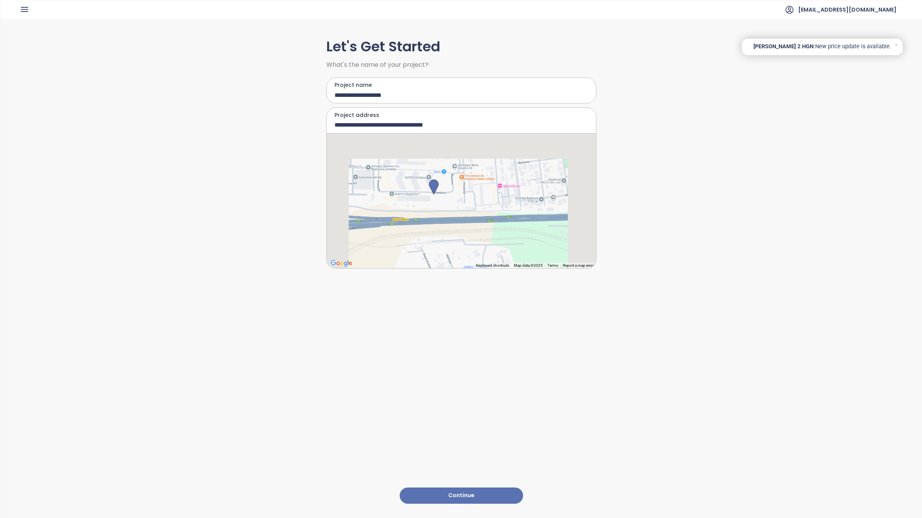
type input "**********"
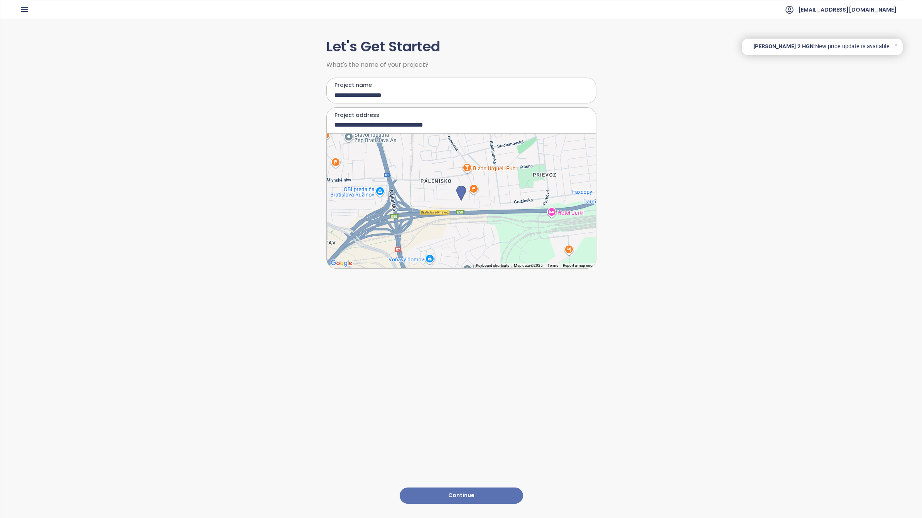
click at [463, 489] on button "Continue" at bounding box center [461, 495] width 123 height 17
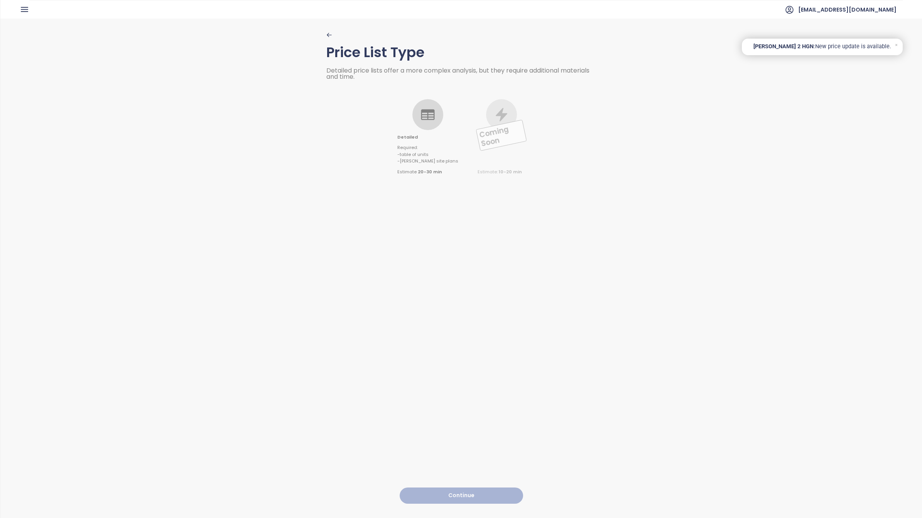
click at [429, 121] on icon at bounding box center [427, 114] width 15 height 15
click at [458, 487] on button "Continue" at bounding box center [461, 495] width 123 height 17
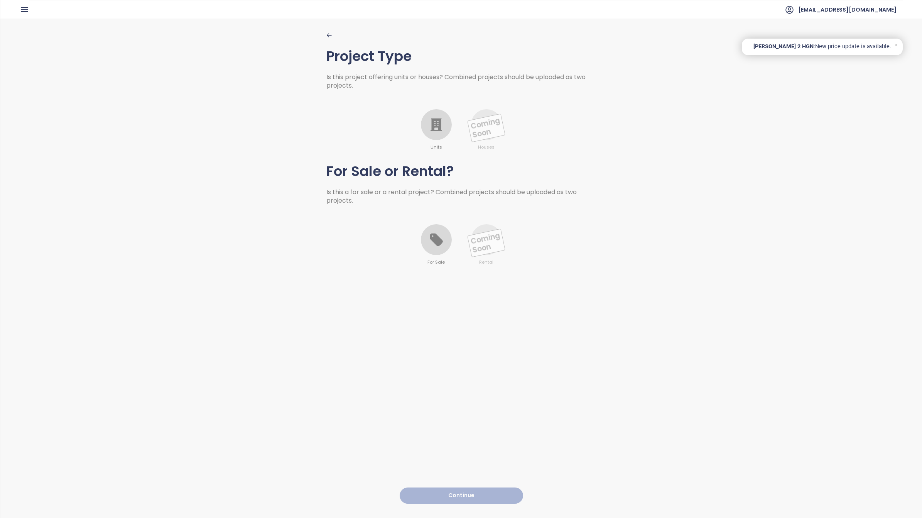
click at [431, 124] on icon at bounding box center [436, 124] width 12 height 13
click at [438, 244] on icon at bounding box center [436, 239] width 15 height 15
click at [468, 476] on div "Project Type Is this project offering units or houses? Combined projects should…" at bounding box center [461, 268] width 270 height 498
click at [473, 487] on button "Continue" at bounding box center [461, 495] width 123 height 17
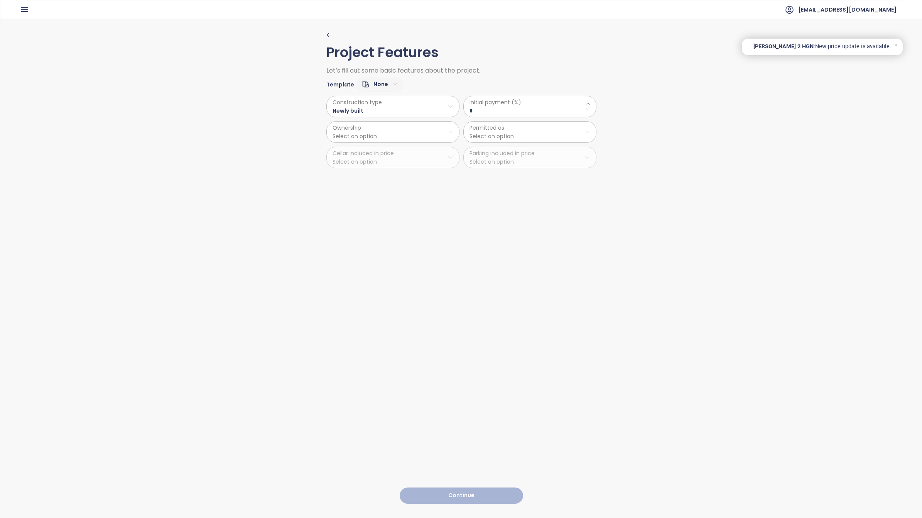
click at [489, 106] on \(\%\) "*" at bounding box center [529, 110] width 121 height 8
click at [586, 105] on icon at bounding box center [588, 103] width 5 height 5
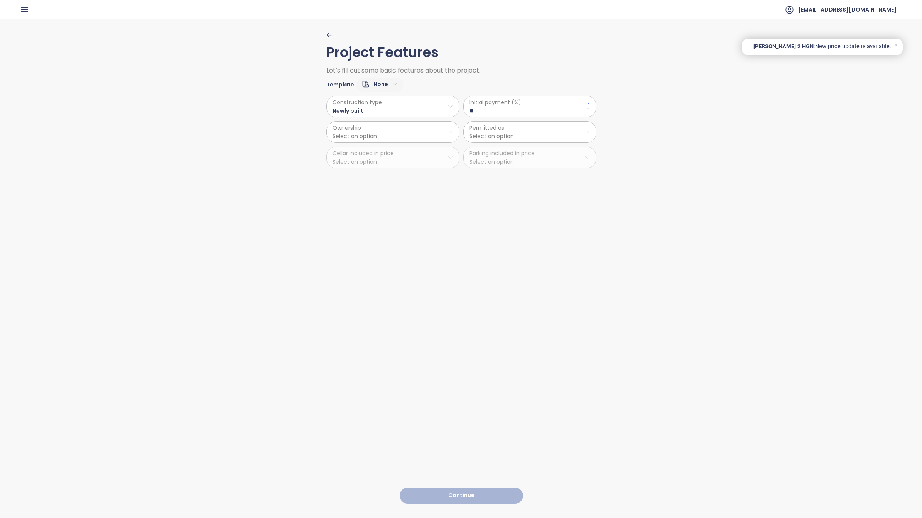
type \(\%\) "**"
click at [370, 134] on html "Home Dashboard Market Analysis Pricing Price Update 1 Reports Projects Future P…" at bounding box center [461, 259] width 922 height 518
click at [347, 152] on span "Private" at bounding box center [389, 151] width 128 height 11
click at [500, 130] on html "Home Dashboard Market Analysis Pricing Price Update 1 Reports Projects Future P…" at bounding box center [461, 259] width 922 height 518
click at [483, 151] on span "Residential" at bounding box center [526, 151] width 128 height 11
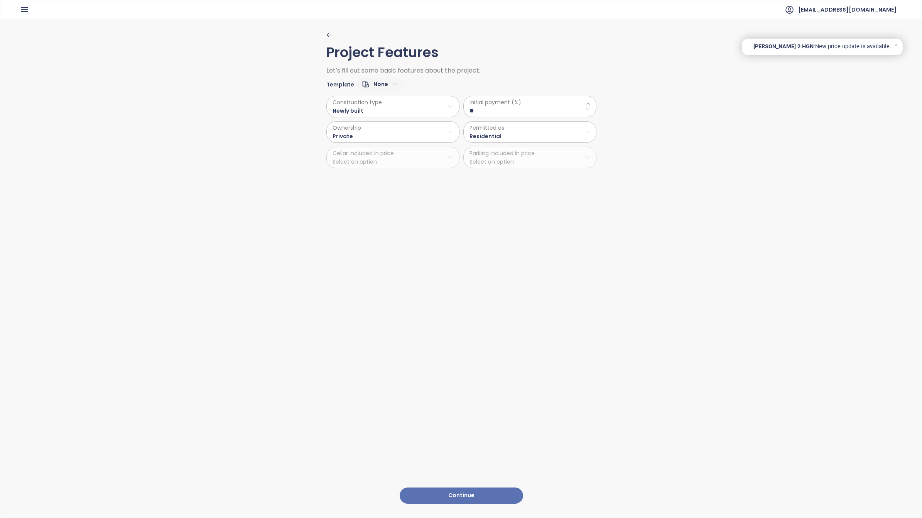
click at [446, 487] on button "Continue" at bounding box center [461, 495] width 123 height 17
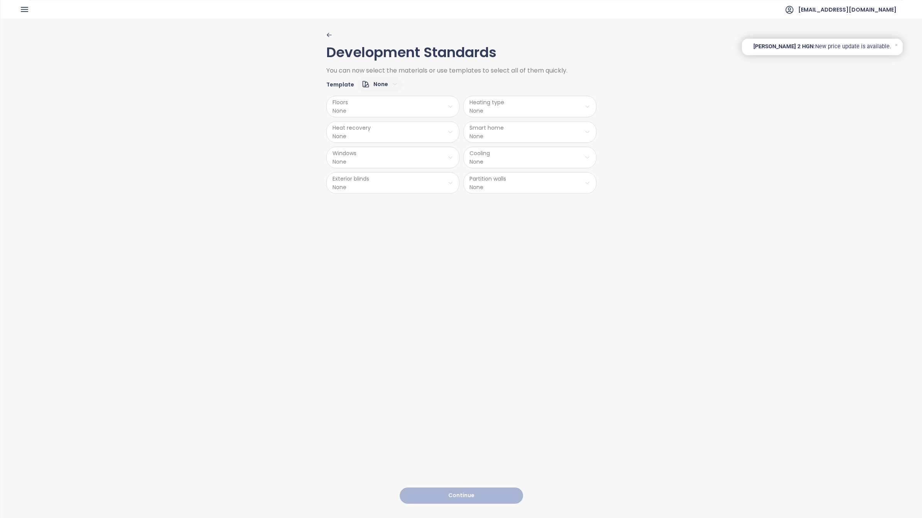
click at [390, 108] on html "Home Dashboard Market Analysis Pricing Price Update 1 Reports Projects Future P…" at bounding box center [461, 259] width 922 height 518
click at [390, 149] on span "Vinyl" at bounding box center [390, 147] width 36 height 11
click at [377, 132] on html "Home Dashboard Market Analysis Pricing Price Update 1 Reports Projects Future P…" at bounding box center [461, 259] width 922 height 518
click at [392, 164] on span "No" at bounding box center [389, 162] width 19 height 11
click at [370, 155] on html "Home Dashboard Market Analysis Pricing Price Update 1 Reports Projects Future P…" at bounding box center [461, 259] width 922 height 518
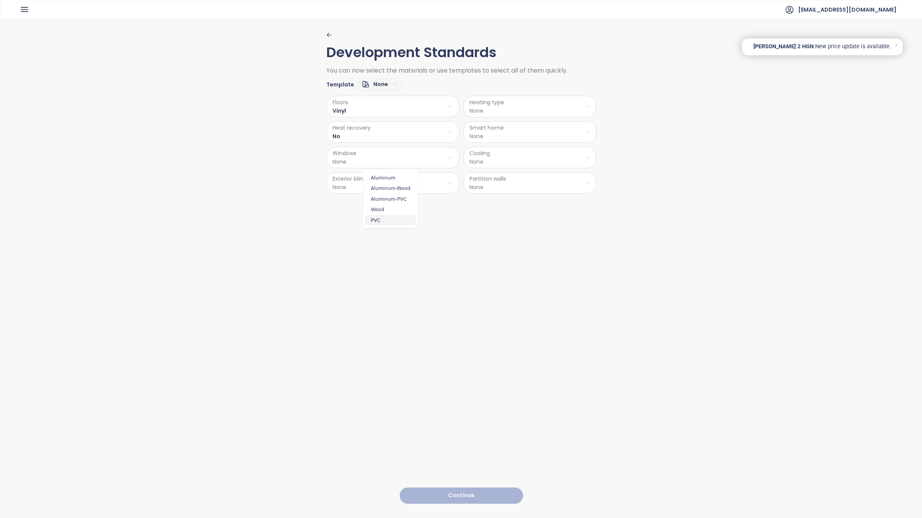
click at [377, 217] on span "PVC" at bounding box center [390, 219] width 51 height 11
click at [375, 179] on html "Home Dashboard Market Analysis Pricing Price Update 1 Reports Projects Future P…" at bounding box center [461, 259] width 922 height 518
click at [386, 215] on span "Preparation" at bounding box center [390, 213] width 39 height 11
click at [519, 105] on html "Home Dashboard Market Analysis Pricing Price Update 1 Reports Projects Future P…" at bounding box center [461, 259] width 922 height 518
click at [523, 149] on span "Radiators" at bounding box center [528, 147] width 57 height 11
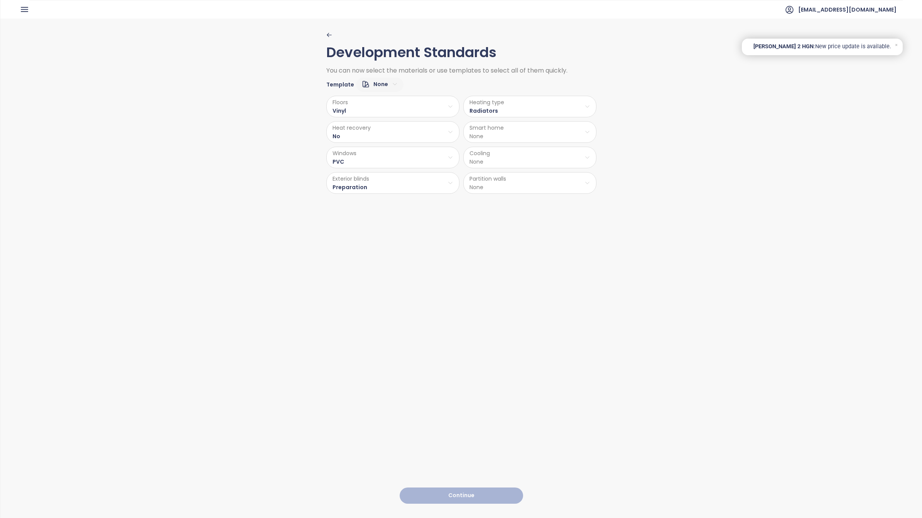
click at [485, 135] on html "Home Dashboard Market Analysis Pricing Price Update 1 Reports Projects Future P…" at bounding box center [461, 259] width 922 height 518
click at [525, 162] on span "No" at bounding box center [526, 162] width 19 height 11
click at [500, 159] on html "Home Dashboard Market Analysis Pricing Price Update 1 Reports Projects Future P…" at bounding box center [461, 259] width 922 height 518
click at [525, 189] on span "Preparation AC" at bounding box center [528, 188] width 48 height 11
click at [492, 188] on html "Home Dashboard Market Analysis Pricing Price Update 1 Reports Projects Future P…" at bounding box center [461, 259] width 922 height 518
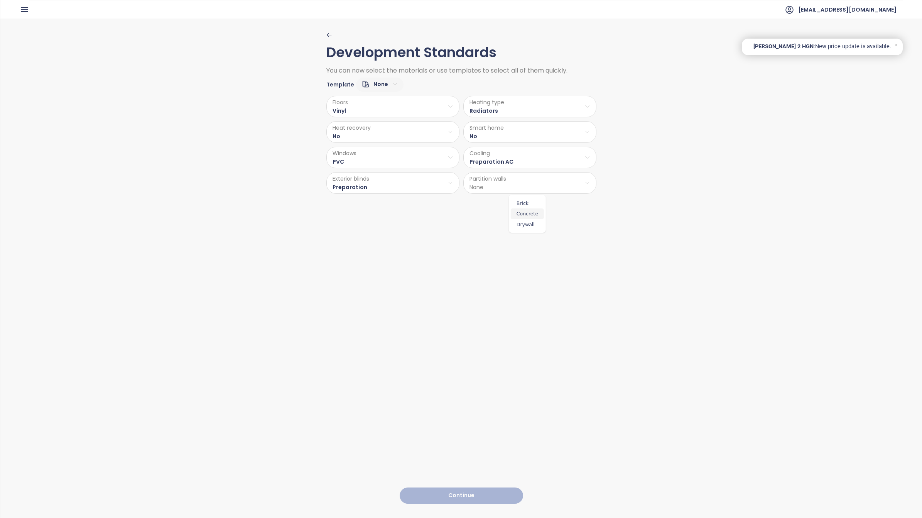
click at [531, 213] on span "Concrete" at bounding box center [527, 213] width 33 height 11
click at [490, 487] on button "Continue" at bounding box center [461, 495] width 123 height 17
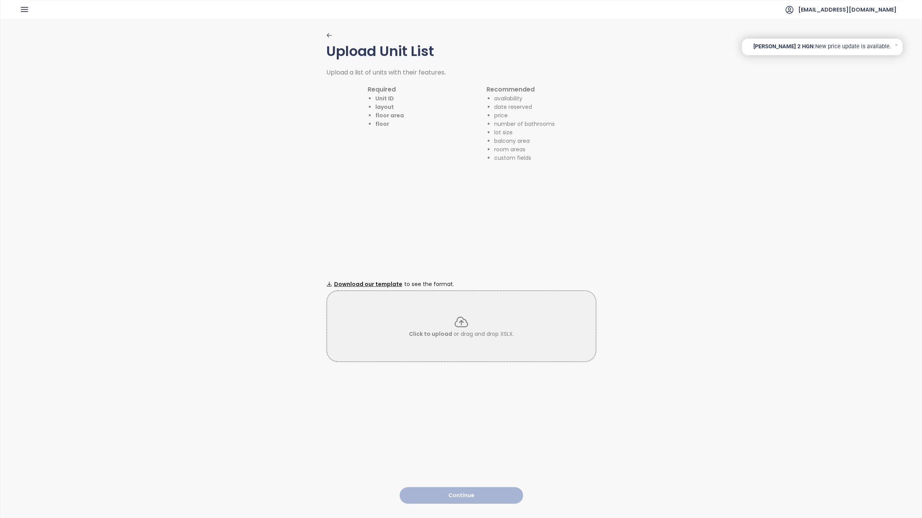
click at [463, 324] on icon at bounding box center [461, 321] width 15 height 15
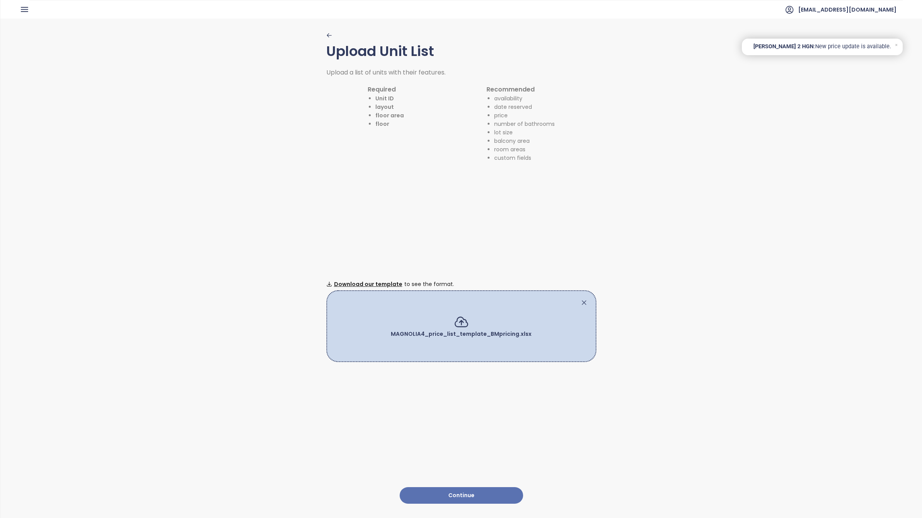
click at [461, 492] on button "Continue" at bounding box center [461, 495] width 123 height 17
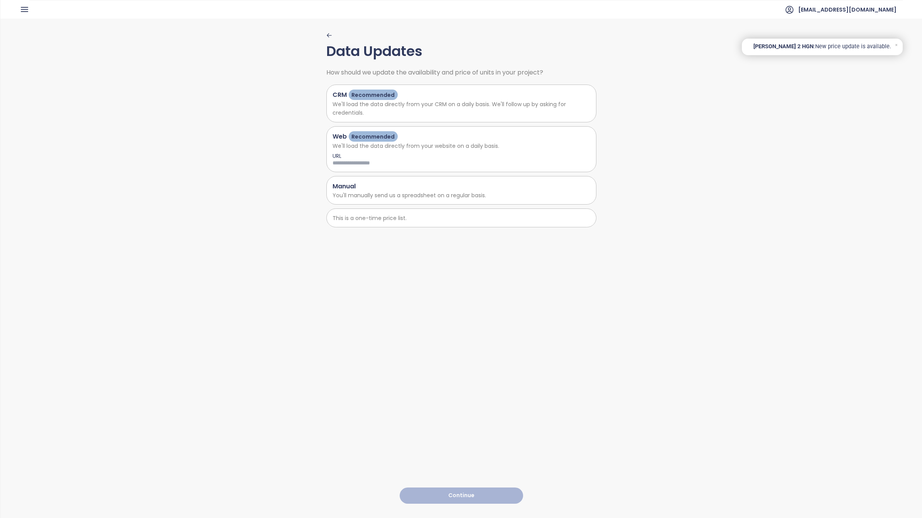
click at [359, 188] on div "Manual" at bounding box center [462, 186] width 258 height 10
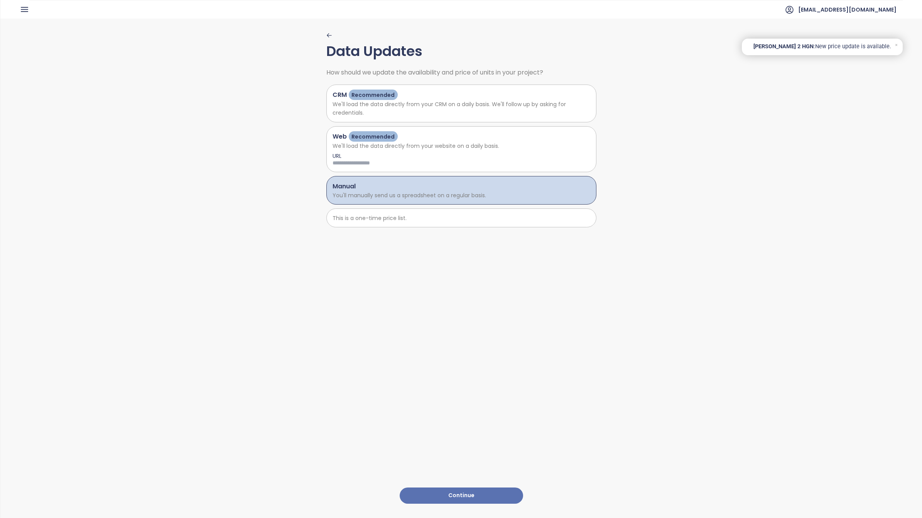
click at [467, 488] on button "Continue" at bounding box center [461, 495] width 123 height 17
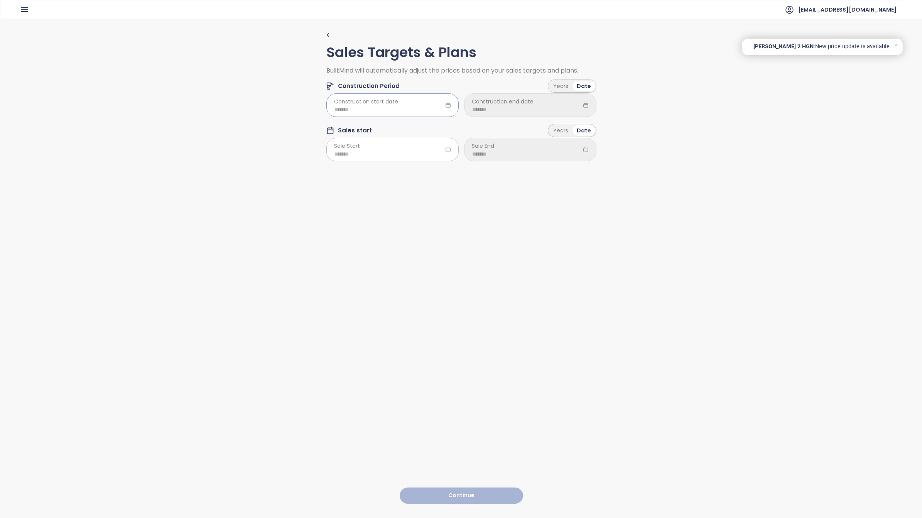
click at [421, 109] on input at bounding box center [392, 109] width 116 height 8
click at [348, 197] on div "Jul" at bounding box center [342, 197] width 23 height 9
type input "*******"
click at [533, 100] on div at bounding box center [530, 104] width 132 height 23
type input "*******"
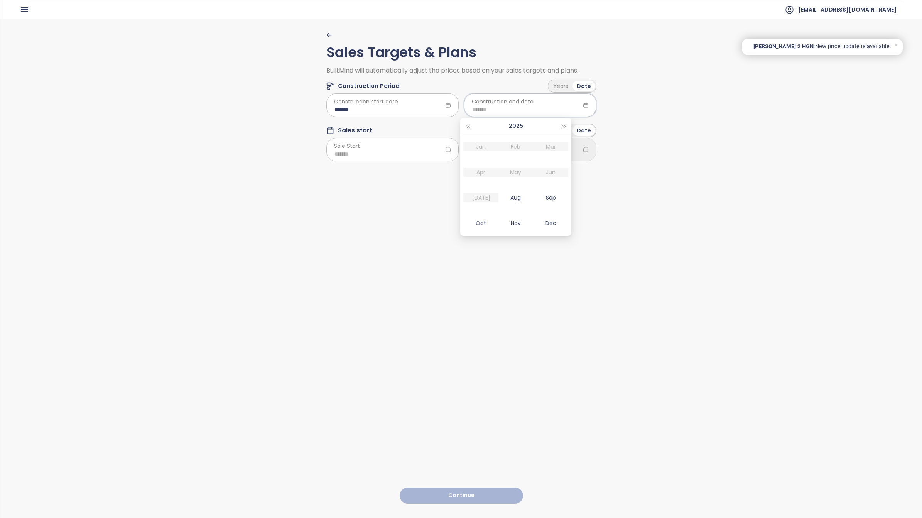
click at [558, 124] on div "2025" at bounding box center [516, 125] width 88 height 15
type input "*******"
click at [563, 126] on span "button" at bounding box center [564, 127] width 4 height 4
click at [522, 174] on div "May" at bounding box center [515, 171] width 23 height 9
type input "*******"
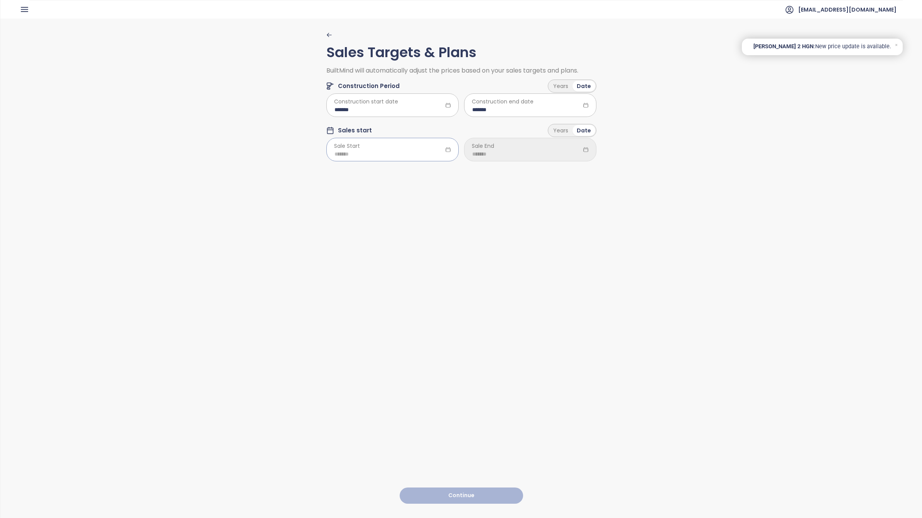
click at [397, 140] on div at bounding box center [392, 149] width 132 height 23
click at [378, 240] on div "Aug" at bounding box center [377, 241] width 23 height 9
type input "*******"
click at [528, 154] on input at bounding box center [530, 154] width 116 height 8
type input "*******"
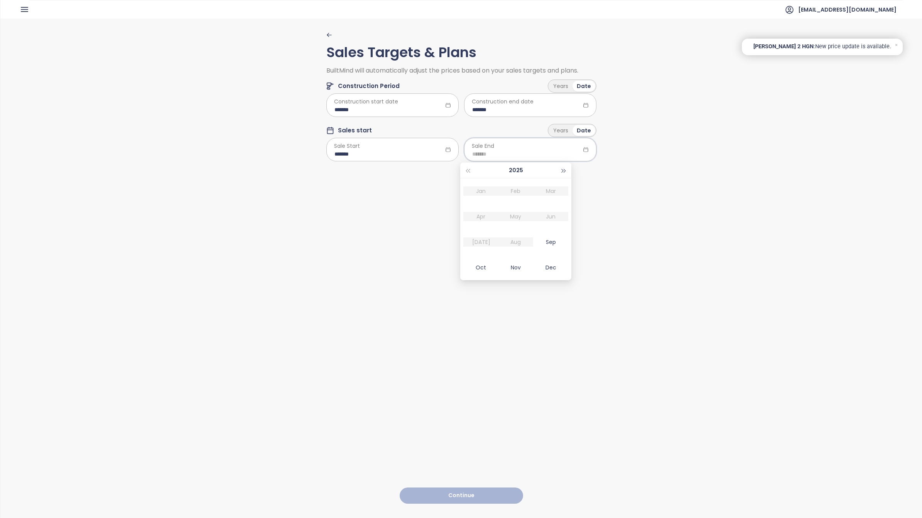
click at [563, 170] on span "button" at bounding box center [564, 171] width 4 height 4
click at [513, 211] on td "May" at bounding box center [515, 216] width 35 height 25
type input "*******"
click at [457, 489] on button "Continue" at bounding box center [461, 495] width 123 height 17
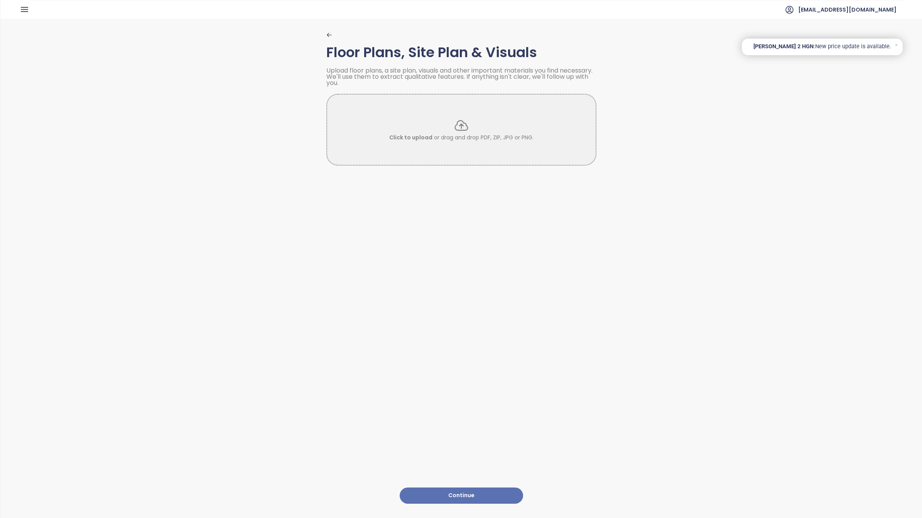
drag, startPoint x: 896, startPoint y: 42, endPoint x: 818, endPoint y: 73, distance: 83.9
click at [896, 42] on icon at bounding box center [896, 44] width 5 height 5
click at [454, 487] on button "Continue" at bounding box center [461, 495] width 123 height 17
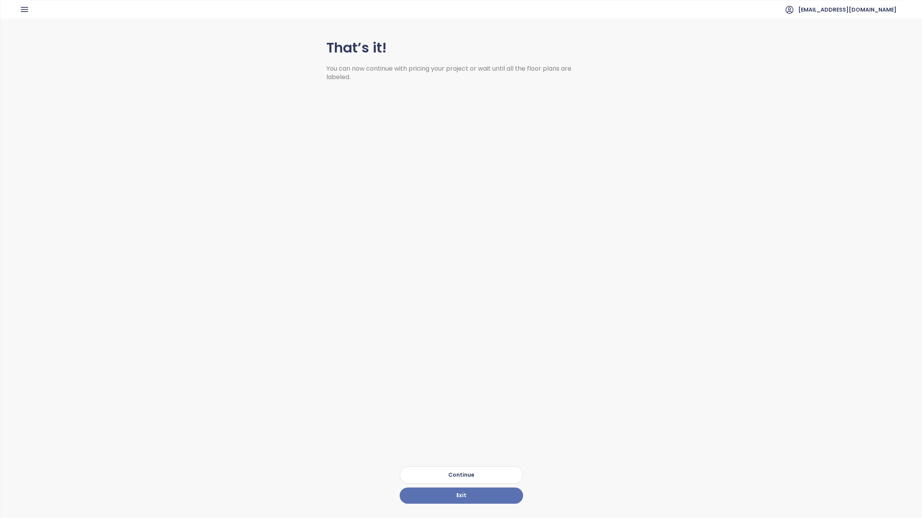
click at [454, 487] on button "Exit" at bounding box center [461, 495] width 123 height 17
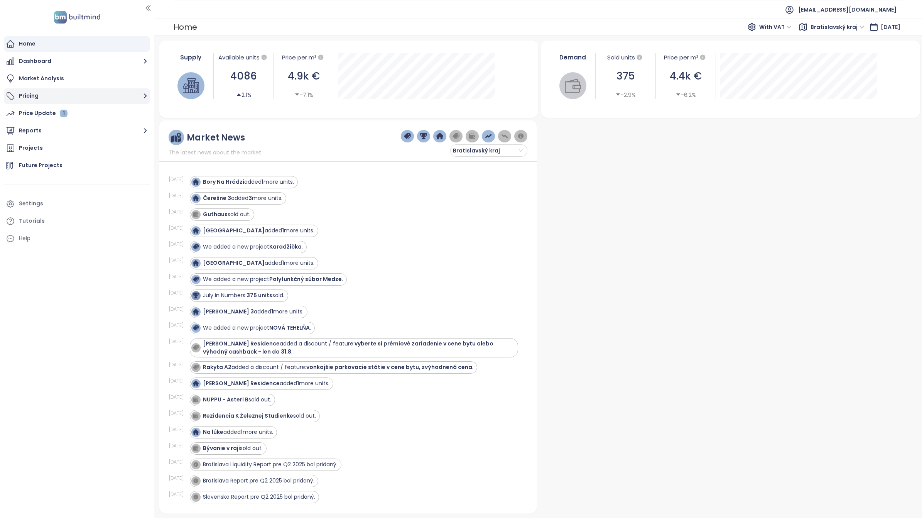
click at [122, 97] on button "Pricing" at bounding box center [77, 95] width 146 height 15
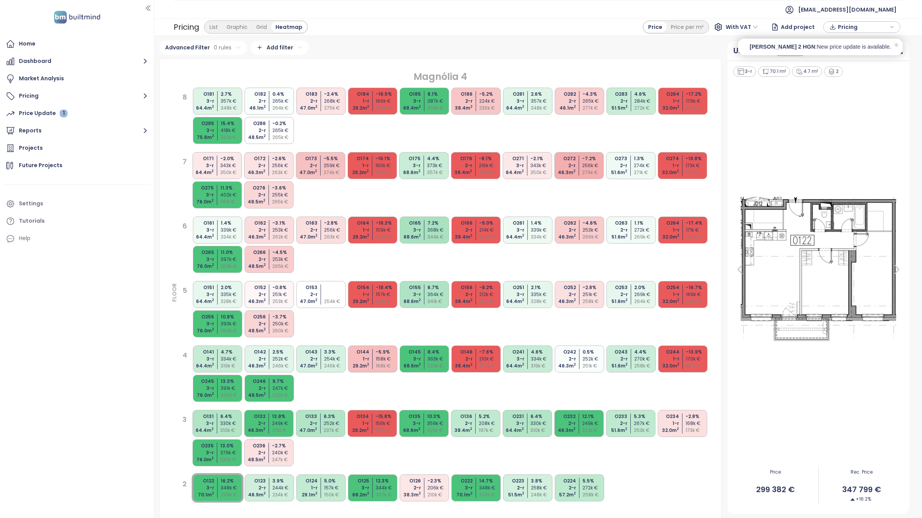
click at [895, 43] on icon at bounding box center [896, 44] width 5 height 5
click at [28, 94] on button "Pricing" at bounding box center [77, 95] width 146 height 15
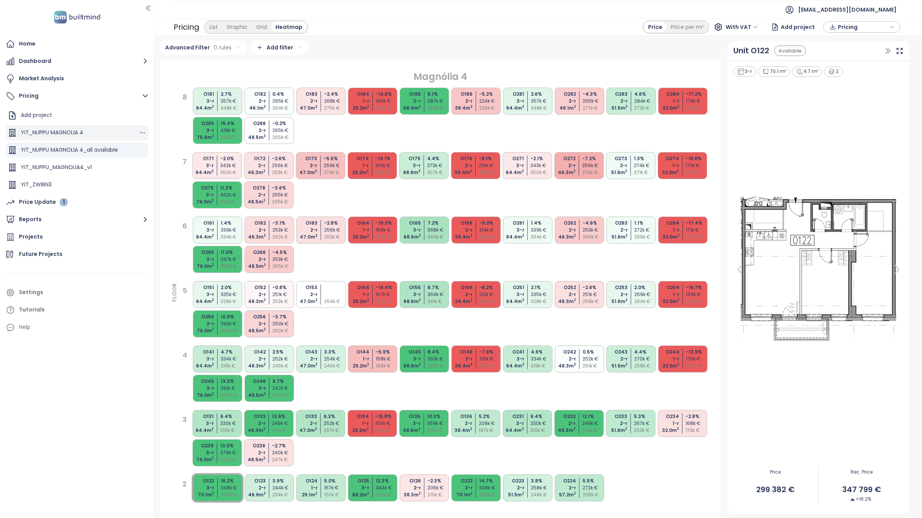
click at [45, 131] on div "YIT_NUPPU MAGNOLIA 4" at bounding box center [52, 133] width 62 height 10
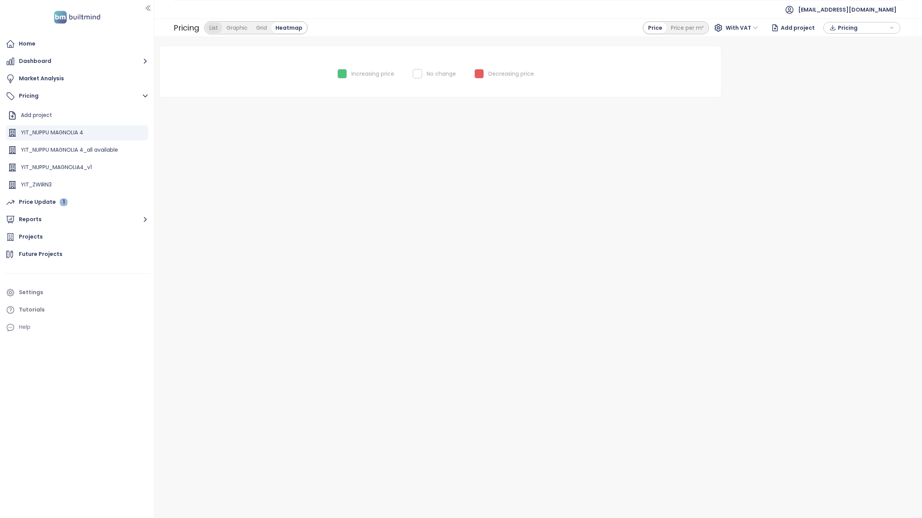
click at [212, 27] on div "List" at bounding box center [213, 27] width 17 height 11
click at [432, 78] on icon at bounding box center [440, 68] width 27 height 25
click at [138, 132] on icon "button" at bounding box center [142, 133] width 8 height 8
click at [161, 145] on button "Edit" at bounding box center [162, 145] width 34 height 10
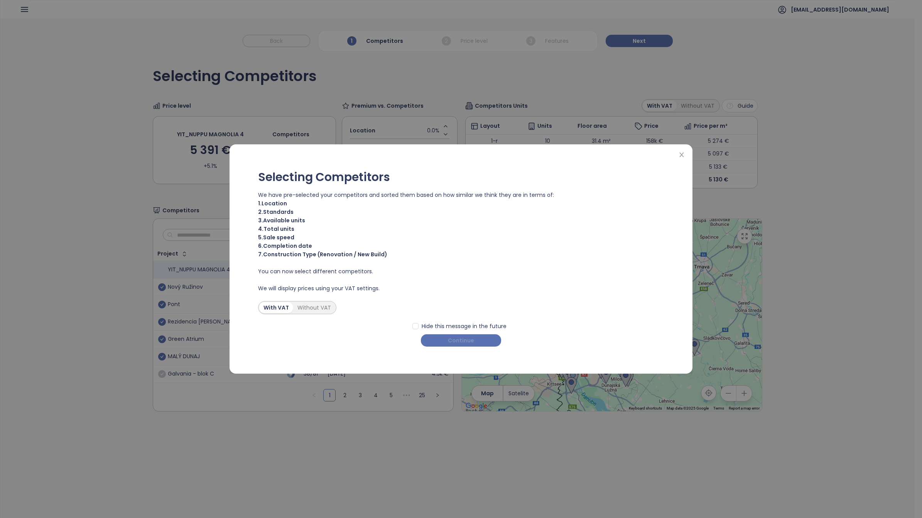
click at [477, 341] on button "Continue" at bounding box center [461, 340] width 80 height 12
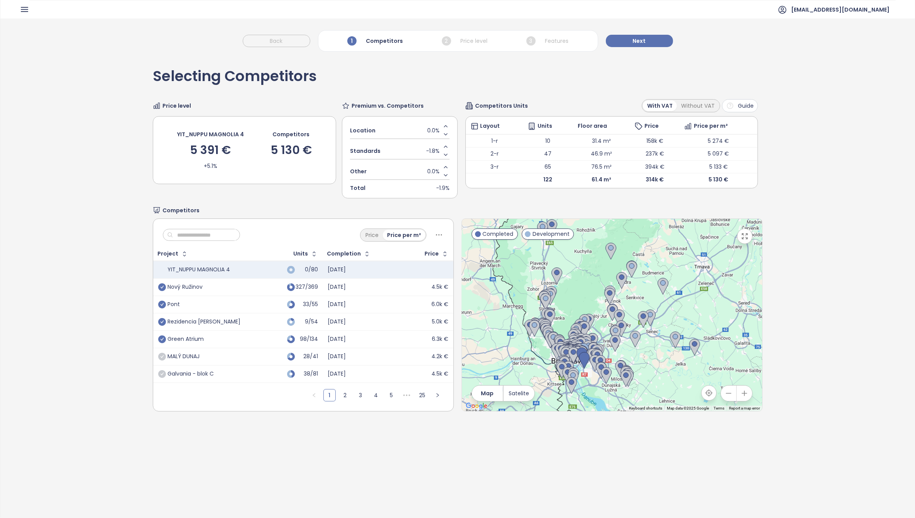
click at [162, 358] on icon "check-circle" at bounding box center [162, 357] width 8 height 8
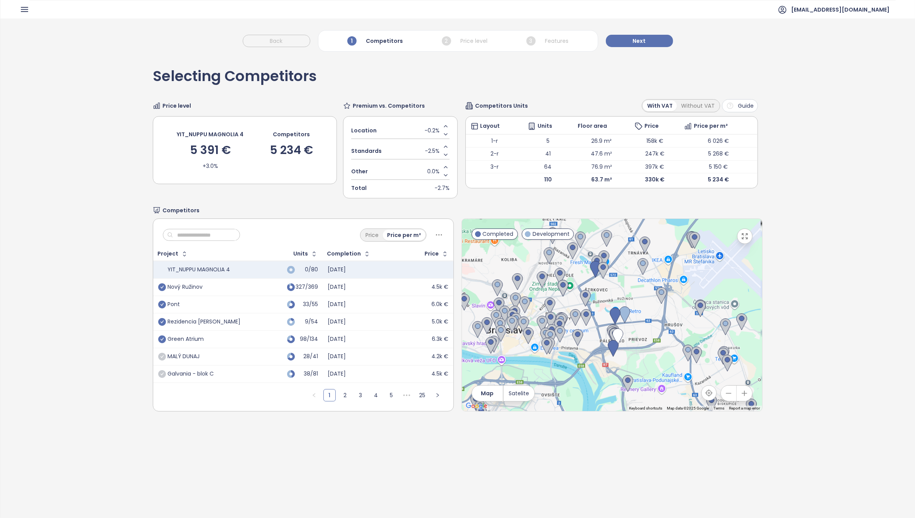
click at [160, 378] on span at bounding box center [162, 375] width 8 height 8
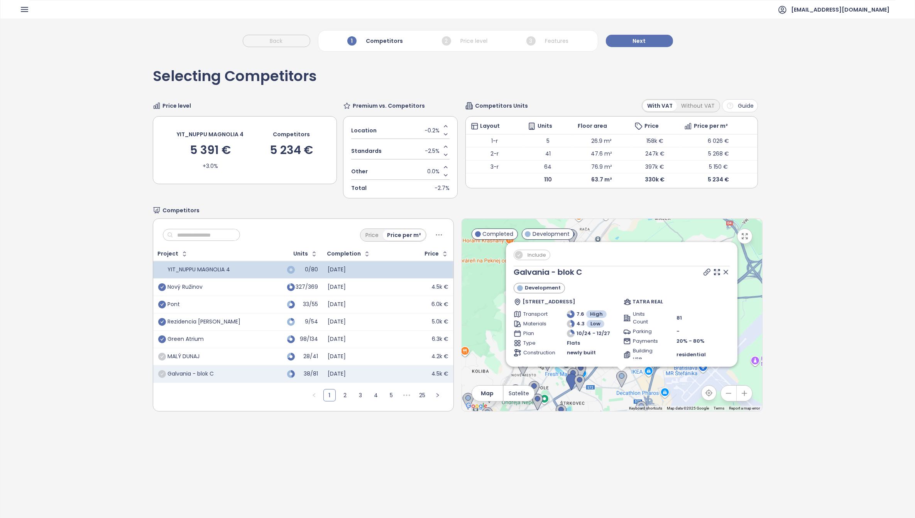
click at [526, 257] on span "Include" at bounding box center [536, 255] width 26 height 10
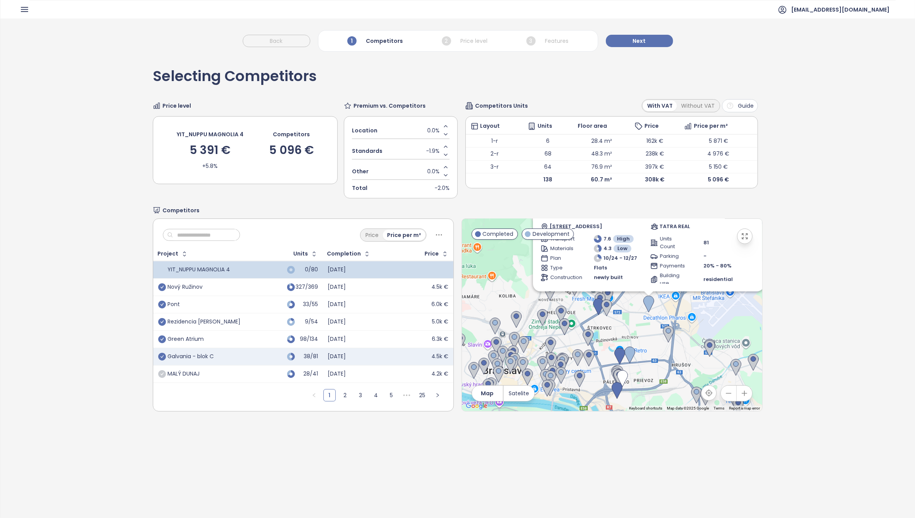
drag, startPoint x: 635, startPoint y: 357, endPoint x: 649, endPoint y: 405, distance: 50.2
click at [649, 405] on div "Include Galvania - blok C Development [STREET_ADDRESS] TATRA REAL Transport 7.6…" at bounding box center [612, 315] width 300 height 192
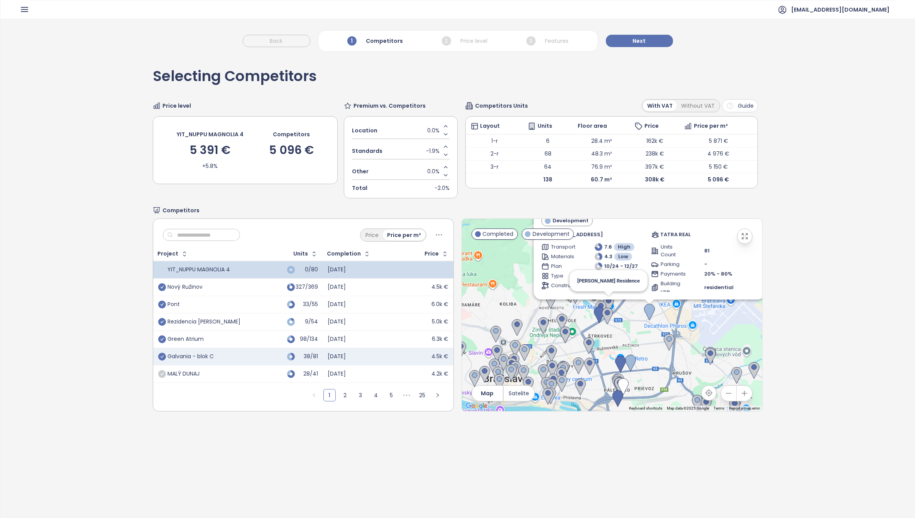
click at [604, 304] on img at bounding box center [608, 303] width 11 height 17
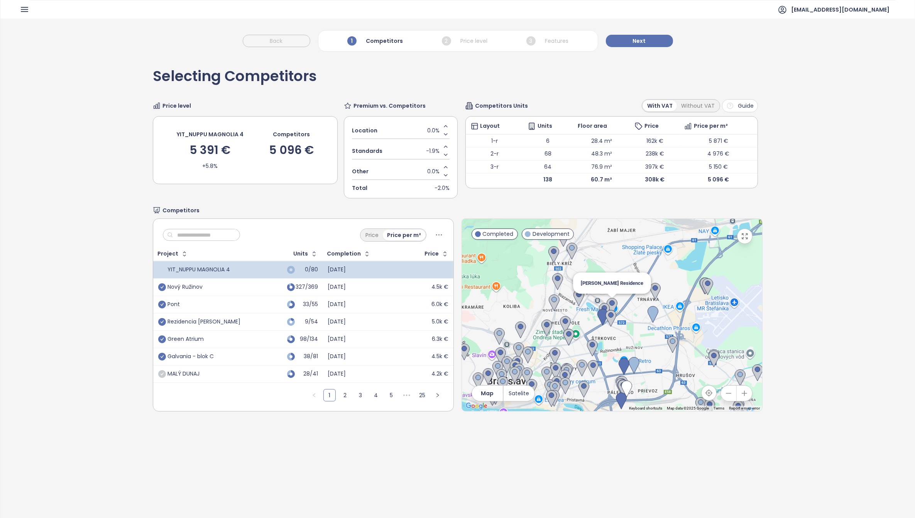
click at [609, 305] on img at bounding box center [611, 306] width 11 height 17
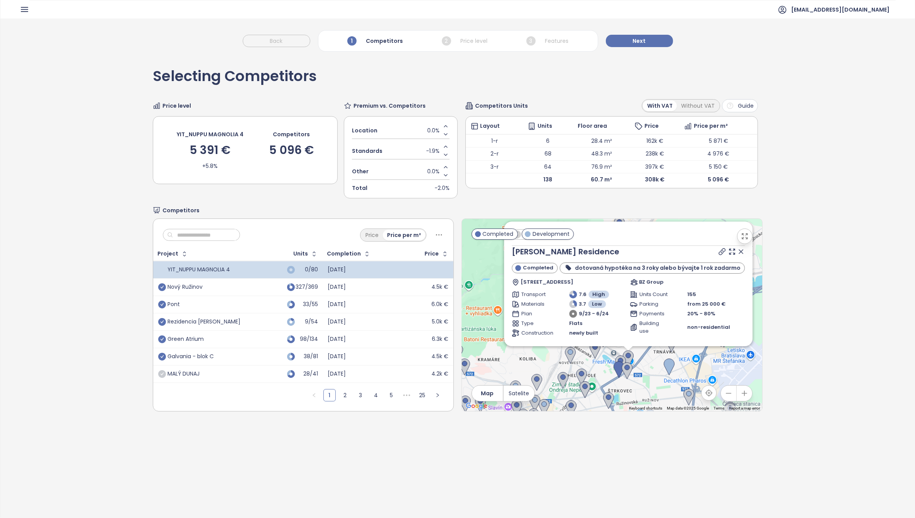
drag, startPoint x: 651, startPoint y: 368, endPoint x: 678, endPoint y: 466, distance: 101.4
click at [678, 466] on div "Selecting Competitors Price level YIT_NUPPU MAGNOLIA 4 5 391 € +5.8% Competitor…" at bounding box center [457, 305] width 914 height 498
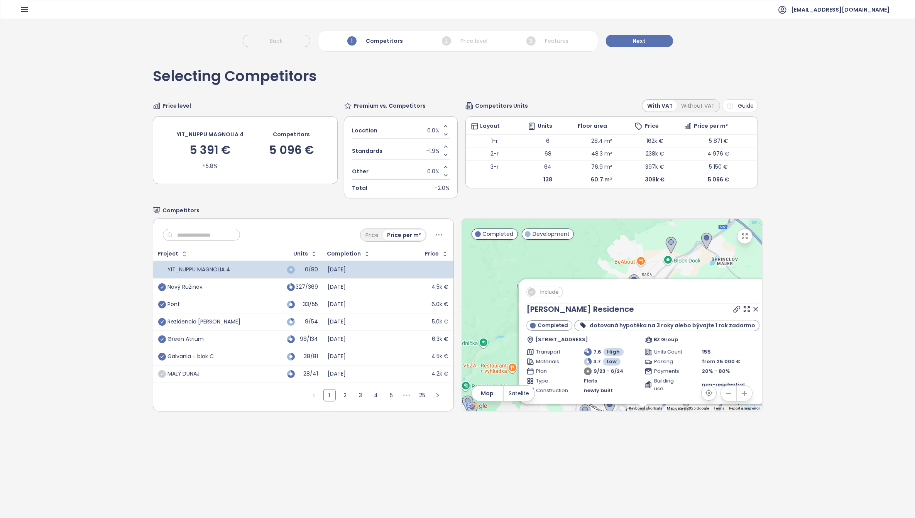
click at [544, 294] on span "Include" at bounding box center [549, 292] width 26 height 10
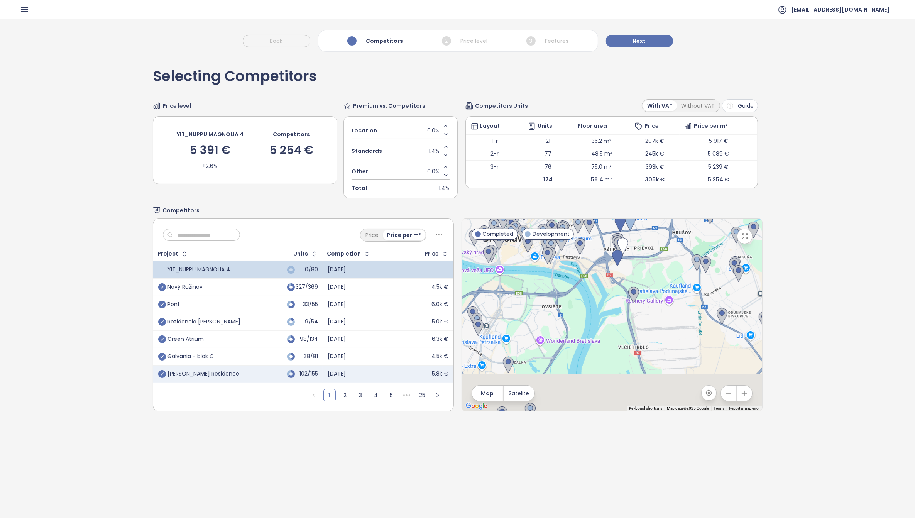
drag, startPoint x: 640, startPoint y: 356, endPoint x: 655, endPoint y: 241, distance: 115.1
click at [653, 245] on div "Include [PERSON_NAME] Residence Completed dotovaná hypotéka na 3 roky alebo býv…" at bounding box center [612, 315] width 300 height 192
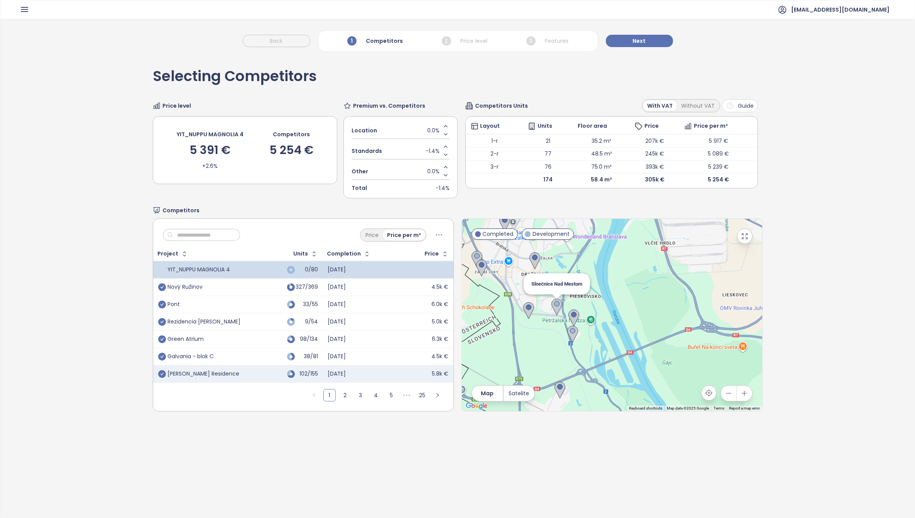
click at [551, 307] on img at bounding box center [556, 307] width 11 height 17
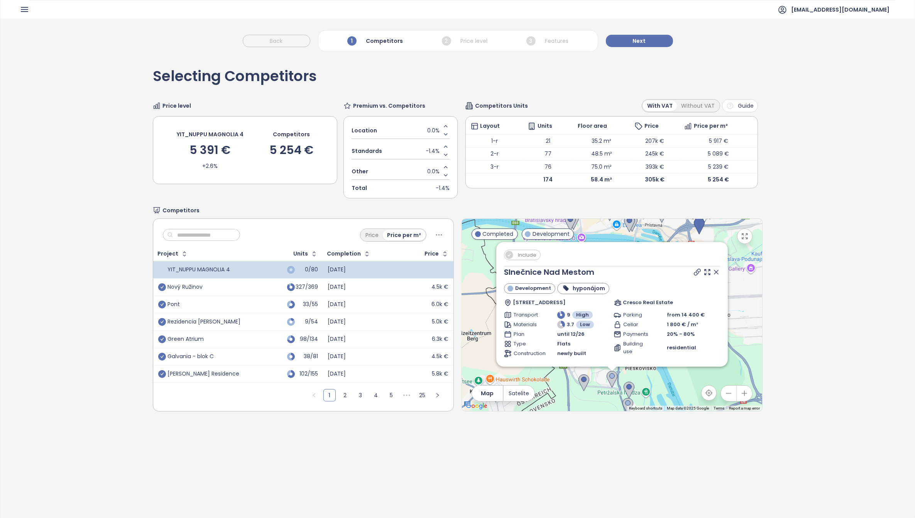
click at [514, 257] on span "Include" at bounding box center [527, 255] width 26 height 10
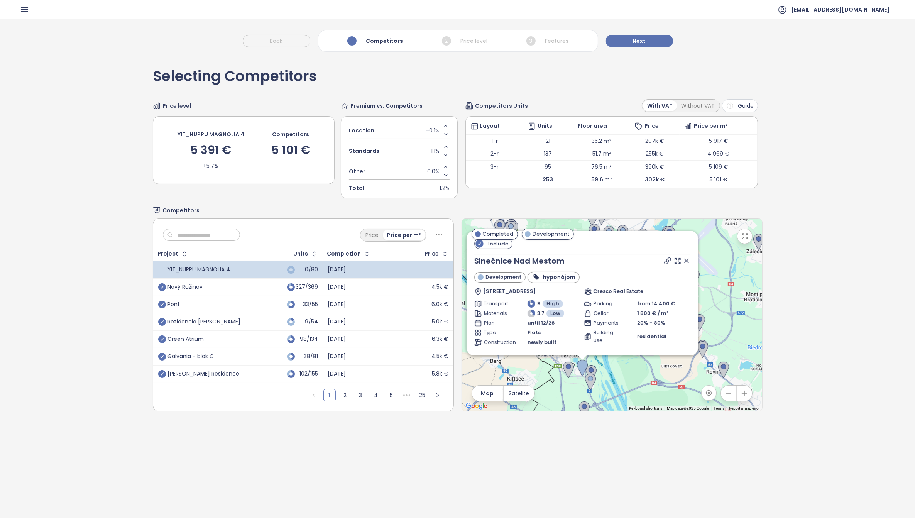
click at [682, 265] on icon at bounding box center [686, 261] width 8 height 8
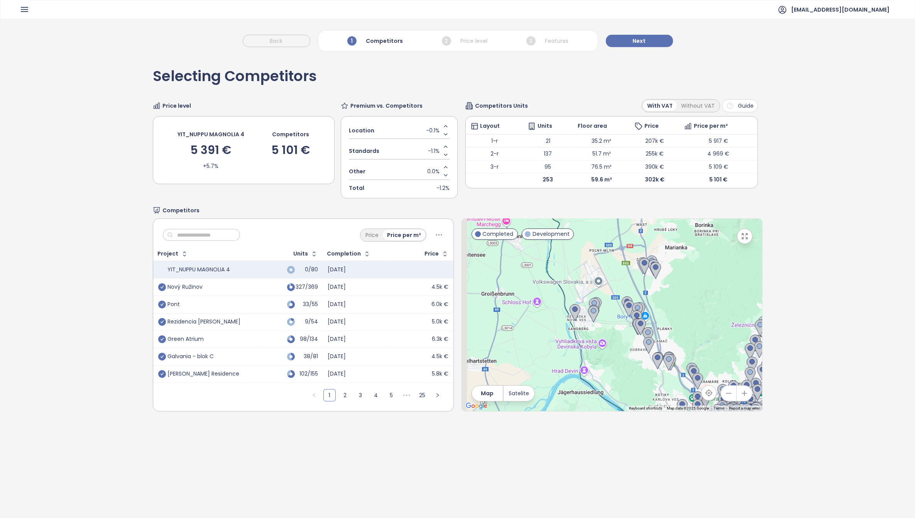
drag, startPoint x: 567, startPoint y: 319, endPoint x: 734, endPoint y: 458, distance: 217.0
click at [734, 458] on div "Selecting Competitors Price level YIT_NUPPU MAGNOLIA 4 5 391 € +5.7% Competitor…" at bounding box center [457, 305] width 914 height 498
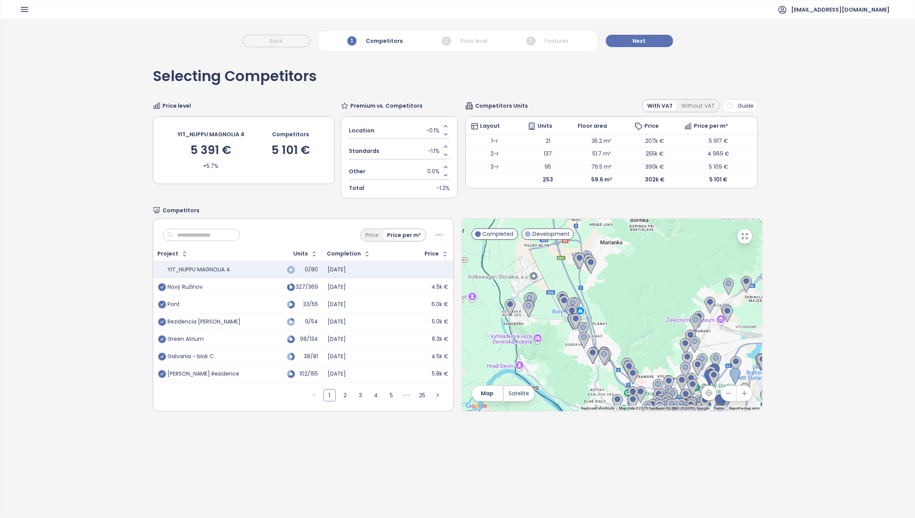
drag, startPoint x: 589, startPoint y: 309, endPoint x: 513, endPoint y: 284, distance: 80.0
click at [513, 284] on div at bounding box center [612, 315] width 300 height 192
click at [567, 300] on img at bounding box center [570, 305] width 11 height 17
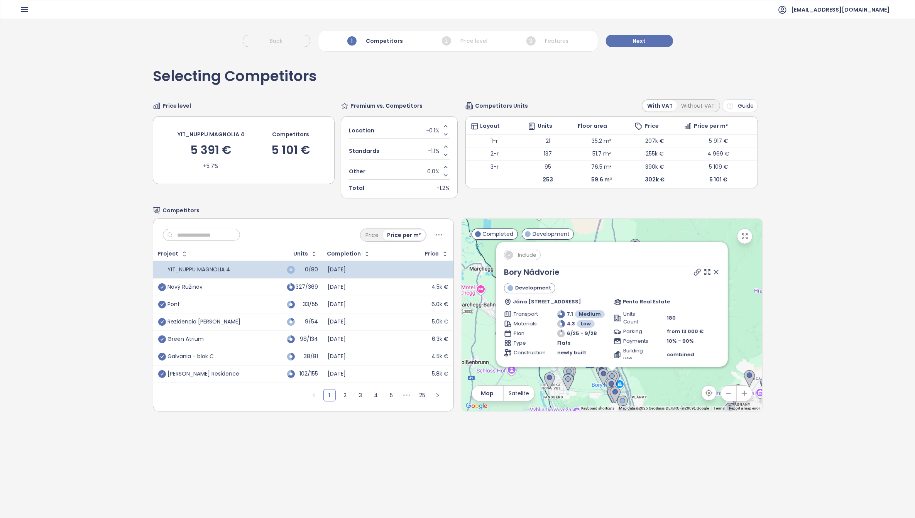
click at [523, 257] on span "Include" at bounding box center [527, 255] width 26 height 10
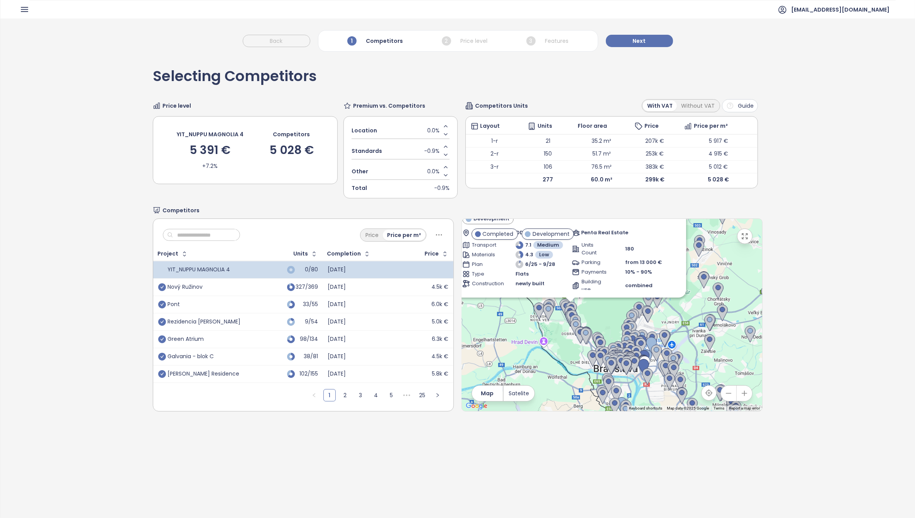
drag, startPoint x: 691, startPoint y: 282, endPoint x: 687, endPoint y: 371, distance: 89.2
click at [687, 371] on div "Include Bory Nádvorie Development [PERSON_NAME] 7C, 841 03 [GEOGRAPHIC_DATA], […" at bounding box center [612, 315] width 300 height 192
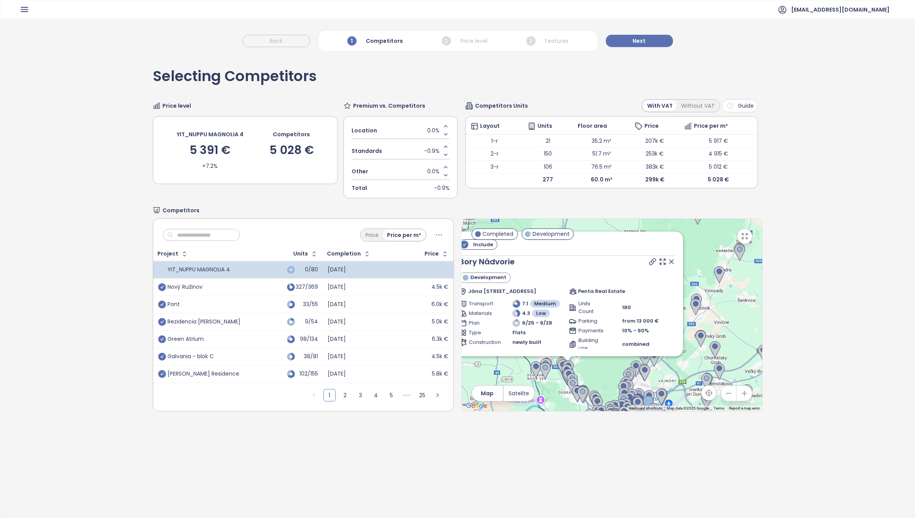
click at [667, 258] on icon at bounding box center [671, 262] width 8 height 8
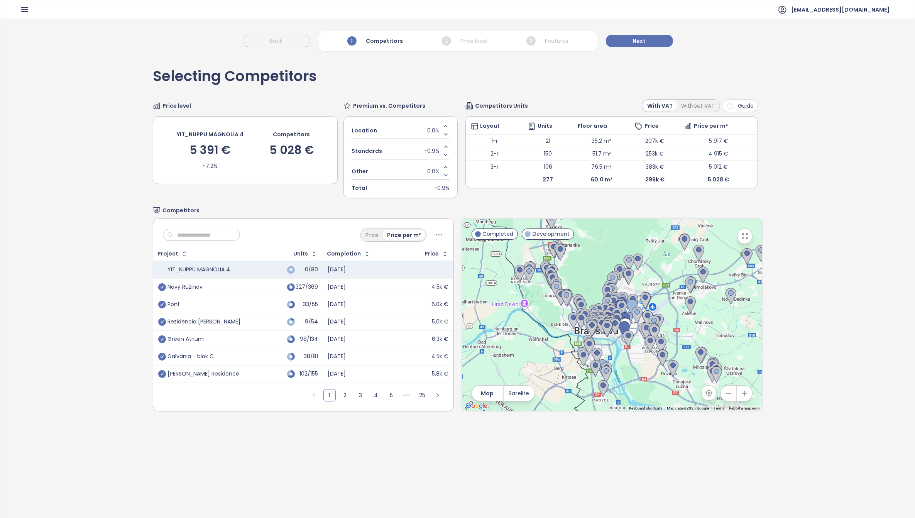
drag, startPoint x: 666, startPoint y: 338, endPoint x: 646, endPoint y: 234, distance: 106.0
click at [646, 234] on div at bounding box center [612, 315] width 300 height 192
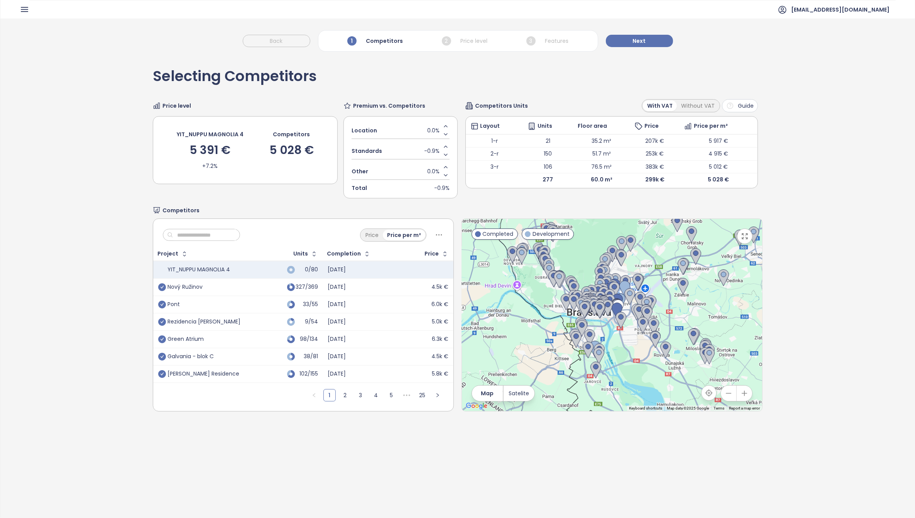
click at [742, 395] on icon "button" at bounding box center [744, 392] width 5 height 5
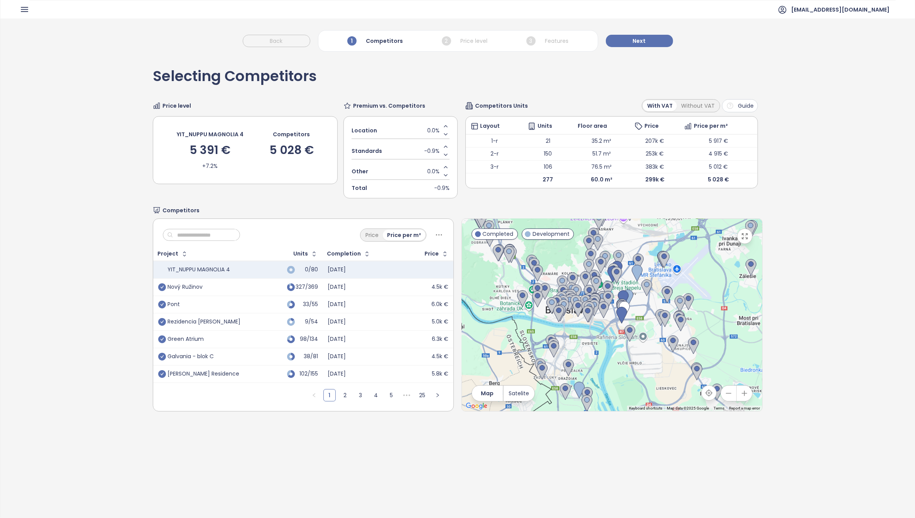
click at [742, 395] on icon "button" at bounding box center [744, 392] width 5 height 5
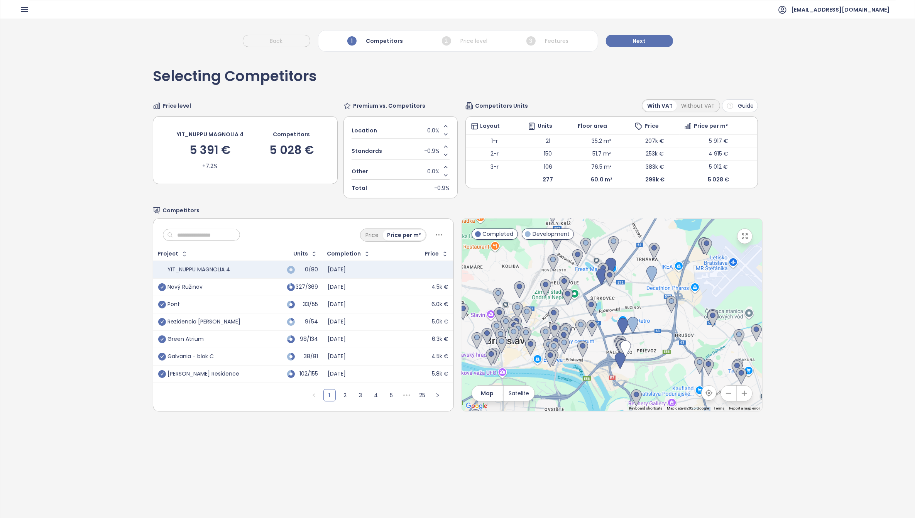
drag, startPoint x: 655, startPoint y: 288, endPoint x: 643, endPoint y: 331, distance: 44.0
click at [643, 331] on div at bounding box center [612, 315] width 300 height 192
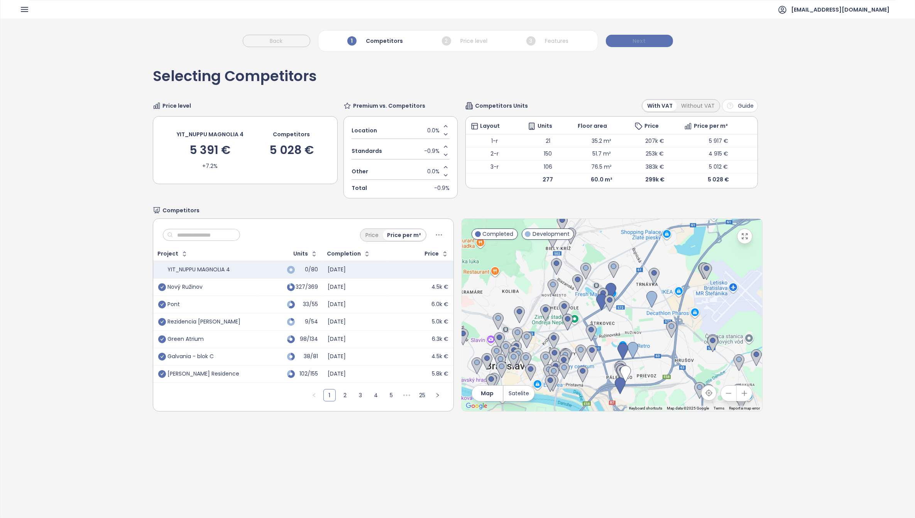
click at [640, 41] on span "Next" at bounding box center [639, 41] width 13 height 8
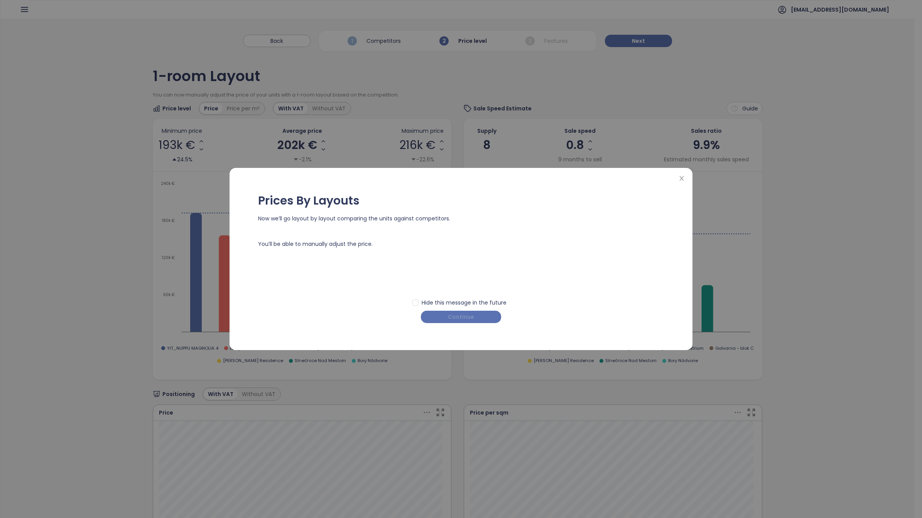
click at [456, 317] on span "Continue" at bounding box center [461, 316] width 26 height 8
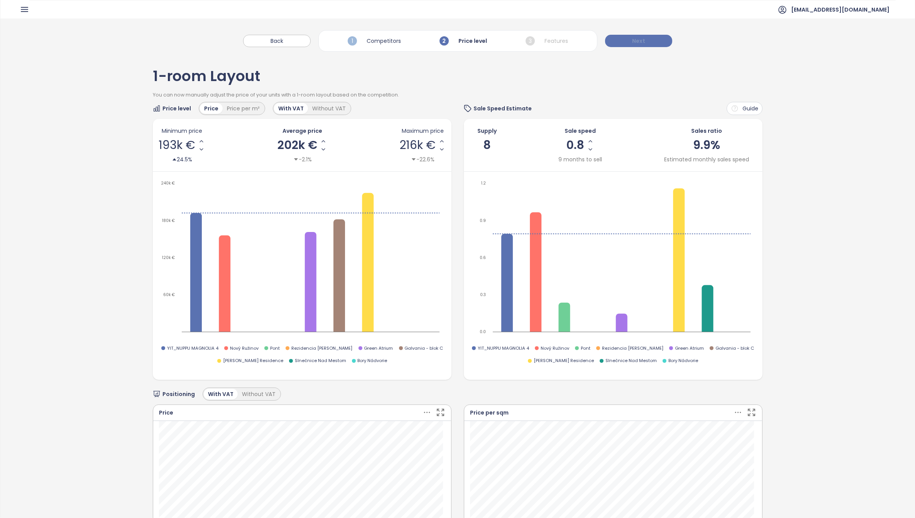
click at [640, 40] on span "Next" at bounding box center [638, 41] width 13 height 8
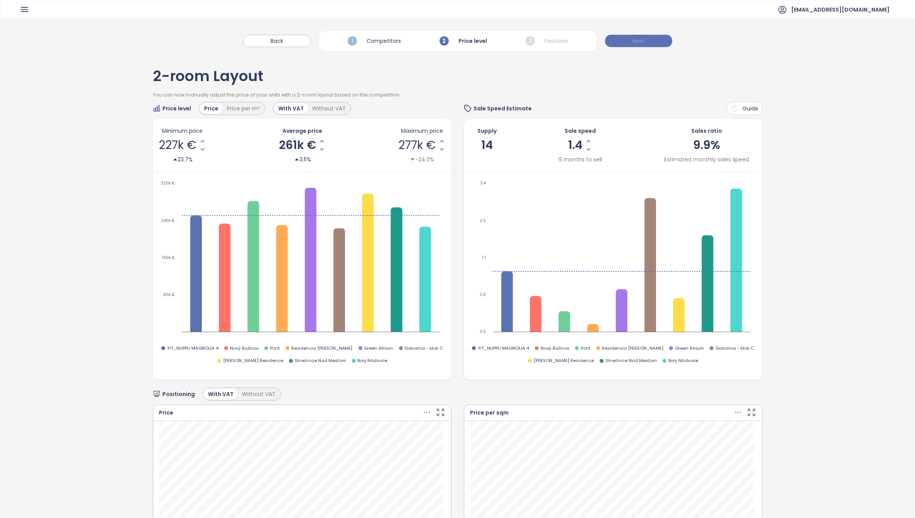
click at [642, 41] on span "Next" at bounding box center [638, 41] width 13 height 8
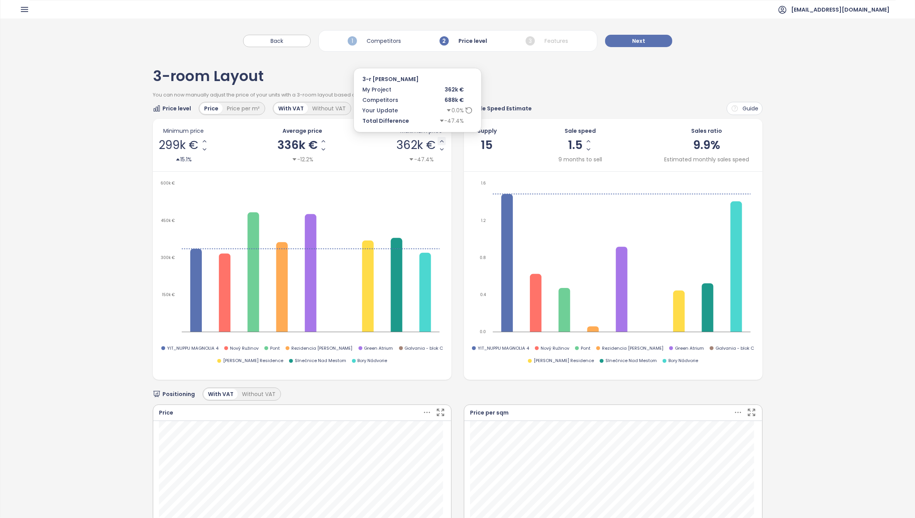
click at [440, 141] on icon "Increase Max Price" at bounding box center [442, 141] width 6 height 6
click at [440, 141] on icon "Increase Max Price" at bounding box center [441, 141] width 3 height 2
click at [439, 141] on icon "Increase Max Price" at bounding box center [442, 141] width 6 height 6
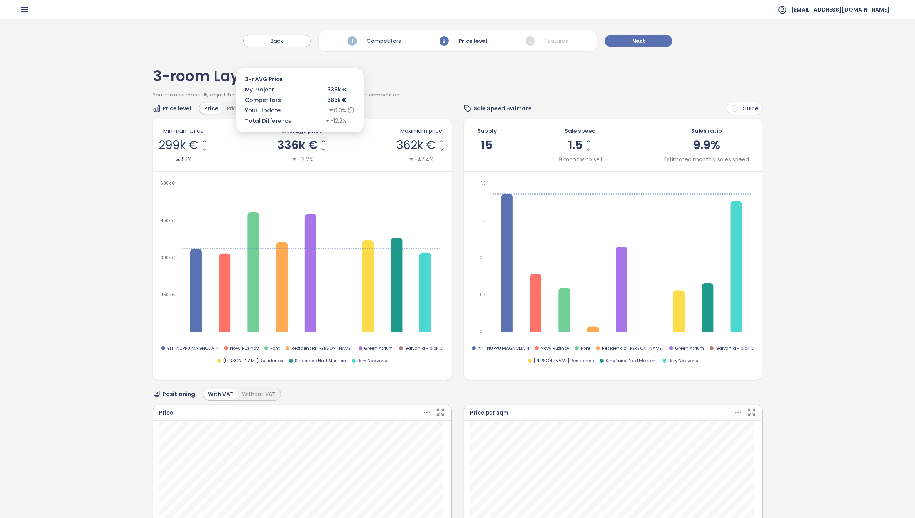
click at [320, 140] on icon "Increase AVG Price" at bounding box center [323, 141] width 6 height 6
click at [320, 140] on icon "Increase AVG Price" at bounding box center [321, 141] width 3 height 2
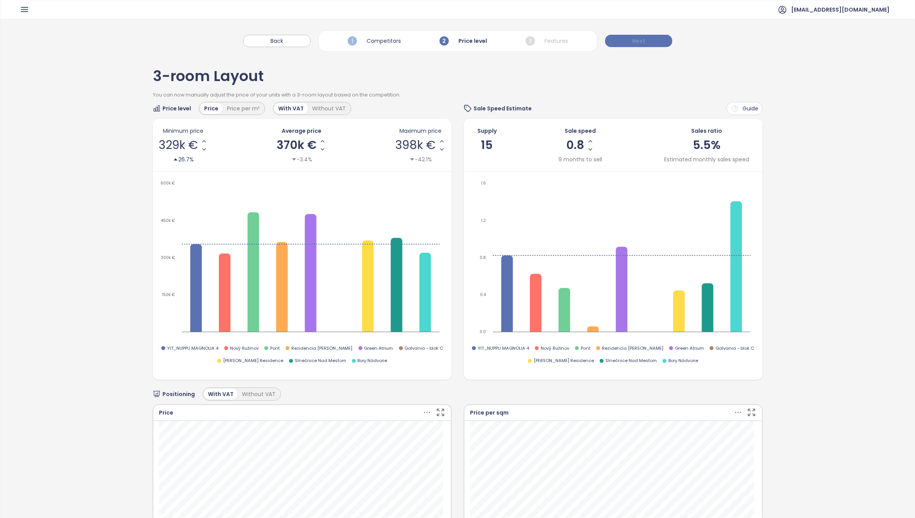
click at [649, 44] on button "Next" at bounding box center [638, 41] width 67 height 12
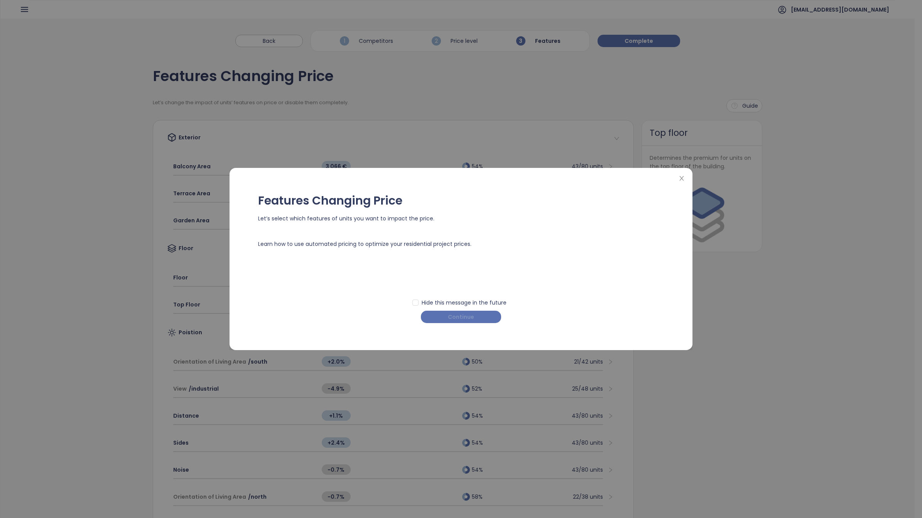
click at [468, 317] on span "Continue" at bounding box center [461, 316] width 26 height 8
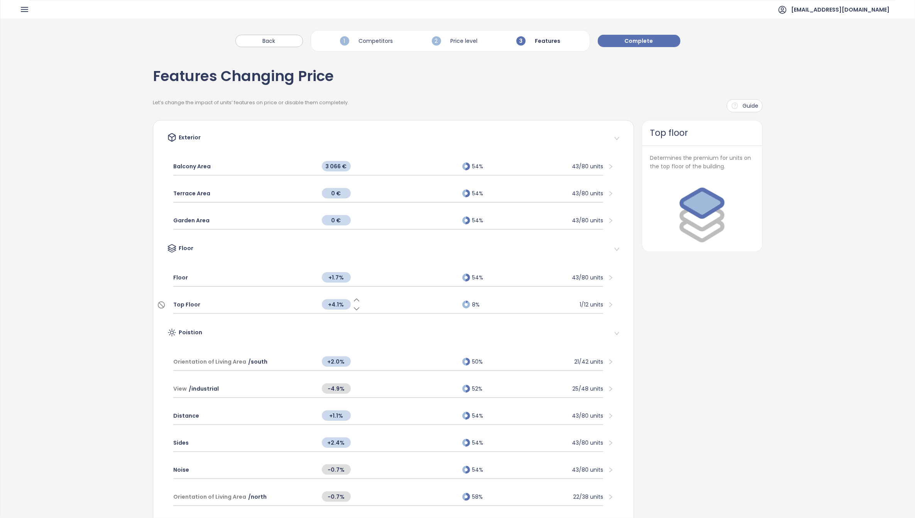
click at [353, 306] on icon at bounding box center [357, 309] width 8 height 8
click at [187, 305] on span "Top Floor" at bounding box center [186, 304] width 27 height 8
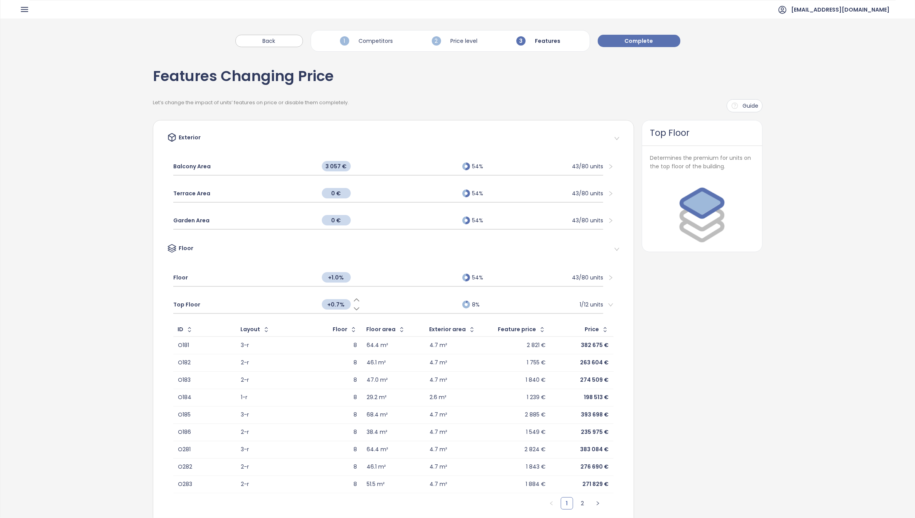
click at [353, 300] on icon at bounding box center [357, 300] width 8 height 8
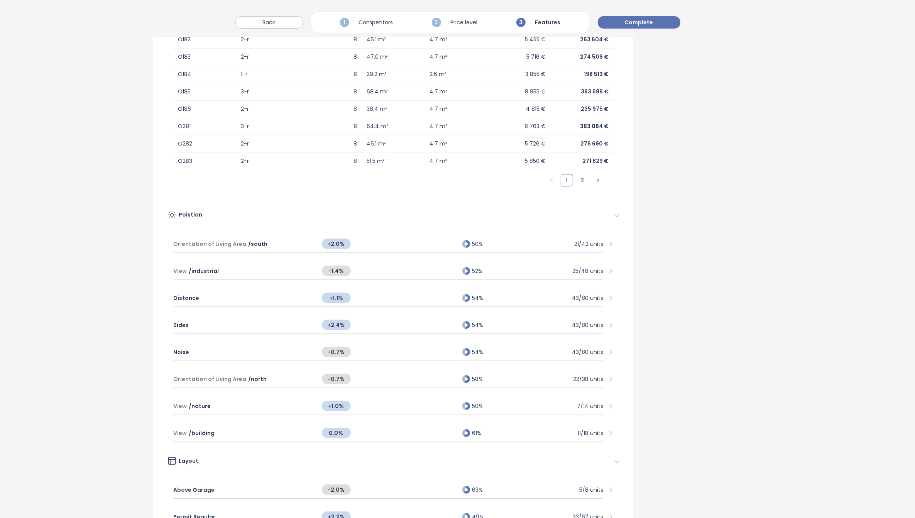
scroll to position [386, 0]
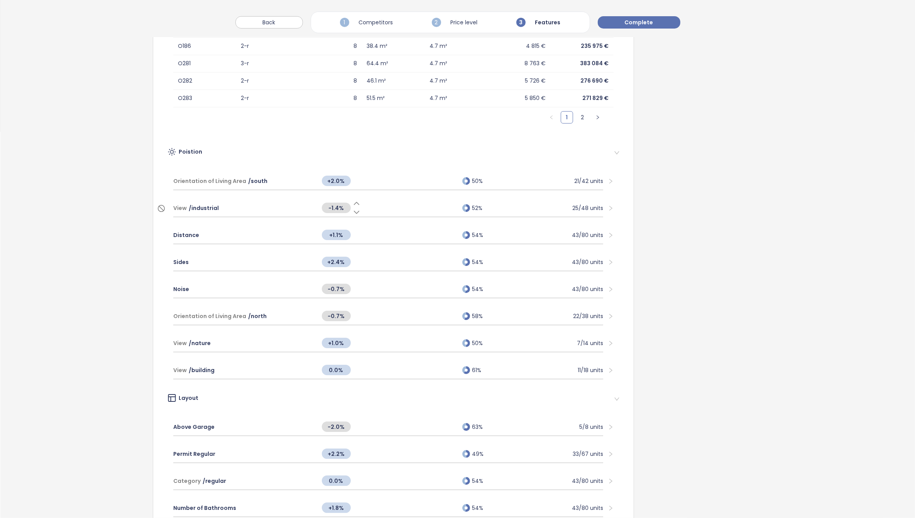
click at [354, 208] on icon at bounding box center [357, 212] width 8 height 8
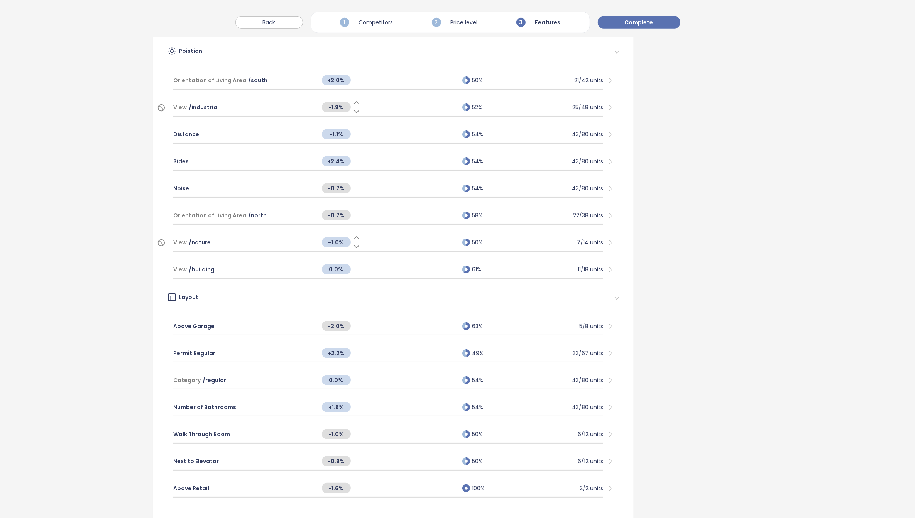
scroll to position [524, 0]
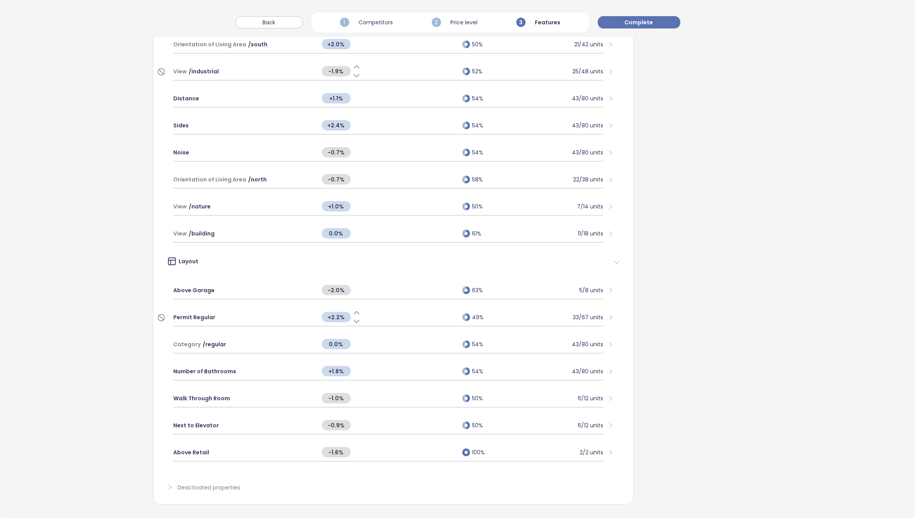
click at [353, 317] on icon at bounding box center [357, 321] width 8 height 8
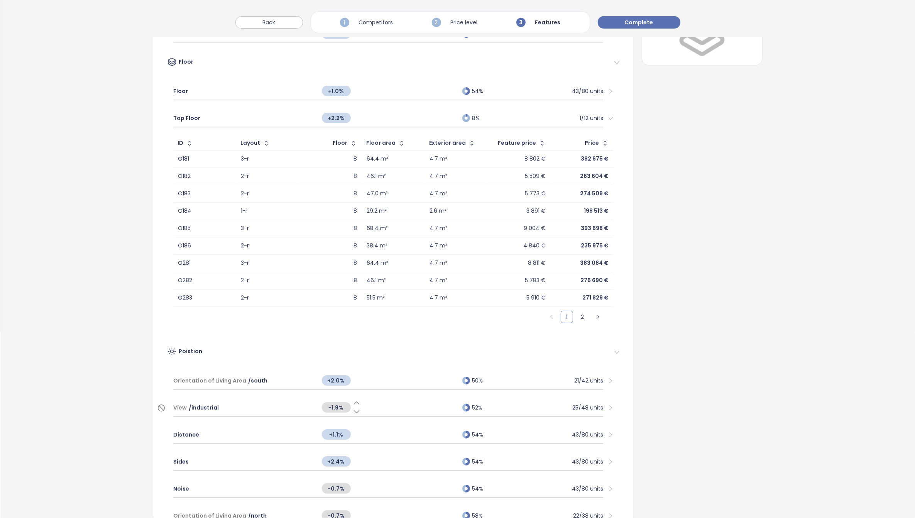
scroll to position [42, 0]
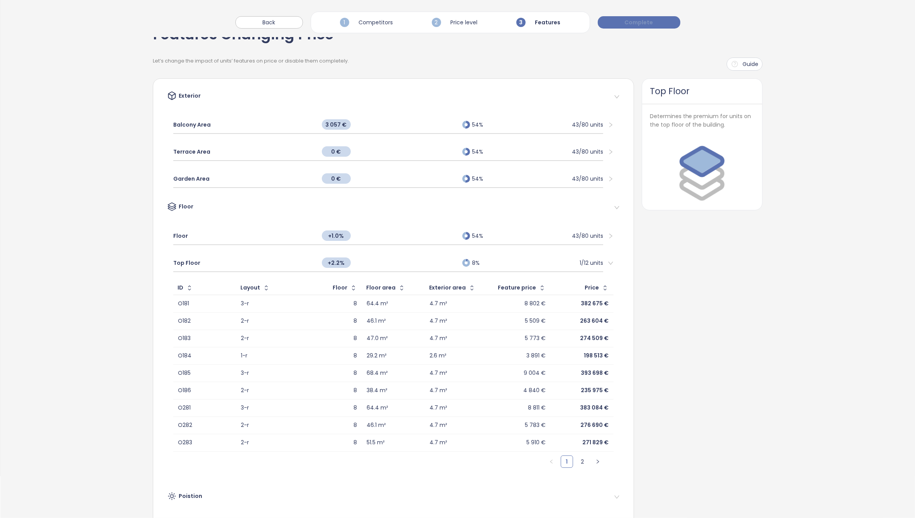
click at [639, 22] on span "Complete" at bounding box center [639, 22] width 29 height 8
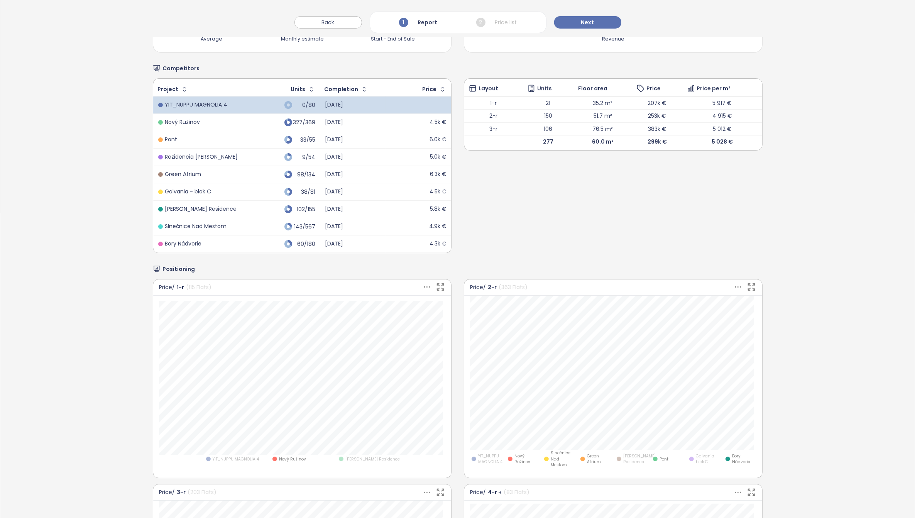
scroll to position [338, 0]
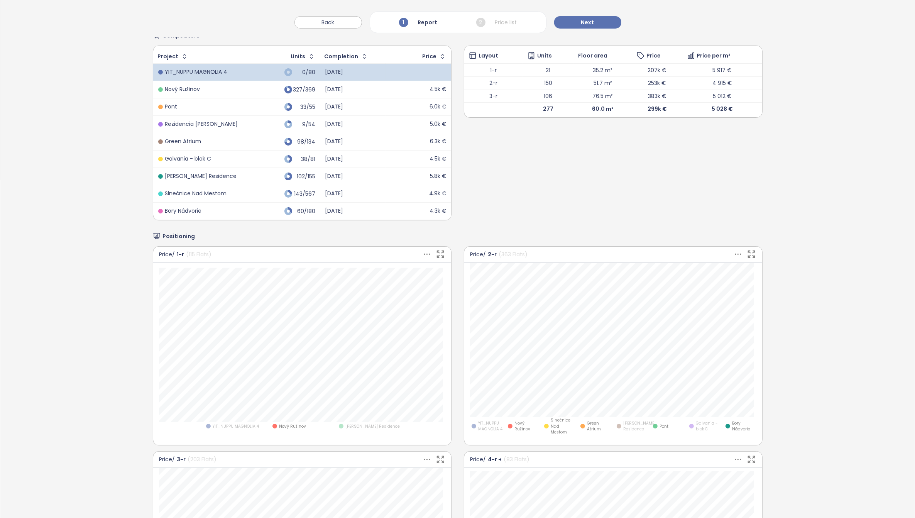
click at [224, 427] on div "YIT_NUPPU MAGNOLIA 4" at bounding box center [235, 426] width 62 height 8
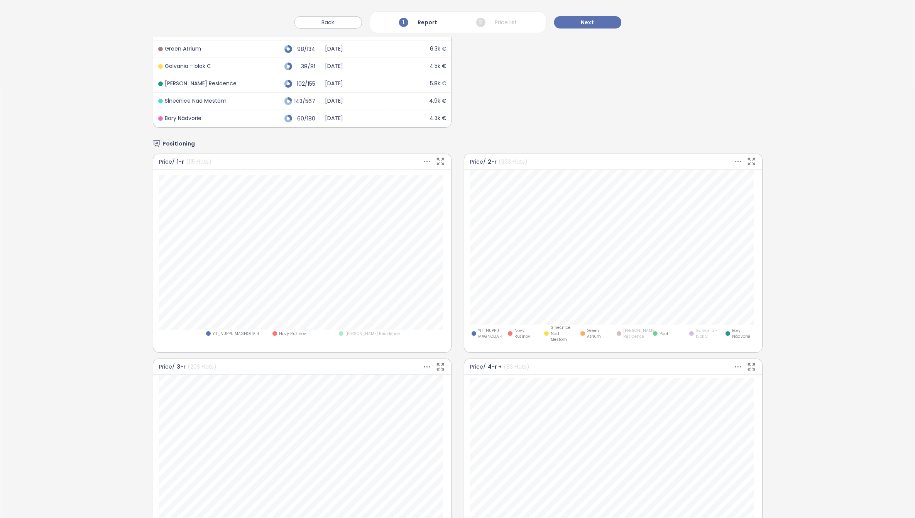
scroll to position [434, 0]
click at [351, 328] on span "[PERSON_NAME] Residence" at bounding box center [372, 330] width 54 height 6
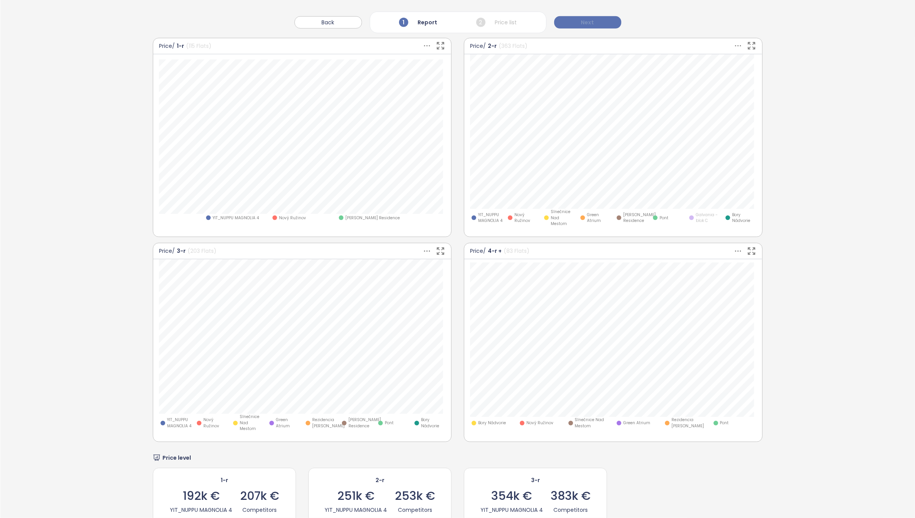
scroll to position [545, 0]
click at [586, 22] on span "Next" at bounding box center [587, 22] width 13 height 8
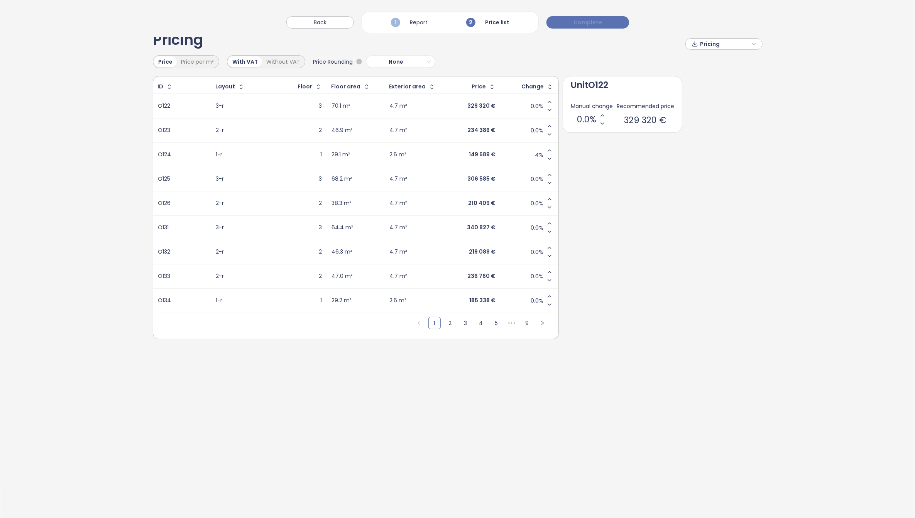
scroll to position [0, 0]
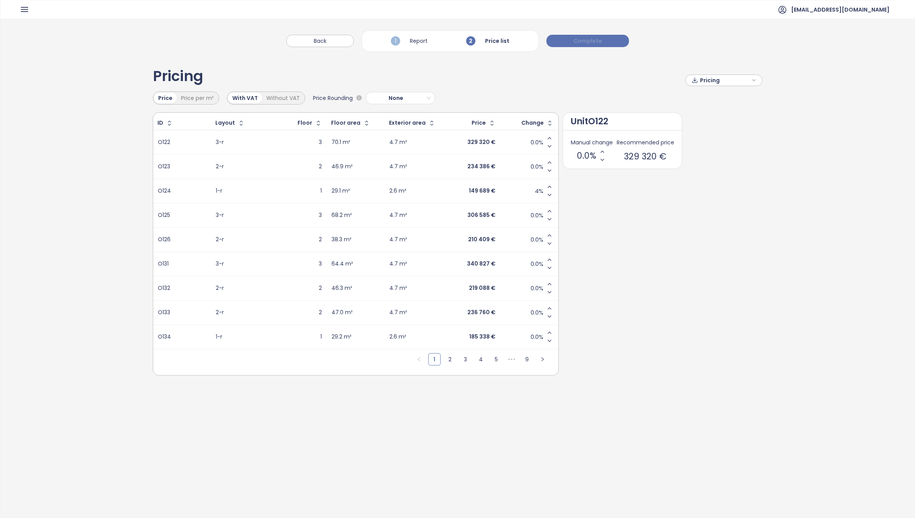
click at [582, 41] on span "Complete" at bounding box center [587, 41] width 29 height 8
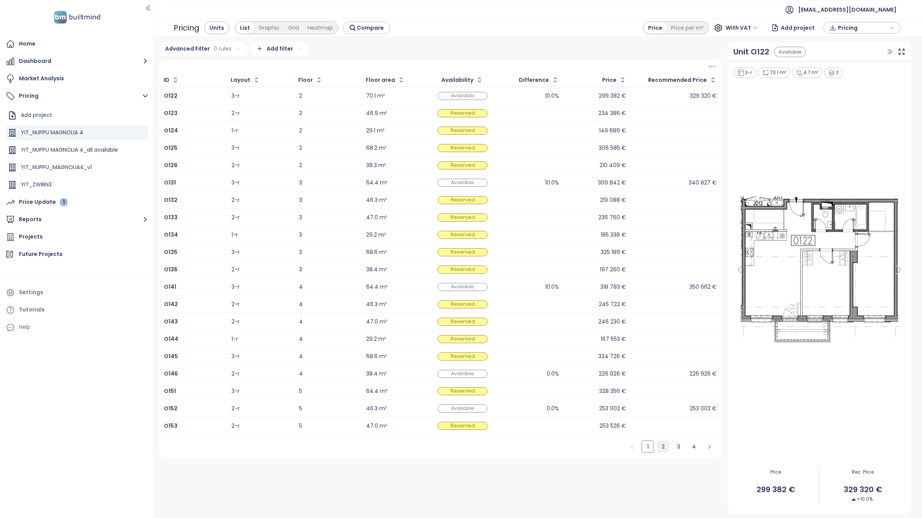
click at [663, 447] on link "2" at bounding box center [663, 447] width 12 height 12
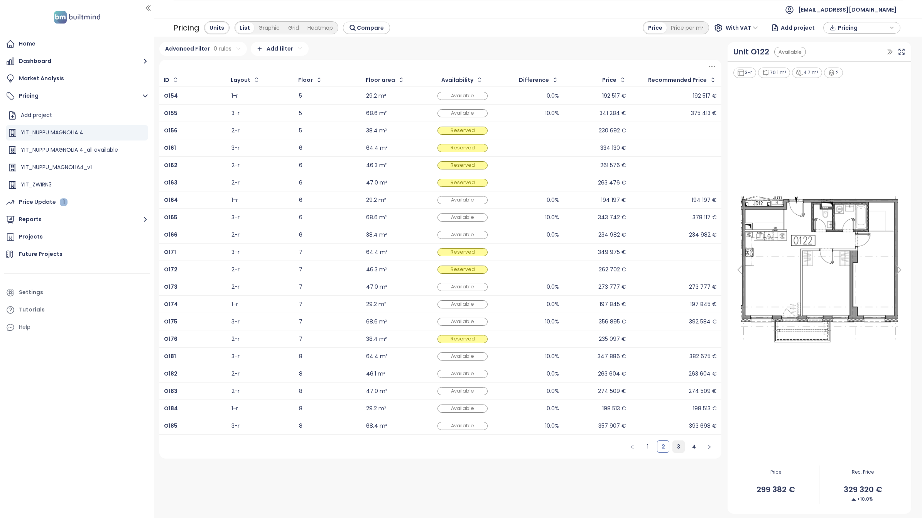
click at [679, 448] on link "3" at bounding box center [679, 447] width 12 height 12
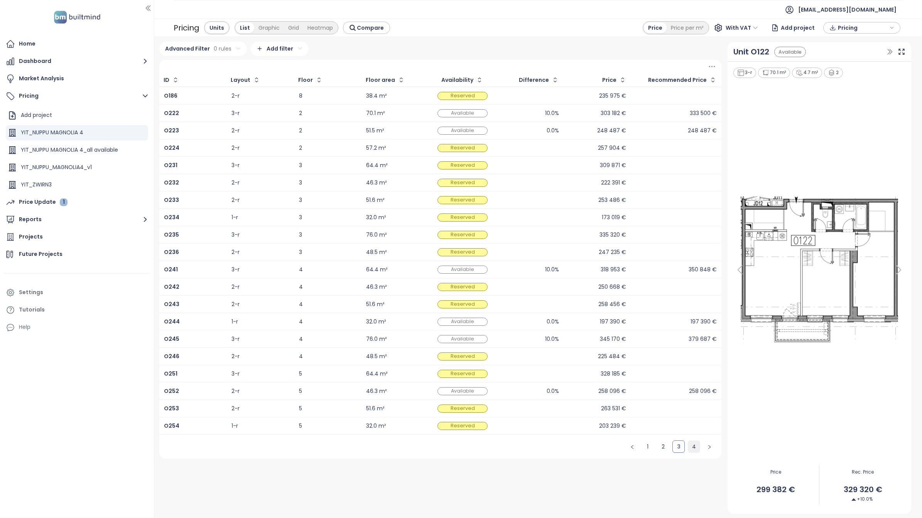
click at [694, 451] on link "4" at bounding box center [694, 447] width 12 height 12
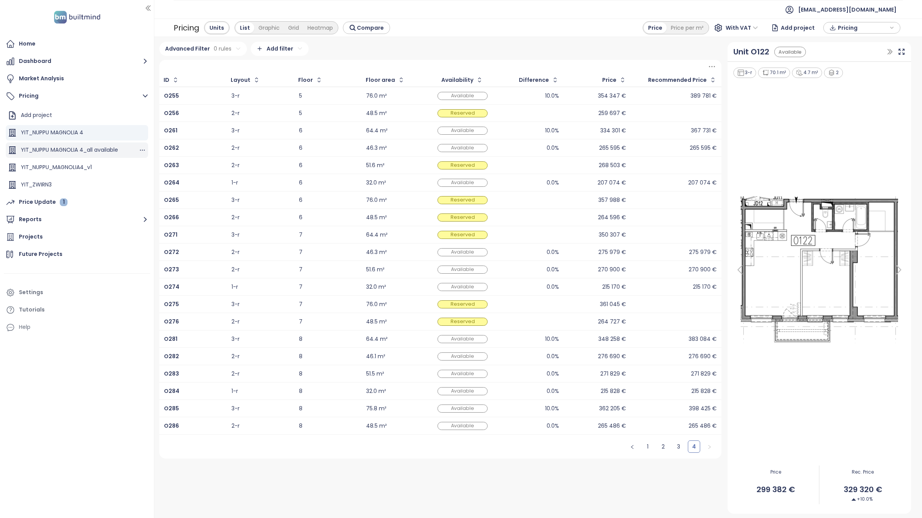
click at [110, 151] on div "YIT_NUPPU MAGNOLIA 4_all available" at bounding box center [69, 150] width 97 height 10
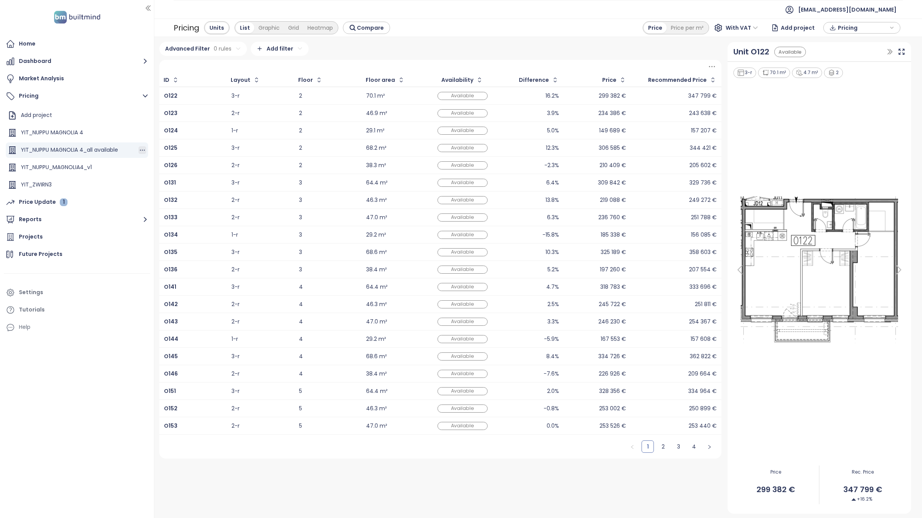
click at [138, 148] on icon "button" at bounding box center [142, 150] width 8 height 8
click at [160, 125] on button "Edit" at bounding box center [162, 124] width 34 height 10
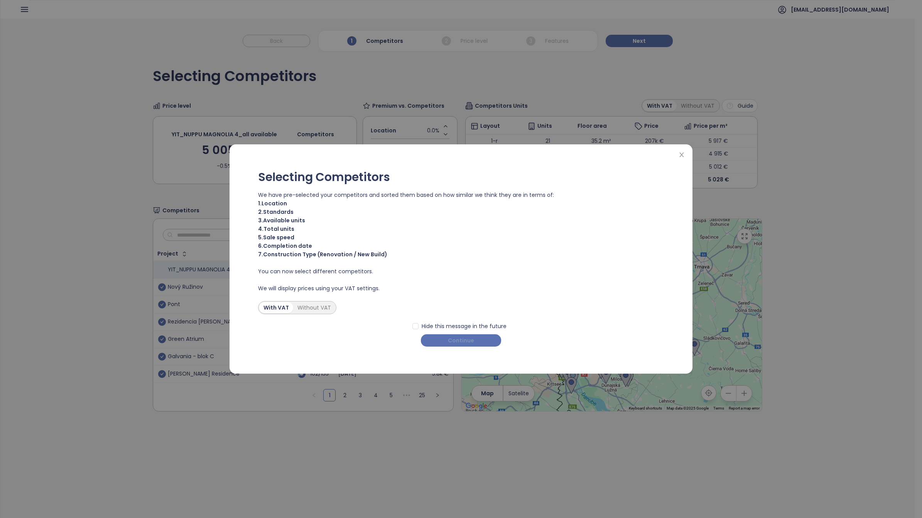
click at [464, 344] on span "Continue" at bounding box center [461, 340] width 26 height 8
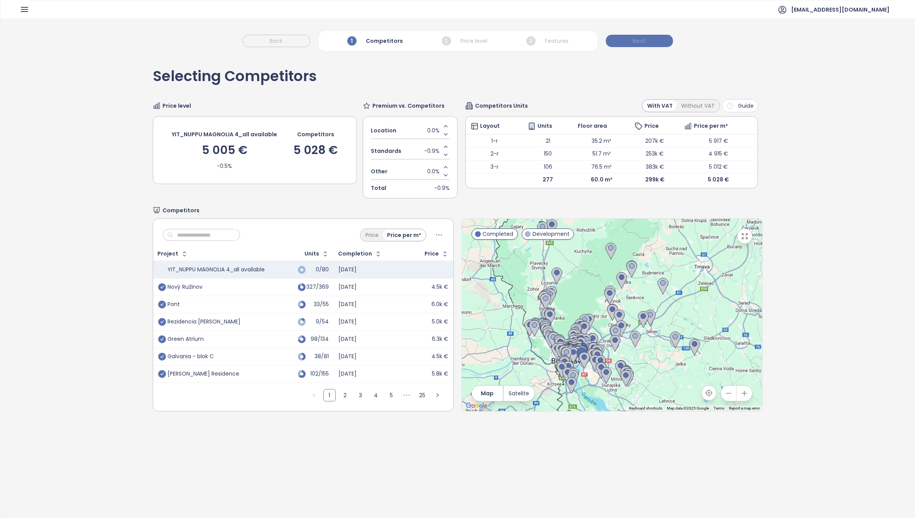
click at [639, 41] on span "Next" at bounding box center [639, 41] width 13 height 8
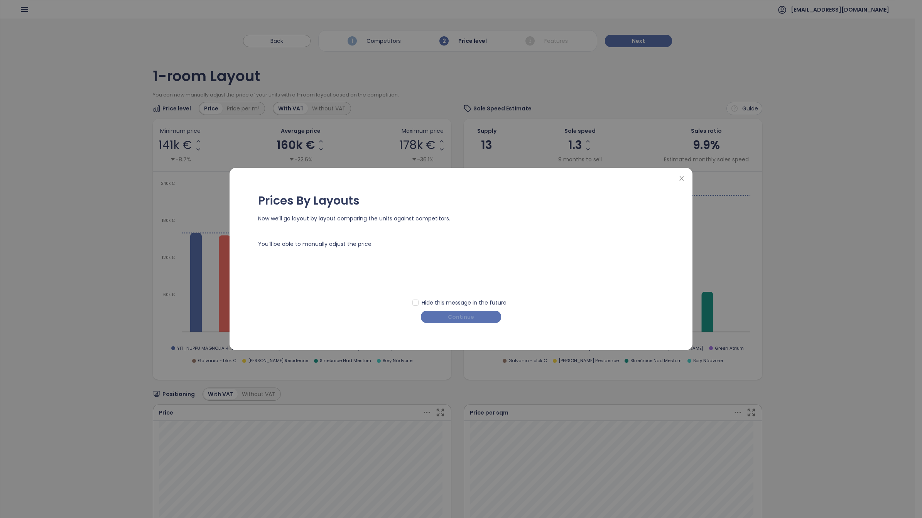
click at [474, 316] on button "Continue" at bounding box center [461, 317] width 80 height 12
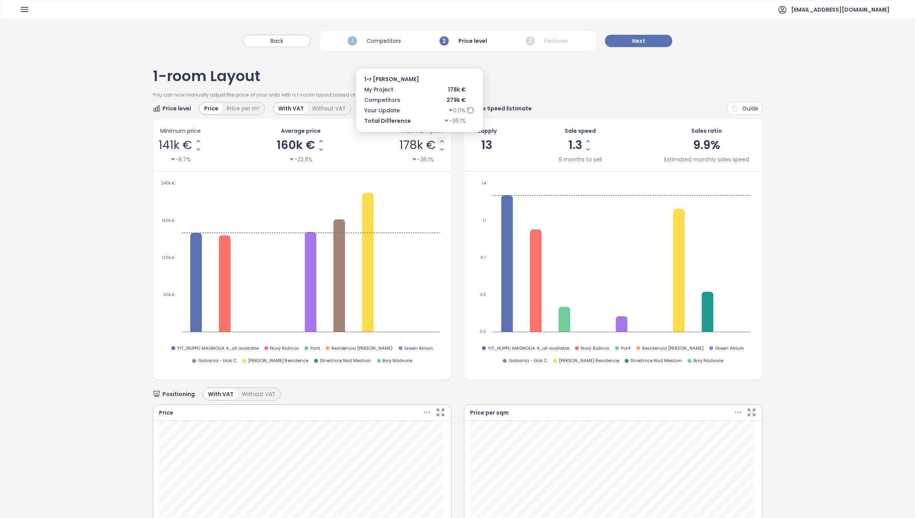
click at [440, 141] on icon "Increase Max Price" at bounding box center [441, 141] width 3 height 2
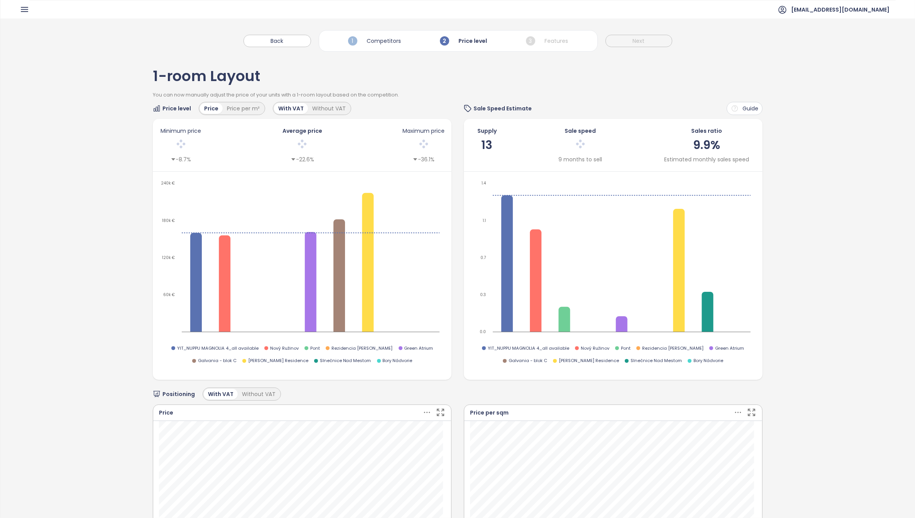
click at [438, 141] on div at bounding box center [423, 145] width 44 height 16
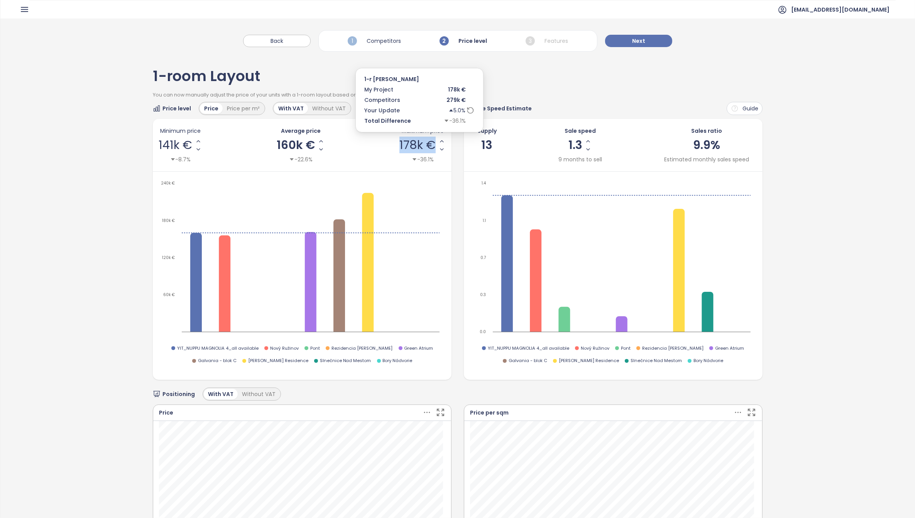
click at [439, 142] on icon "Increase Max Price" at bounding box center [442, 141] width 6 height 6
click at [645, 41] on button "Next" at bounding box center [638, 41] width 67 height 12
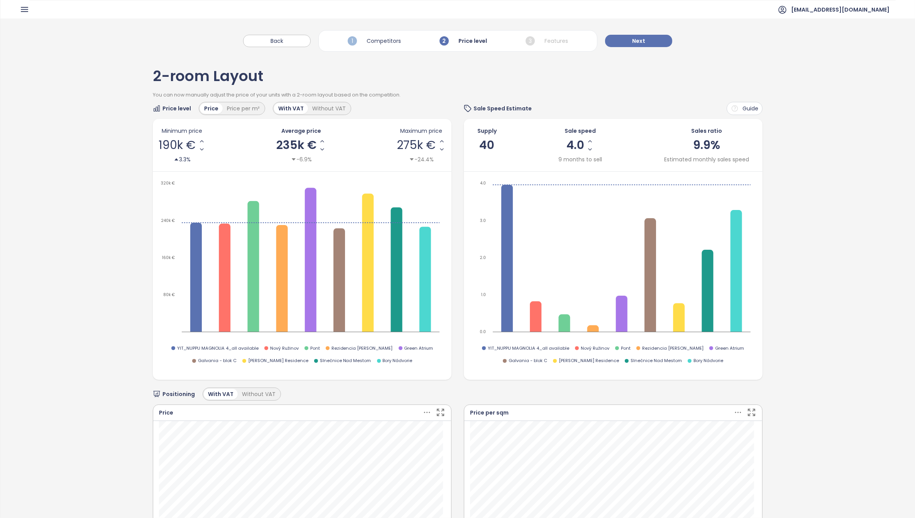
click at [446, 97] on div "You can now manually adjust the price of your units with a 2-room layout based …" at bounding box center [457, 96] width 609 height 11
click at [635, 39] on span "Next" at bounding box center [638, 41] width 13 height 8
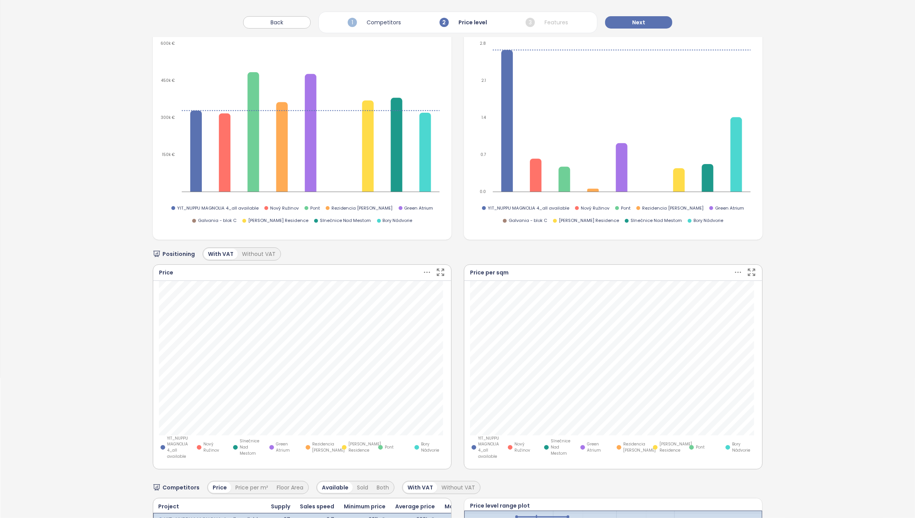
scroll to position [282, 0]
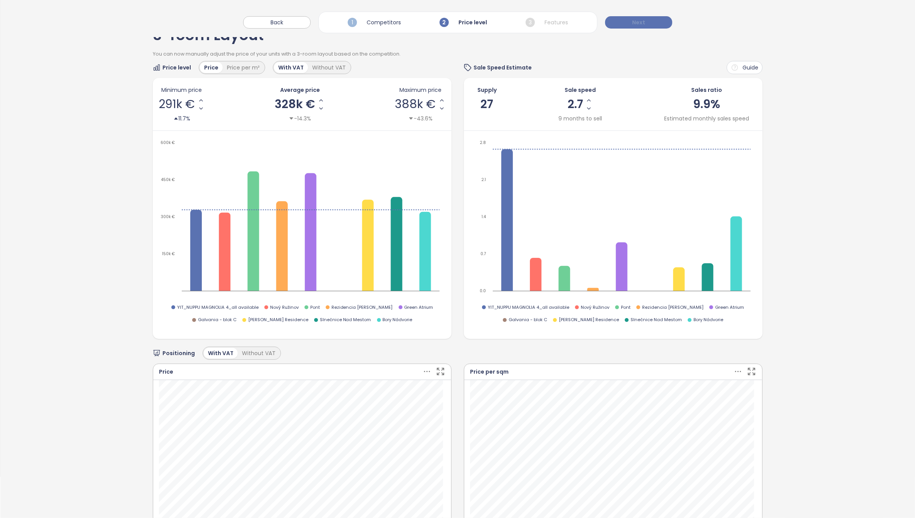
click at [640, 24] on span "Next" at bounding box center [638, 22] width 13 height 8
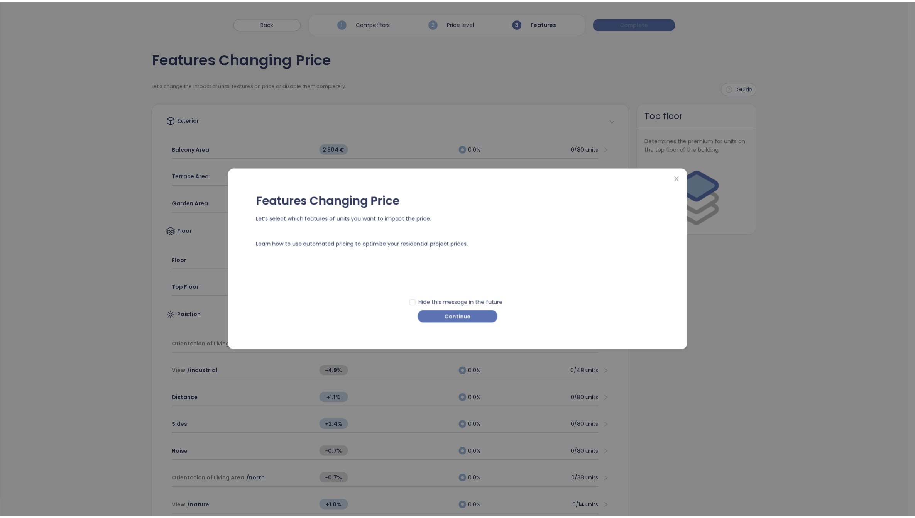
scroll to position [0, 0]
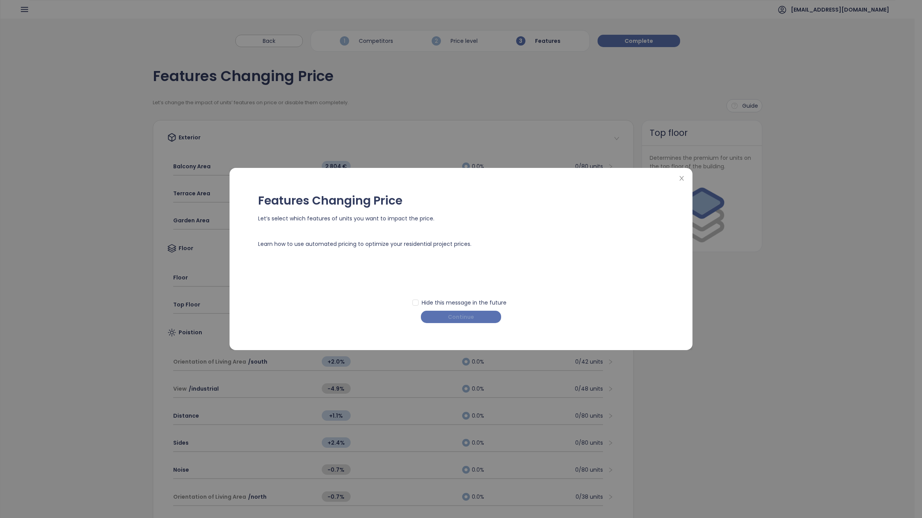
click at [462, 316] on span "Continue" at bounding box center [461, 316] width 26 height 8
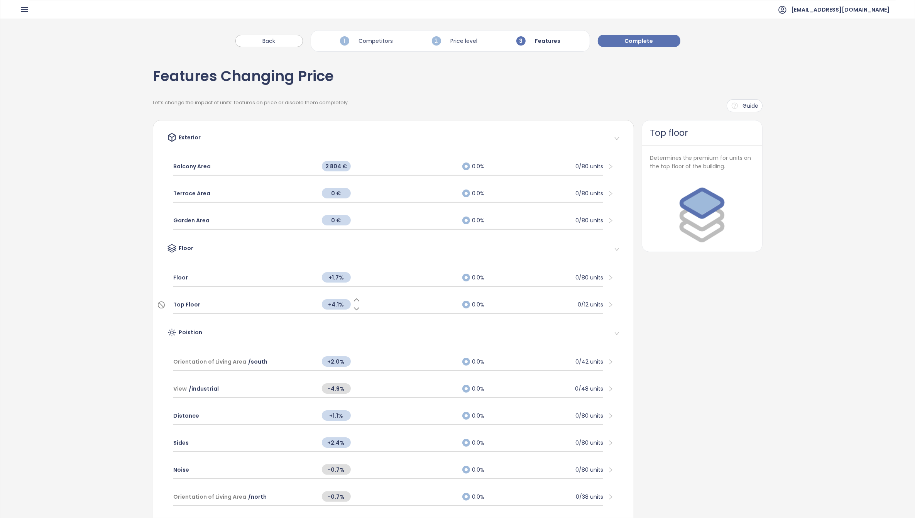
click at [354, 309] on icon at bounding box center [357, 309] width 8 height 8
click at [353, 307] on icon at bounding box center [357, 309] width 8 height 8
click at [353, 297] on div "Top Floor +2.1% 0.0% 0/12 units" at bounding box center [388, 305] width 430 height 18
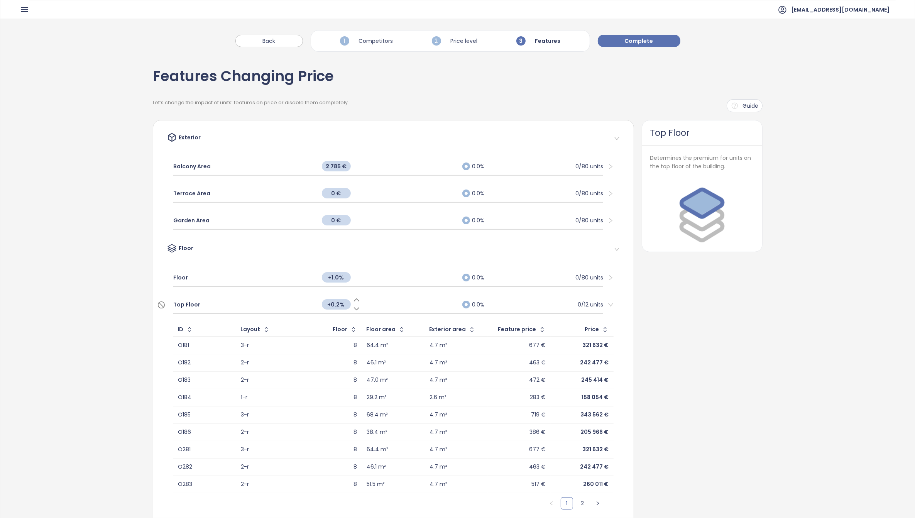
click at [353, 306] on icon at bounding box center [357, 309] width 8 height 8
click at [354, 297] on icon at bounding box center [357, 300] width 8 height 8
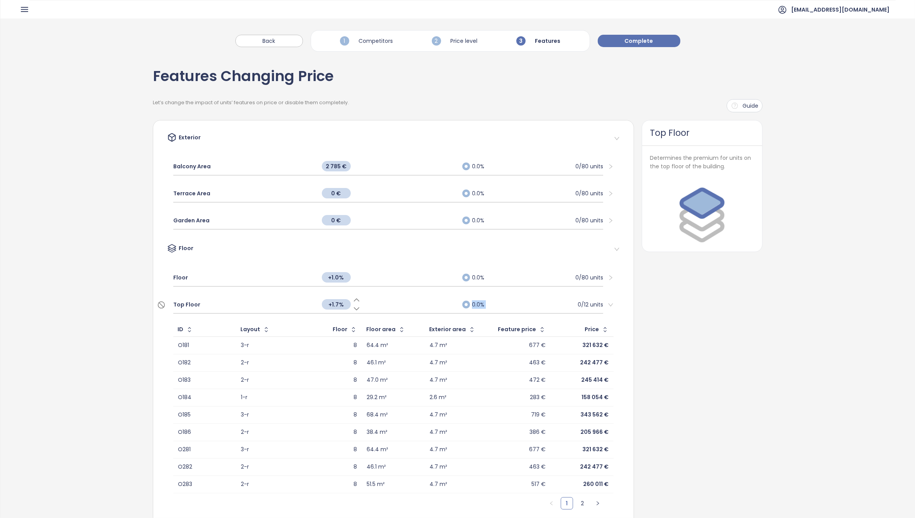
click at [354, 297] on icon at bounding box center [357, 300] width 8 height 8
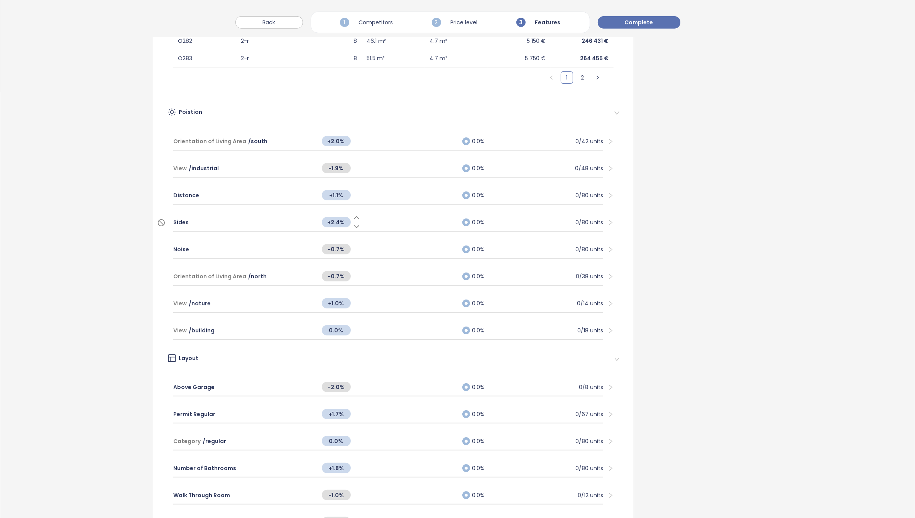
scroll to position [482, 0]
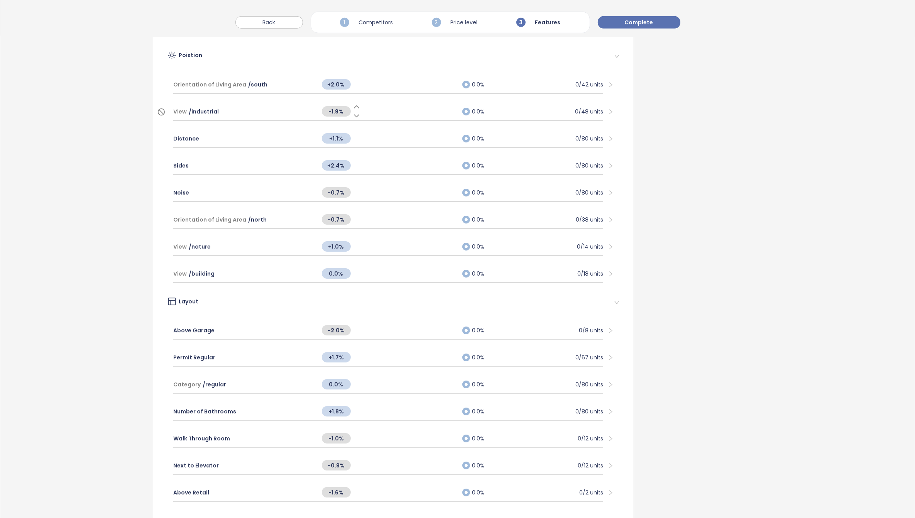
click at [353, 115] on icon at bounding box center [357, 116] width 8 height 8
click at [354, 103] on icon at bounding box center [357, 107] width 8 height 8
click at [353, 103] on icon at bounding box center [357, 107] width 8 height 8
click at [353, 104] on icon at bounding box center [357, 107] width 8 height 8
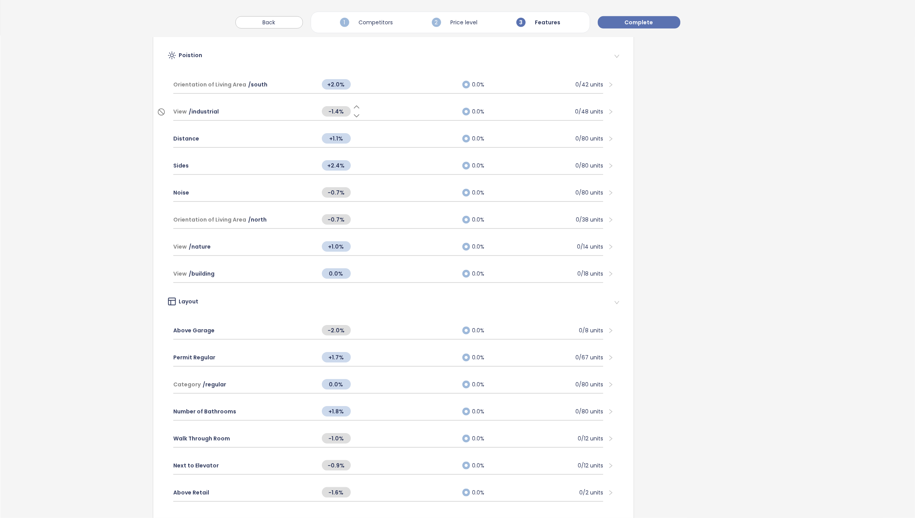
click at [353, 106] on icon at bounding box center [357, 107] width 8 height 8
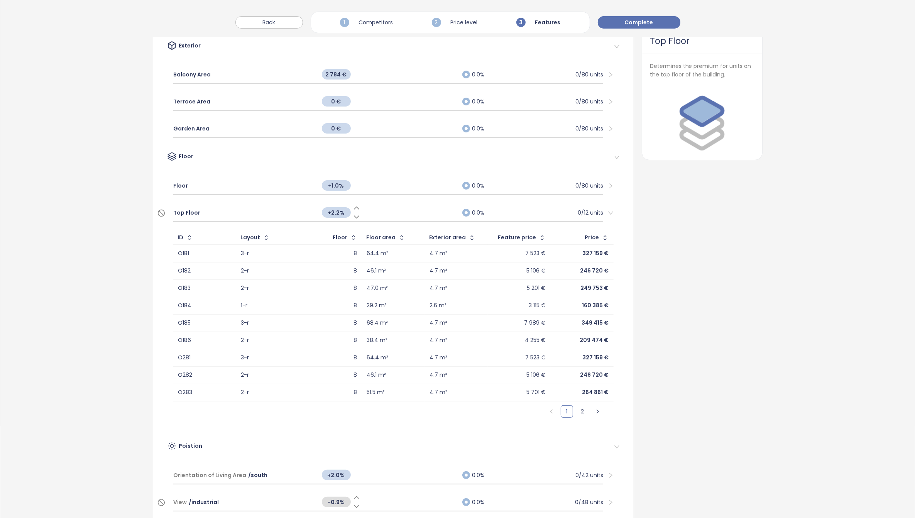
scroll to position [90, 0]
click at [641, 20] on span "Complete" at bounding box center [639, 22] width 29 height 8
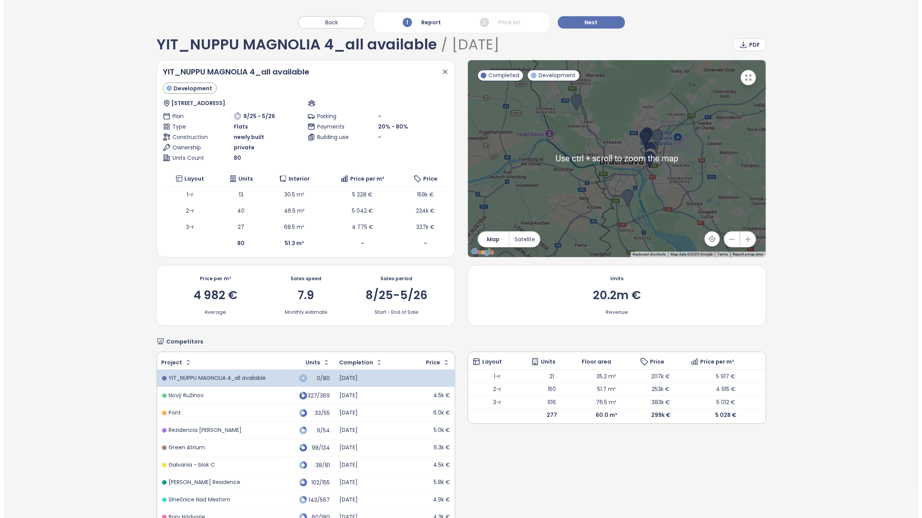
scroll to position [0, 0]
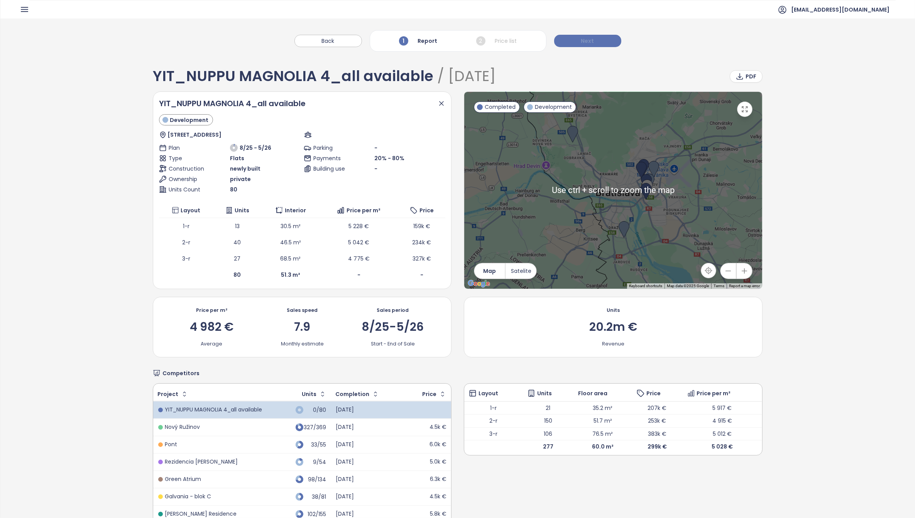
click at [603, 39] on button "Next" at bounding box center [587, 41] width 67 height 12
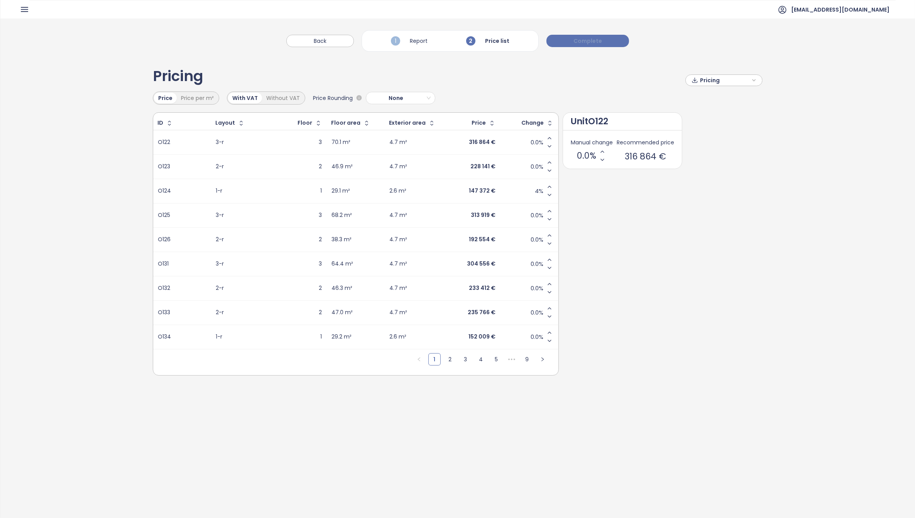
click at [594, 41] on span "Complete" at bounding box center [587, 41] width 29 height 8
